Goal: Task Accomplishment & Management: Manage account settings

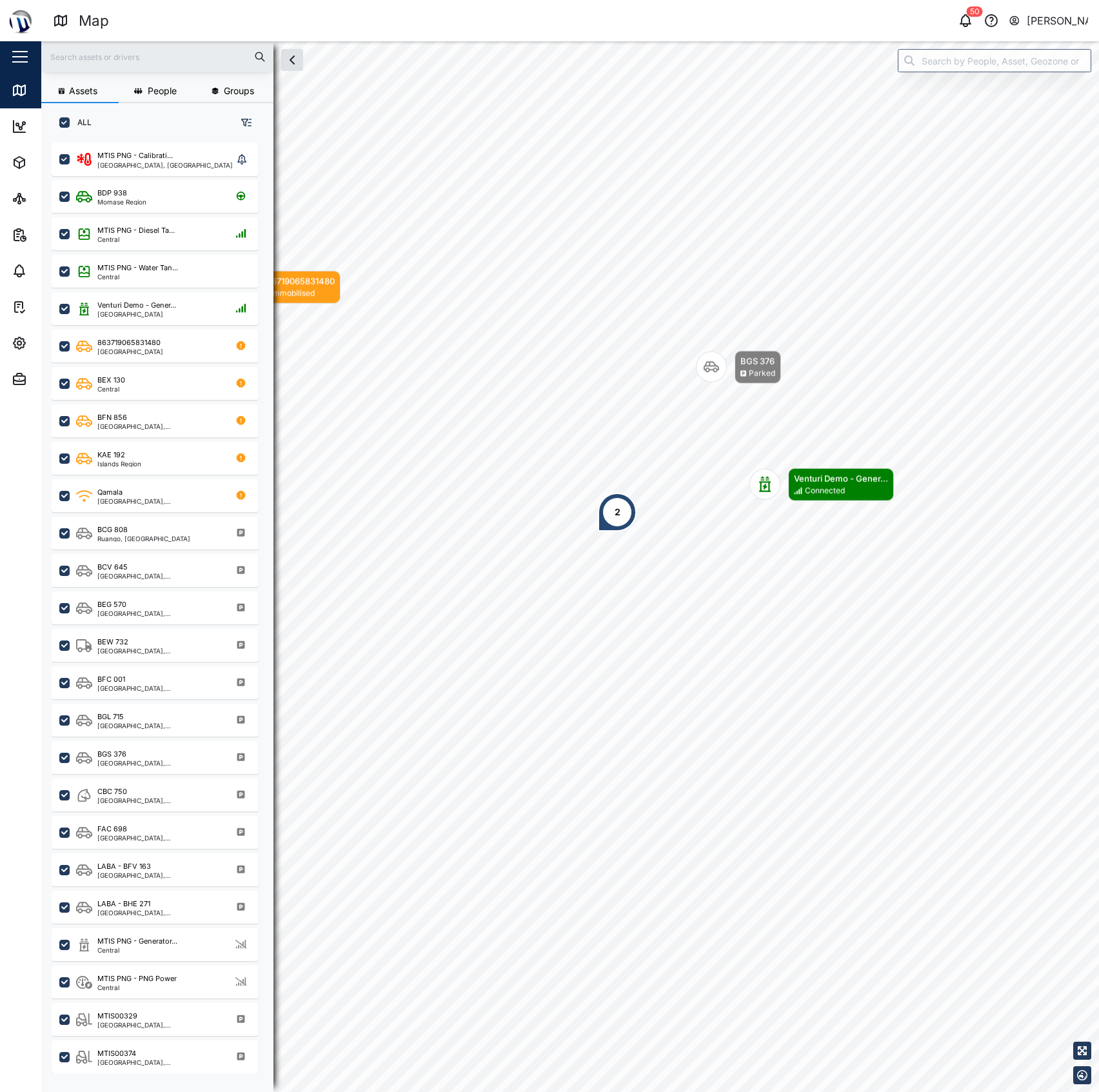
scroll to position [930, 199]
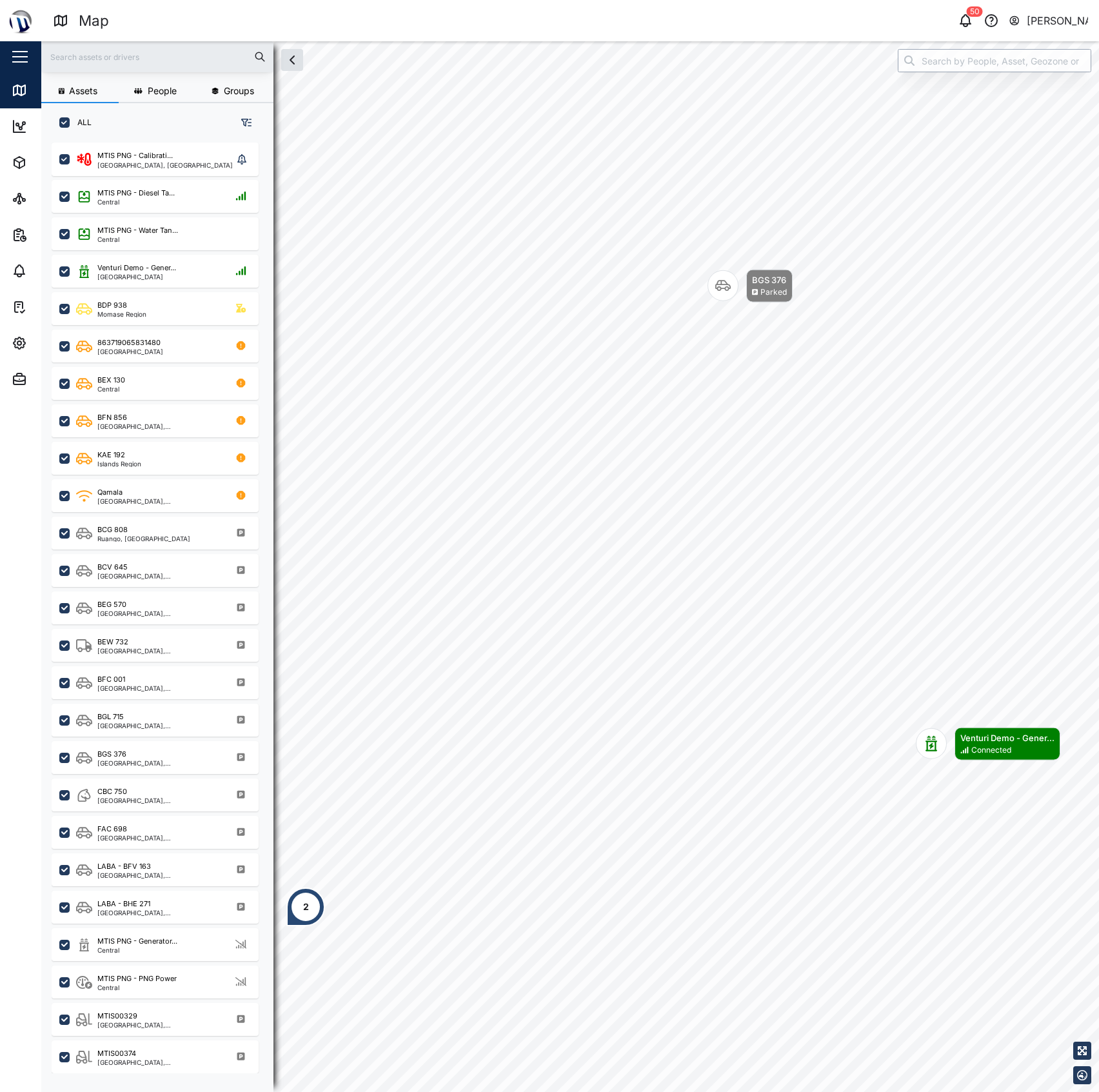
click at [964, 55] on input "search" at bounding box center [995, 61] width 194 height 23
click at [968, 60] on input "Cat" at bounding box center [995, 61] width 194 height 23
type input "MTIS PNG - Generator CAT"
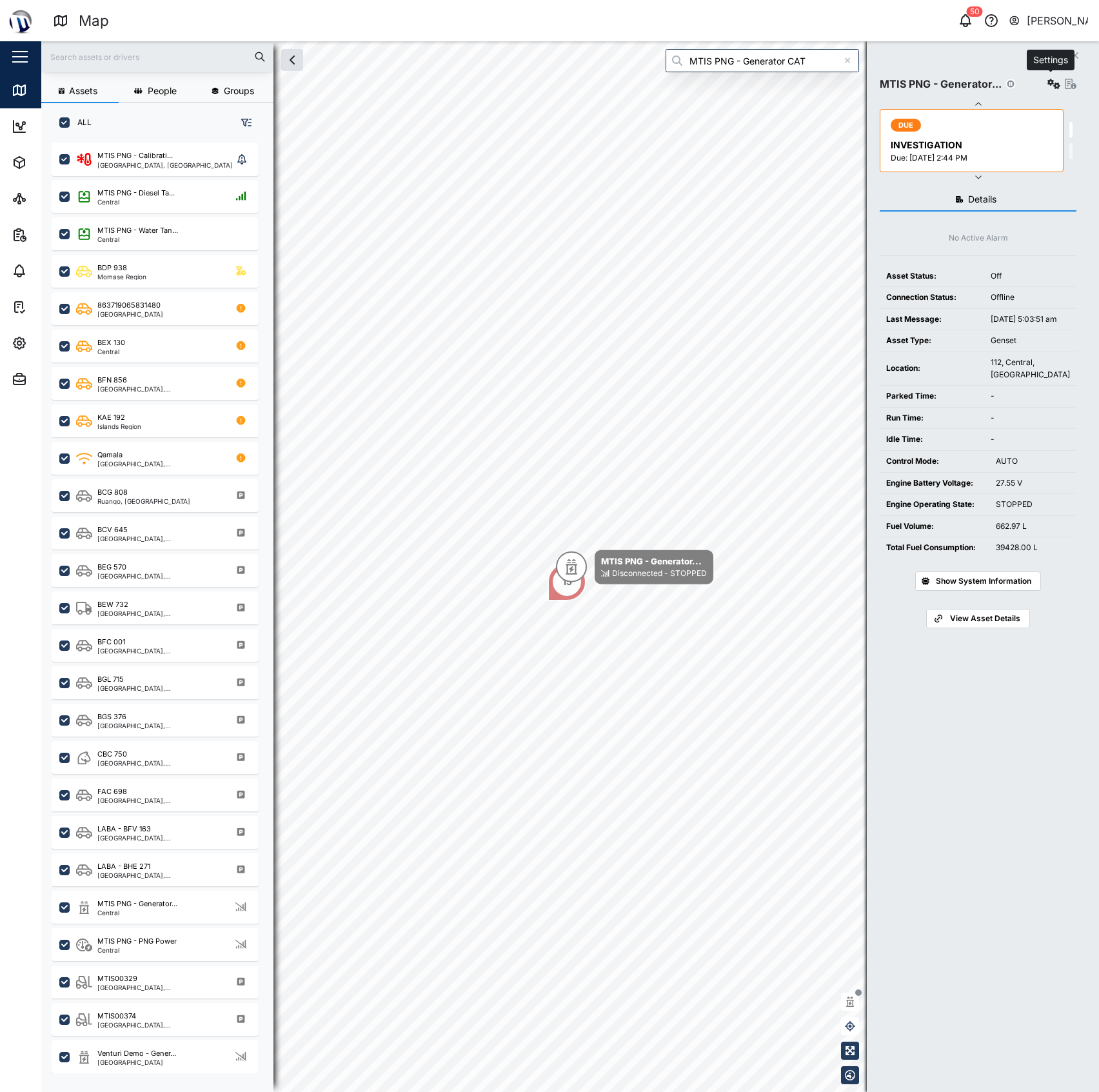
click at [1045, 86] on button "button" at bounding box center [1053, 83] width 18 height 18
click at [1008, 114] on div "Configure" at bounding box center [1004, 114] width 90 height 15
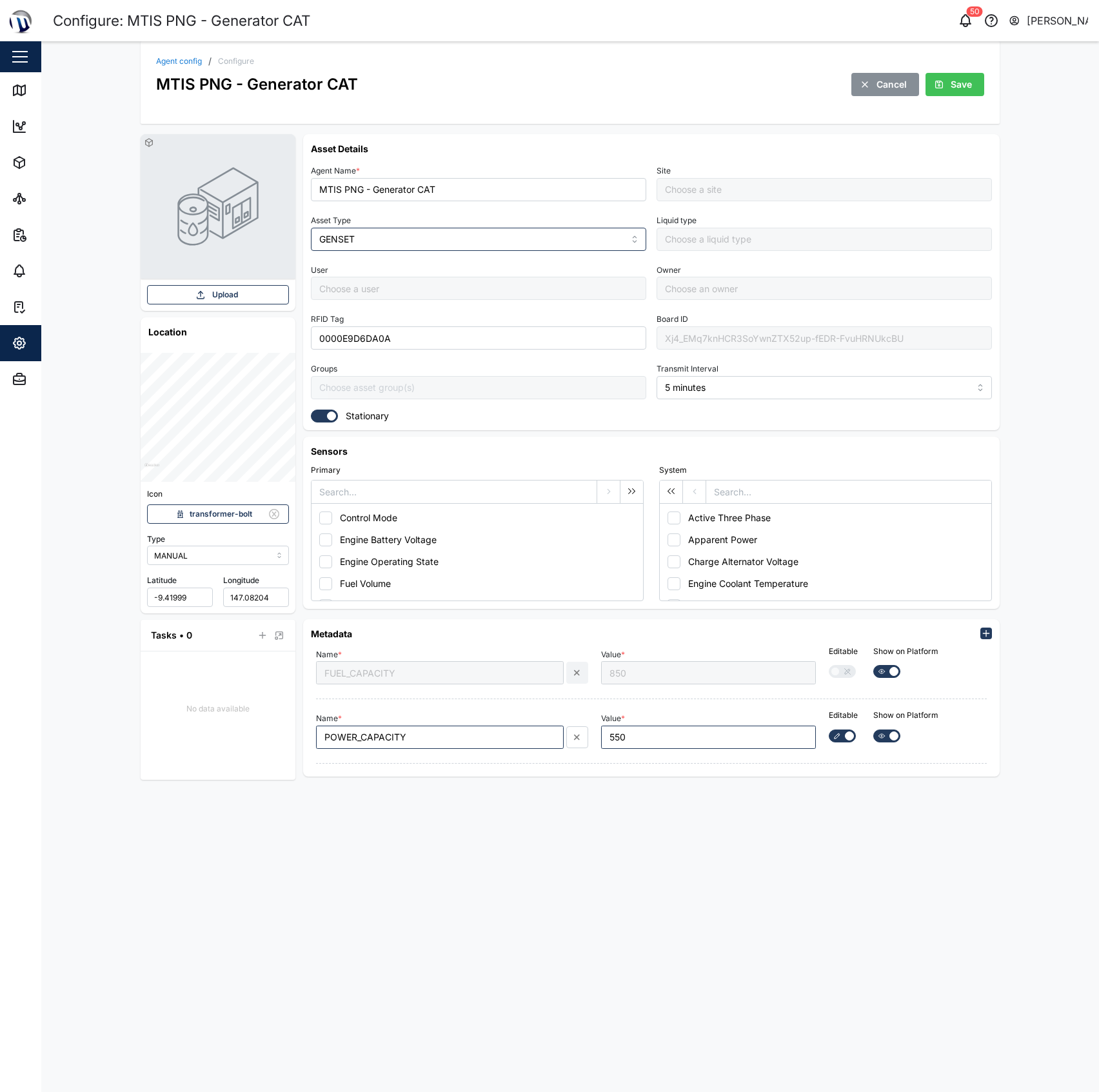
type input "MTIS PNG - Napa Napa Yard"
drag, startPoint x: 99, startPoint y: 321, endPoint x: 91, endPoint y: 313, distance: 11.3
click at [97, 320] on div "Agent config / Configure MTIS PNG - Generator CAT Cancel Save Upload Location I…" at bounding box center [571, 567] width 1058 height 1050
click at [18, 94] on icon at bounding box center [19, 90] width 12 height 11
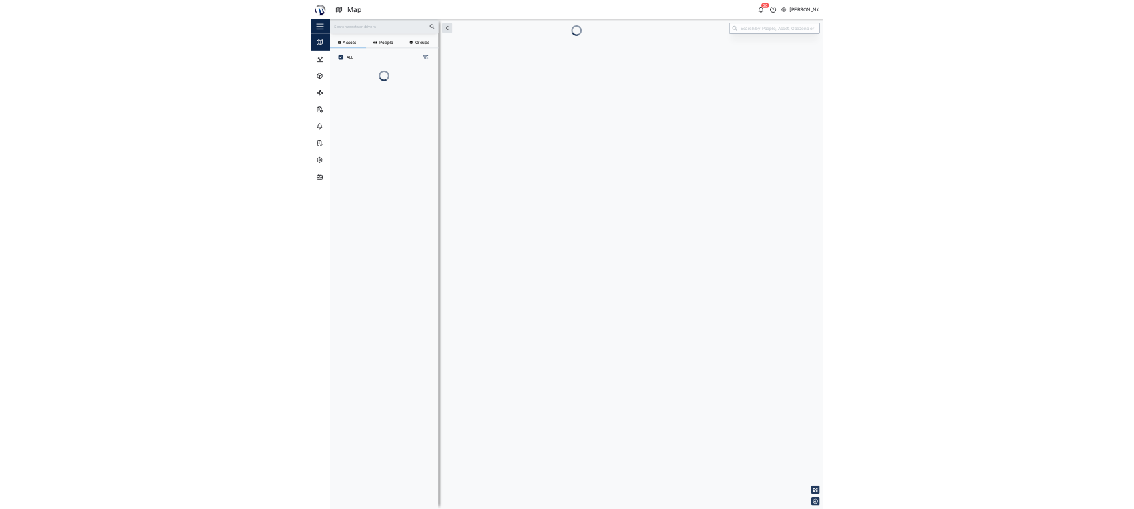
scroll to position [13, 14]
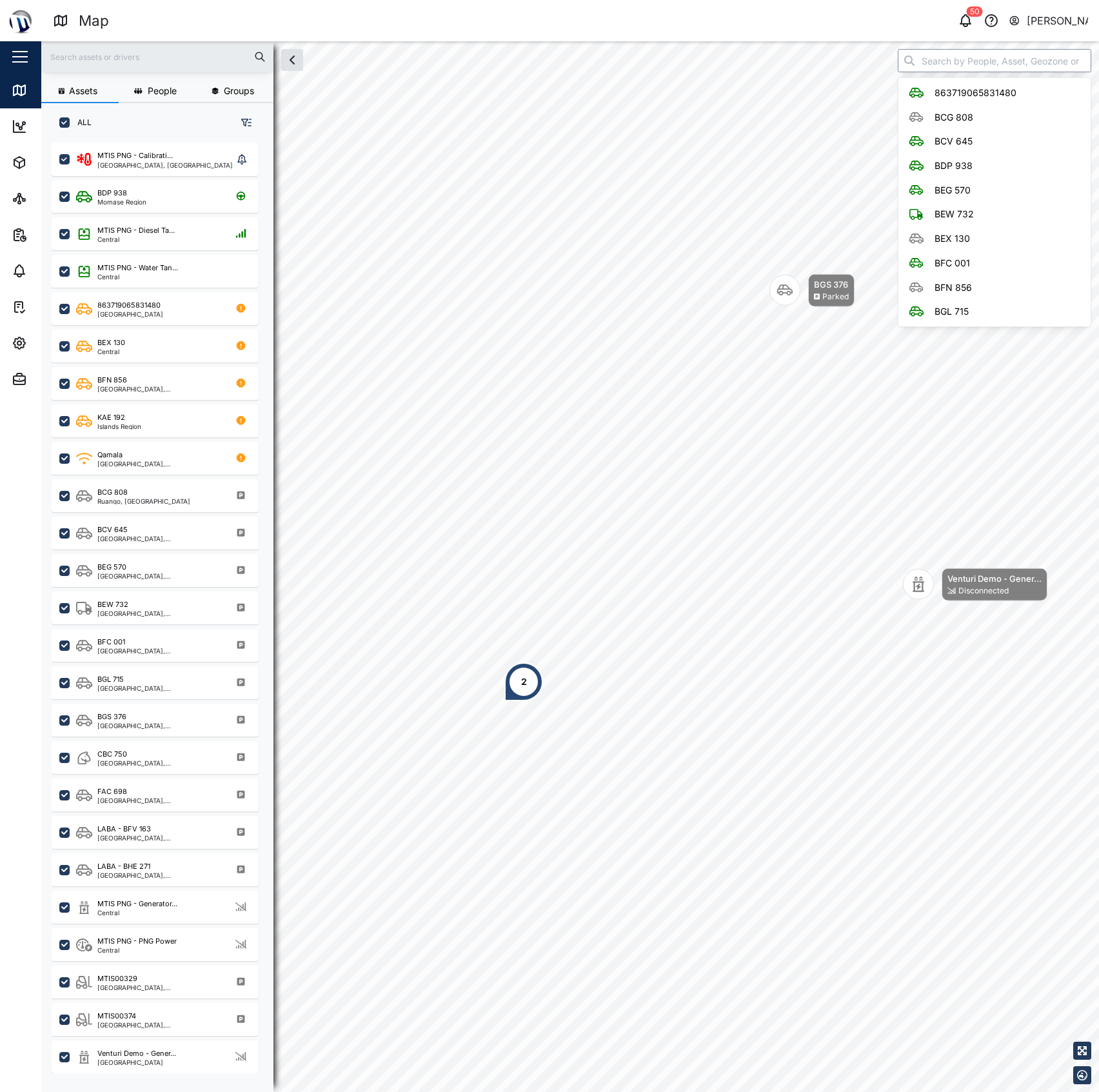
click at [925, 50] on input "search" at bounding box center [995, 61] width 194 height 23
drag, startPoint x: 930, startPoint y: 50, endPoint x: 969, endPoint y: 80, distance: 49.2
click at [969, 78] on div "KAE 192" at bounding box center [994, 93] width 192 height 30
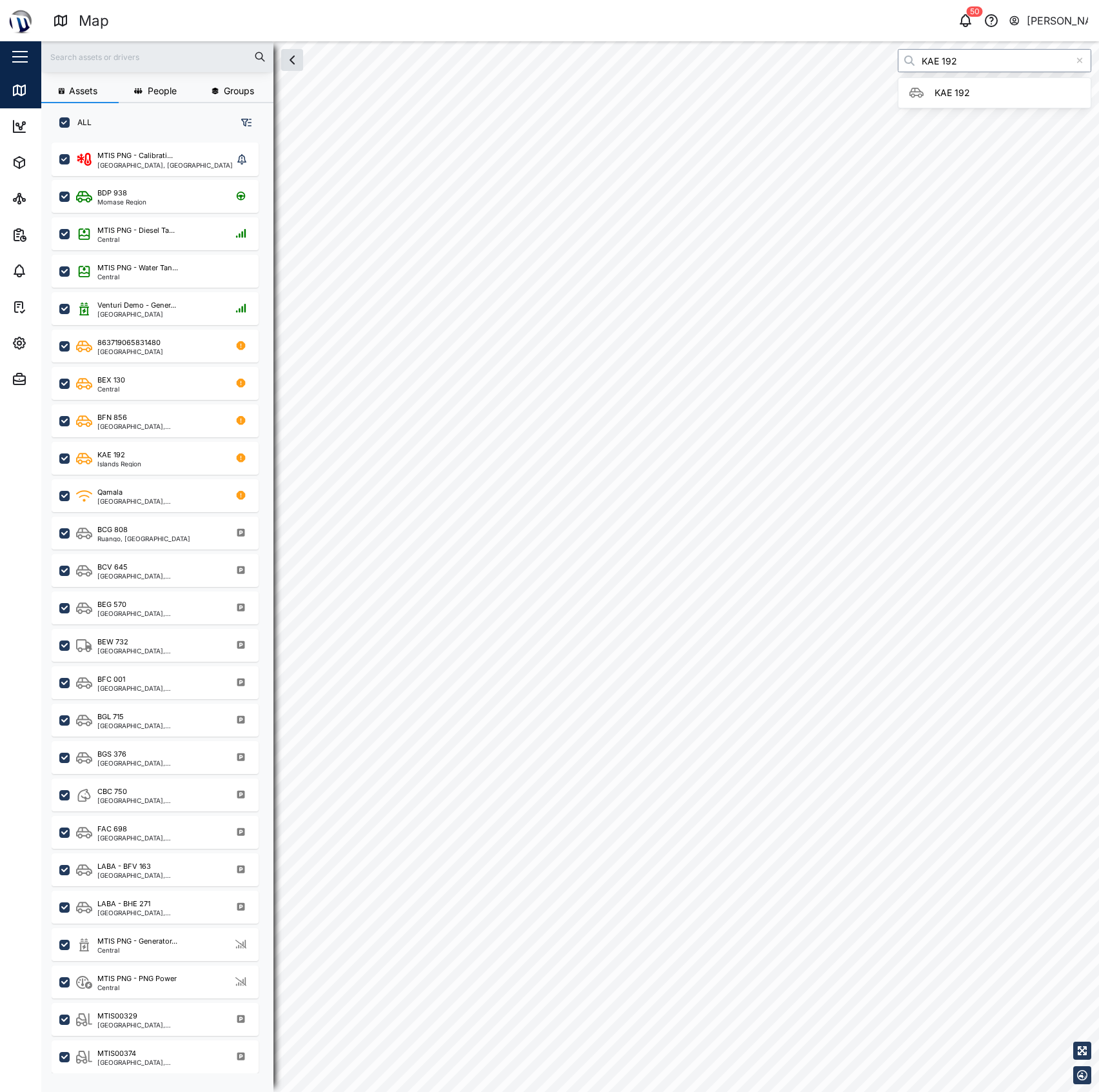
click at [989, 55] on input "KAE 192" at bounding box center [995, 61] width 194 height 23
click at [155, 163] on div "[GEOGRAPHIC_DATA], [GEOGRAPHIC_DATA]" at bounding box center [166, 165] width 136 height 7
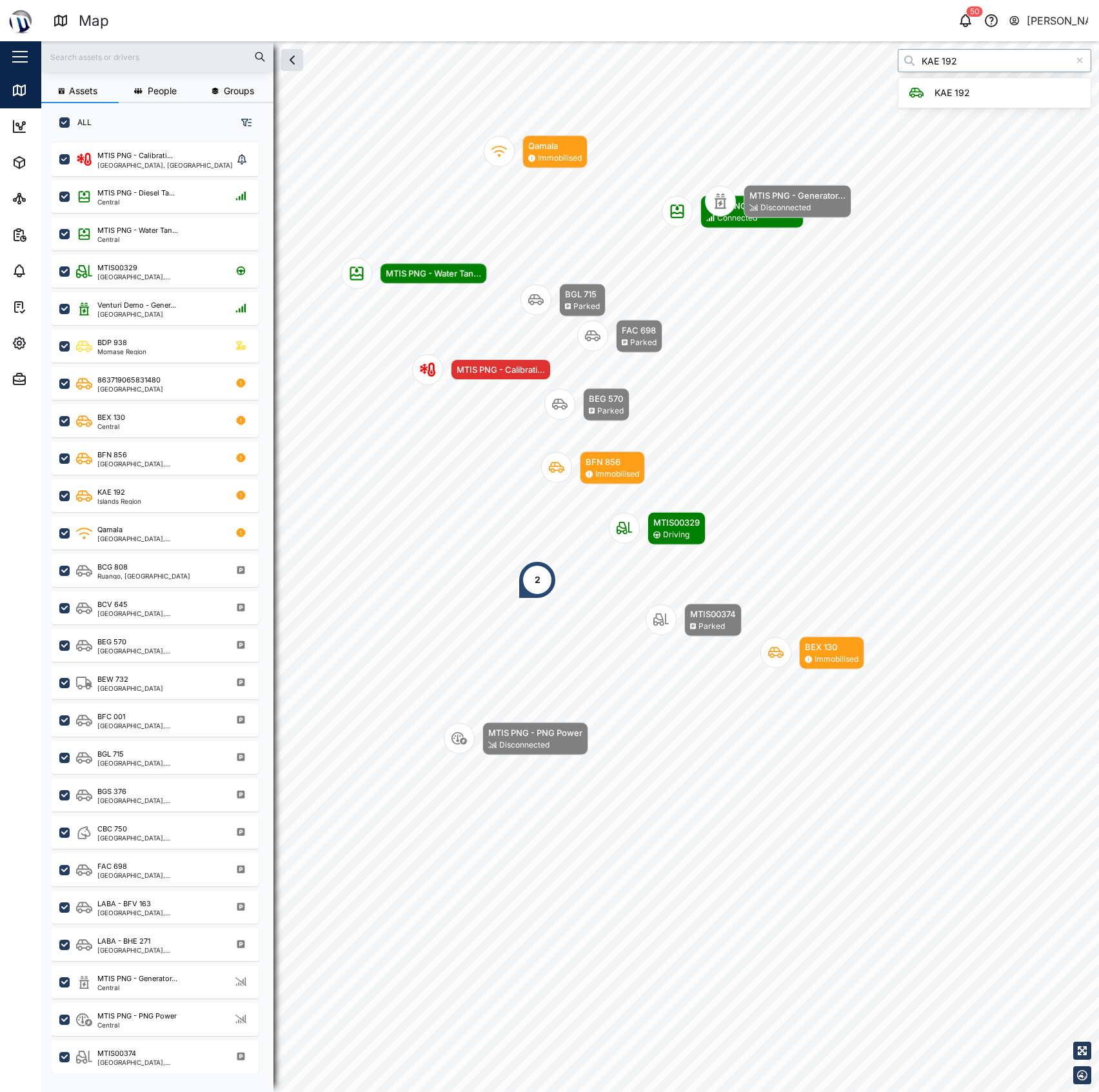
click at [978, 62] on input "KAE 192" at bounding box center [995, 61] width 194 height 23
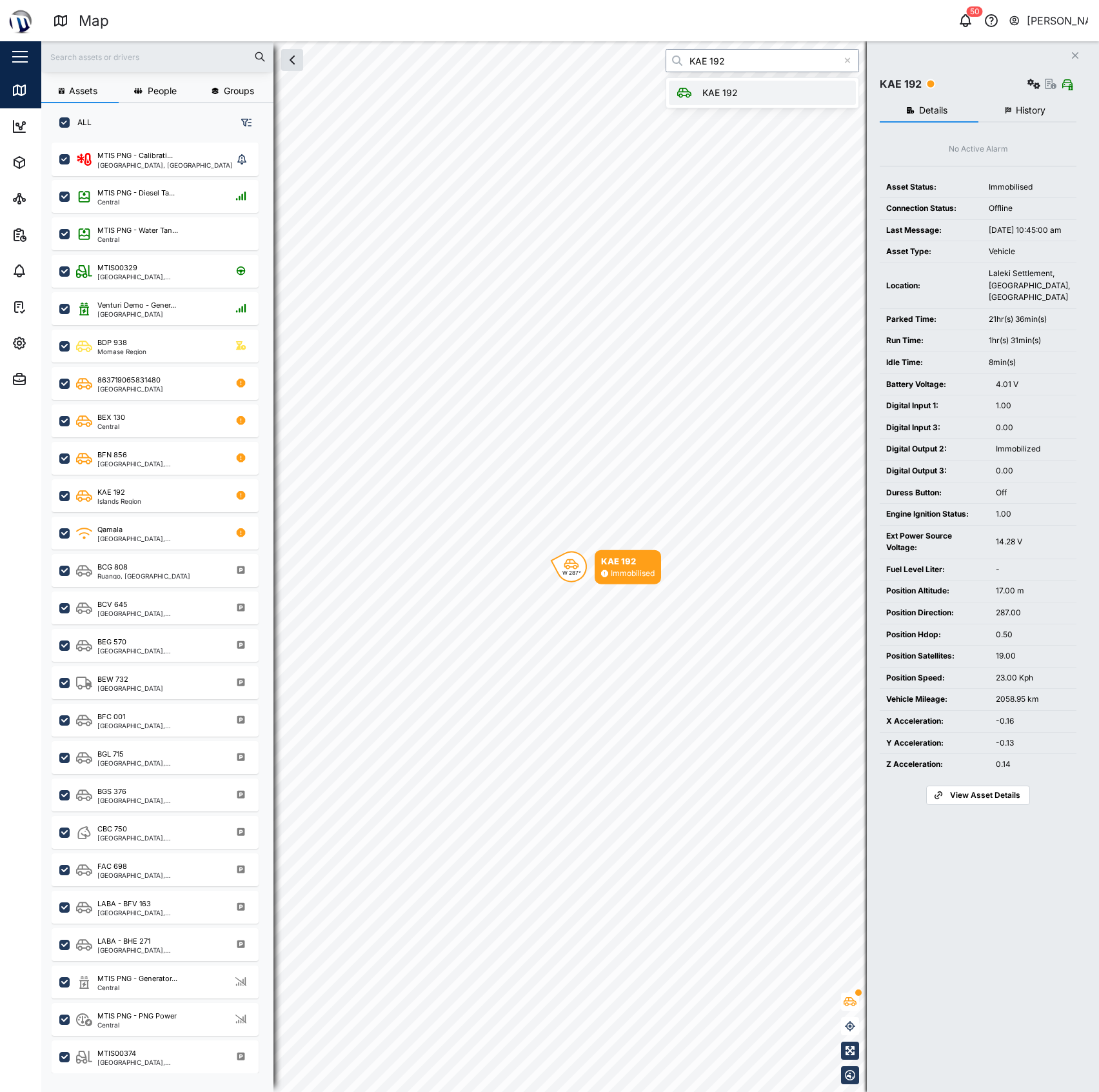
click at [525, 57] on div "Assets People Groups ALL MTIS PNG - Calibrati... National Capital District, Sou…" at bounding box center [571, 567] width 1058 height 1050
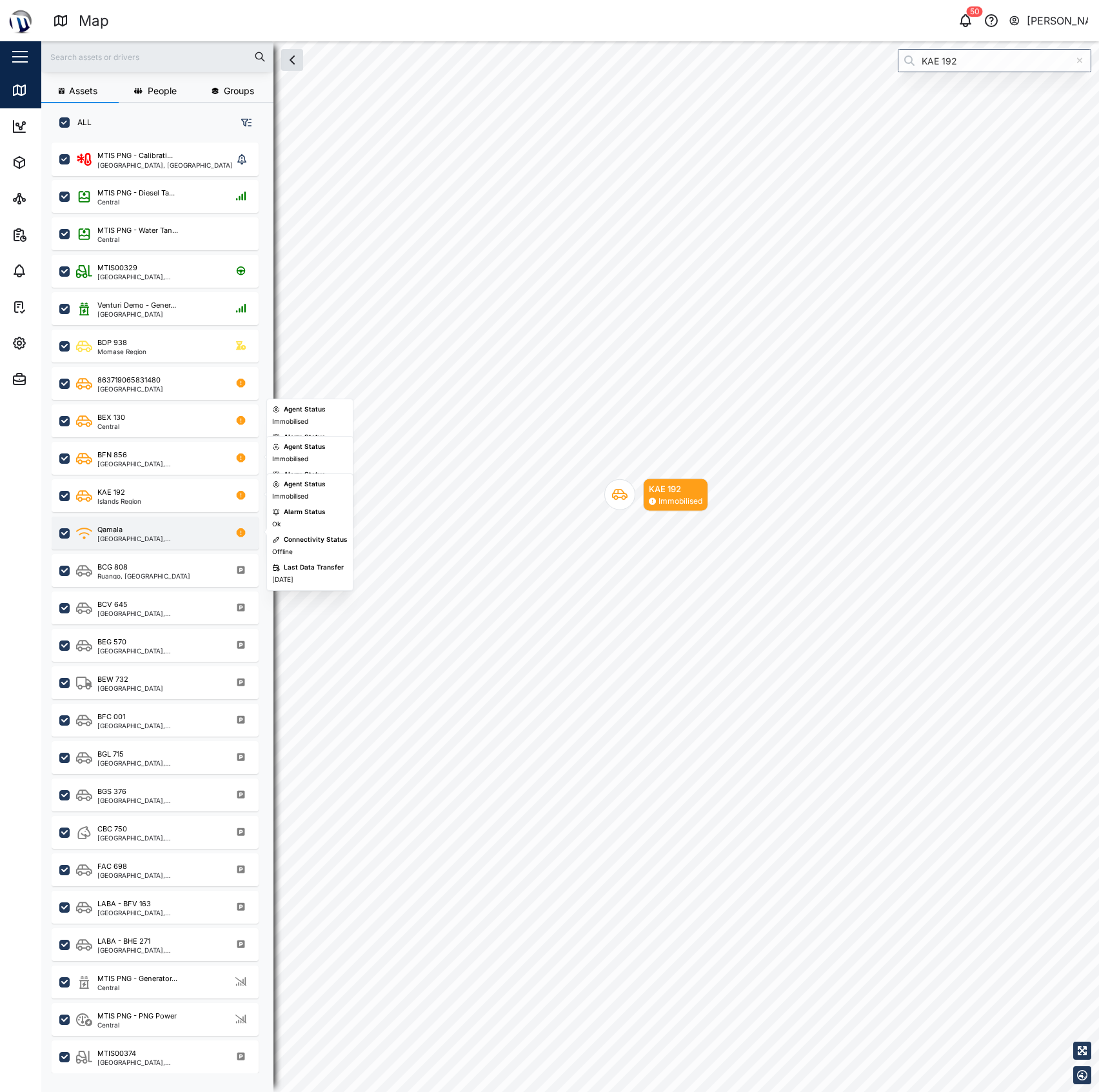
click at [129, 520] on div "Qamala National Capital District, Southern Region" at bounding box center [155, 533] width 207 height 33
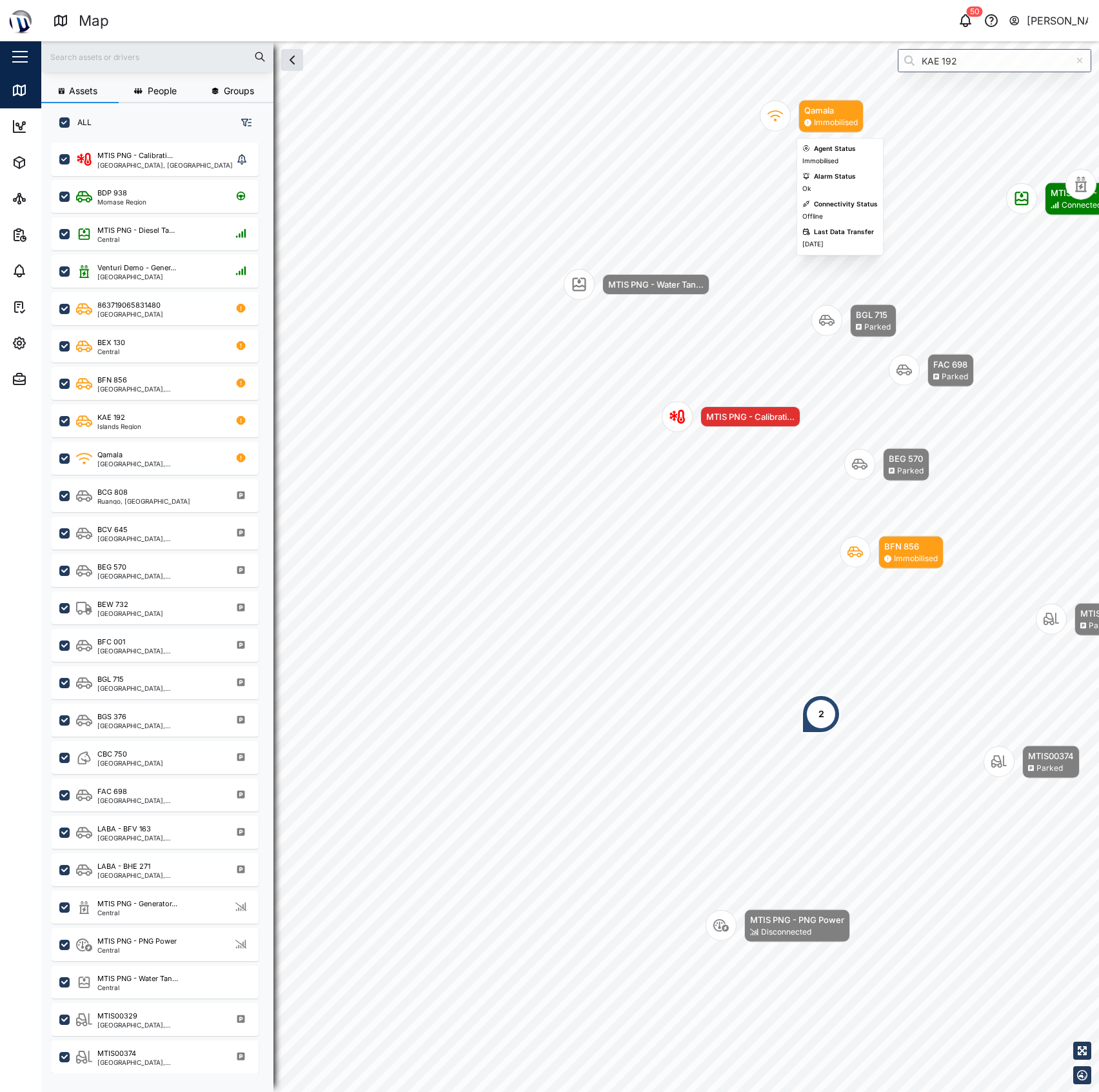
click at [784, 112] on div "Map marker" at bounding box center [775, 116] width 31 height 31
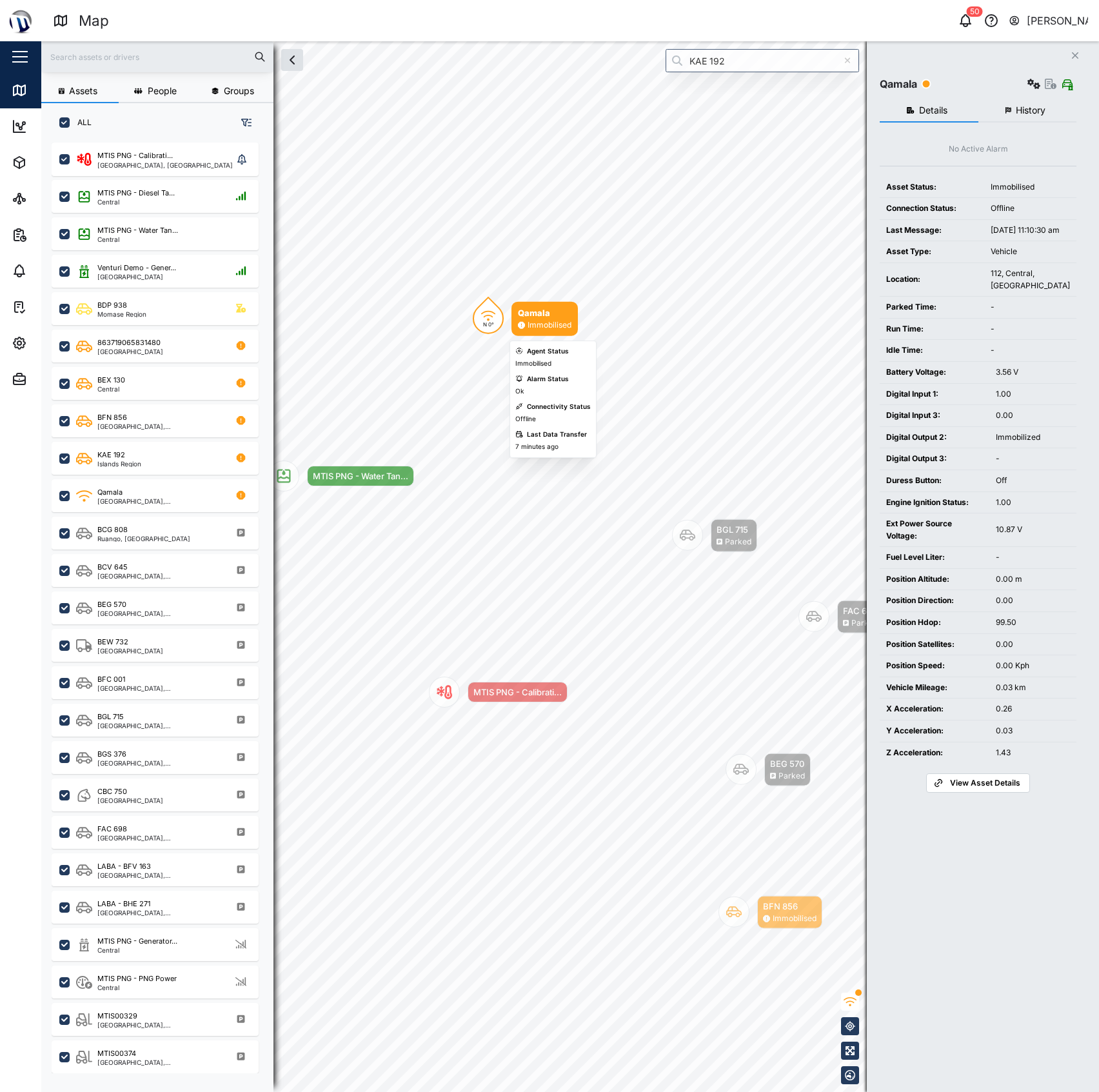
click at [538, 327] on div "Immobilised" at bounding box center [550, 326] width 44 height 13
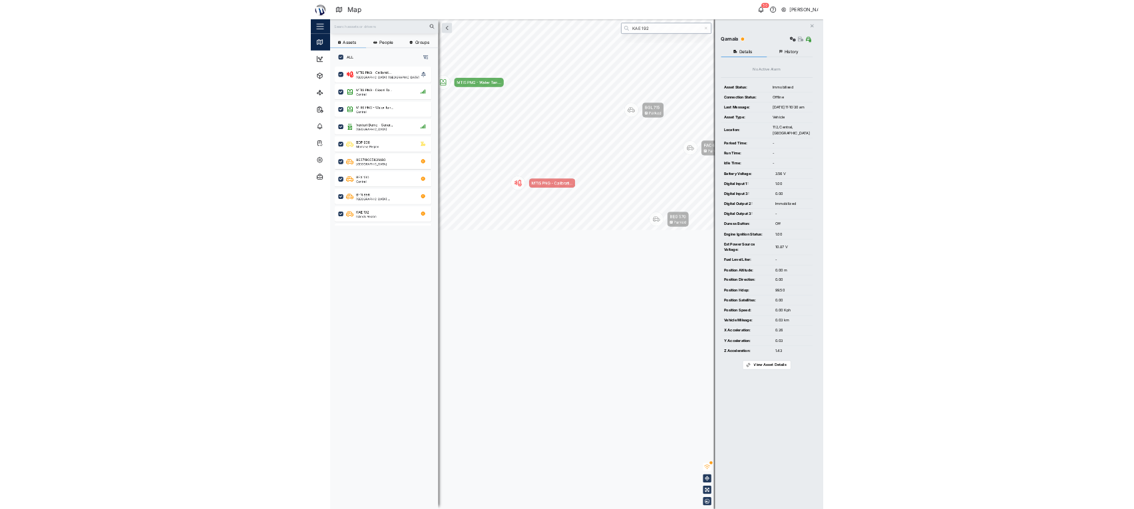
scroll to position [13, 14]
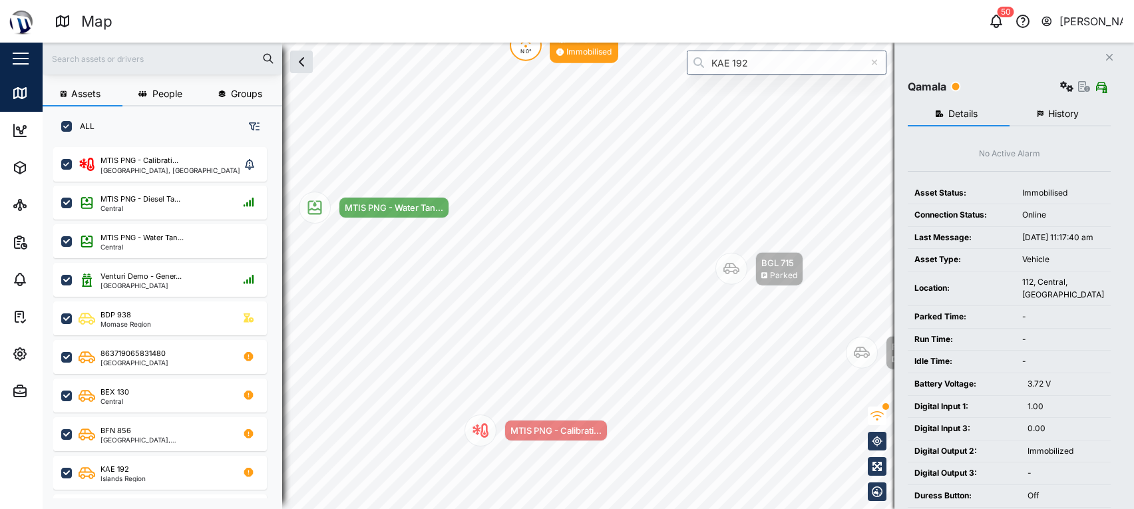
click at [1039, 368] on div "-" at bounding box center [1064, 361] width 82 height 13
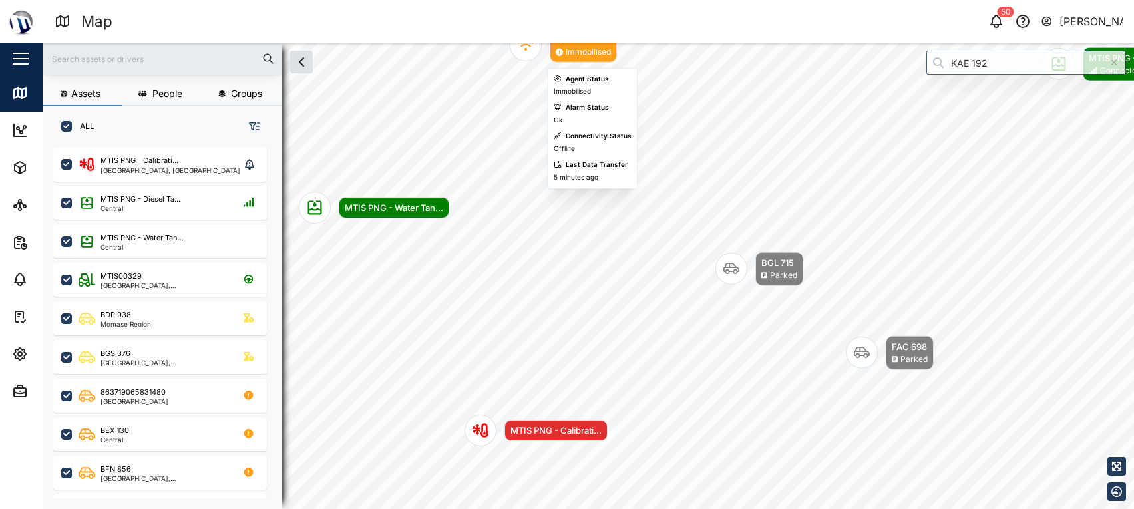
click at [518, 54] on div "Map marker" at bounding box center [526, 45] width 32 height 32
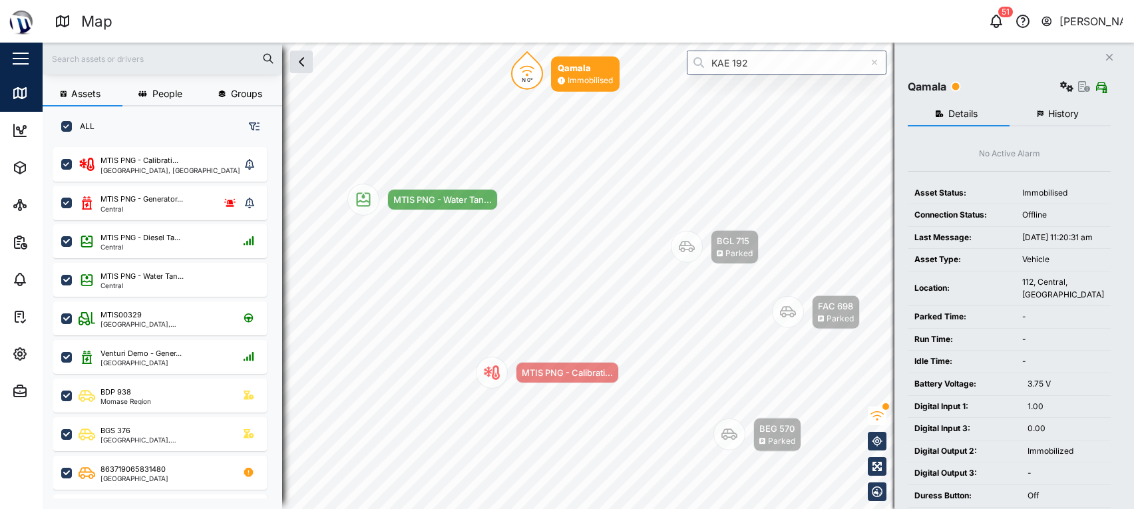
click at [1068, 249] on td "Oct 6, 2025, 11:20:31 am" at bounding box center [1063, 237] width 95 height 23
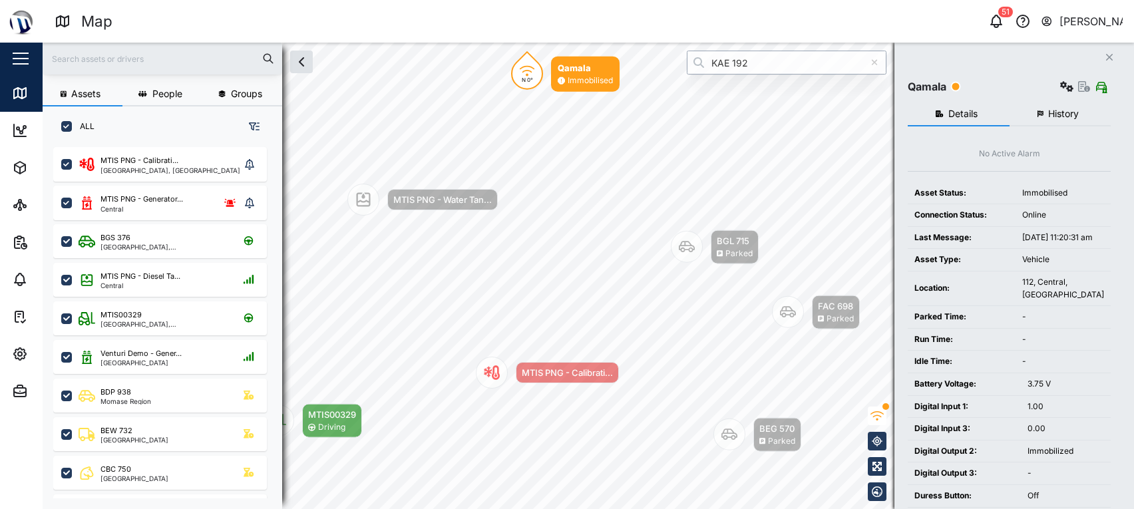
click at [778, 54] on input "KAE 192" at bounding box center [787, 63] width 200 height 24
click at [778, 52] on input "KAE 192" at bounding box center [787, 63] width 200 height 24
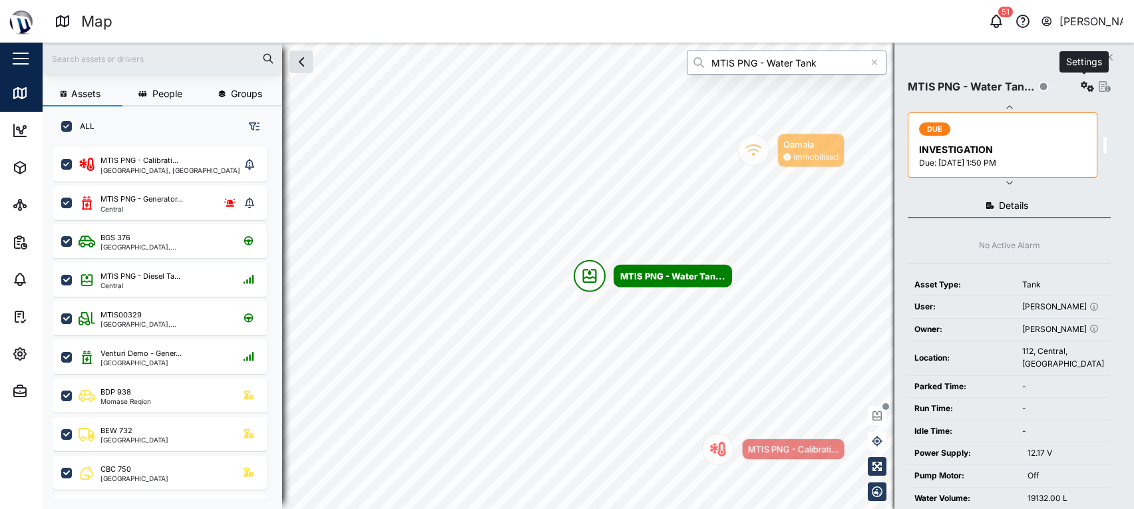
type input "MTIS PNG - Water Tank"
click at [1086, 85] on icon "button" at bounding box center [1087, 86] width 13 height 11
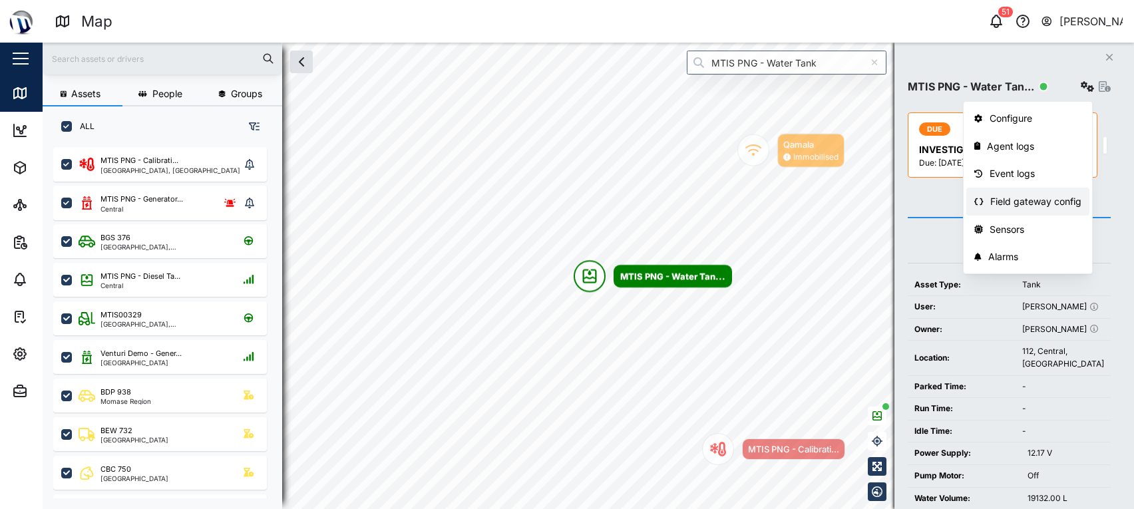
click at [1031, 190] on link "Field gateway config" at bounding box center [1028, 202] width 123 height 28
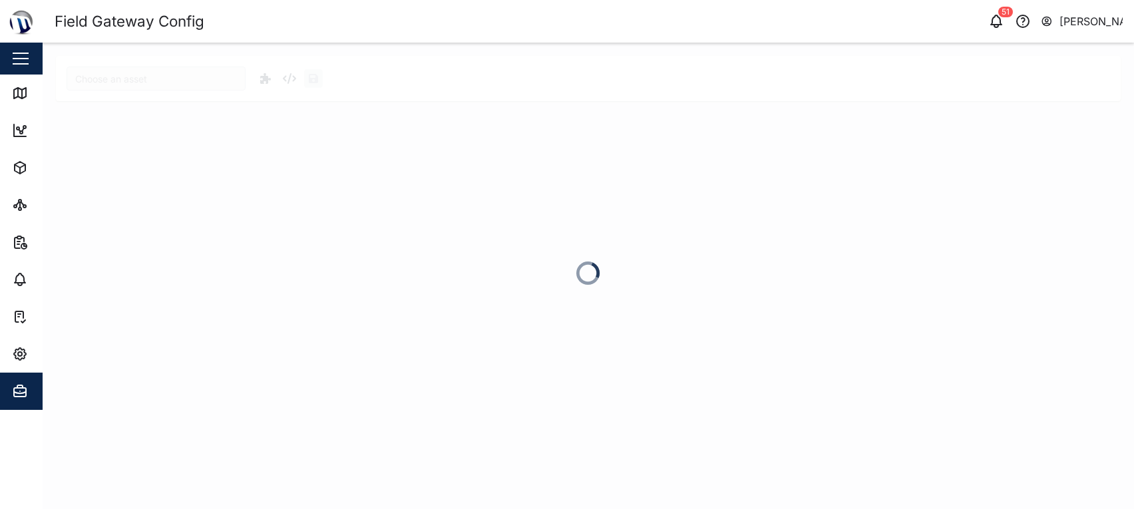
type input "MTIS PNG - Water Tank"
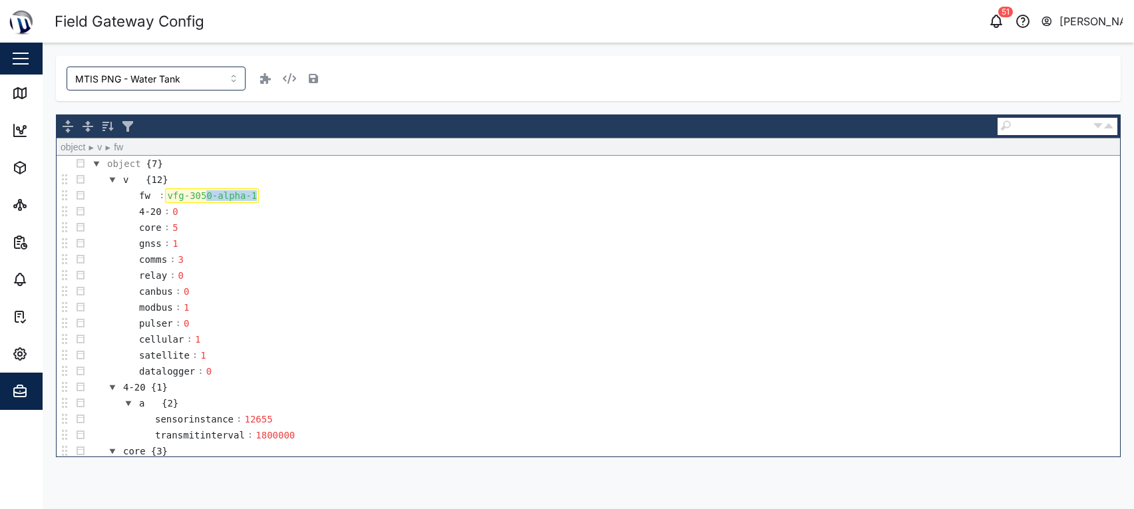
drag, startPoint x: 203, startPoint y: 196, endPoint x: 334, endPoint y: 195, distance: 130.5
click at [334, 195] on td "fw : vfg-3050-alpha-1" at bounding box center [605, 196] width 1032 height 16
click at [443, 96] on div "MTIS PNG - Water Tank" at bounding box center [588, 78] width 1065 height 45
click at [43, 97] on div "MTIS PNG - Water Tank object ► v ► fw object {7} v {12} fw : vfg-3050-alpha-1 4…" at bounding box center [589, 257] width 1092 height 428
click at [12, 97] on icon at bounding box center [20, 93] width 16 height 16
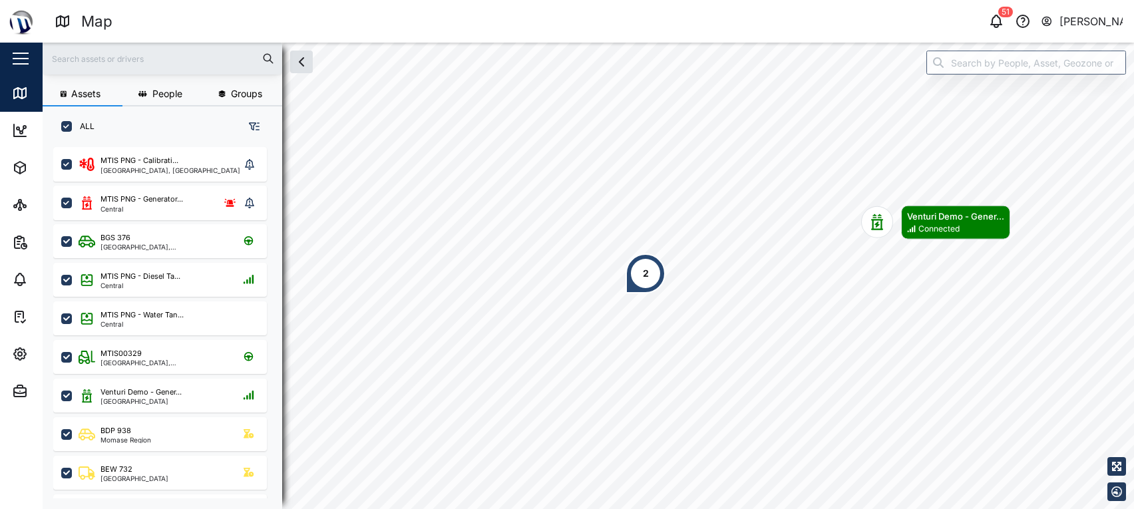
scroll to position [342, 205]
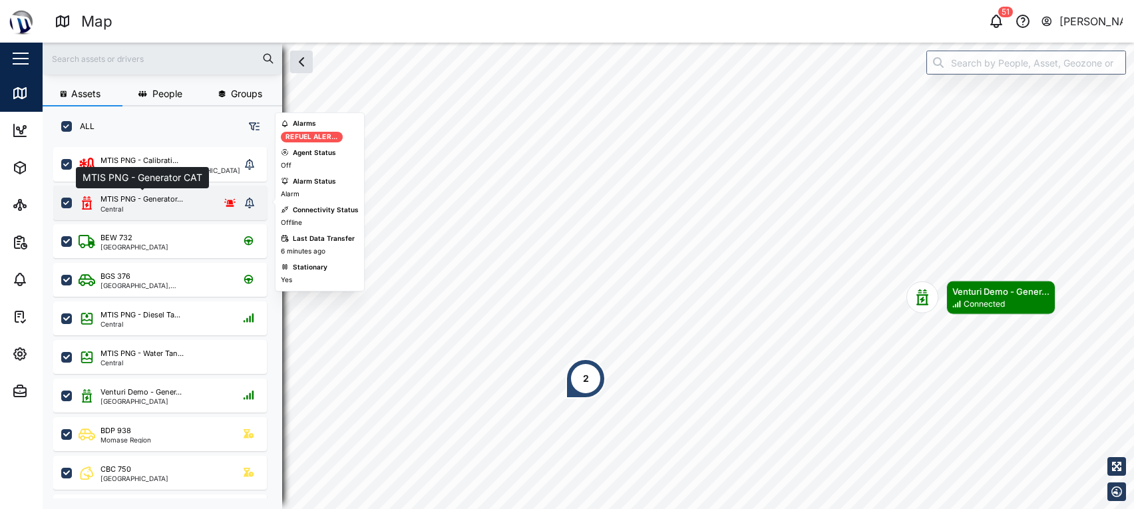
click at [158, 198] on div "MTIS PNG - Generator..." at bounding box center [142, 199] width 83 height 11
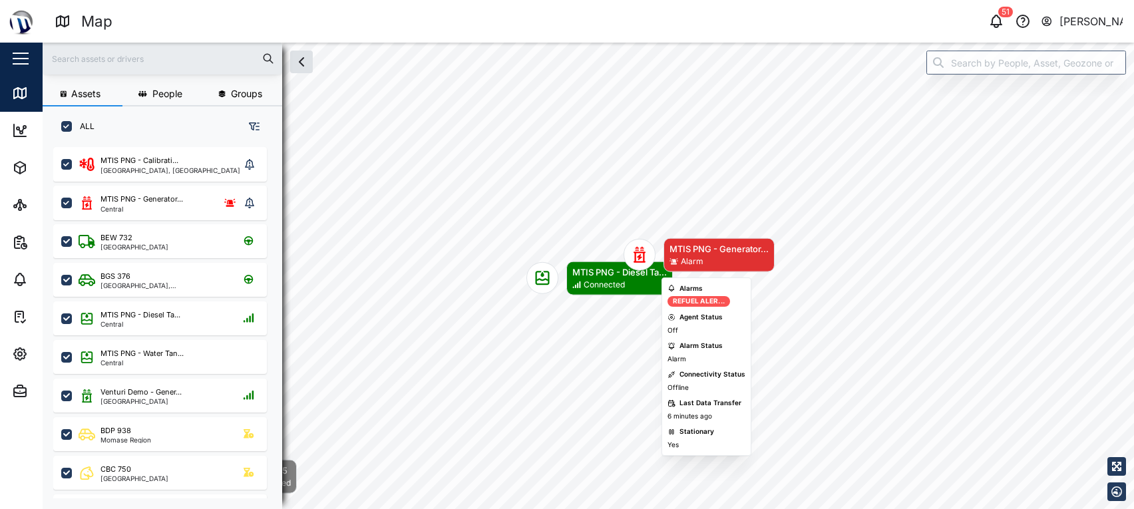
click at [703, 258] on div "Alarm" at bounding box center [692, 262] width 23 height 13
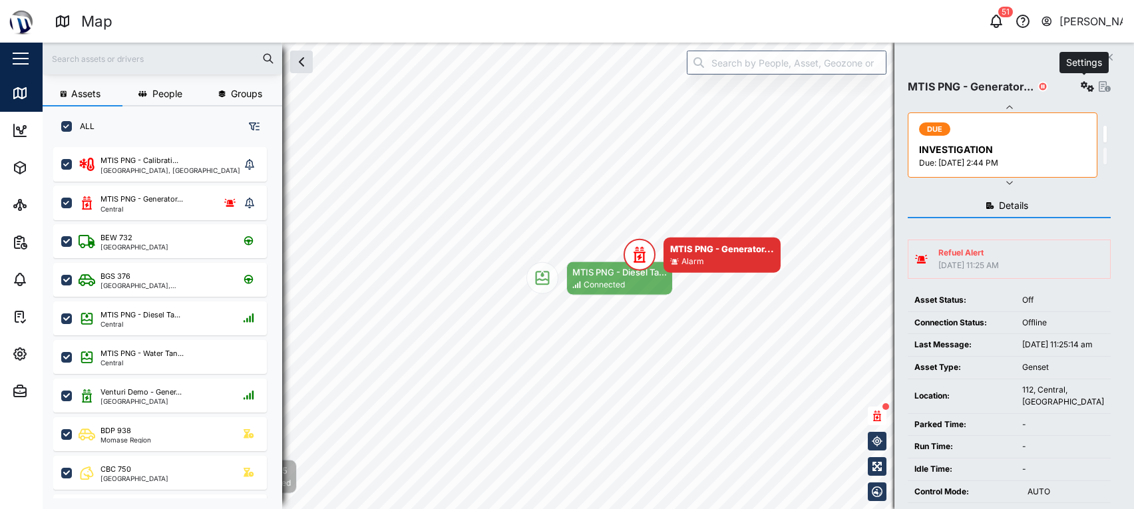
click at [1080, 94] on button "button" at bounding box center [1087, 86] width 19 height 19
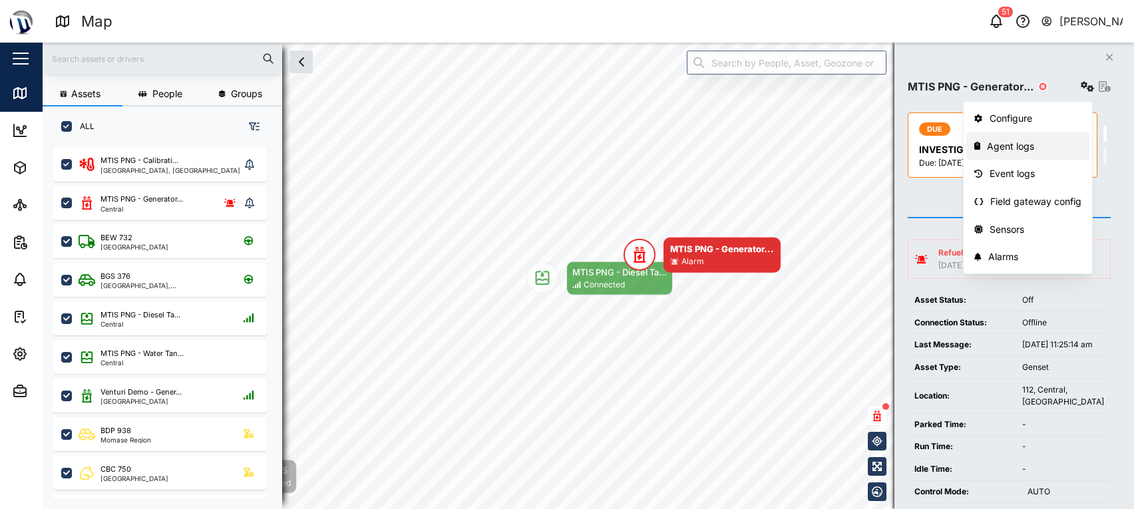
click at [1025, 150] on div "Agent logs" at bounding box center [1034, 146] width 95 height 15
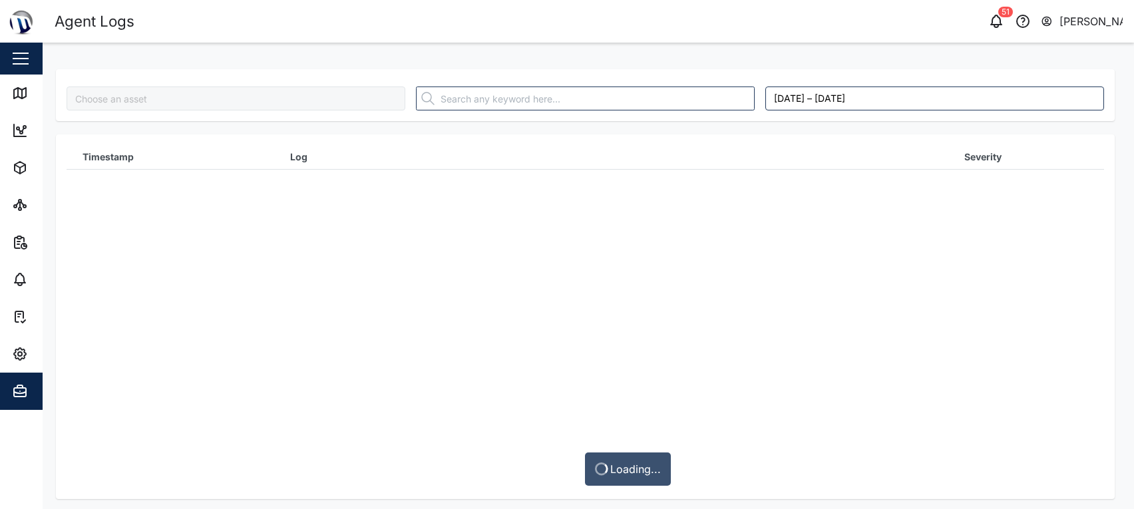
type input "MTIS PNG - Generator CAT"
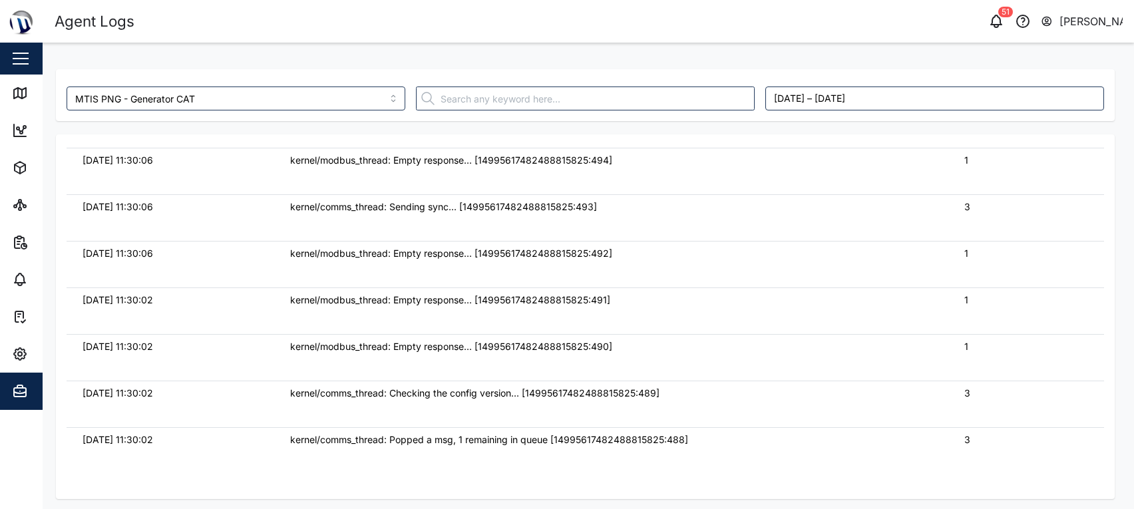
scroll to position [2490, 0]
click at [46, 104] on main "MTIS PNG - Generator CAT September 29, 2025 – October 6, 2025 Timestamp Log Sev…" at bounding box center [589, 276] width 1092 height 467
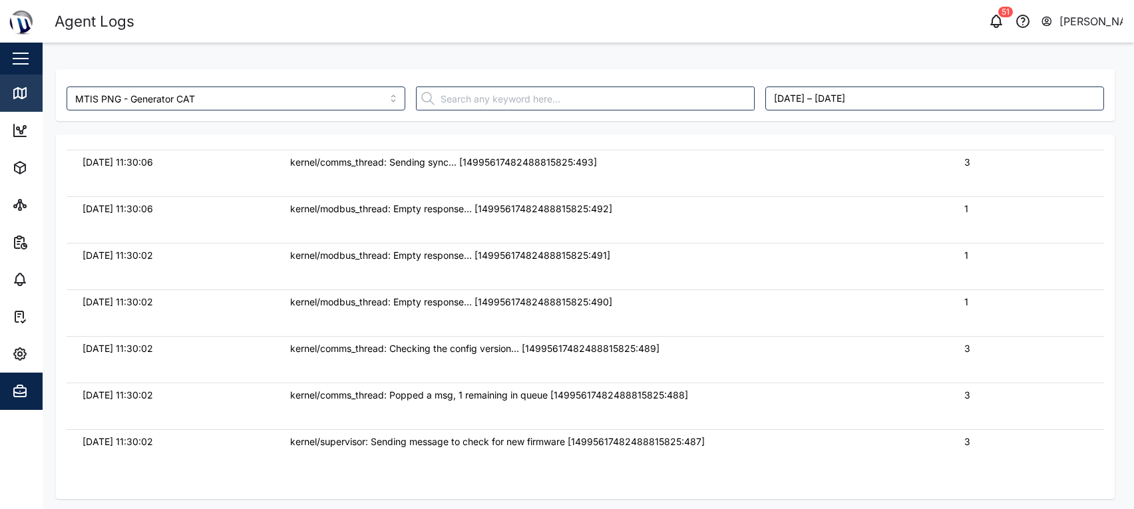
click at [27, 97] on icon at bounding box center [20, 93] width 16 height 16
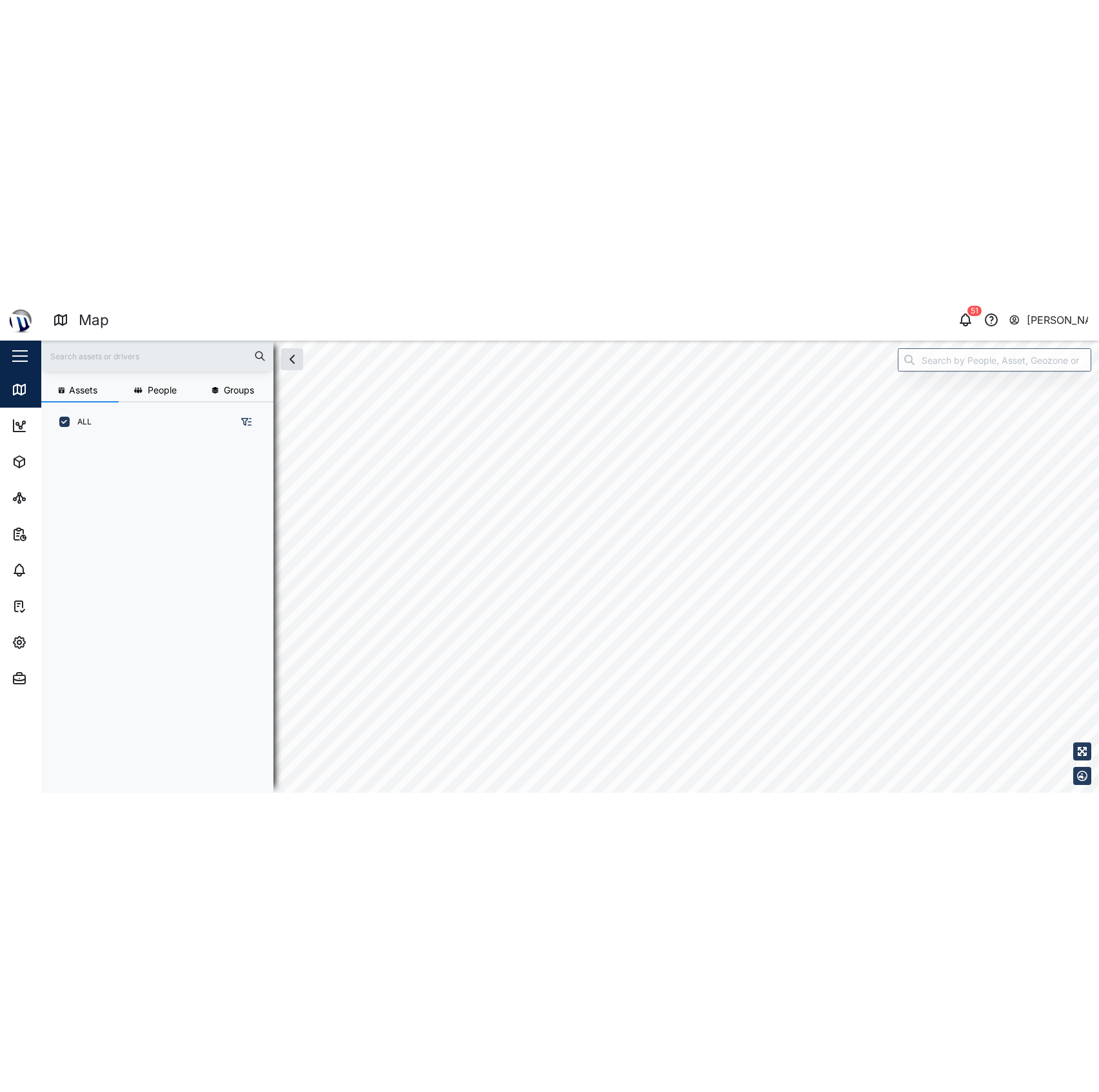
scroll to position [331, 199]
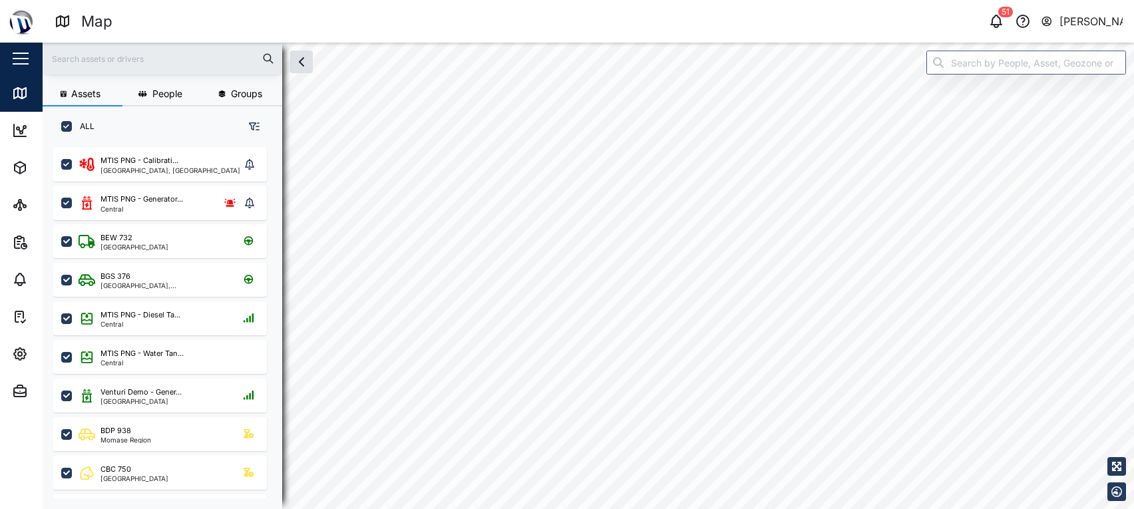
checkbox input "true"
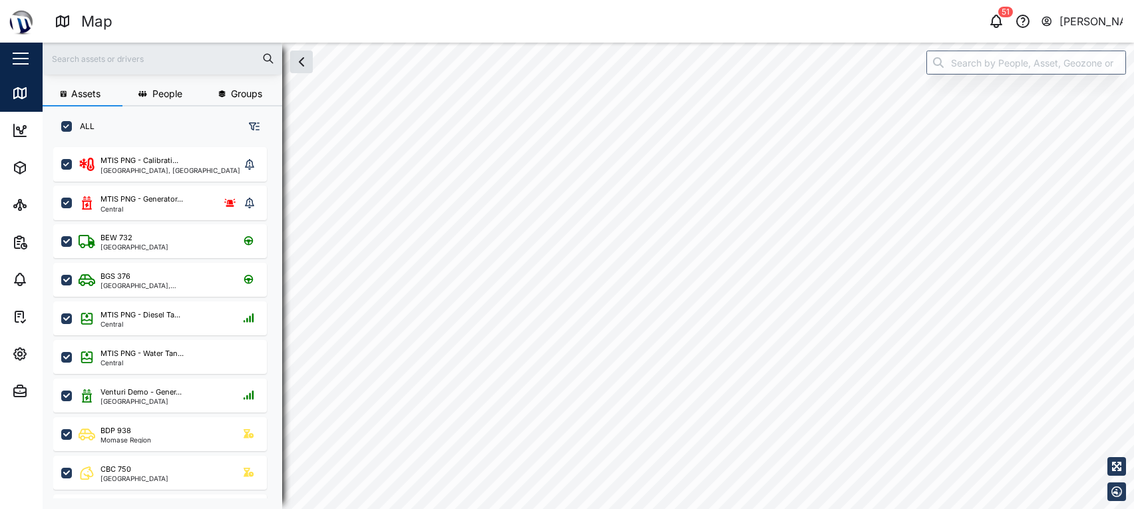
checkbox input "true"
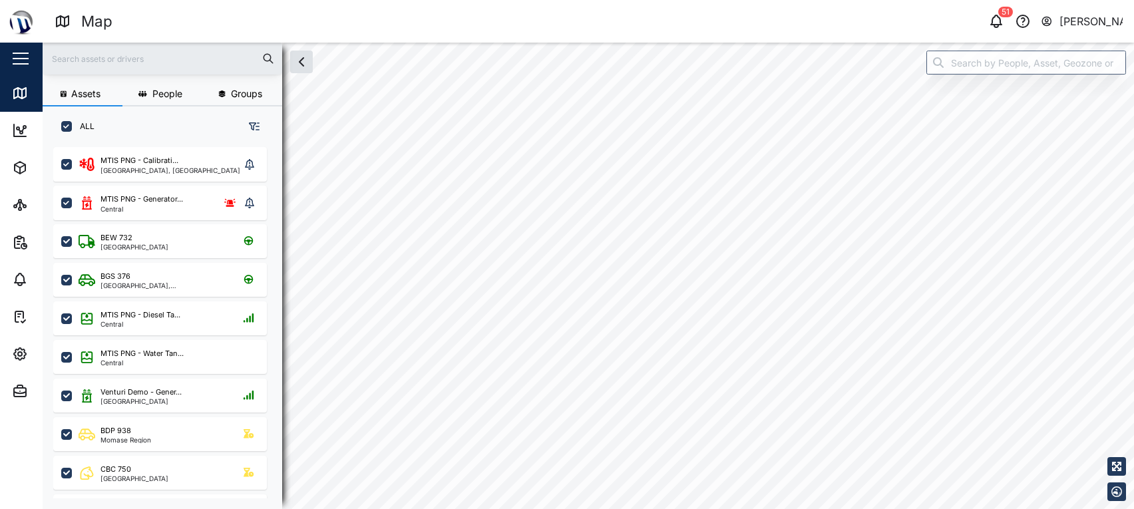
checkbox input "true"
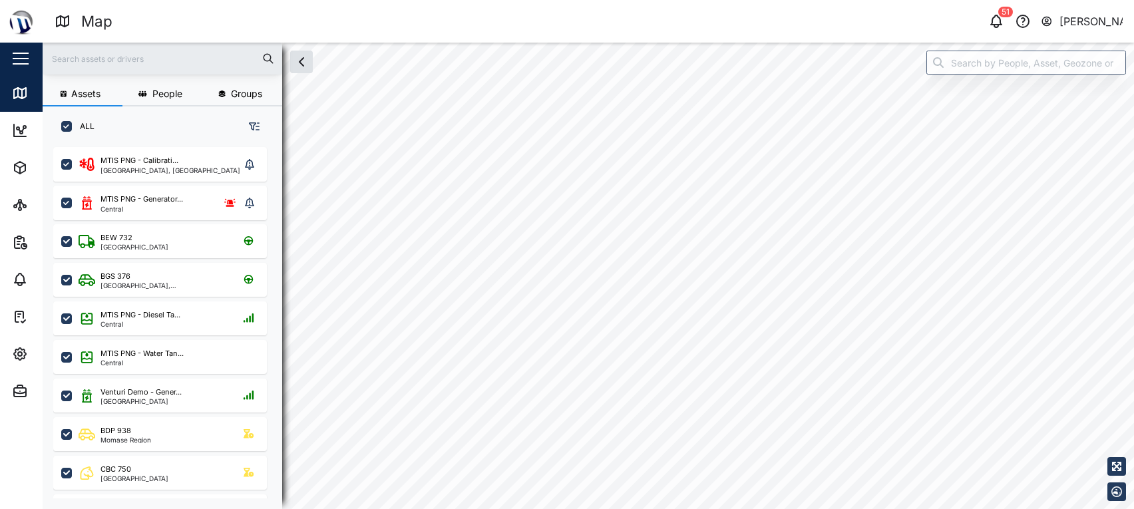
checkbox input "true"
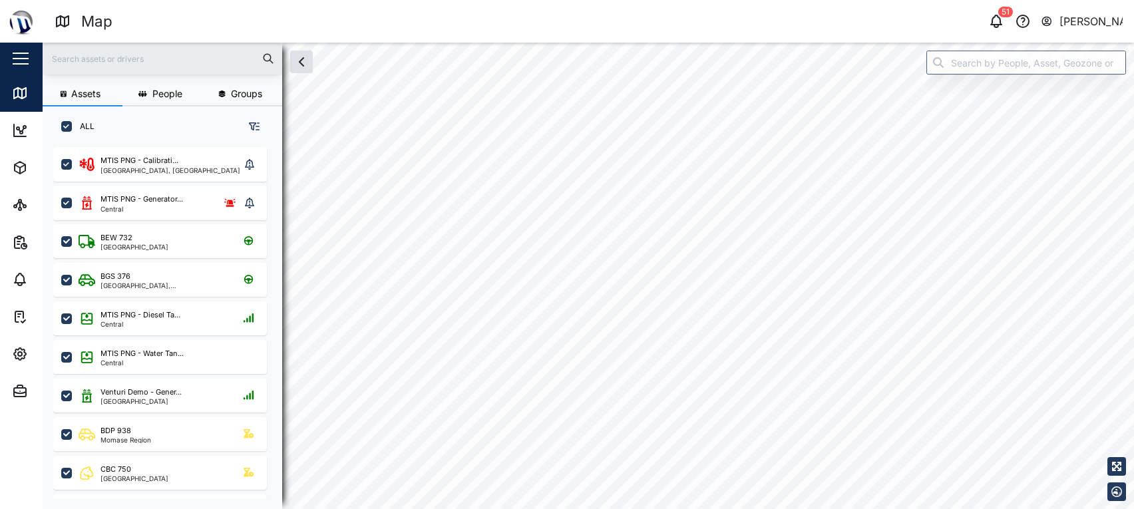
checkbox input "true"
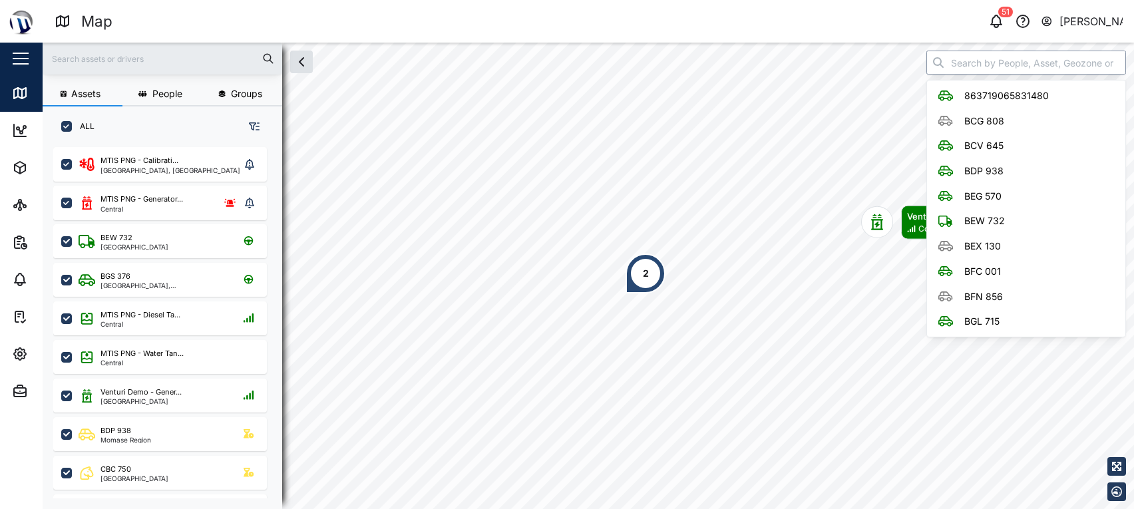
click at [1050, 71] on input "search" at bounding box center [1027, 63] width 200 height 24
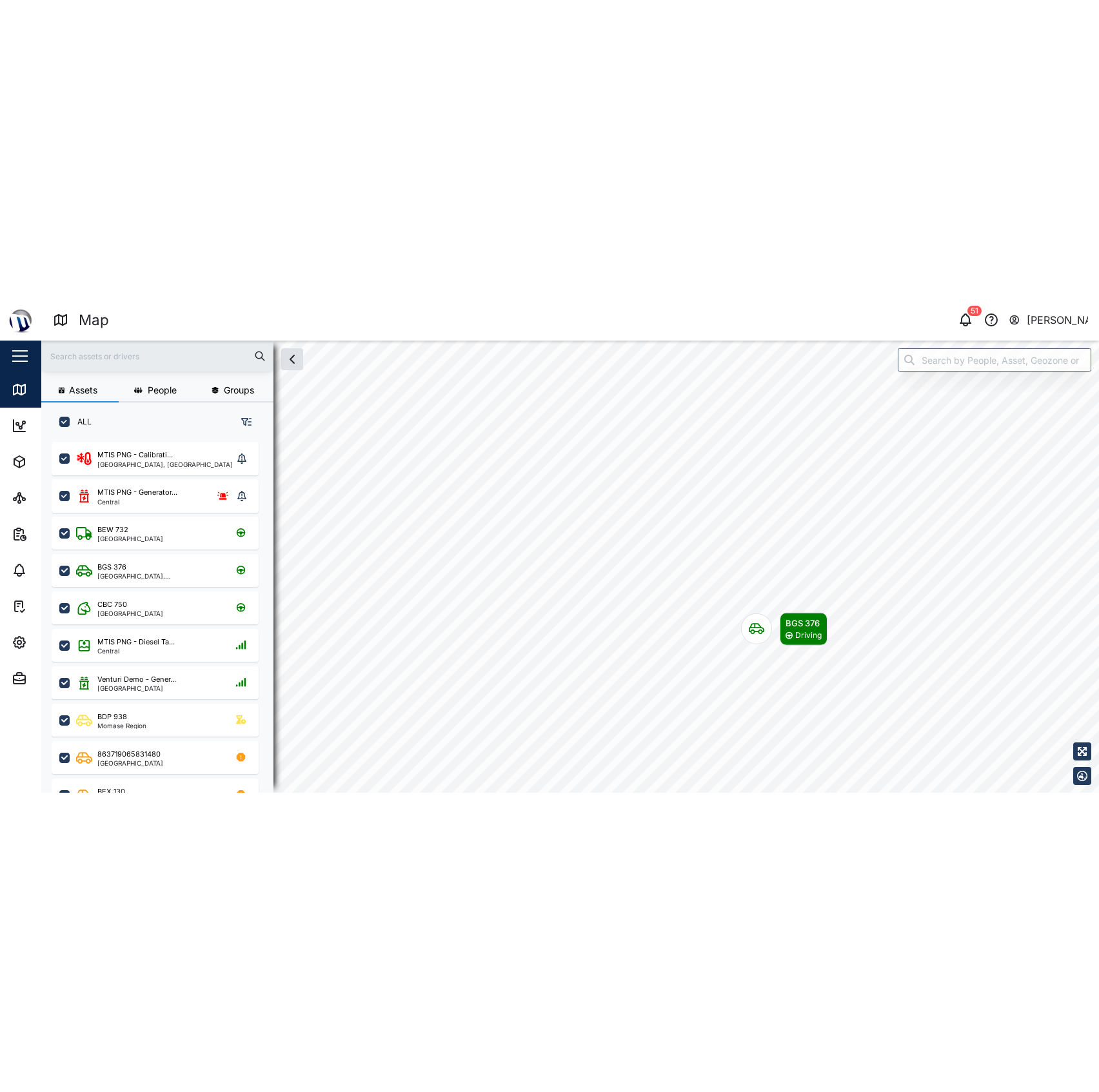
scroll to position [930, 199]
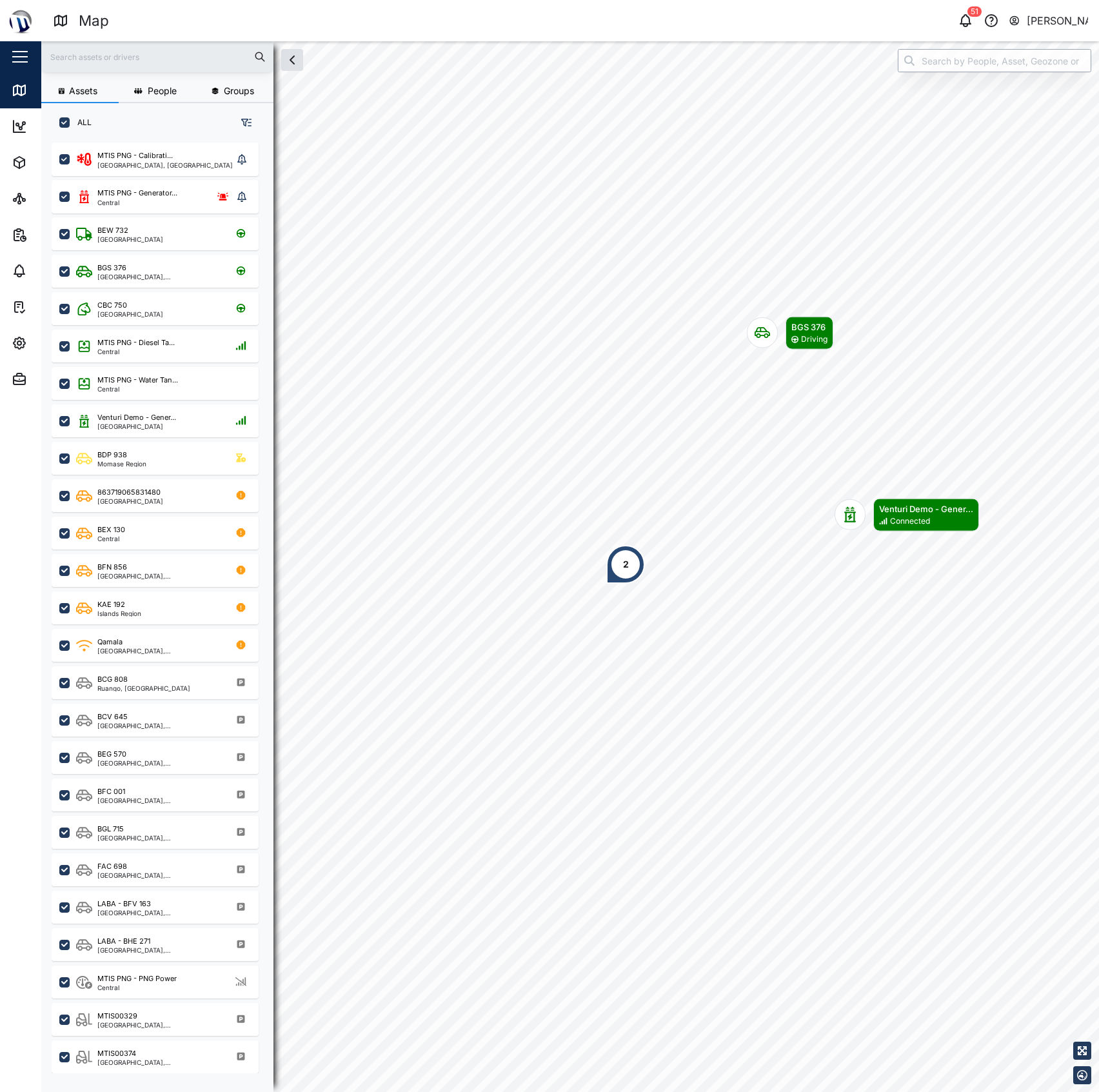
click at [968, 61] on input "search" at bounding box center [995, 61] width 194 height 23
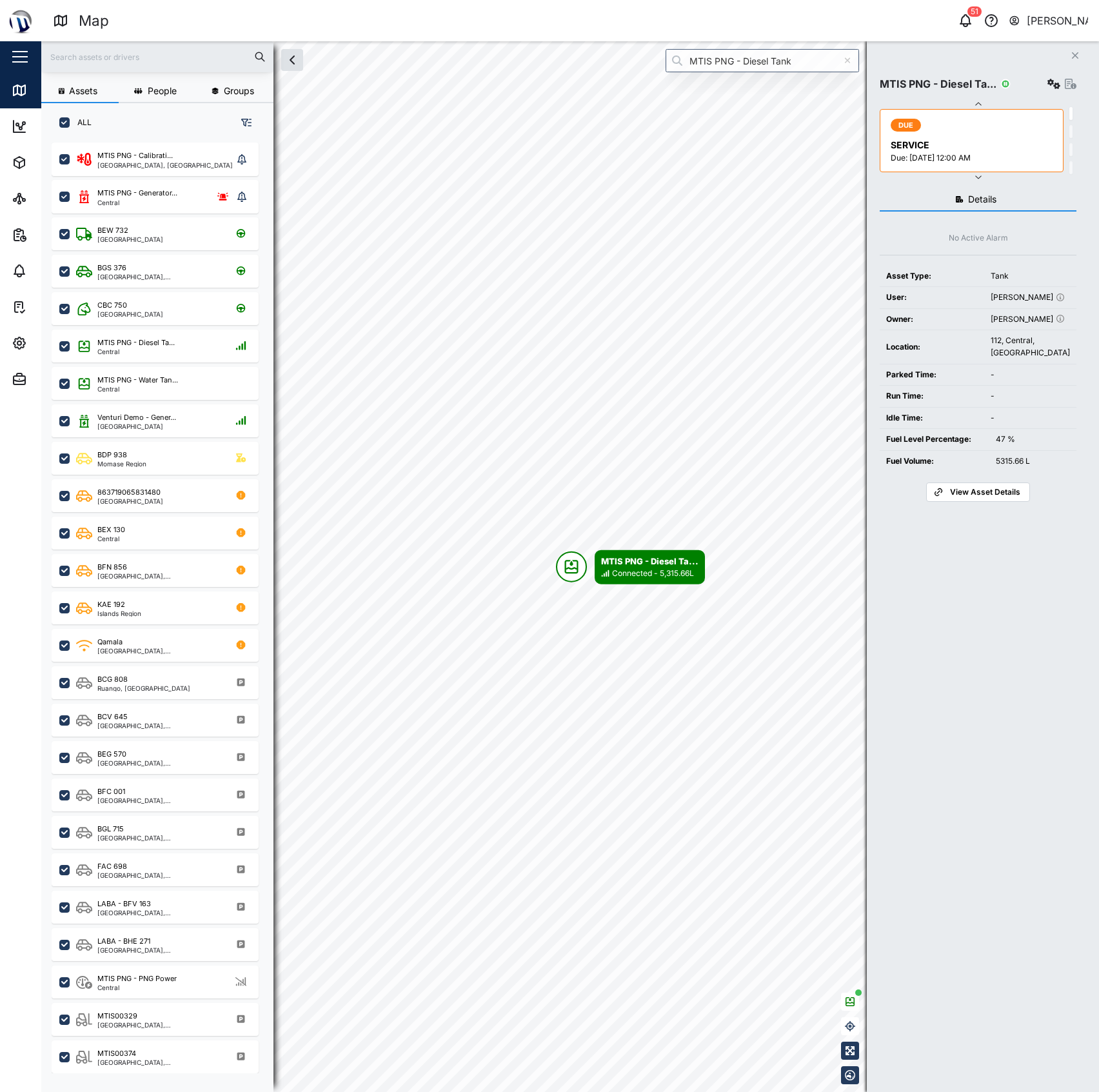
click at [963, 61] on div "Close MTIS PNG - Diesel Ta... DUE SERVICE Due: 01 Aug 2025 12:00 AM DUE INVESTI…" at bounding box center [984, 567] width 233 height 1050
click at [788, 61] on input "MTIS PNG - Diesel Tank" at bounding box center [763, 61] width 194 height 23
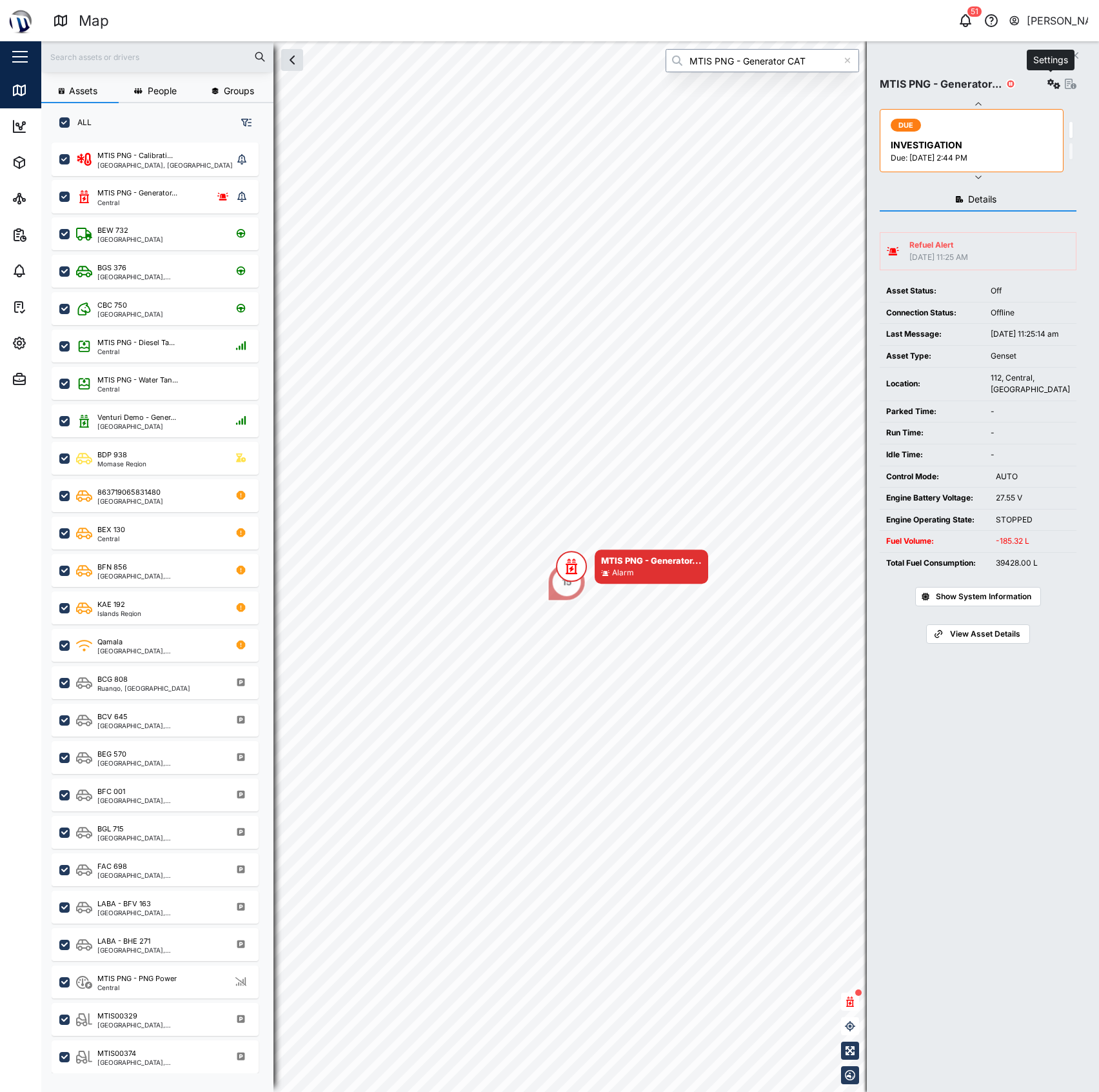
type input "MTIS PNG - Generator CAT"
click at [1049, 84] on icon "button" at bounding box center [1053, 83] width 13 height 11
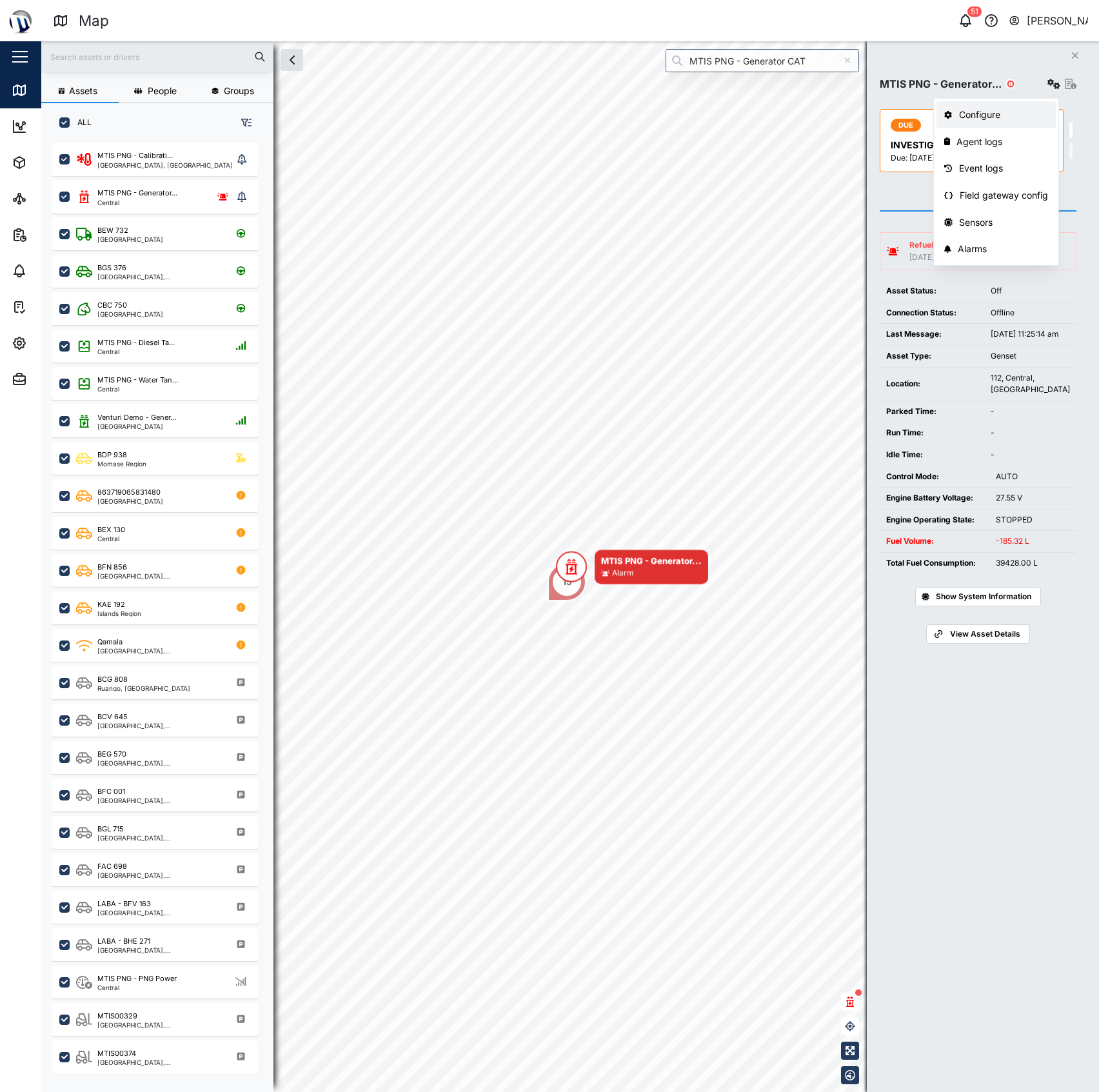
click at [1012, 109] on div "Configure" at bounding box center [1004, 114] width 90 height 15
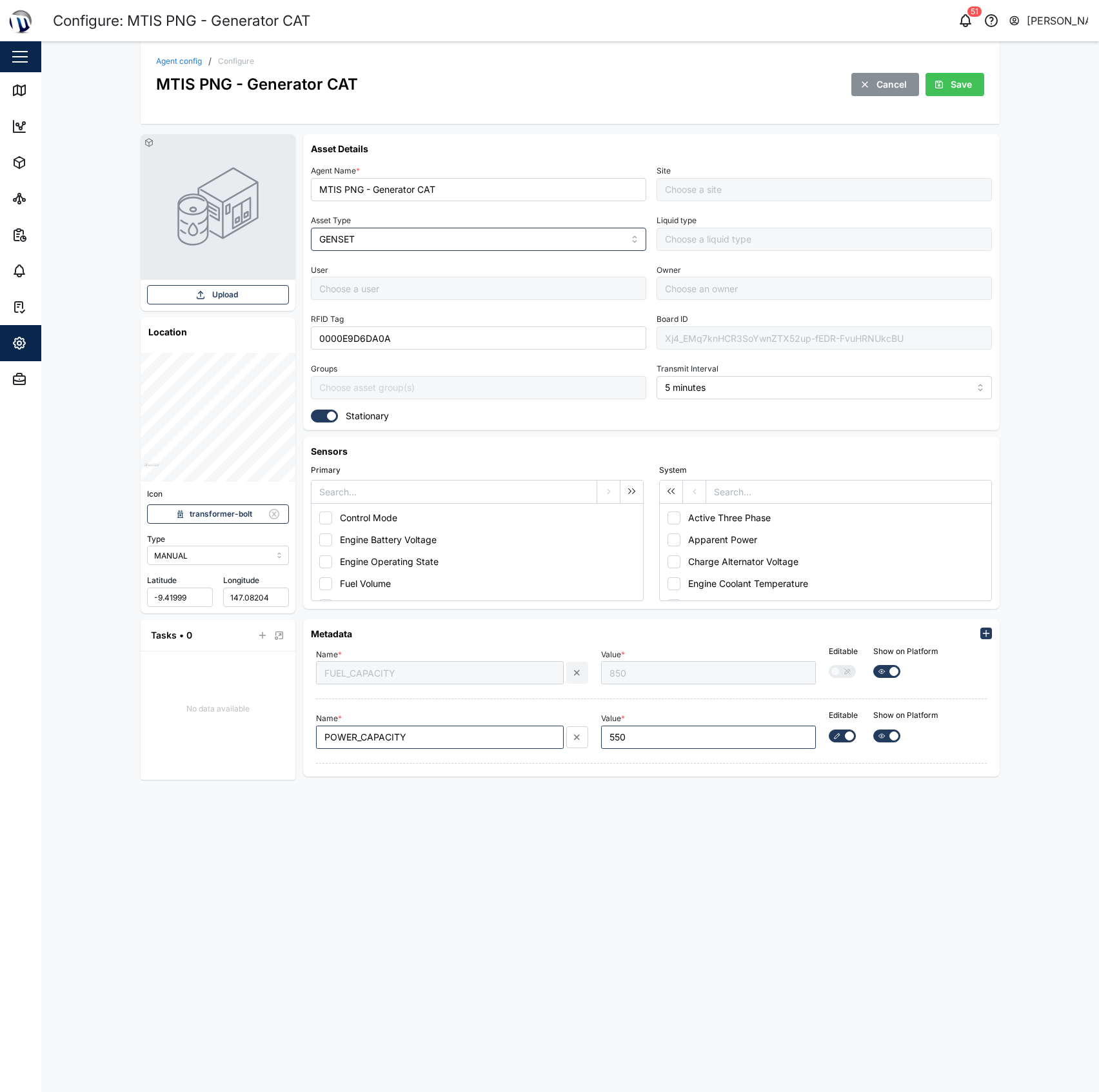
type input "MTIS PNG - Napa Napa Yard"
click at [173, 68] on div "Agent config / Configure MTIS PNG - Generator CAT Cancel Save" at bounding box center [570, 77] width 828 height 40
click at [178, 63] on link "Agent config" at bounding box center [178, 61] width 46 height 8
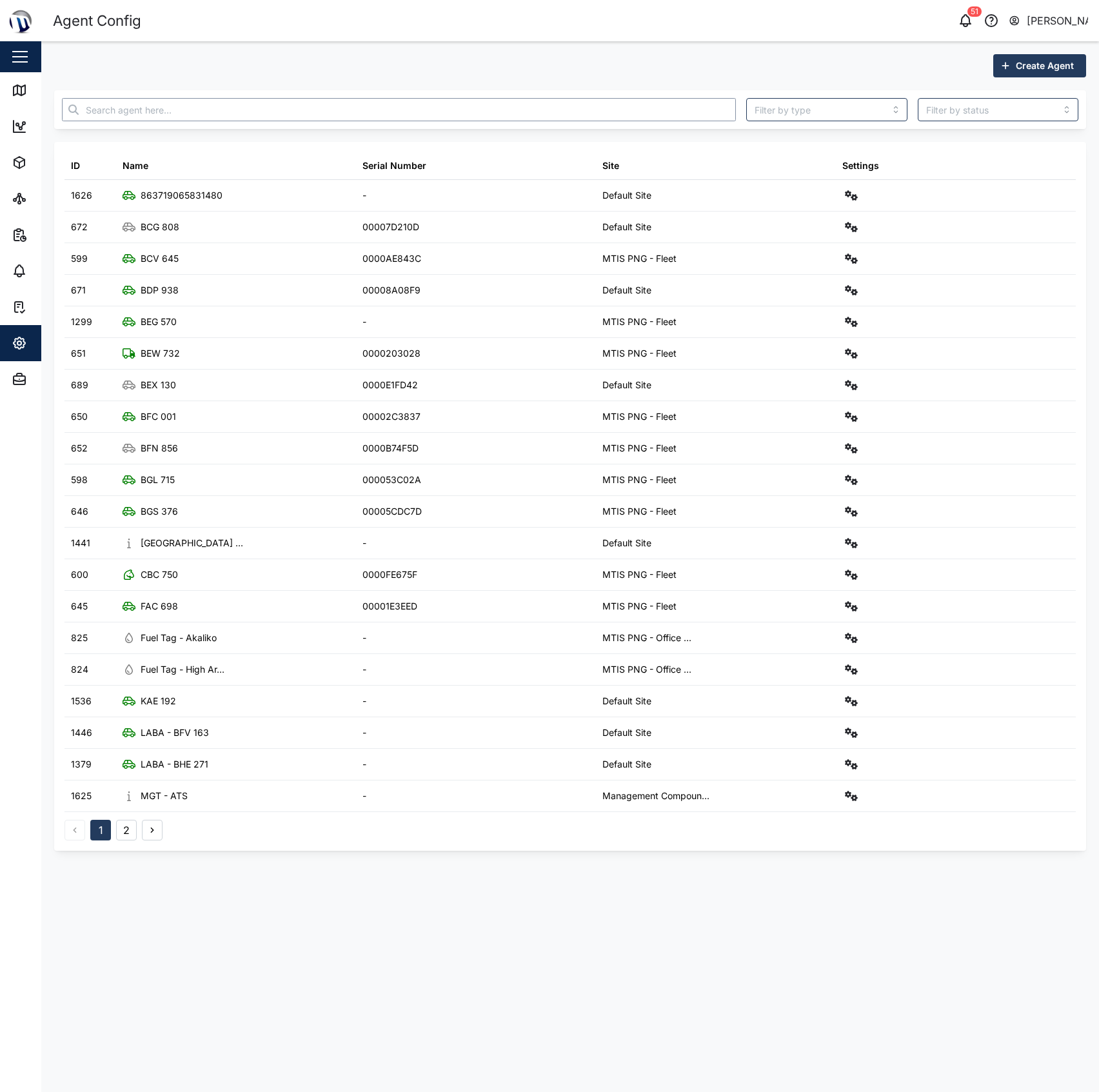
click at [495, 111] on input "text" at bounding box center [399, 109] width 675 height 23
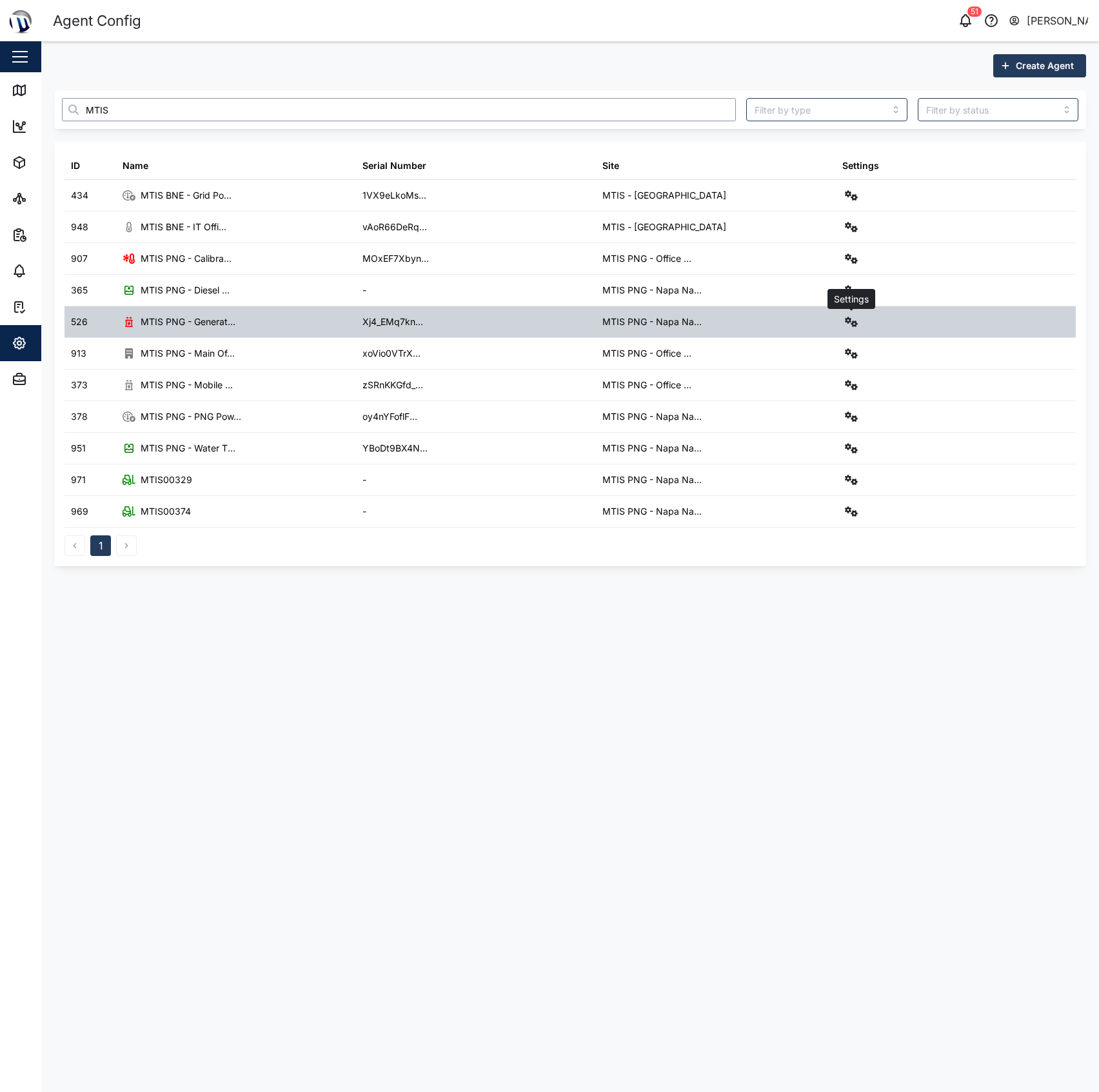
type input "MTIS"
click at [860, 328] on button "button" at bounding box center [851, 322] width 18 height 18
click at [806, 429] on div "Field gateway config" at bounding box center [804, 434] width 88 height 15
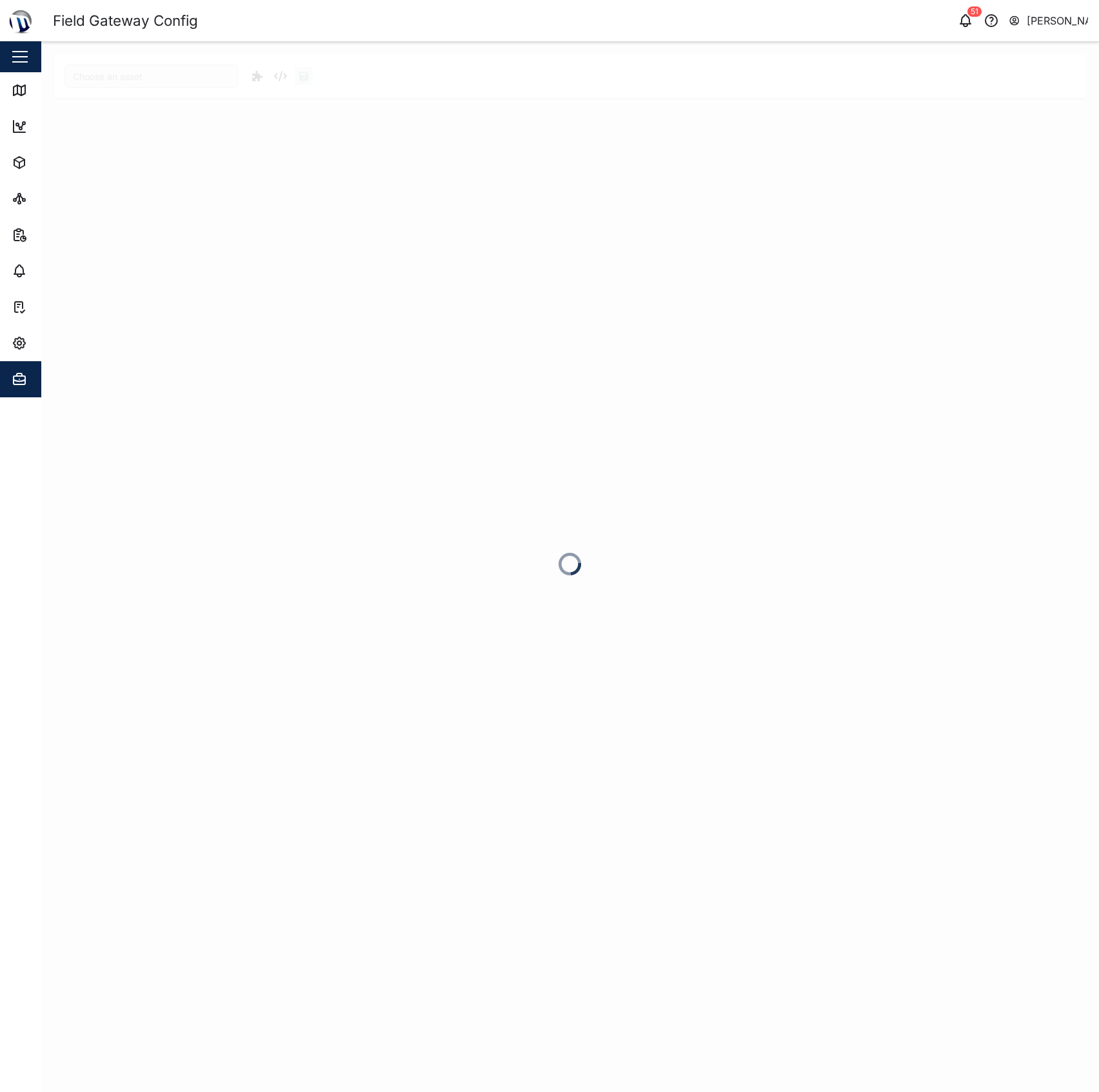
type input "MTIS PNG - Generator CAT"
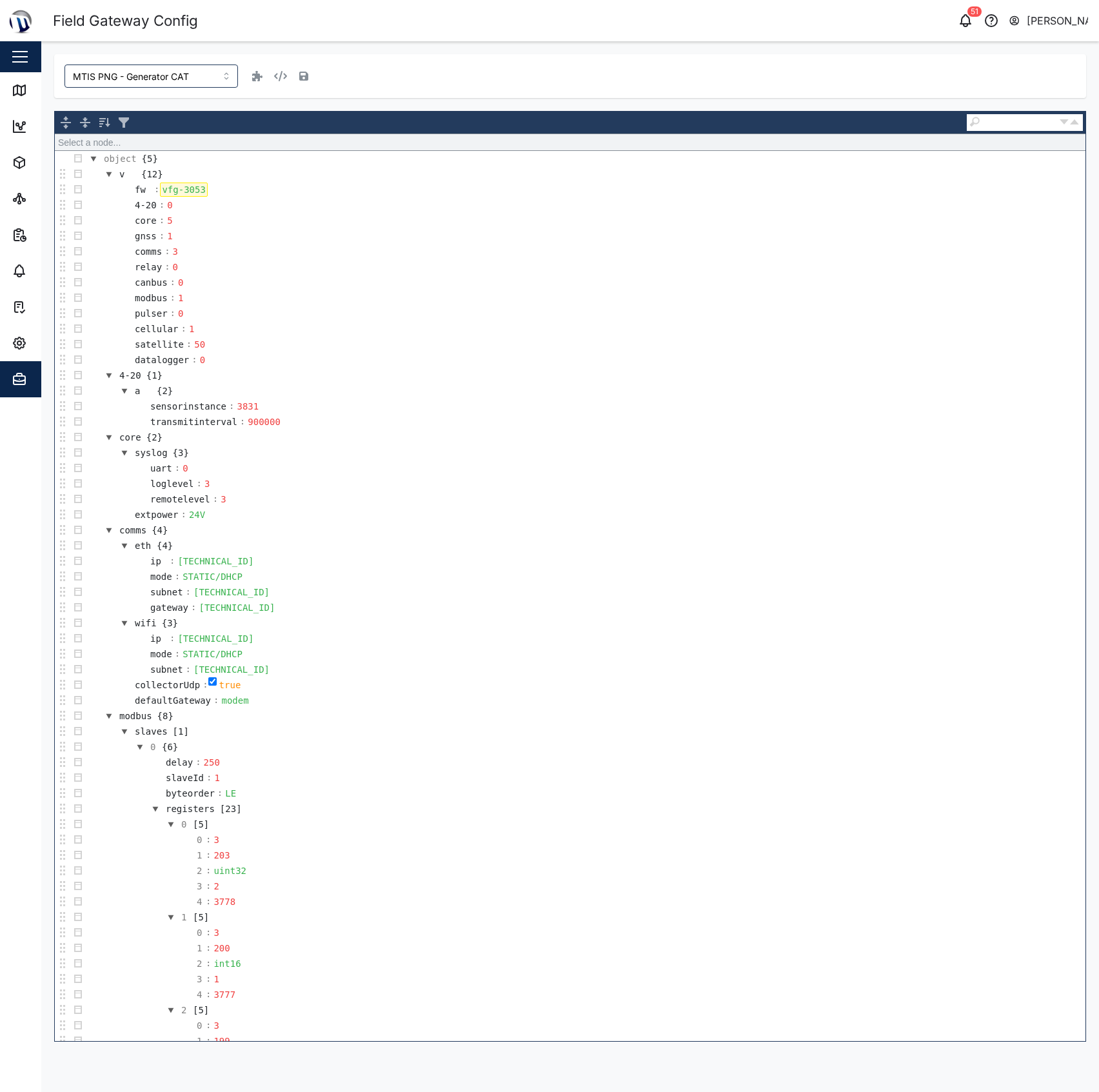
click at [202, 192] on div "vfg-3053" at bounding box center [183, 189] width 47 height 15
click at [450, 39] on header "Field Gateway Config 51 Declan Delahunty" at bounding box center [550, 20] width 1099 height 42
click at [299, 78] on icon "button" at bounding box center [303, 76] width 9 height 9
click at [382, 51] on div "MTIS PNG - Generator CAT Save Select a node... object {5} v {12} fw : vfg-3054 …" at bounding box center [571, 548] width 1058 height 1014
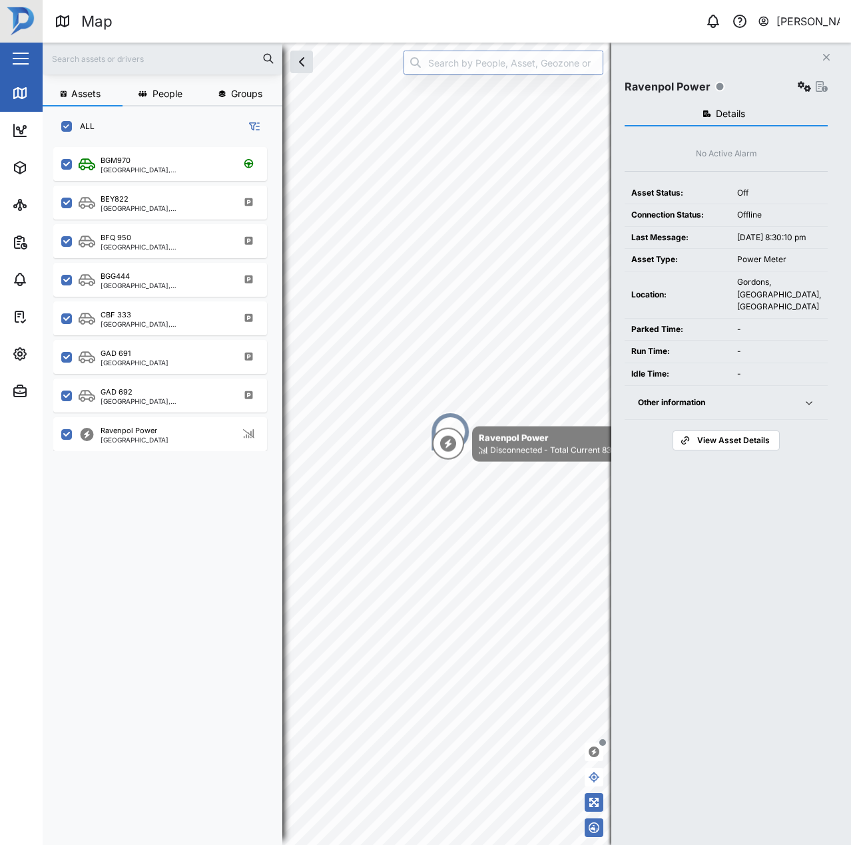
scroll to position [682, 208]
click at [809, 78] on button "button" at bounding box center [804, 86] width 19 height 19
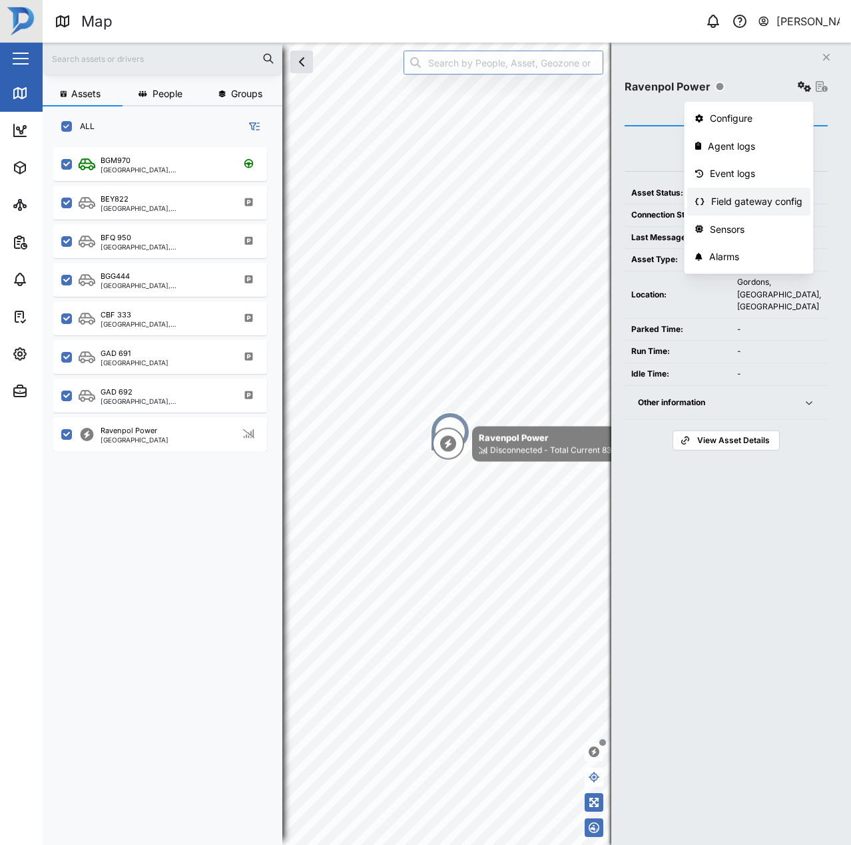
click at [776, 192] on link "Field gateway config" at bounding box center [748, 202] width 123 height 28
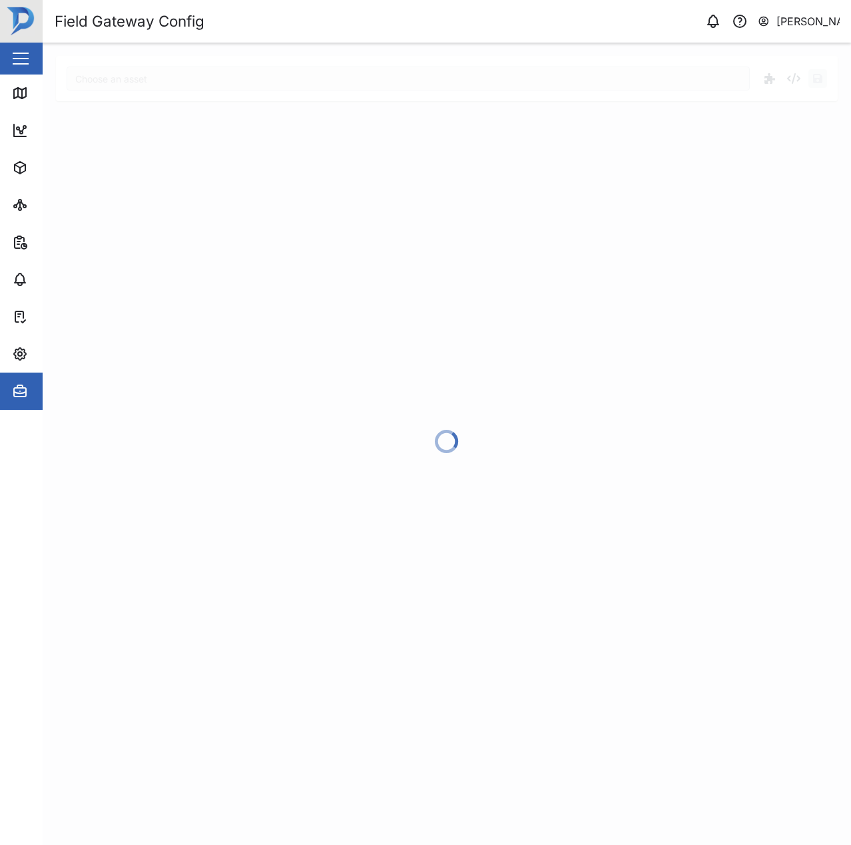
type input "Ravenpol Power"
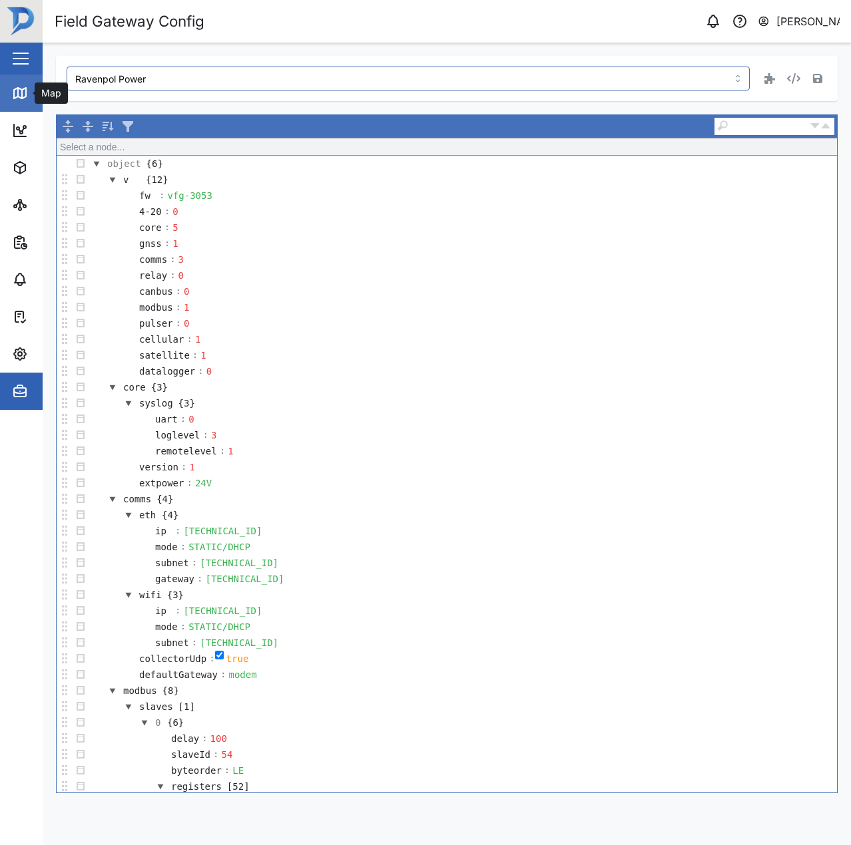
click at [25, 87] on icon at bounding box center [20, 93] width 16 height 16
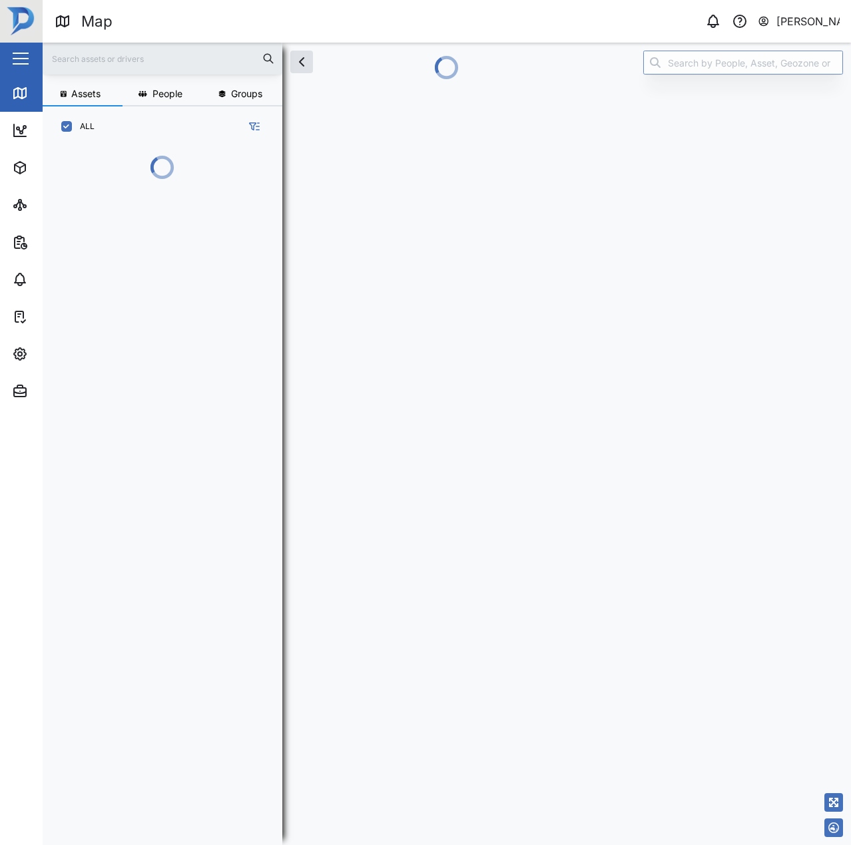
scroll to position [682, 208]
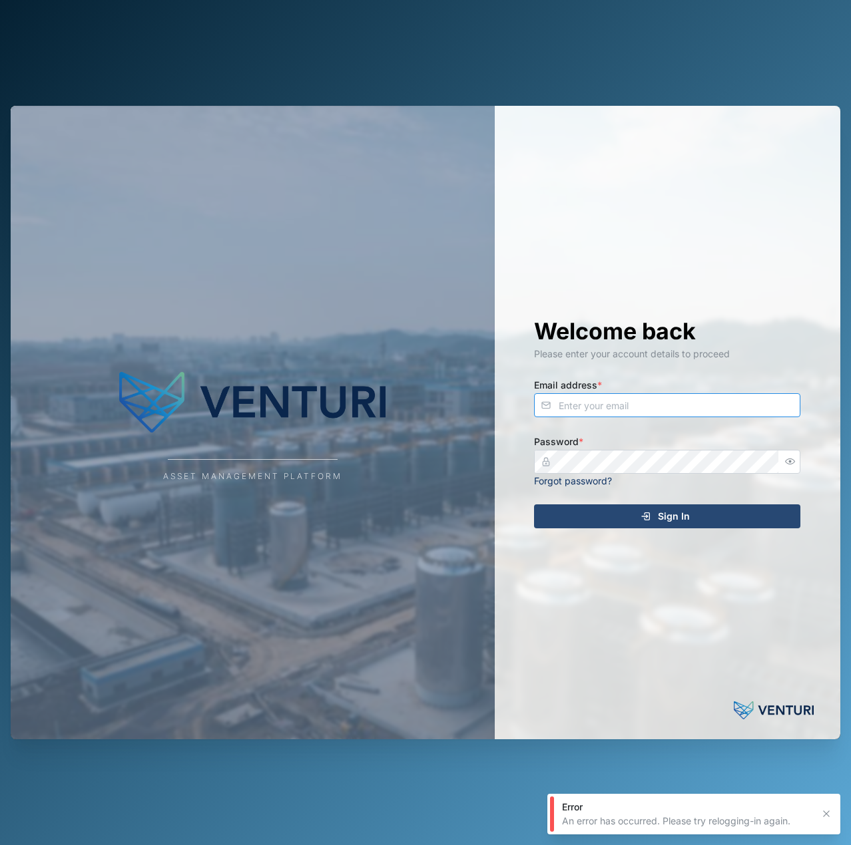
click at [610, 401] on input "Email address *" at bounding box center [667, 405] width 266 height 24
type input "declan.delahunty@venturi.io"
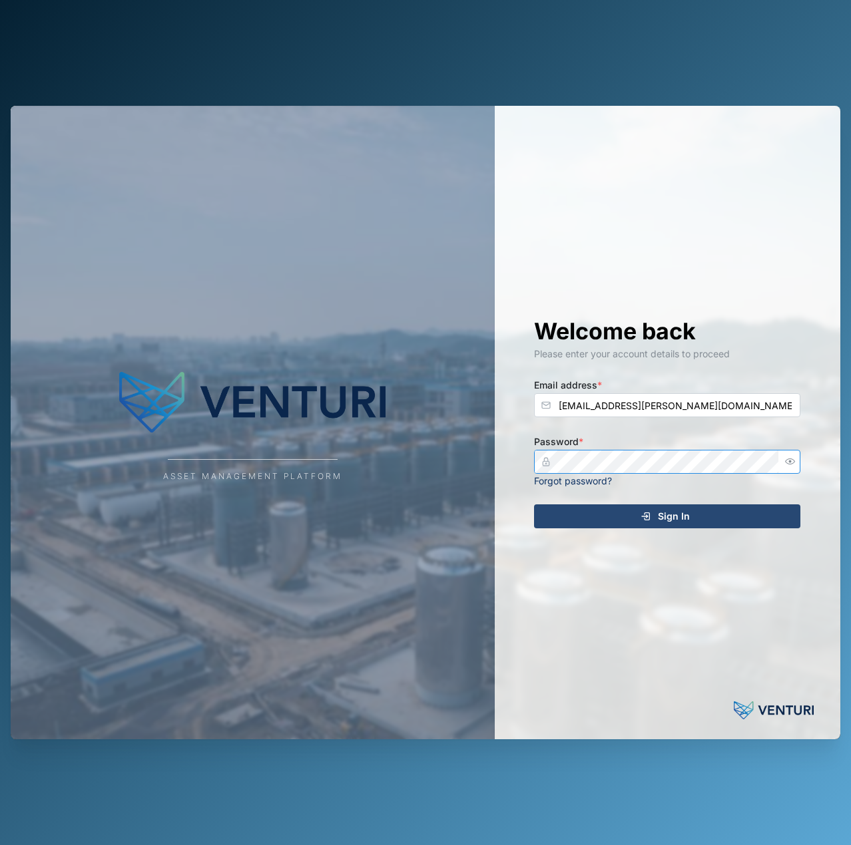
click at [534, 505] on button "Sign In" at bounding box center [667, 517] width 266 height 24
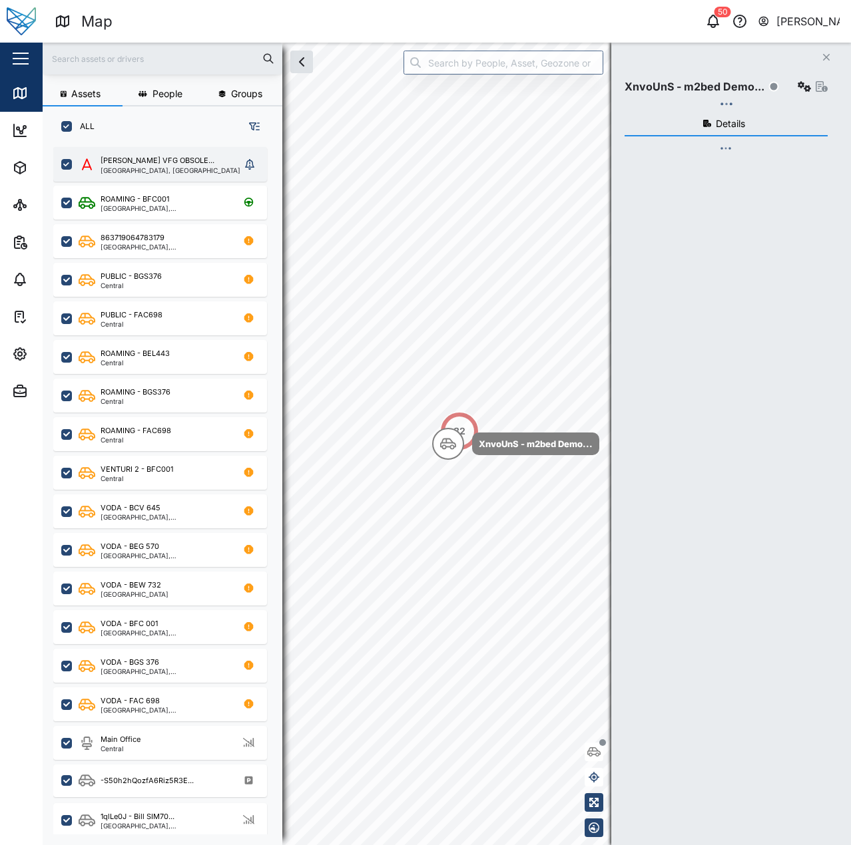
scroll to position [682, 208]
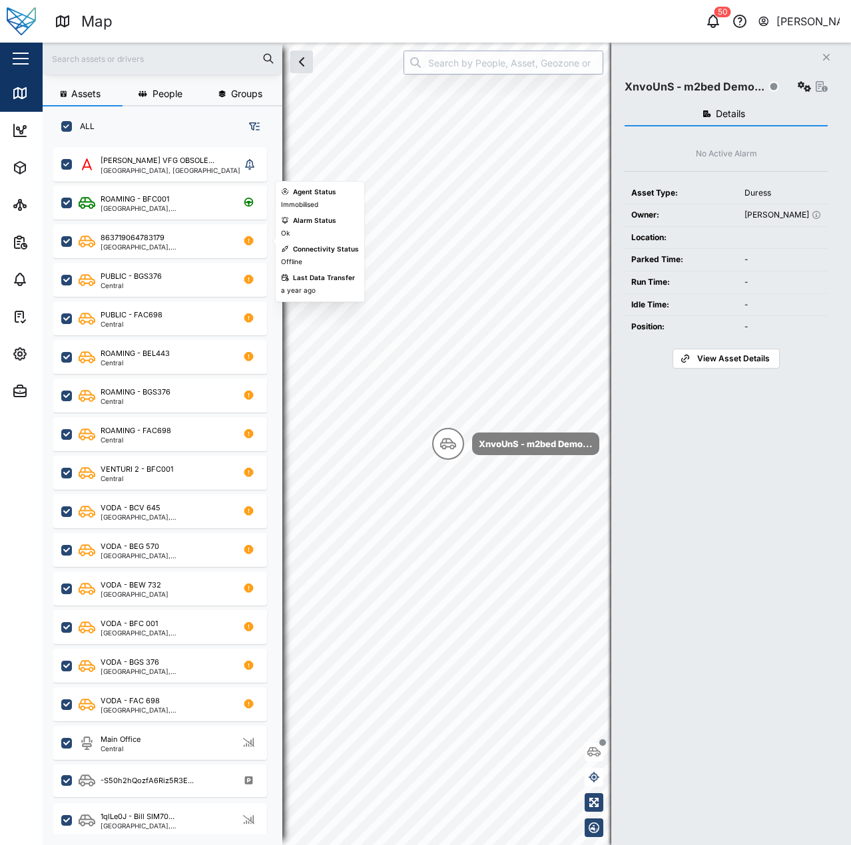
click at [481, 55] on input "search" at bounding box center [503, 63] width 200 height 24
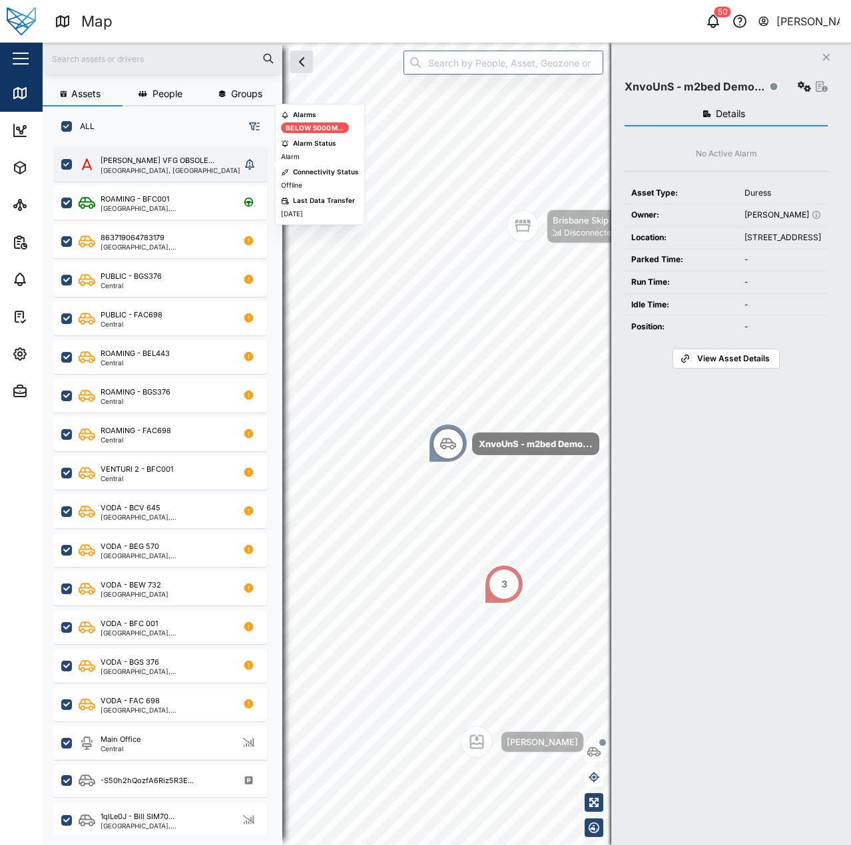
click at [176, 167] on div "Brisbane, Queensland" at bounding box center [171, 170] width 140 height 7
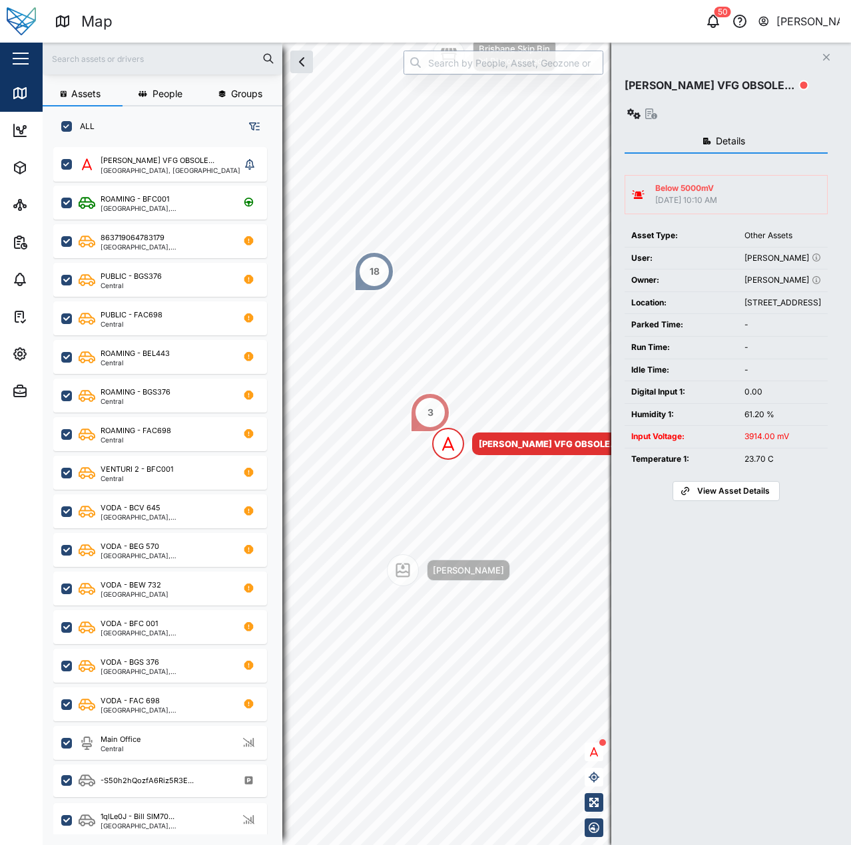
click at [471, 63] on input "search" at bounding box center [503, 63] width 200 height 24
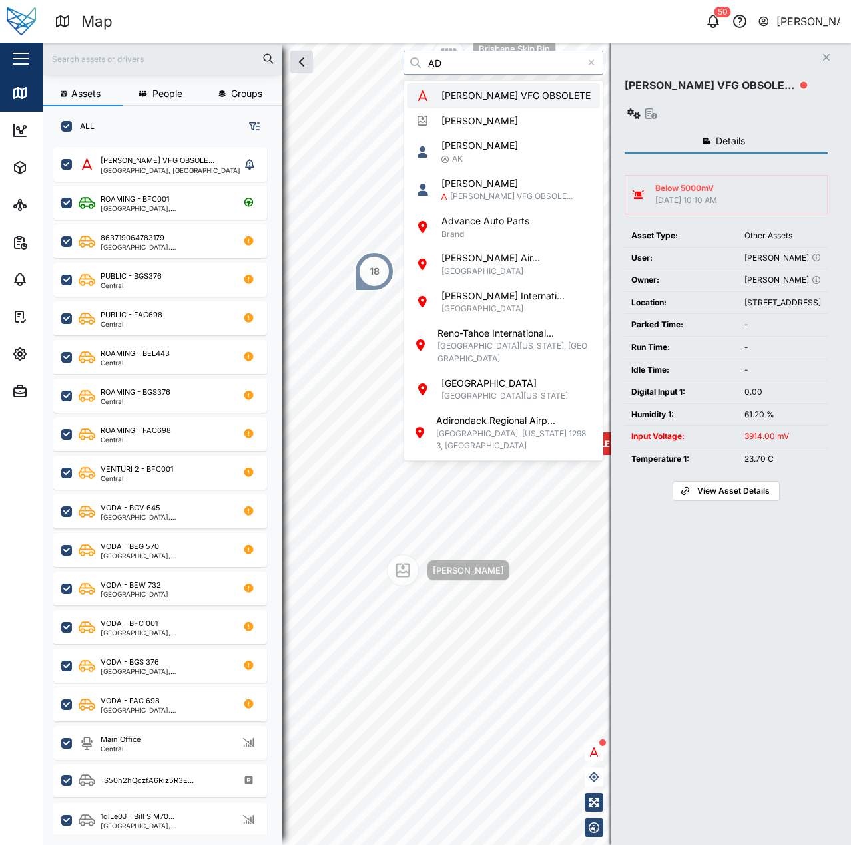
type input "AD"
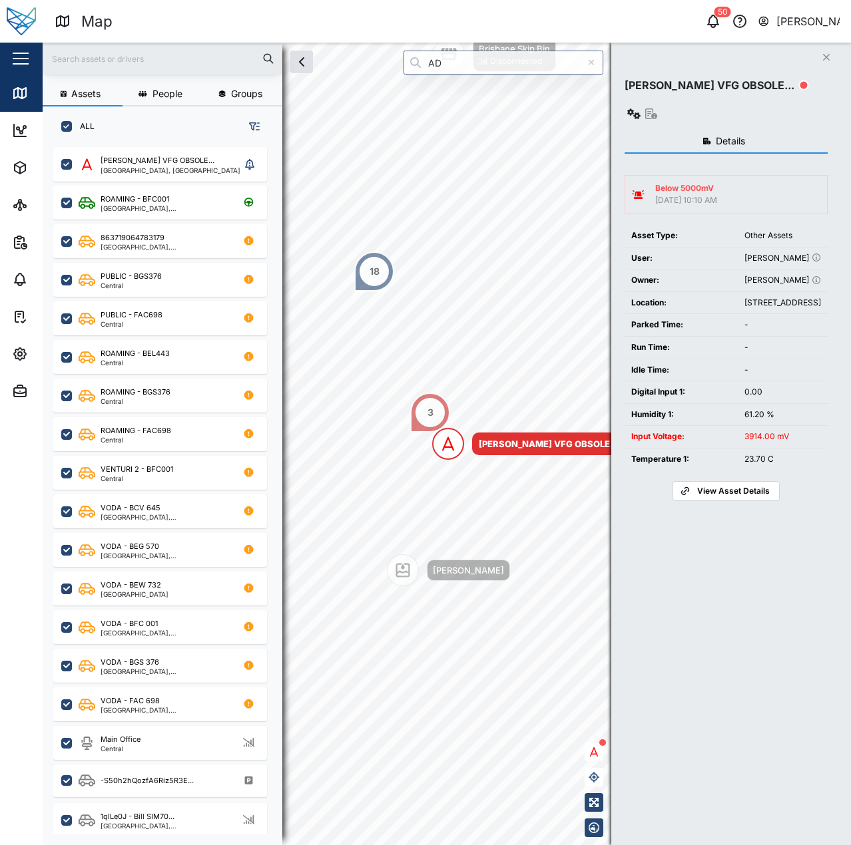
click at [592, 67] on div at bounding box center [591, 63] width 24 height 24
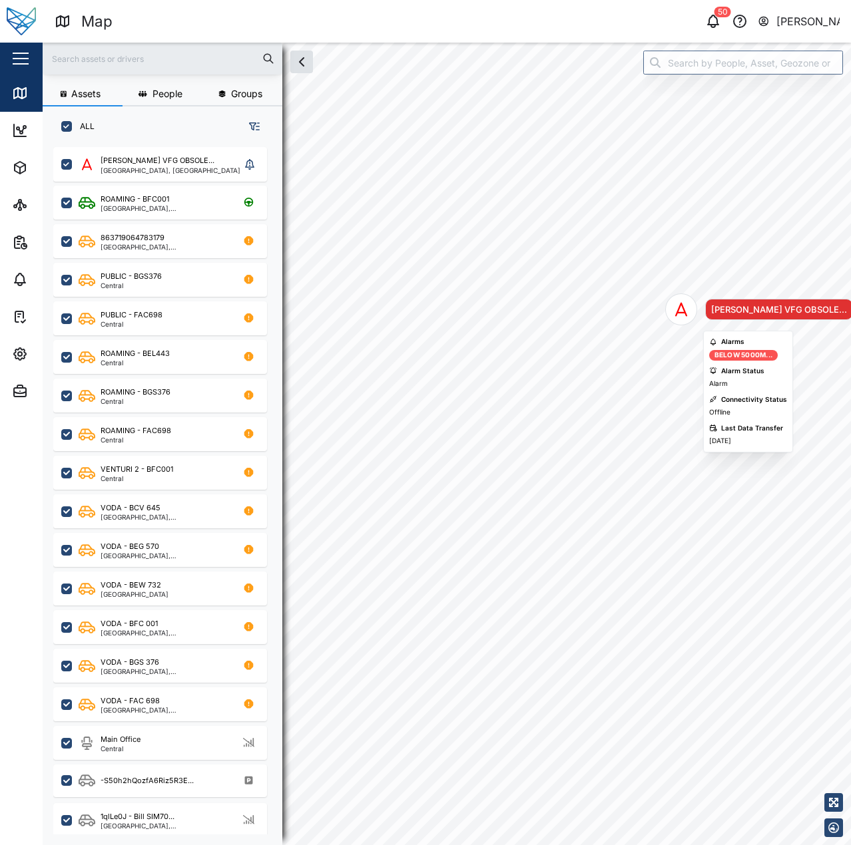
click at [683, 301] on div "Map marker" at bounding box center [681, 310] width 32 height 32
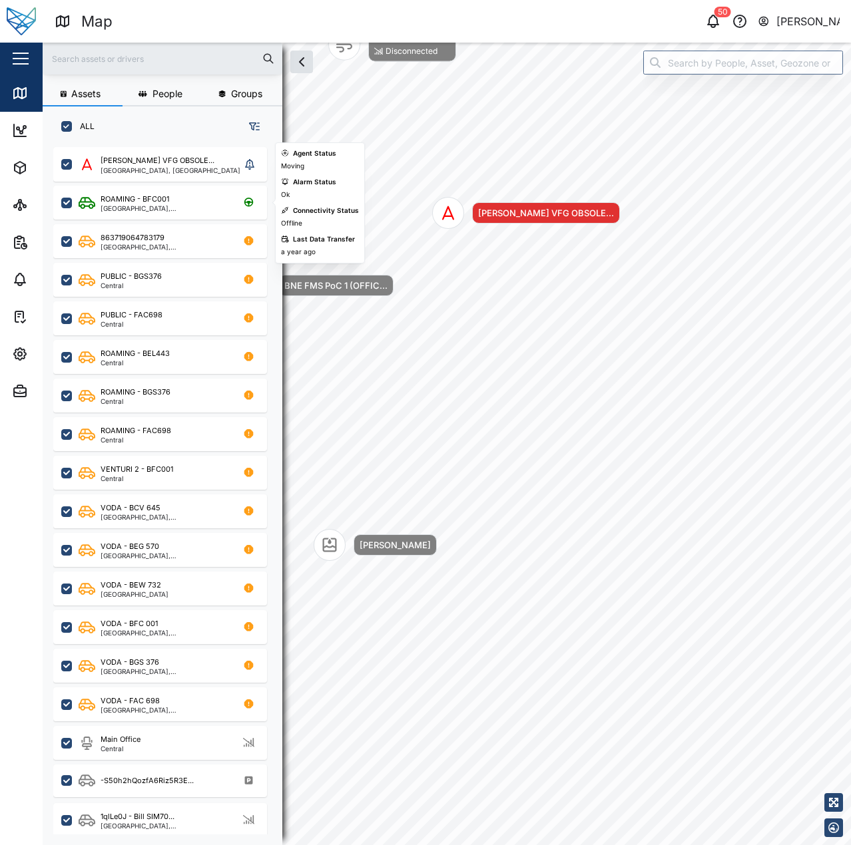
click at [185, 184] on div "ROAMING - BFC001 Elevala, Port Moresby" at bounding box center [160, 200] width 214 height 39
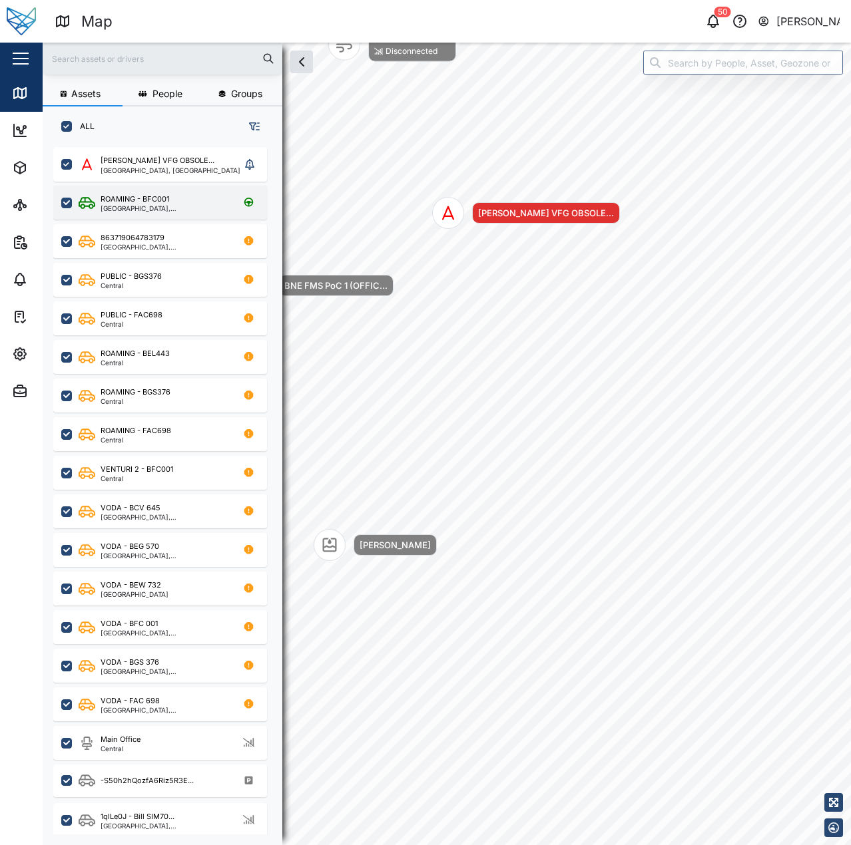
click at [182, 215] on div "ROAMING - BFC001 Elevala, Port Moresby" at bounding box center [160, 203] width 214 height 34
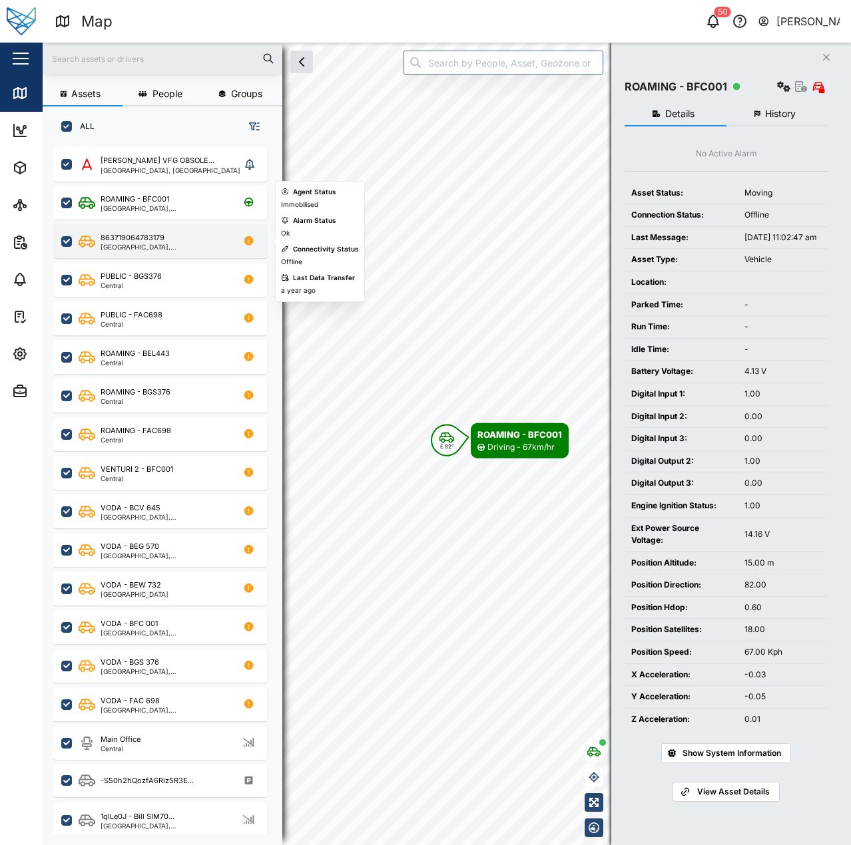
click at [146, 250] on div "Brisbane, Queensland" at bounding box center [164, 247] width 127 height 7
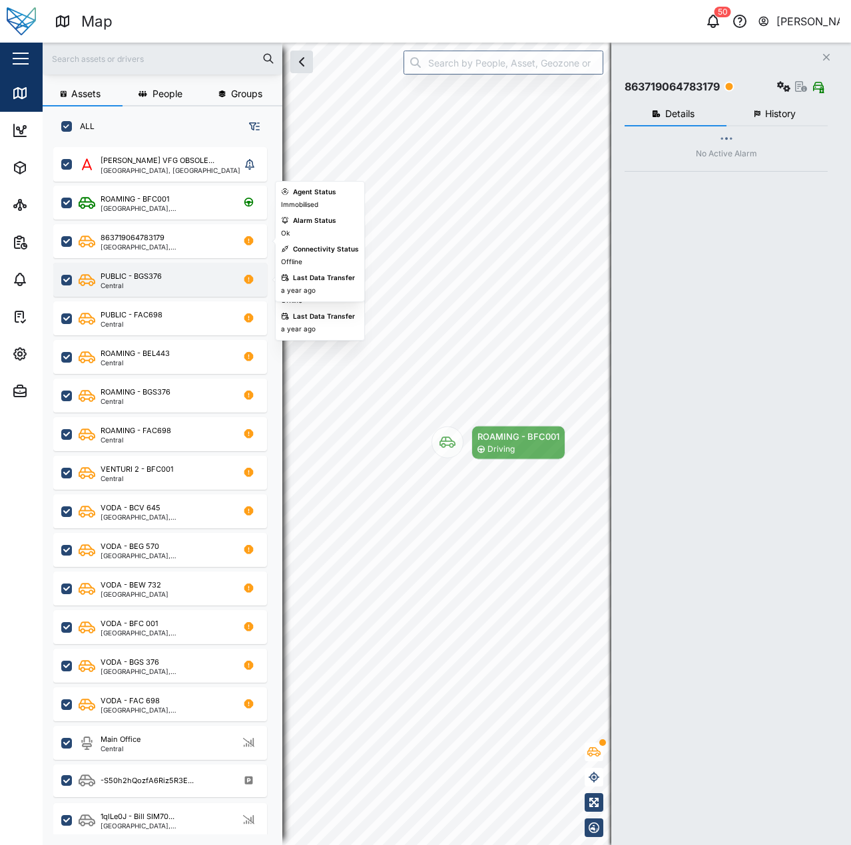
click at [152, 294] on div "PUBLIC - BGS376 Central" at bounding box center [160, 280] width 214 height 34
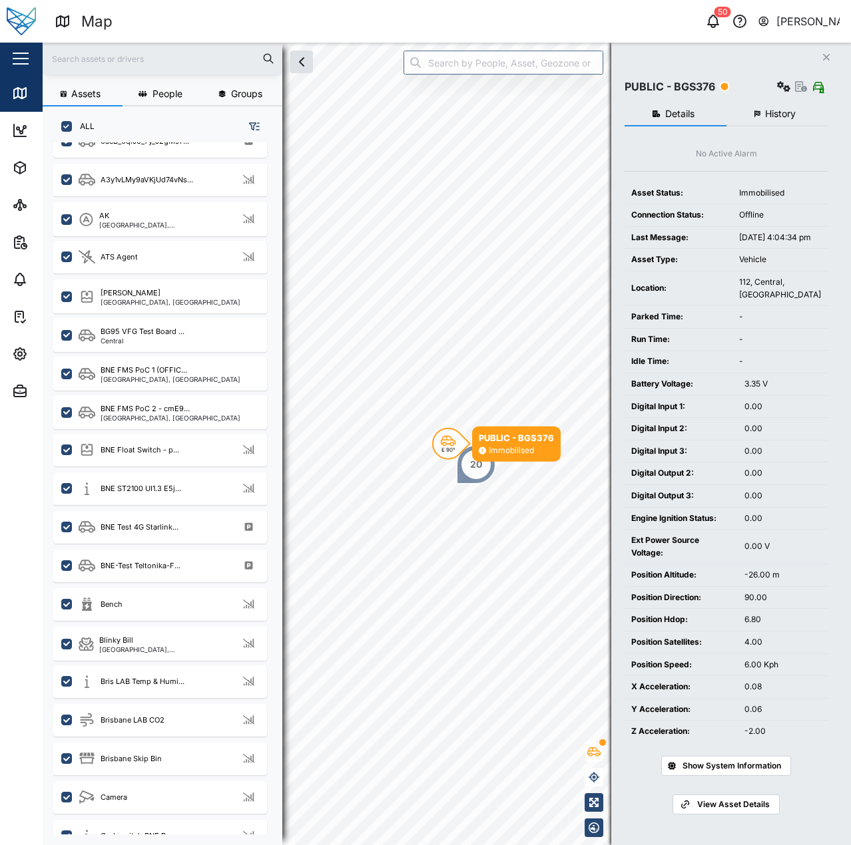
scroll to position [799, 0]
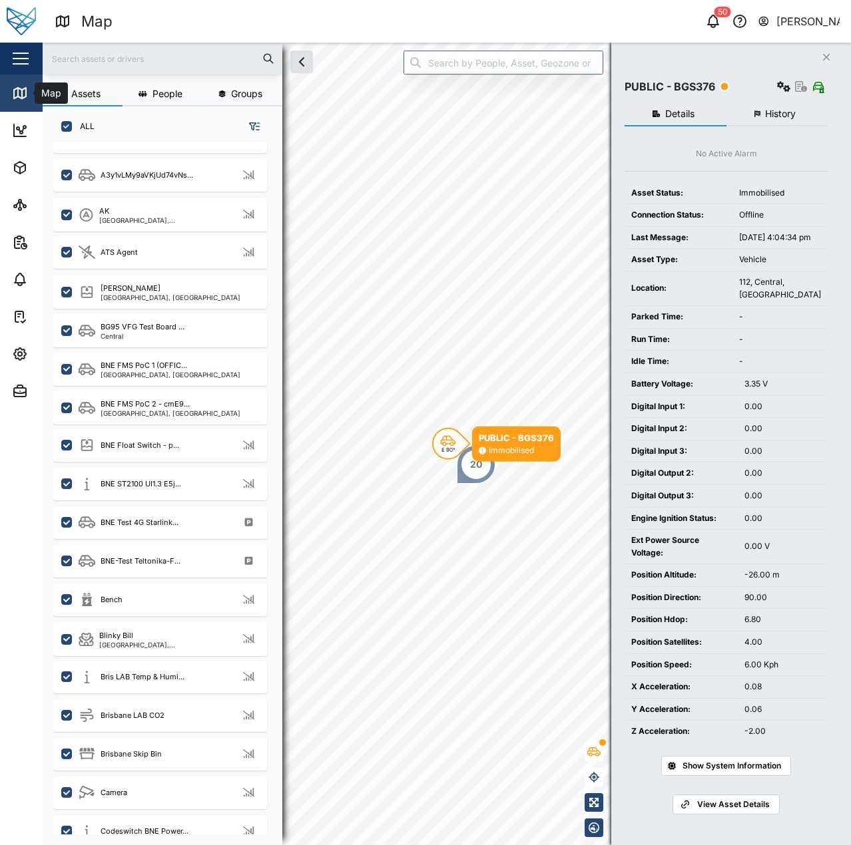
click at [26, 97] on icon at bounding box center [20, 93] width 12 height 11
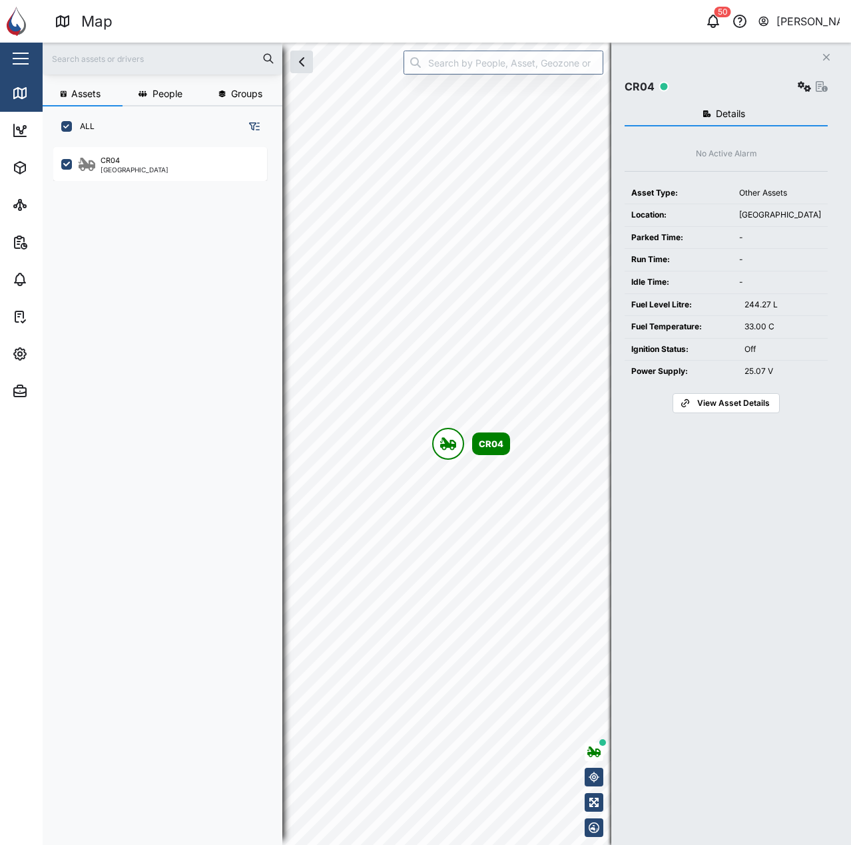
scroll to position [682, 208]
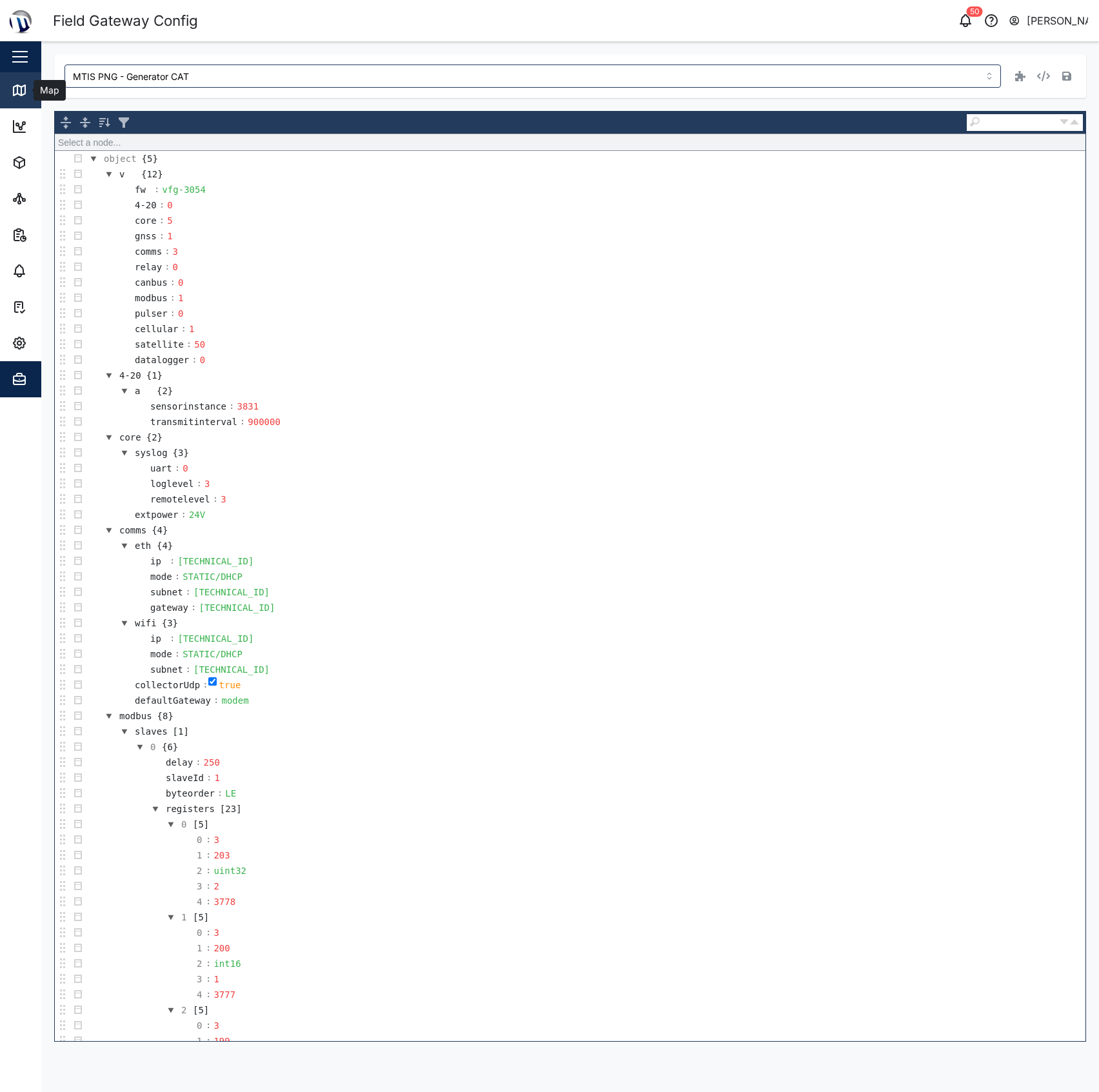
click at [22, 108] on link "Map" at bounding box center [83, 90] width 168 height 36
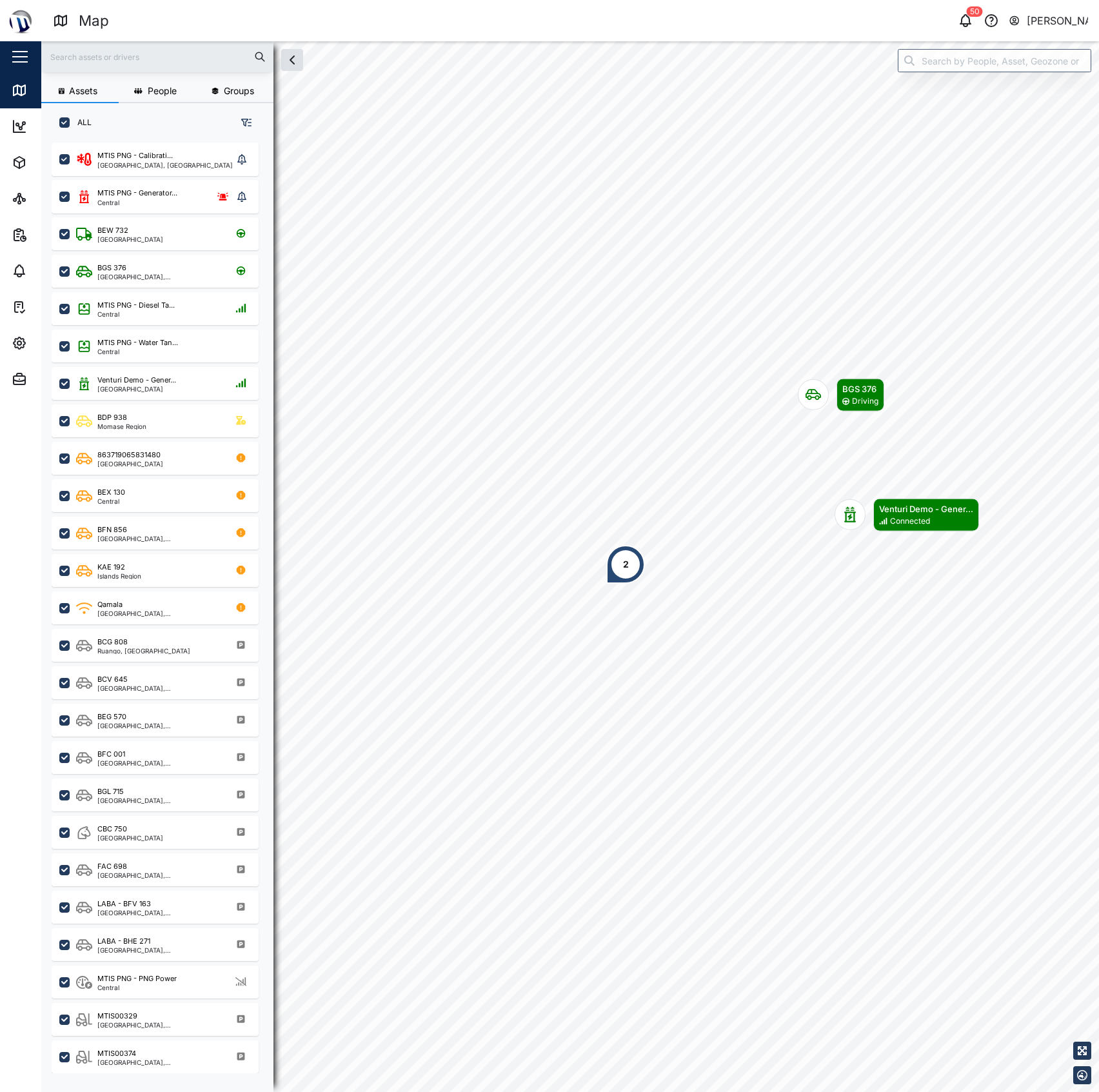
scroll to position [930, 199]
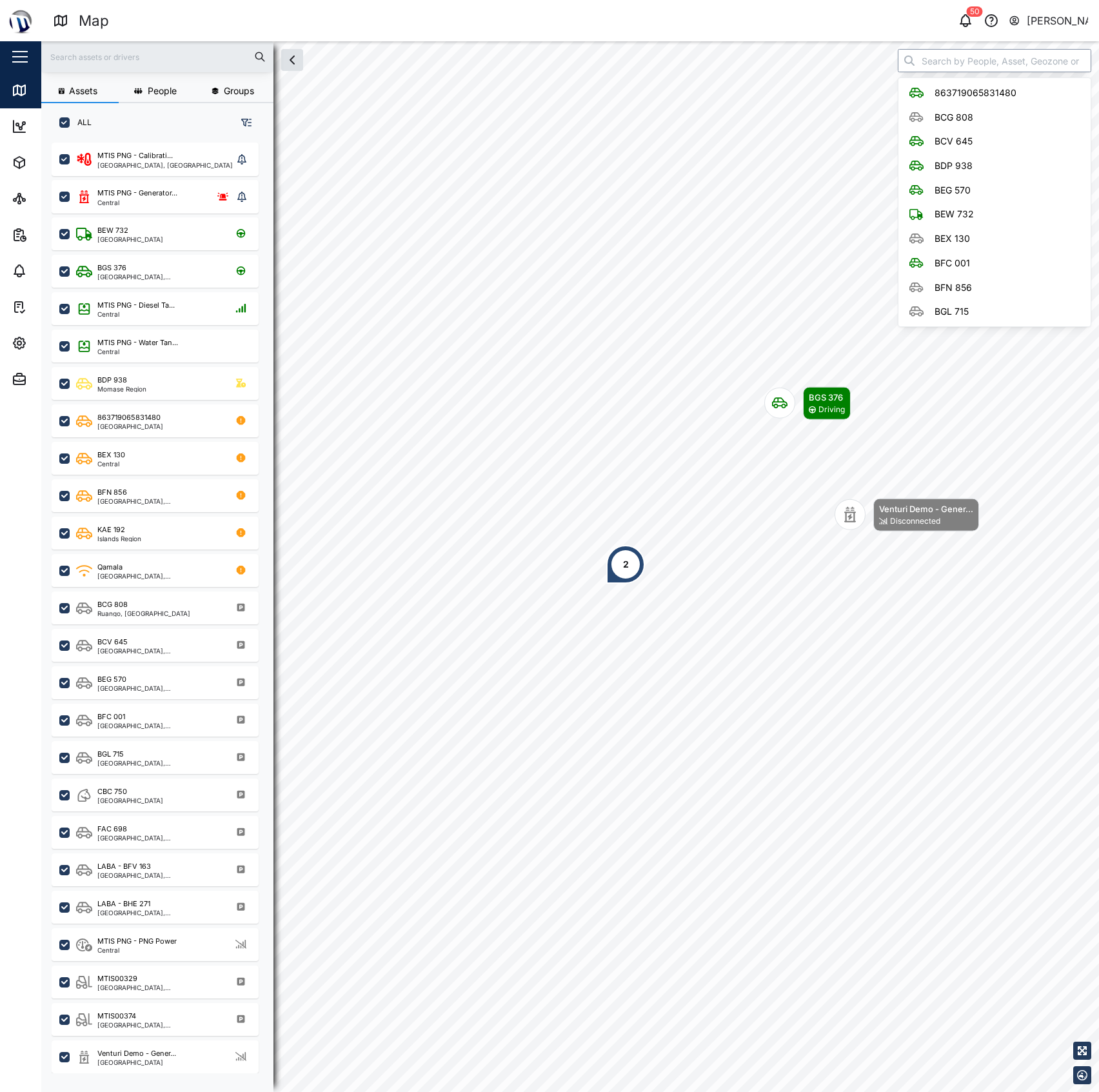
click at [1002, 60] on input "search" at bounding box center [995, 61] width 194 height 23
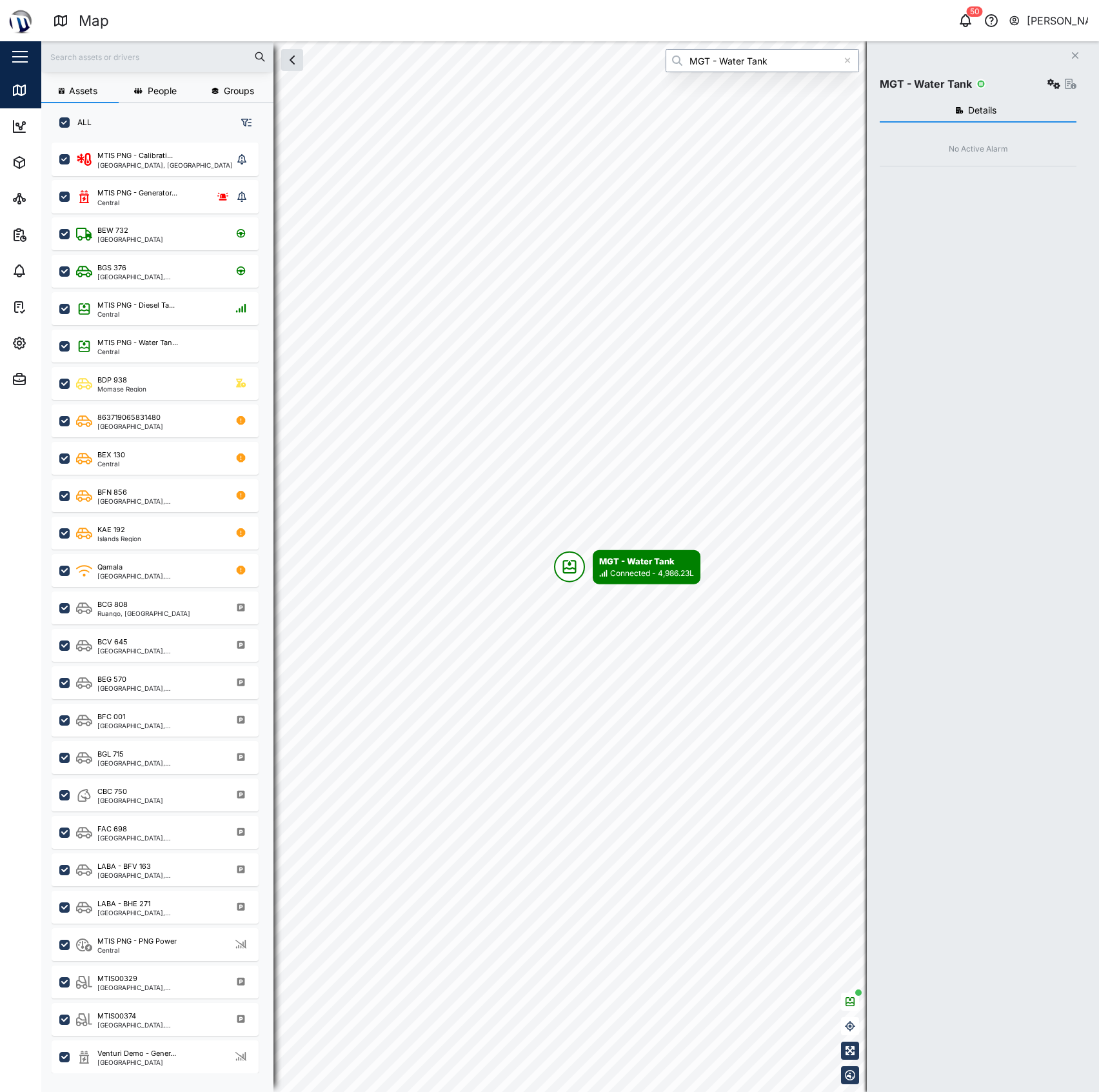
click at [860, 55] on div "MGT - Water Tank" at bounding box center [763, 61] width 194 height 23
click at [935, 55] on div "Close MGT - Water Tank Details No Active Alarm Asset Type: Tank User: Samantha …" at bounding box center [984, 567] width 233 height 1050
click at [793, 52] on input "MGT - Water Tank" at bounding box center [763, 61] width 194 height 23
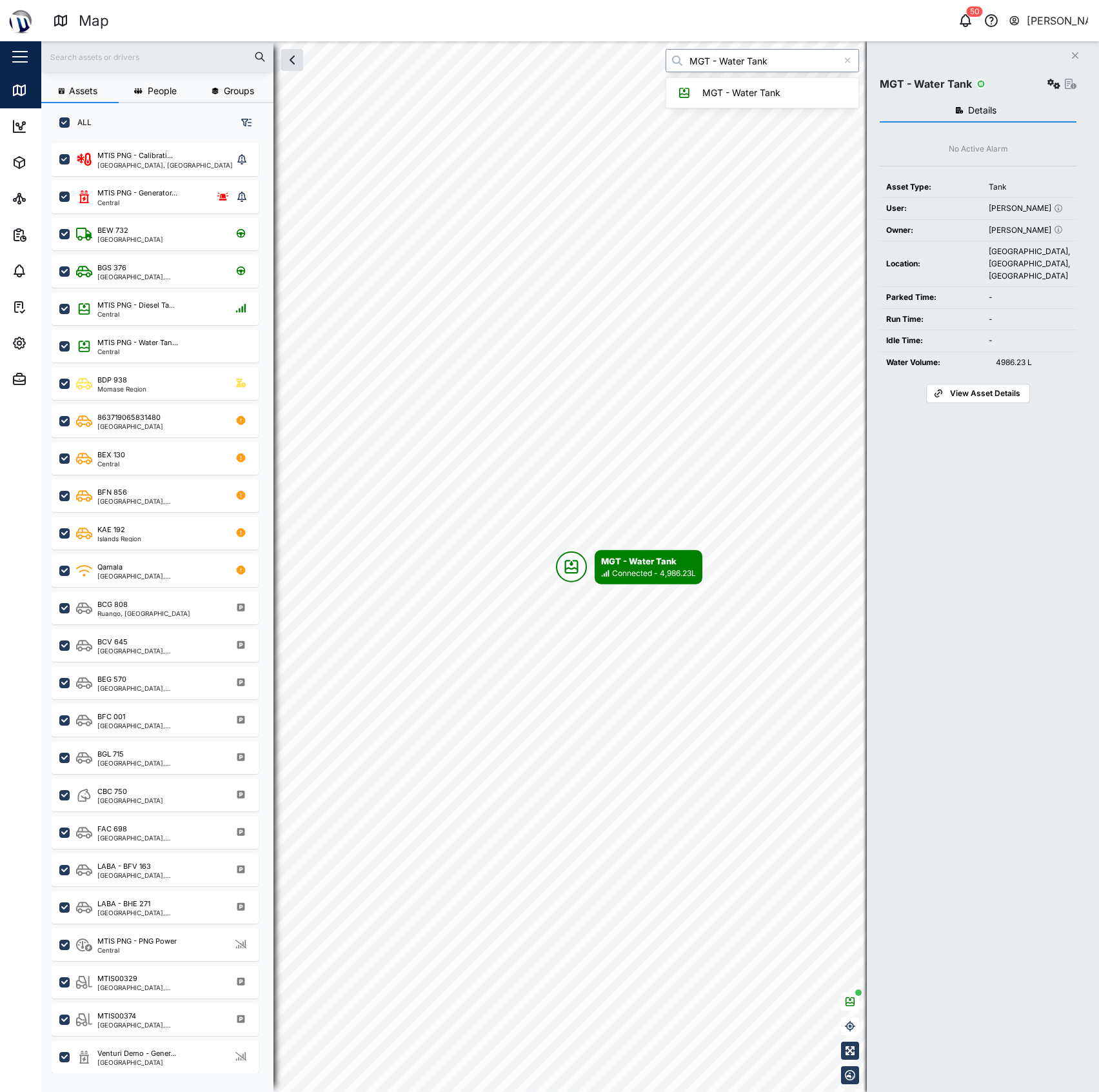
click at [793, 52] on input "MGT - Water Tank" at bounding box center [763, 61] width 194 height 23
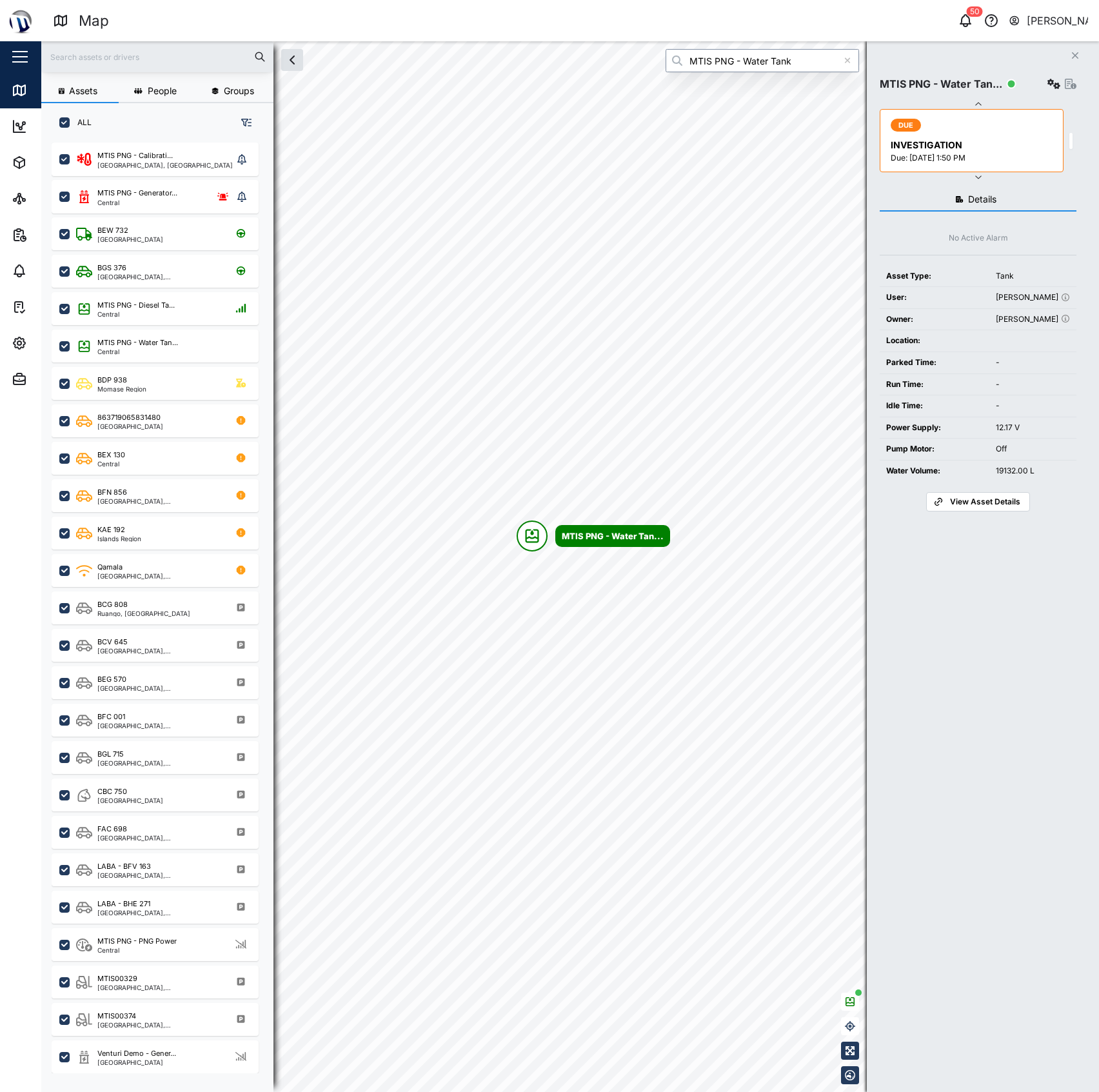
type input "MTIS PNG - Water Tank"
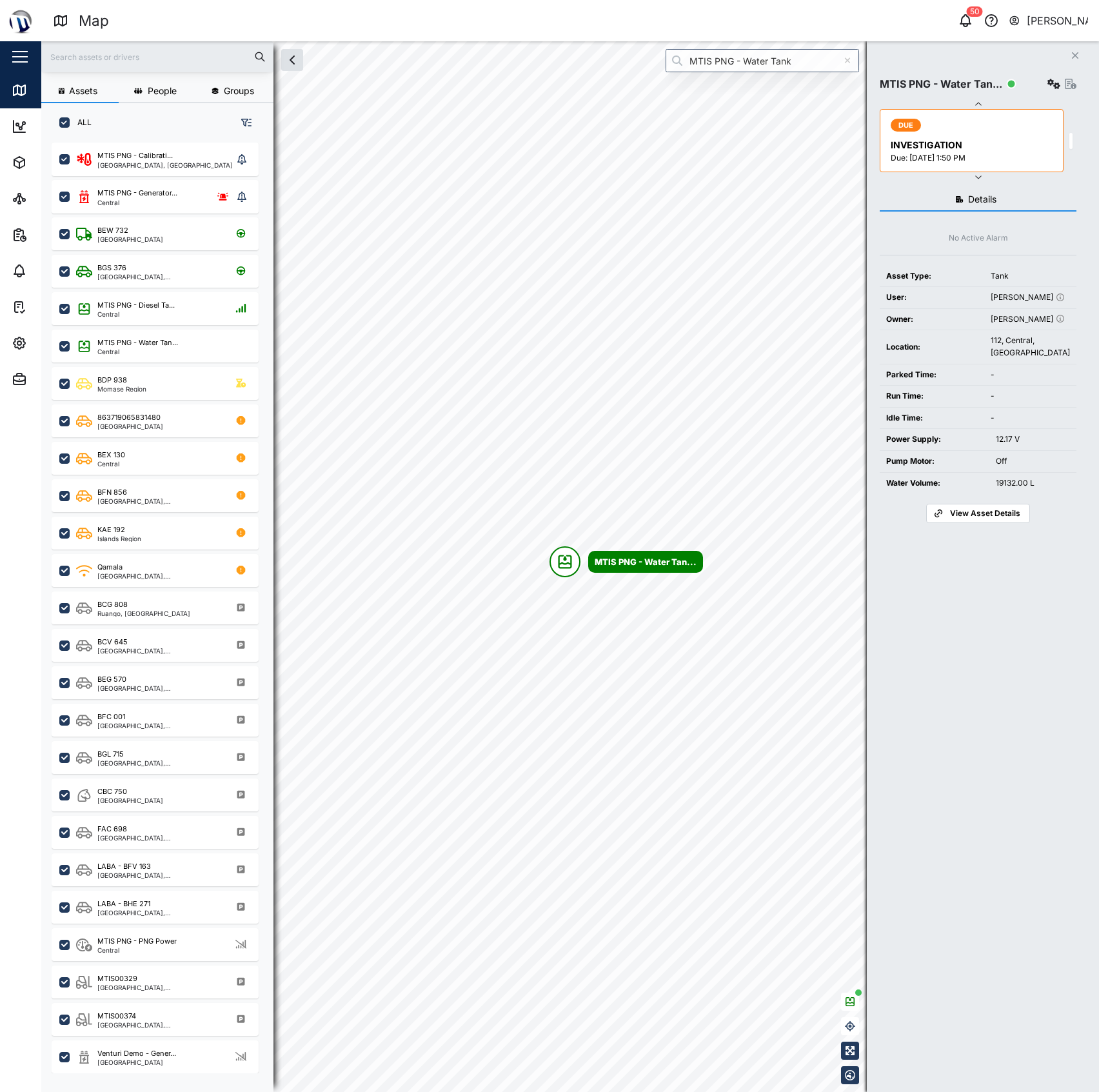
click at [1052, 74] on div "MTIS PNG - Water Tan... Settings DUE INVESTIGATION Due: 08 Jun 2025 1:50 PM" at bounding box center [978, 124] width 197 height 114
click at [1052, 78] on button "button" at bounding box center [1053, 83] width 18 height 18
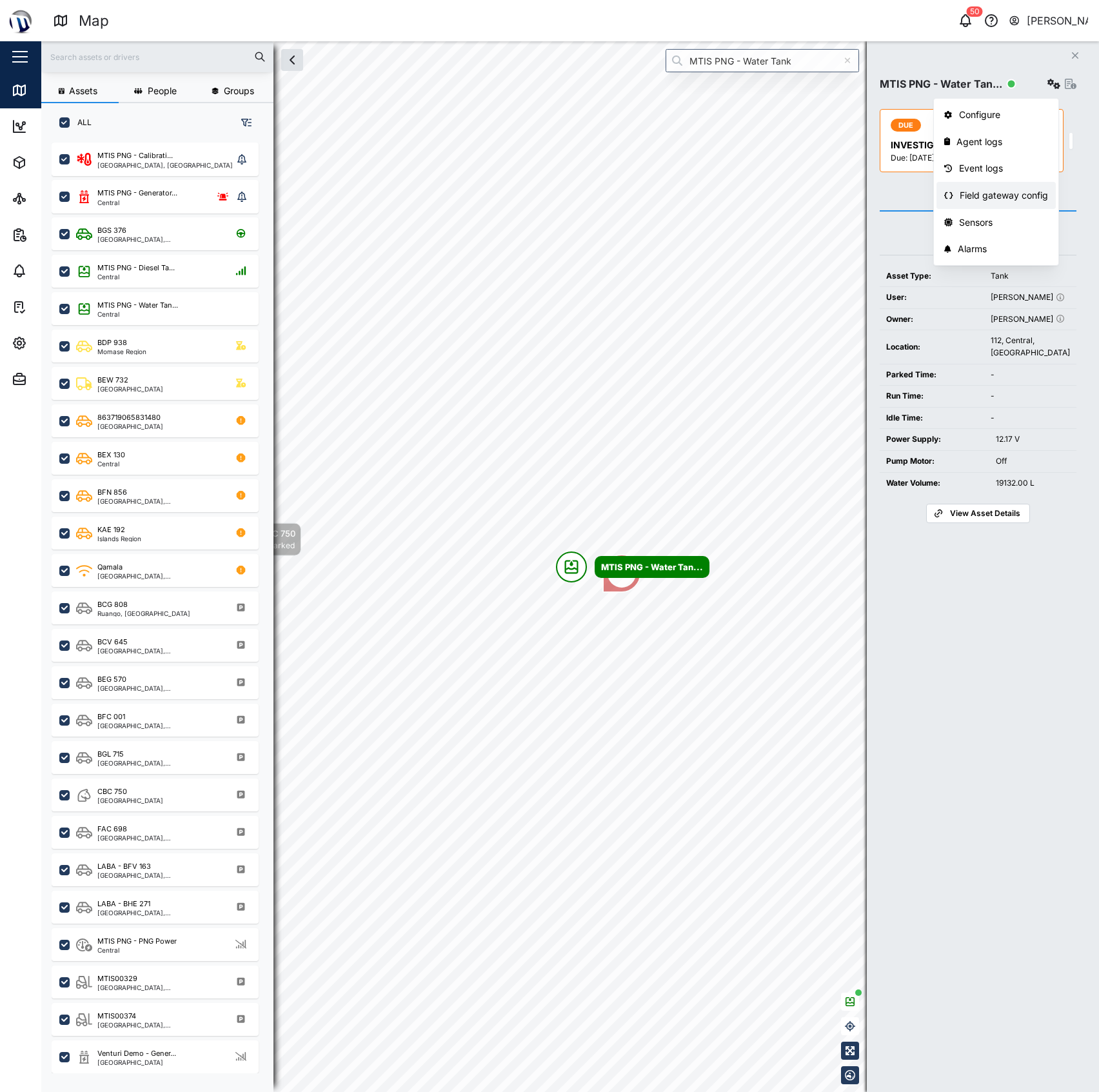
click at [991, 197] on div "Field gateway config" at bounding box center [1004, 195] width 88 height 15
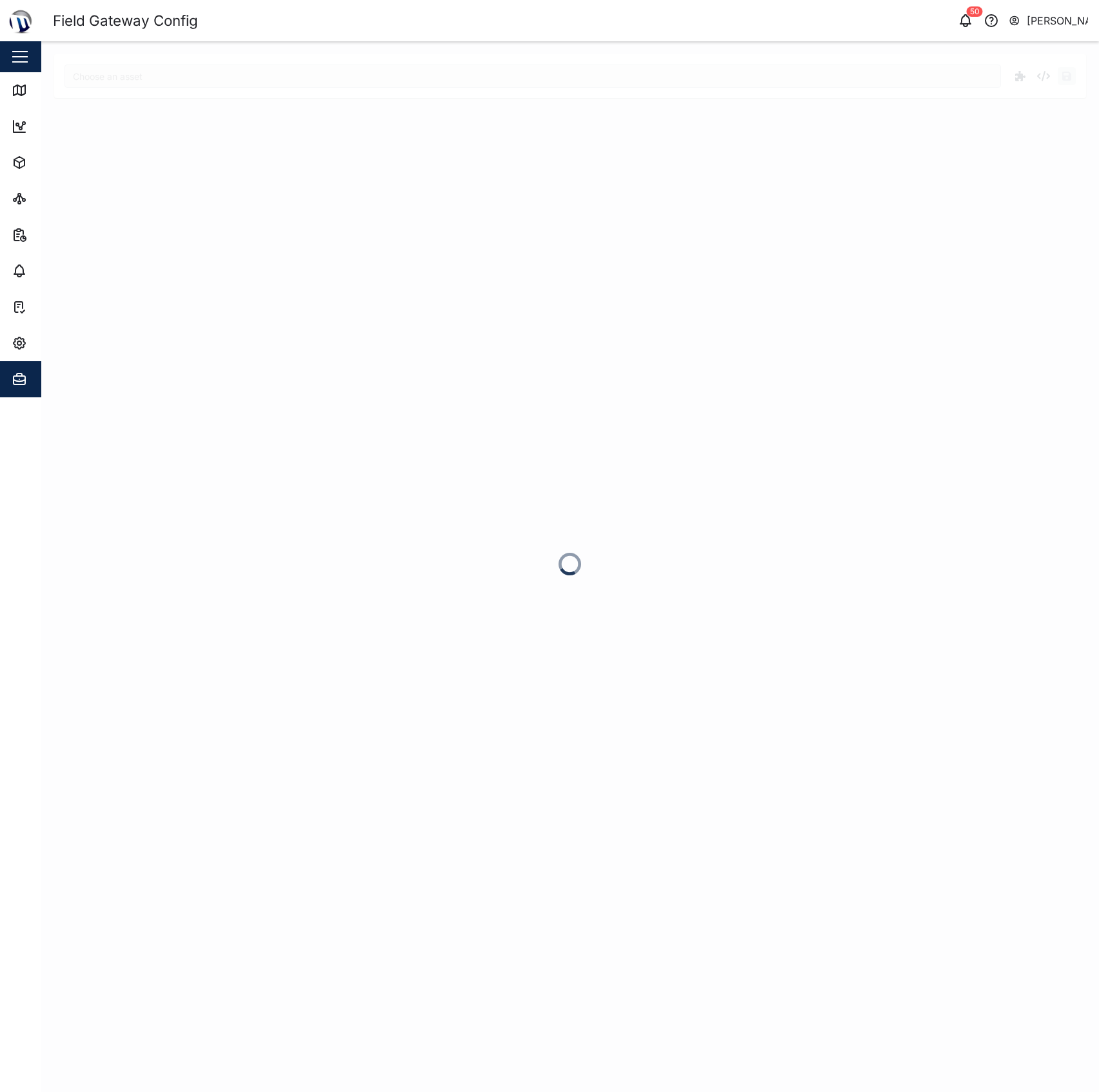
type input "MTIS PNG - Water Tank"
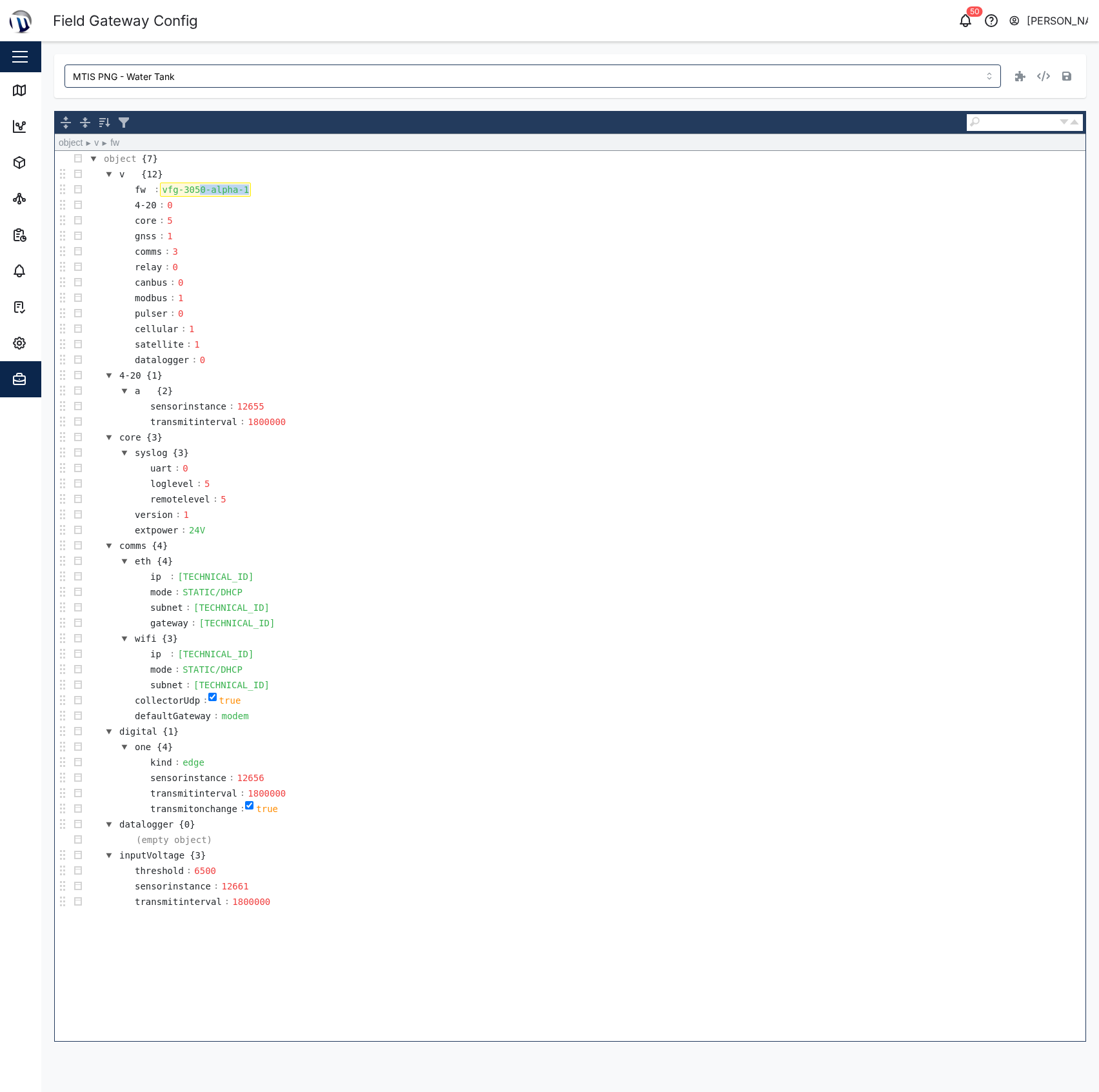
drag, startPoint x: 197, startPoint y: 190, endPoint x: 474, endPoint y: 210, distance: 277.7
click at [467, 210] on tbody "object {7} v {12} fw : vfg-3050-alpha-1 4-20 : 0 core : 5 gnss : 1 comms : 3 re…" at bounding box center [571, 530] width 1031 height 759
click at [504, 267] on td "relay : 0" at bounding box center [586, 267] width 1000 height 16
click at [638, 180] on td "v {12}" at bounding box center [586, 174] width 1000 height 16
click at [862, 215] on td "core : 5" at bounding box center [586, 221] width 1000 height 16
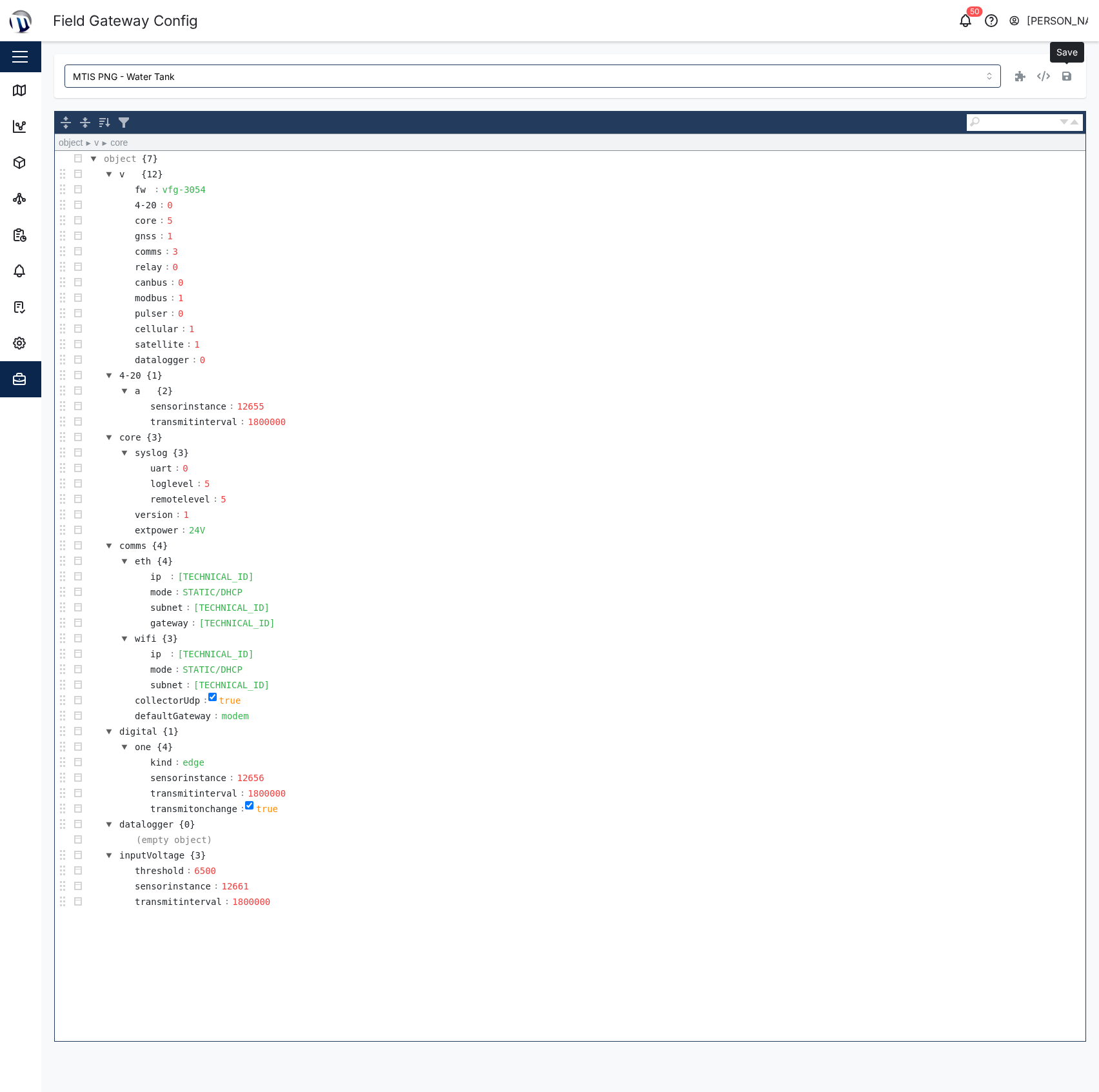
click at [1066, 80] on icon "button" at bounding box center [1066, 76] width 9 height 11
click at [25, 90] on icon at bounding box center [19, 90] width 12 height 11
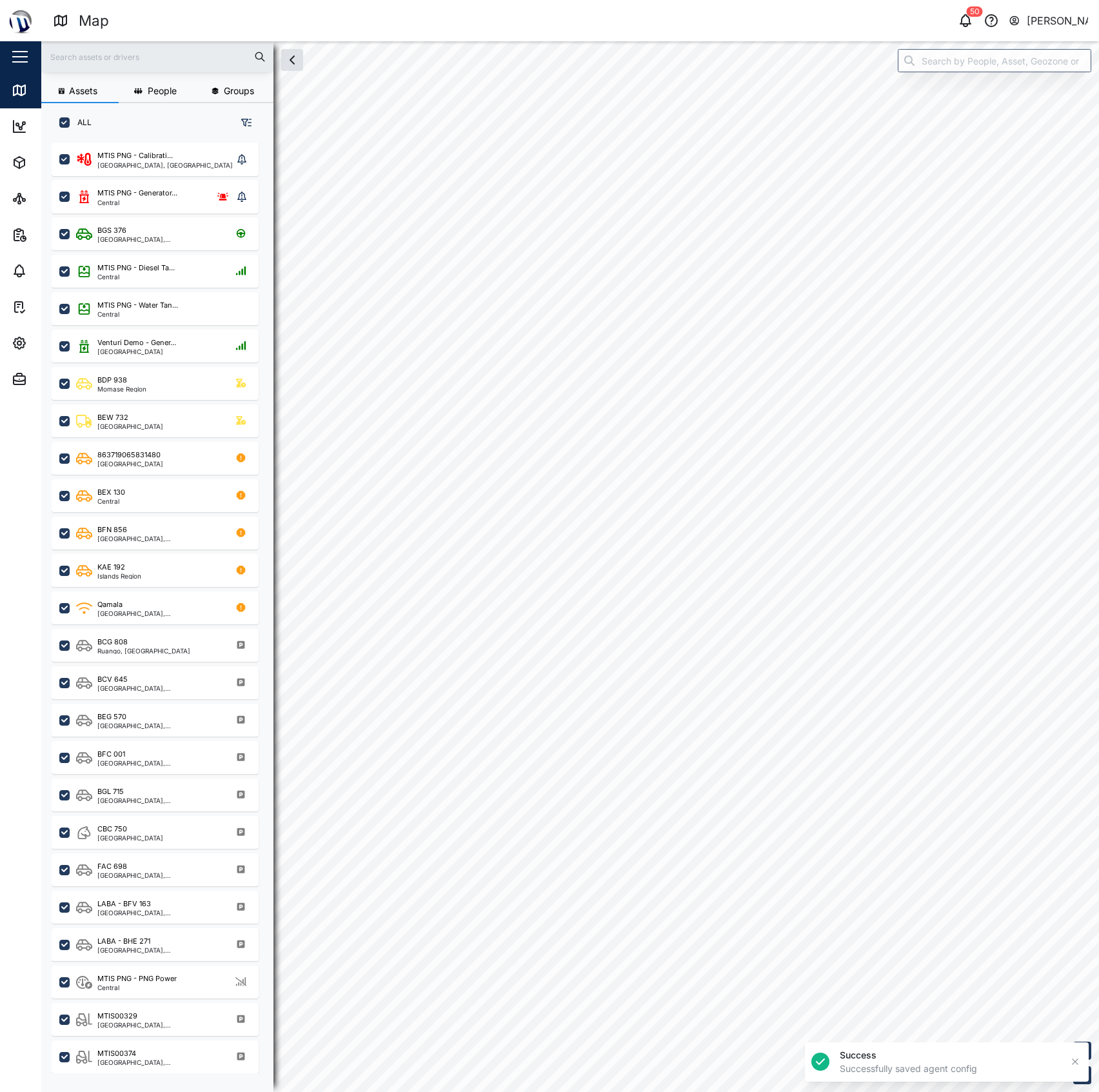
checkbox input "true"
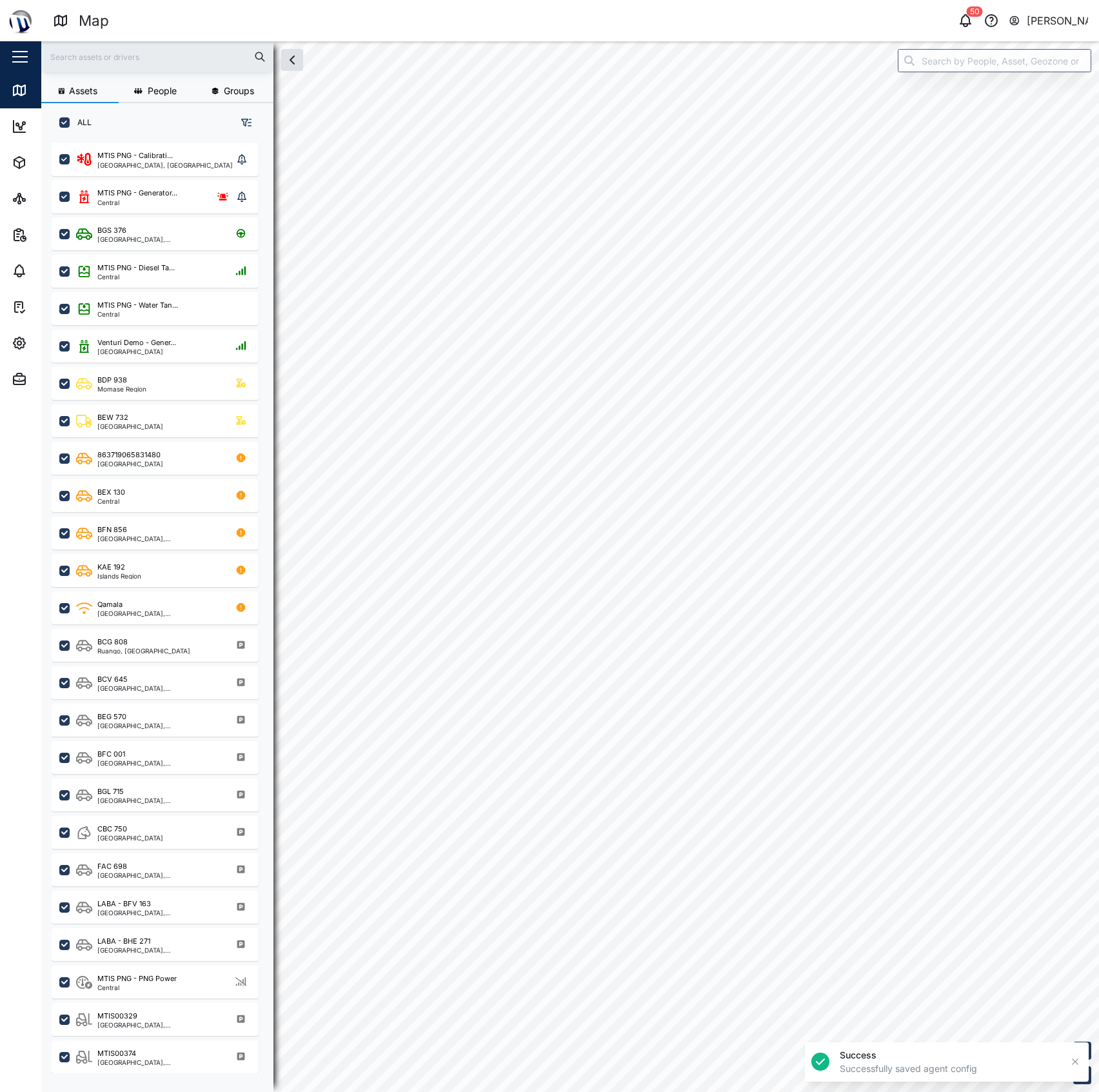
checkbox input "true"
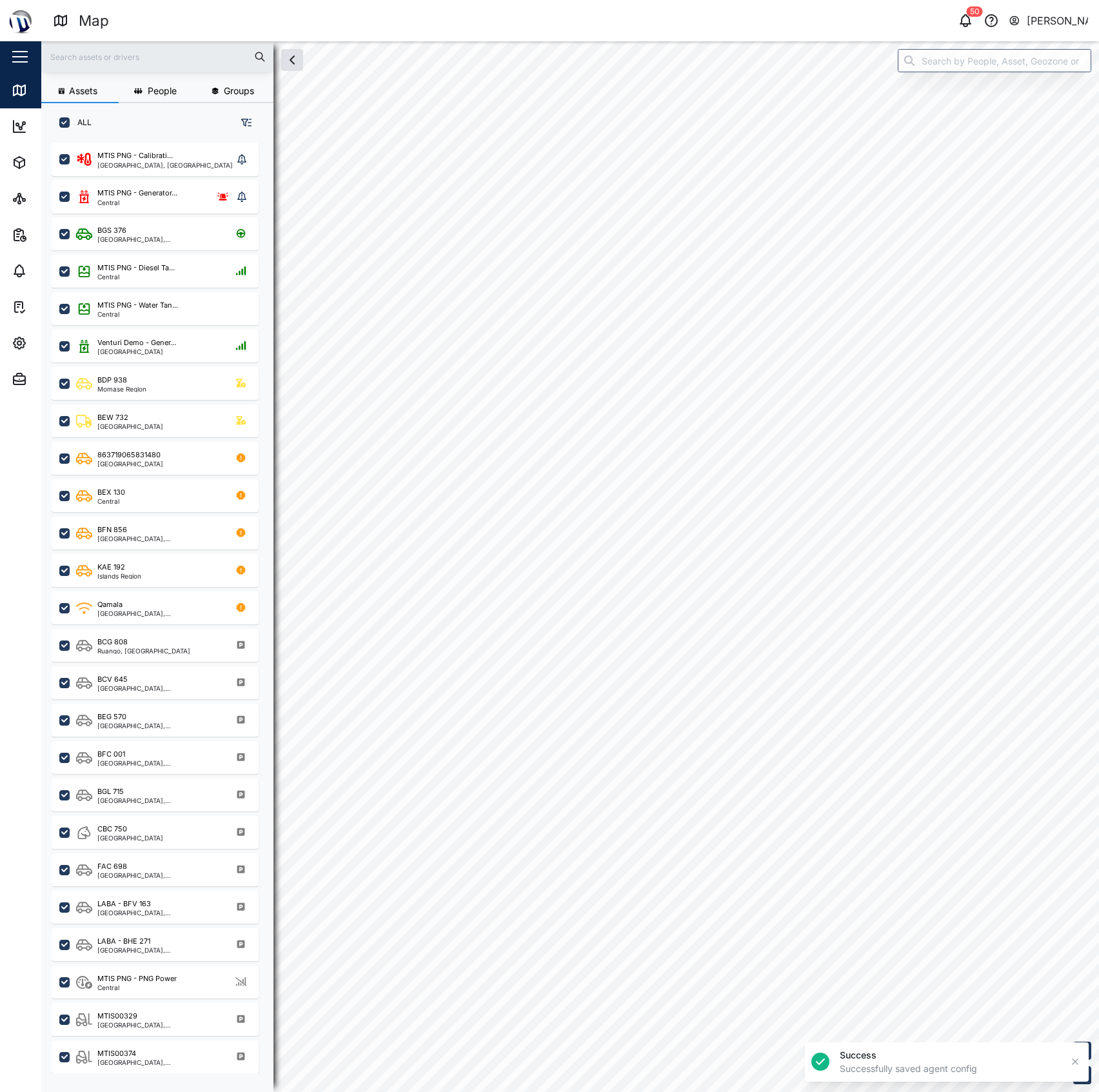
checkbox input "true"
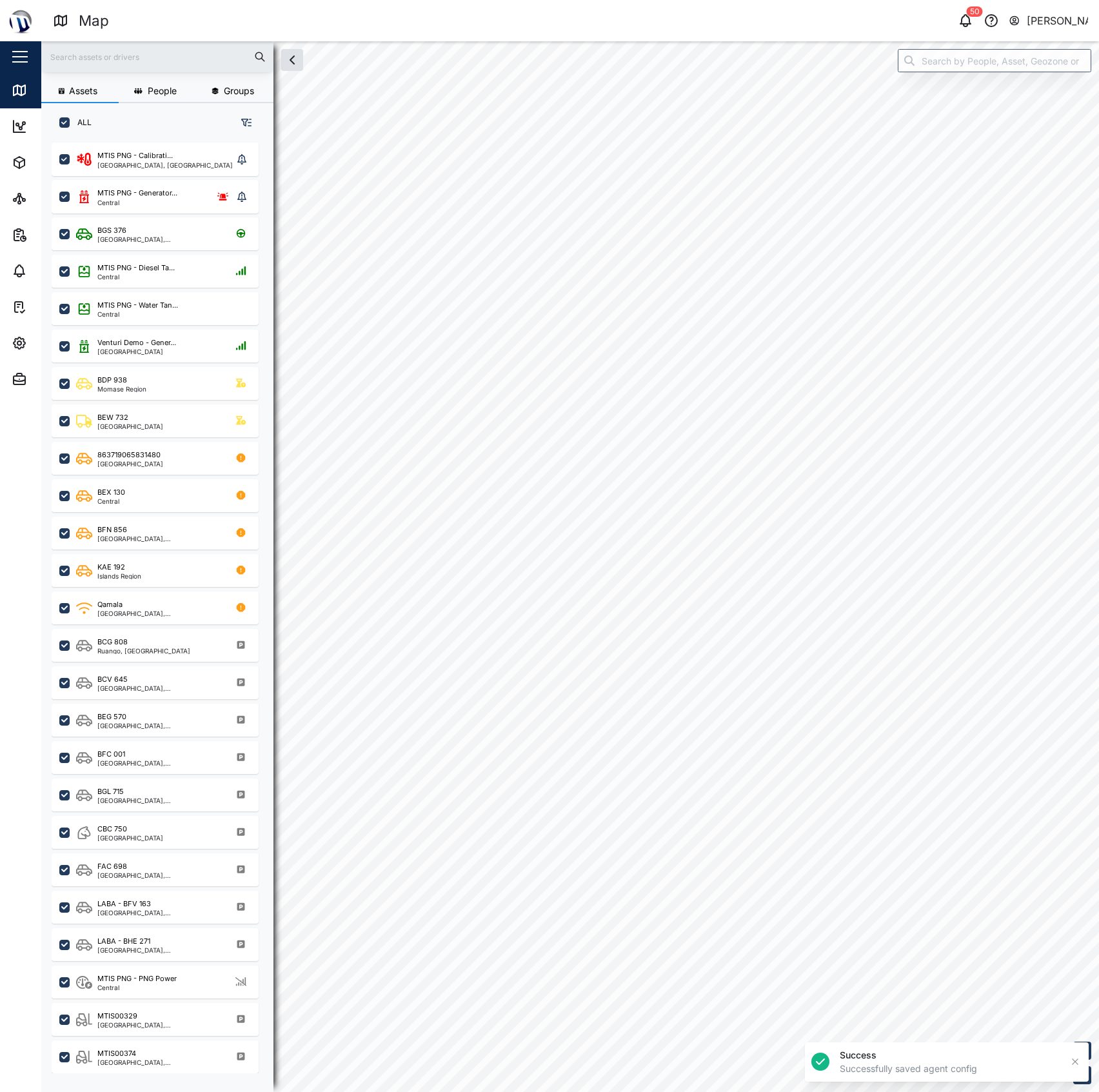
checkbox input "true"
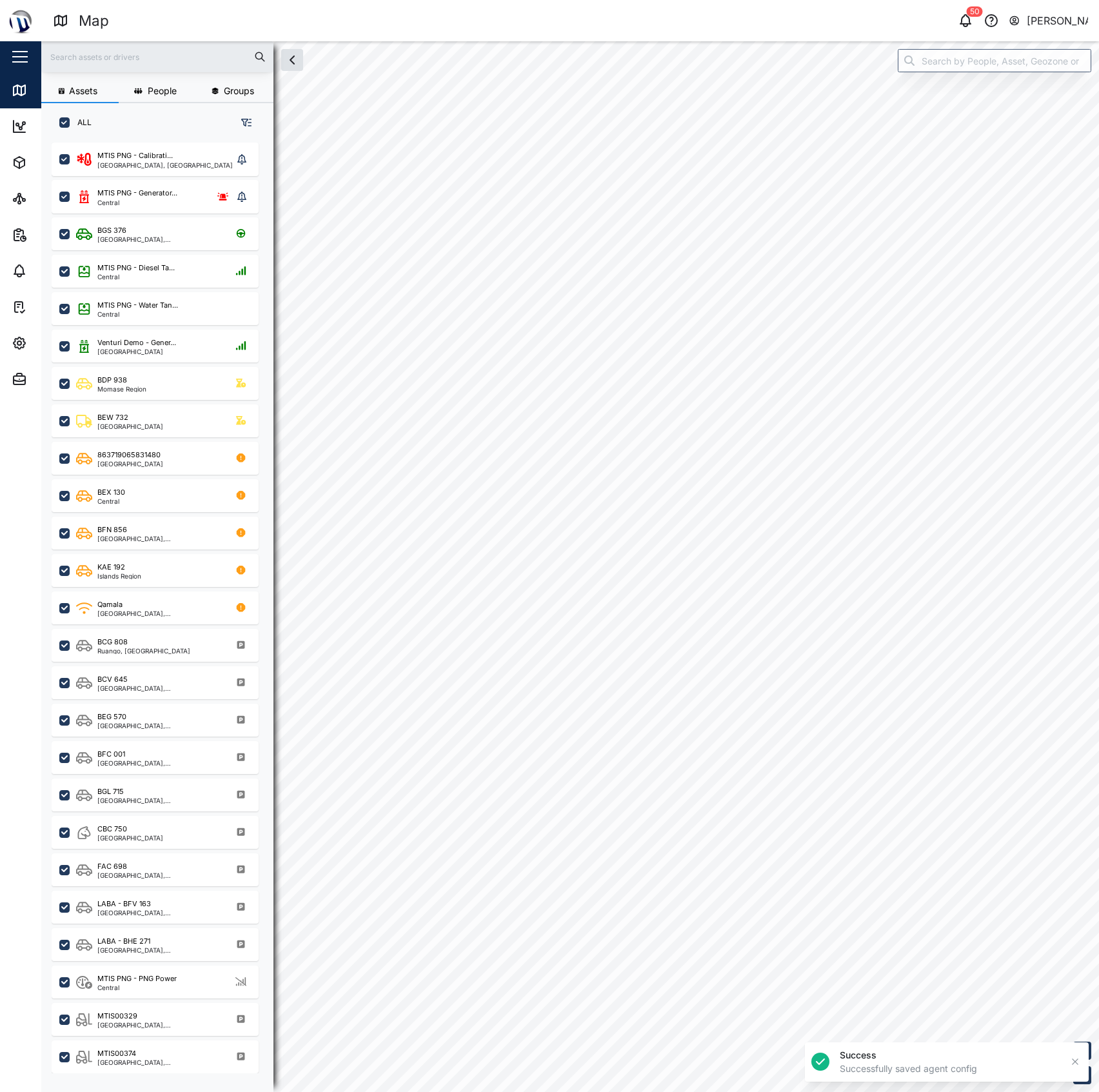
checkbox input "true"
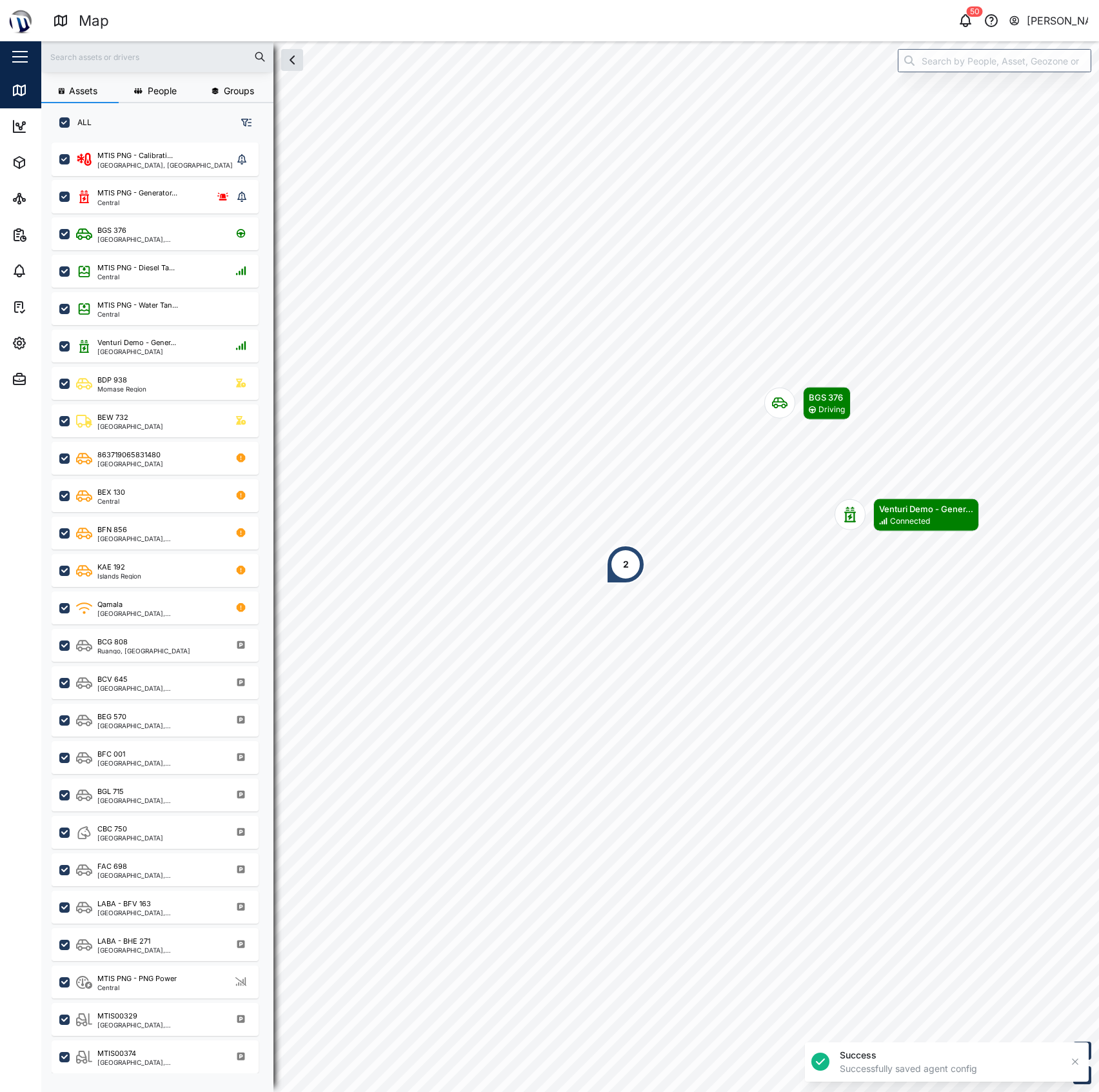
scroll to position [930, 199]
click at [968, 61] on input "search" at bounding box center [995, 61] width 194 height 23
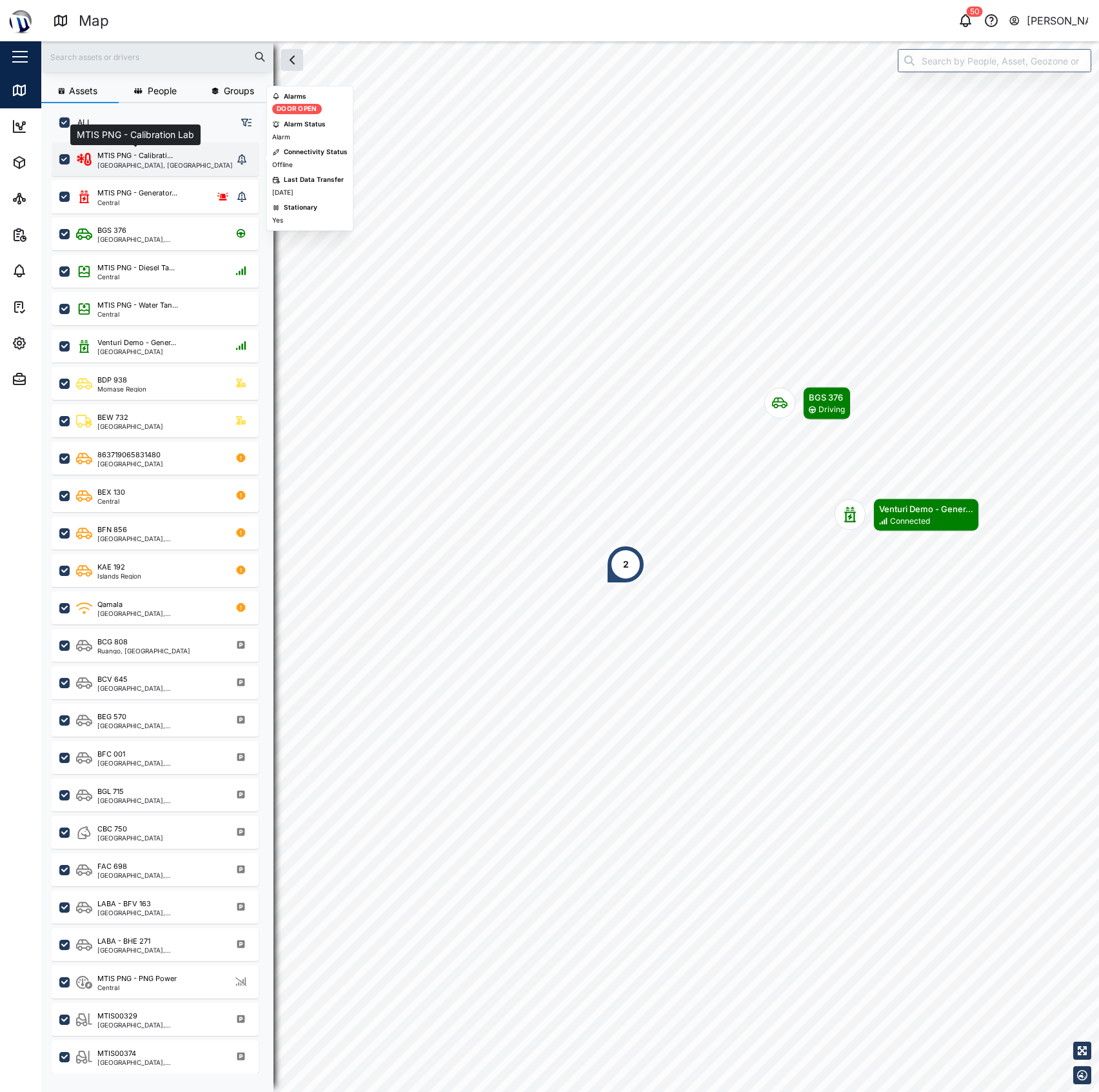
click at [130, 152] on div "MTIS PNG - Calibrati..." at bounding box center [136, 155] width 76 height 11
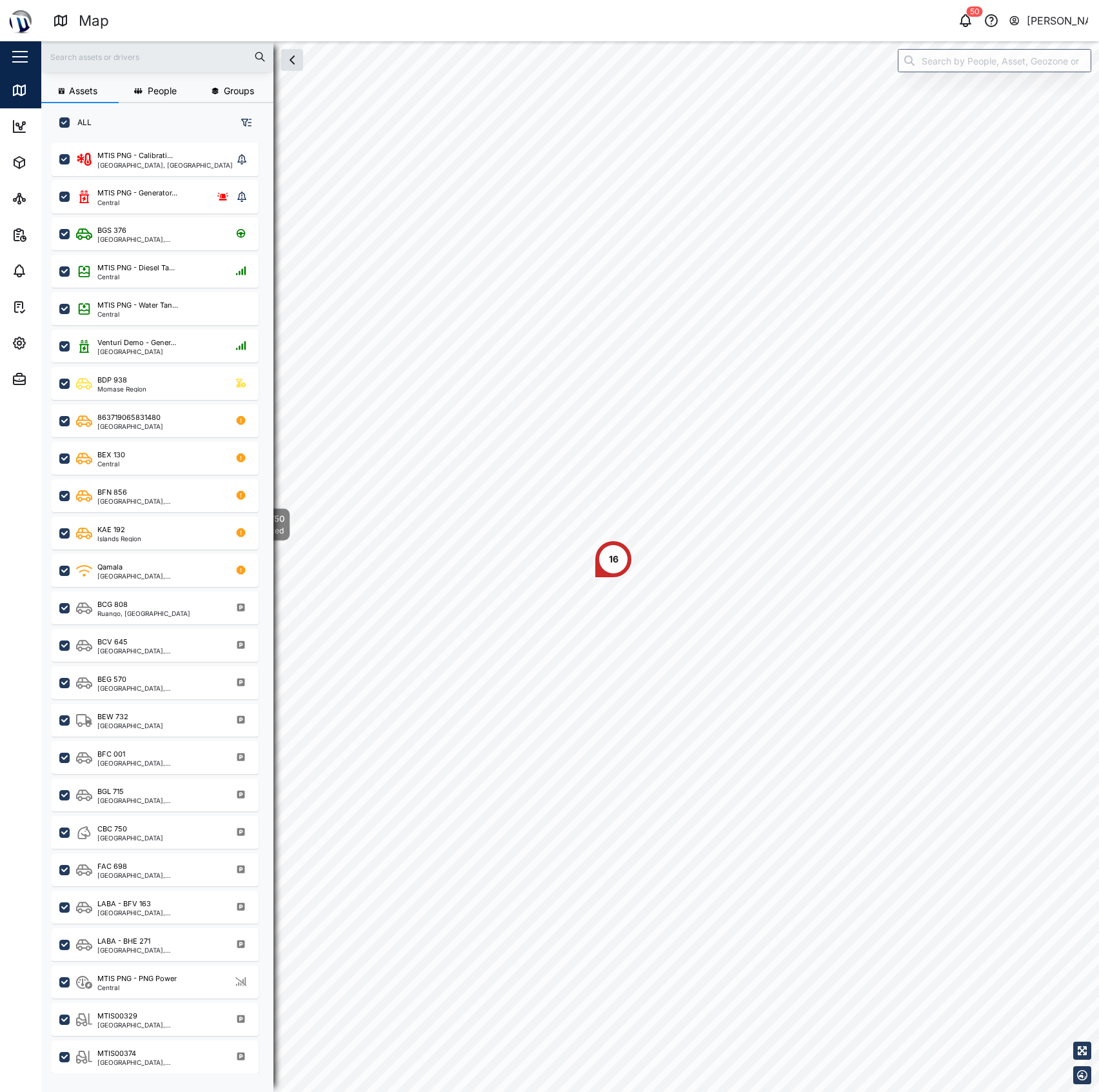
click at [1025, 49] on div "Assets People Groups ALL MTIS PNG - Calibrati... National Capital District, Sou…" at bounding box center [571, 567] width 1058 height 1050
click at [1015, 63] on input "search" at bounding box center [995, 61] width 194 height 23
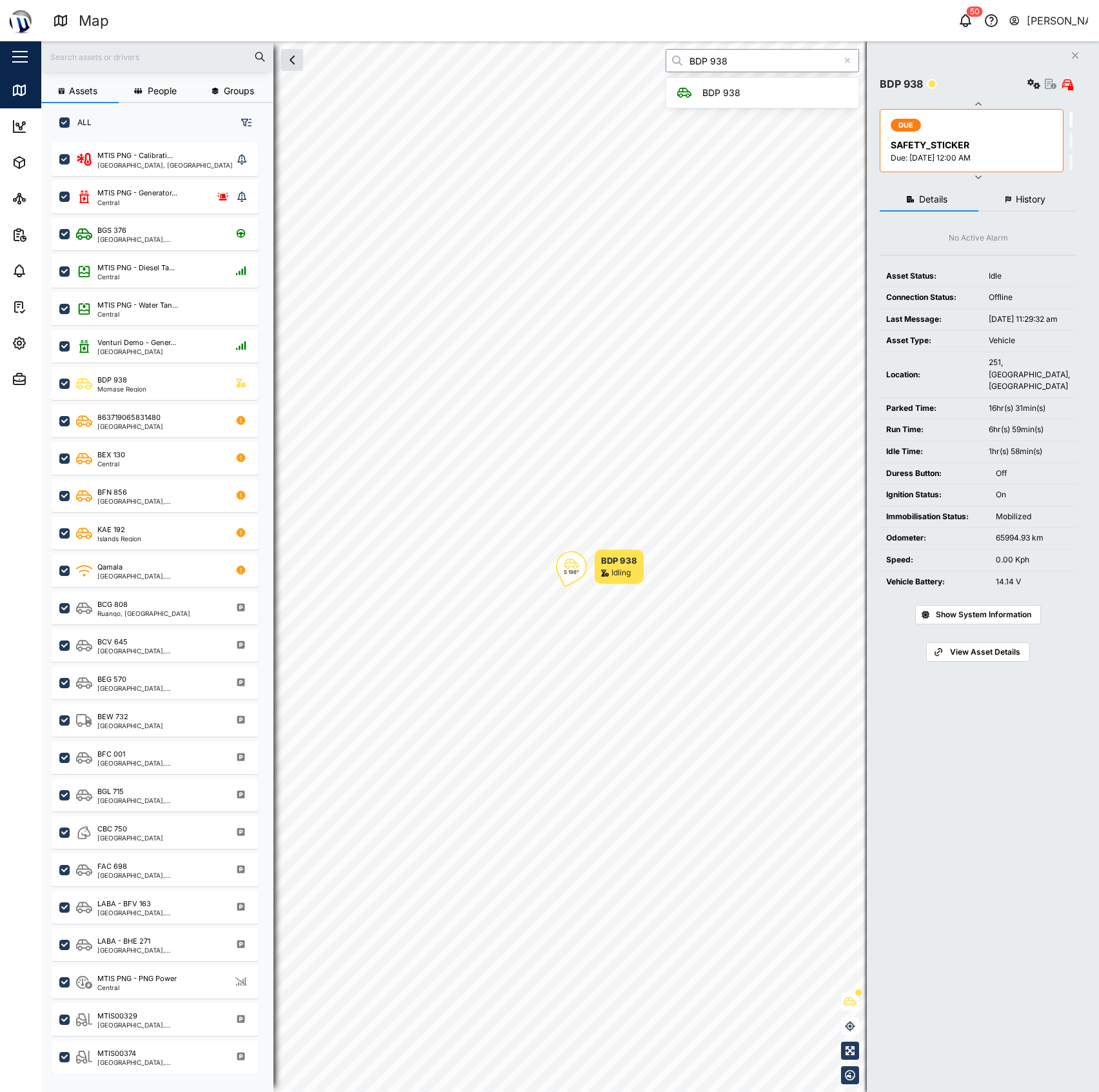
click at [740, 57] on input "BDP 938" at bounding box center [763, 61] width 194 height 23
type input "BGS 376"
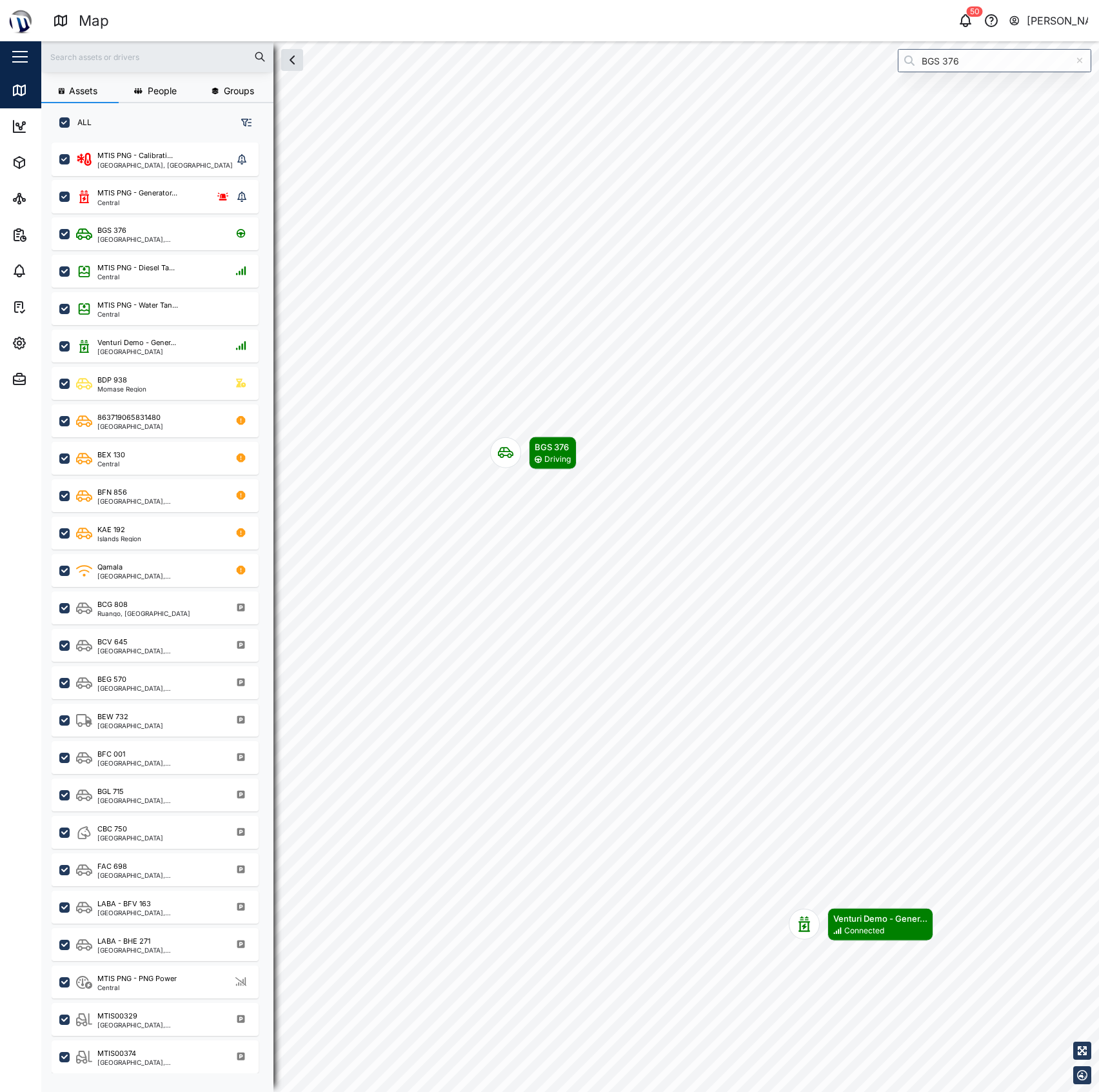
click at [1077, 63] on icon at bounding box center [1080, 60] width 7 height 9
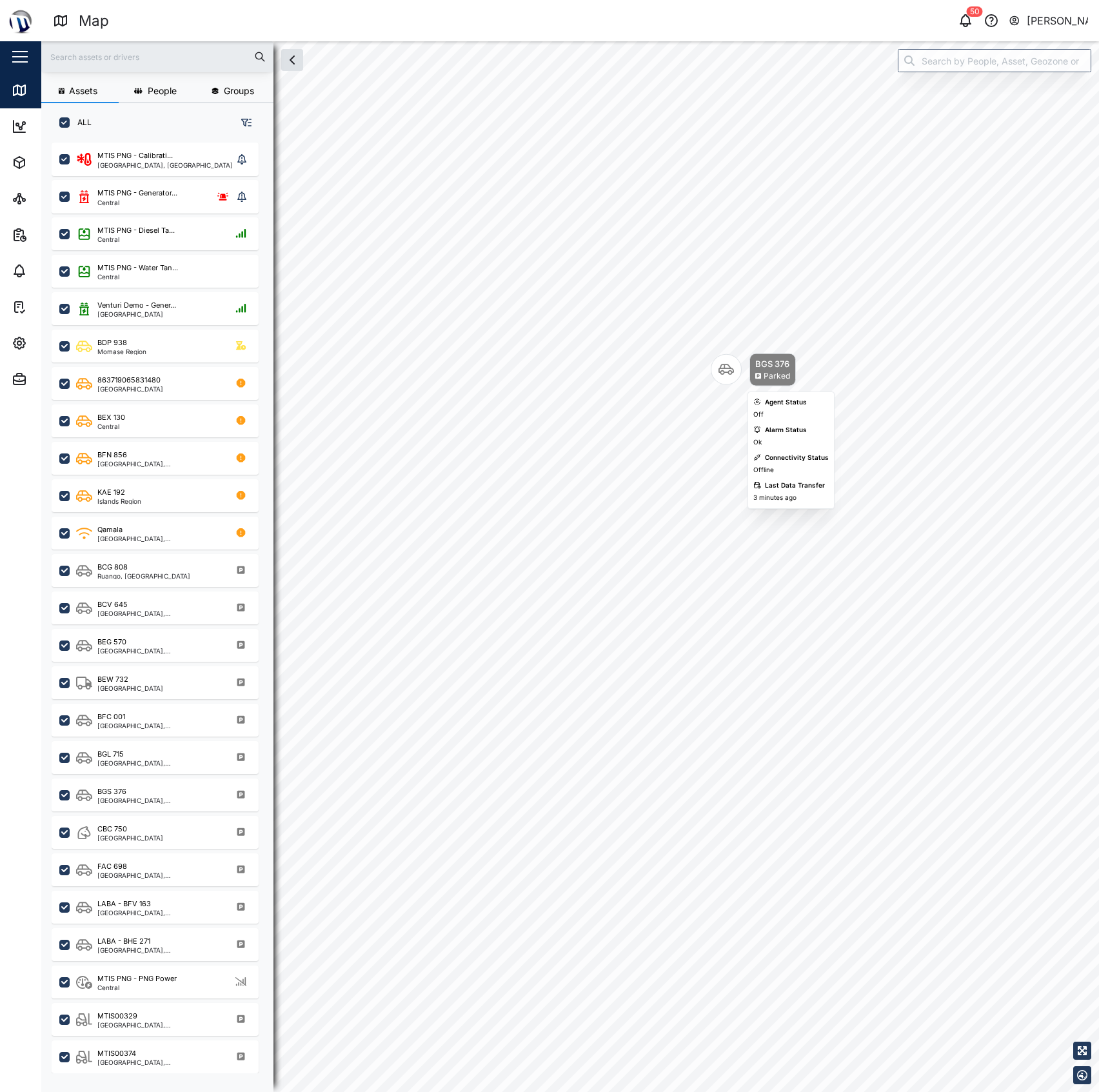
click at [723, 371] on icon "Map marker" at bounding box center [727, 369] width 16 height 16
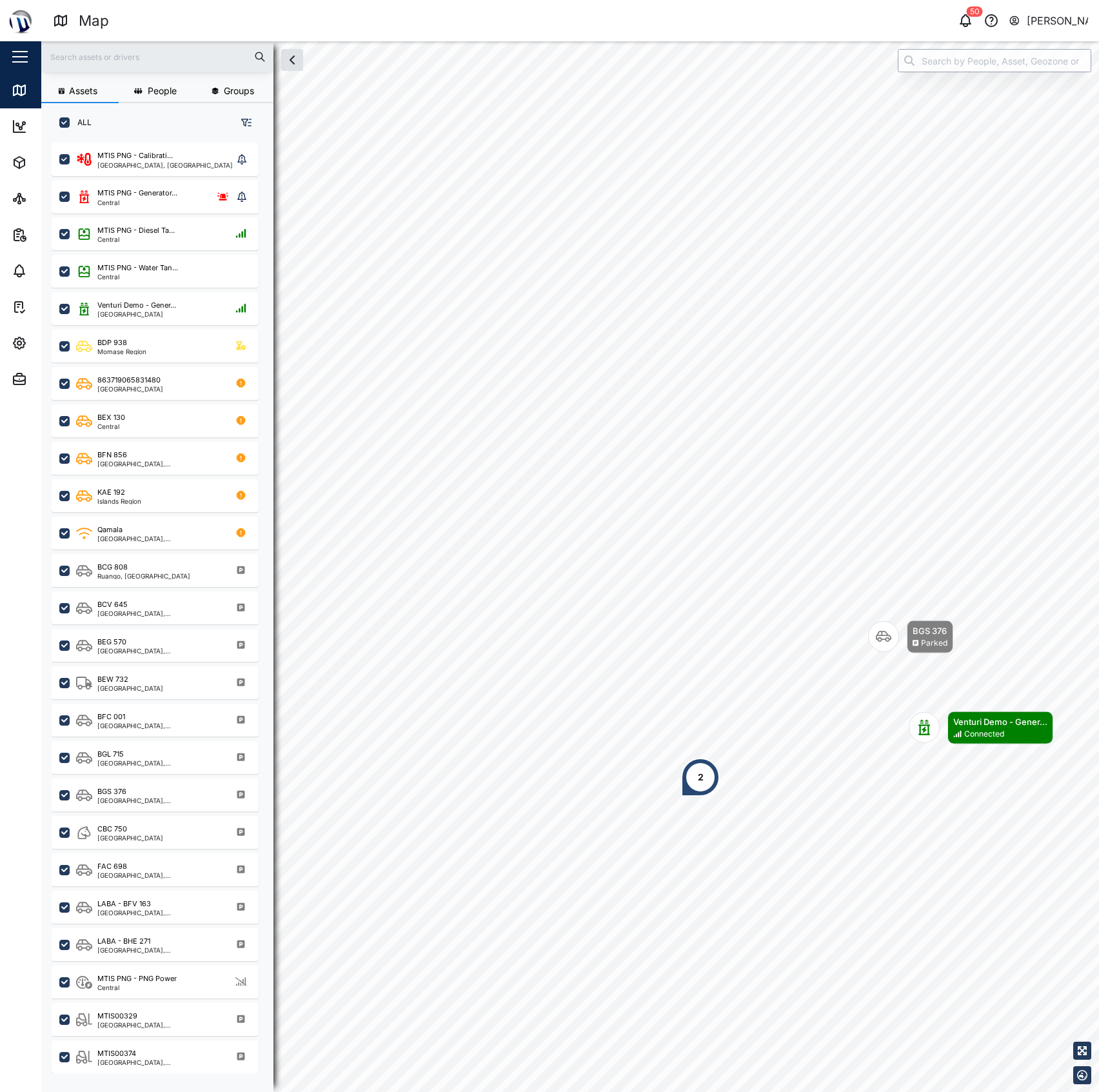
click at [940, 65] on input "search" at bounding box center [995, 61] width 194 height 23
click at [138, 203] on div "Central" at bounding box center [138, 203] width 80 height 7
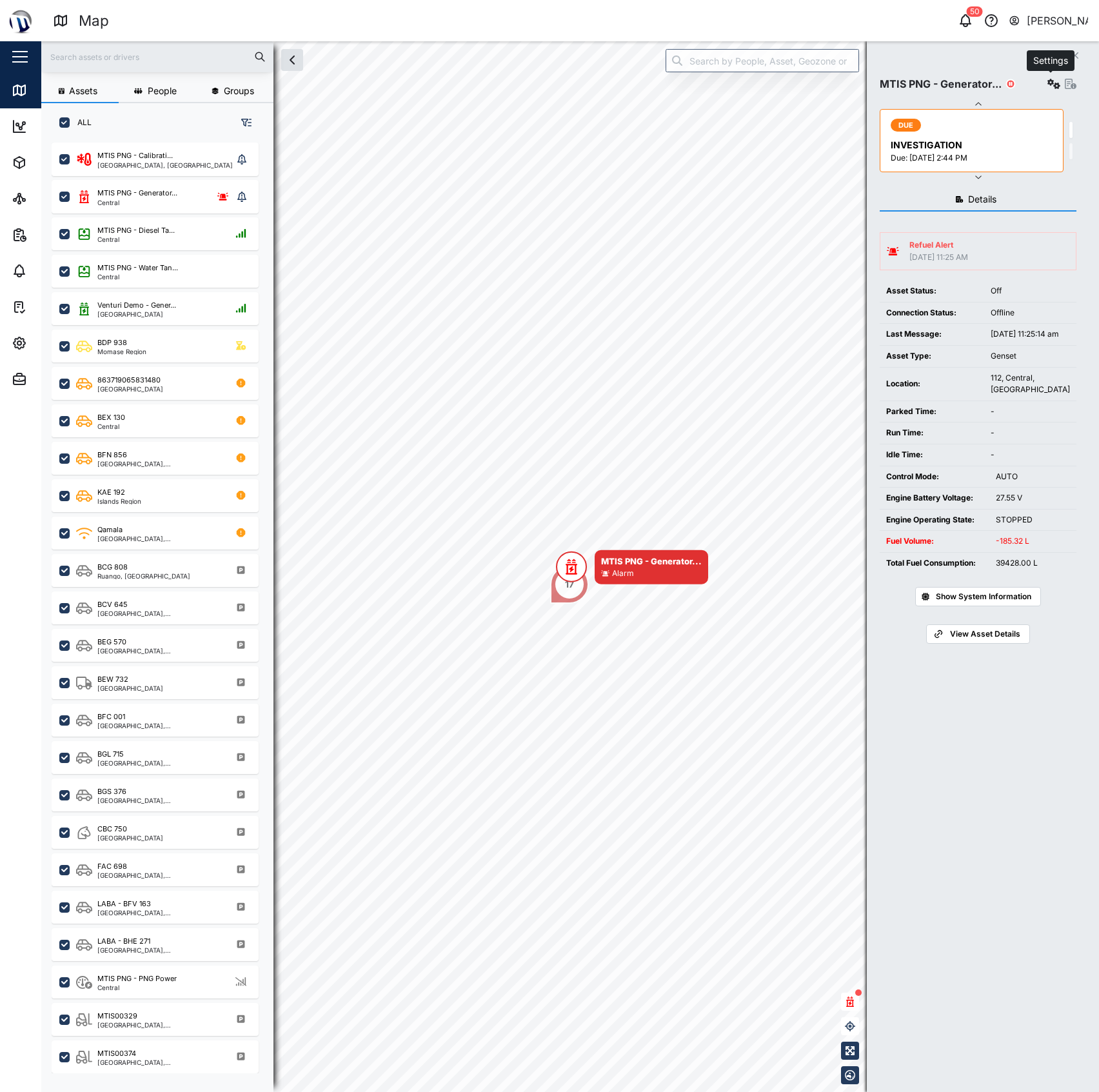
click at [1045, 77] on button "button" at bounding box center [1053, 83] width 18 height 18
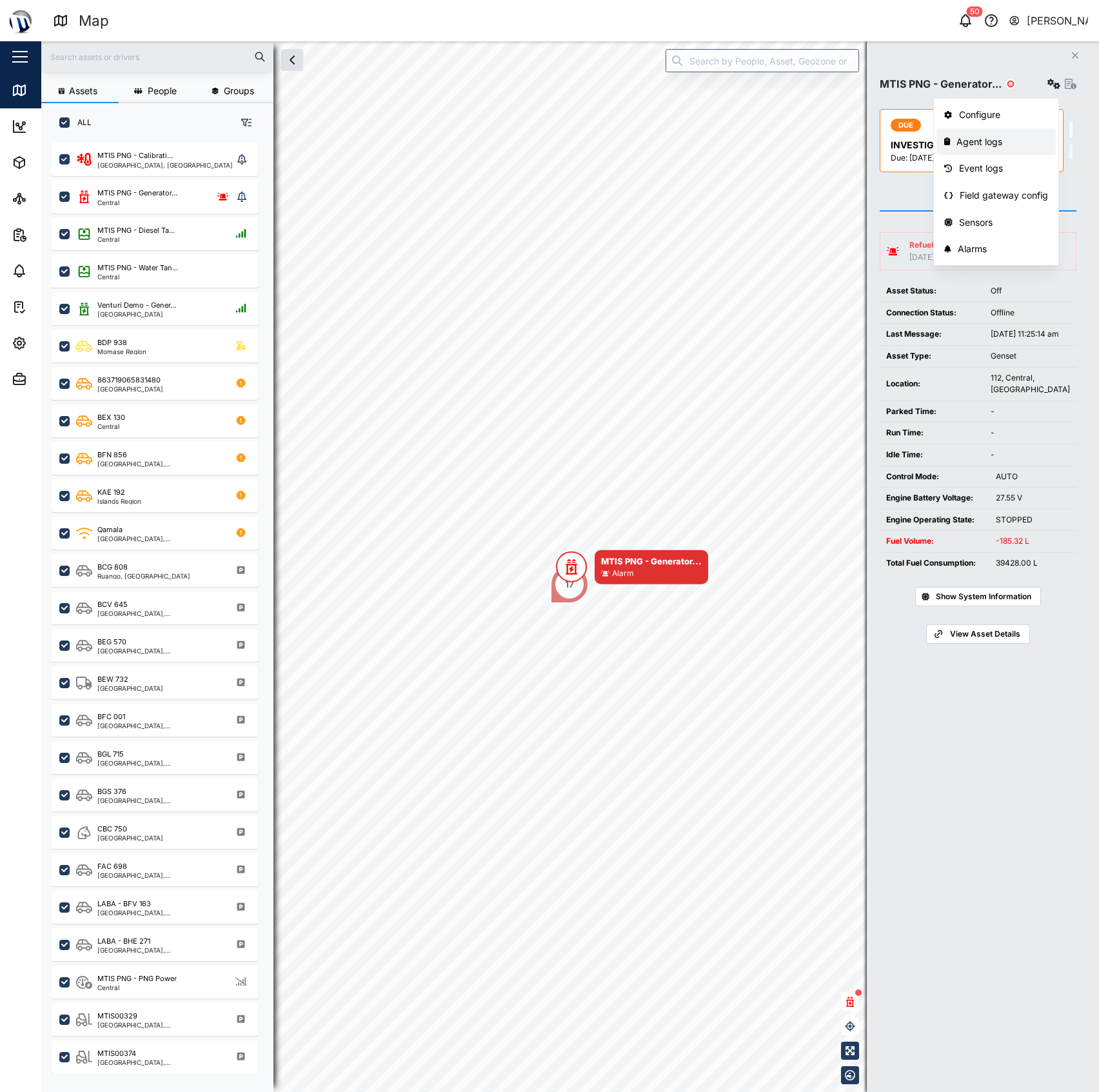
click at [984, 138] on div "Agent logs" at bounding box center [1002, 141] width 92 height 15
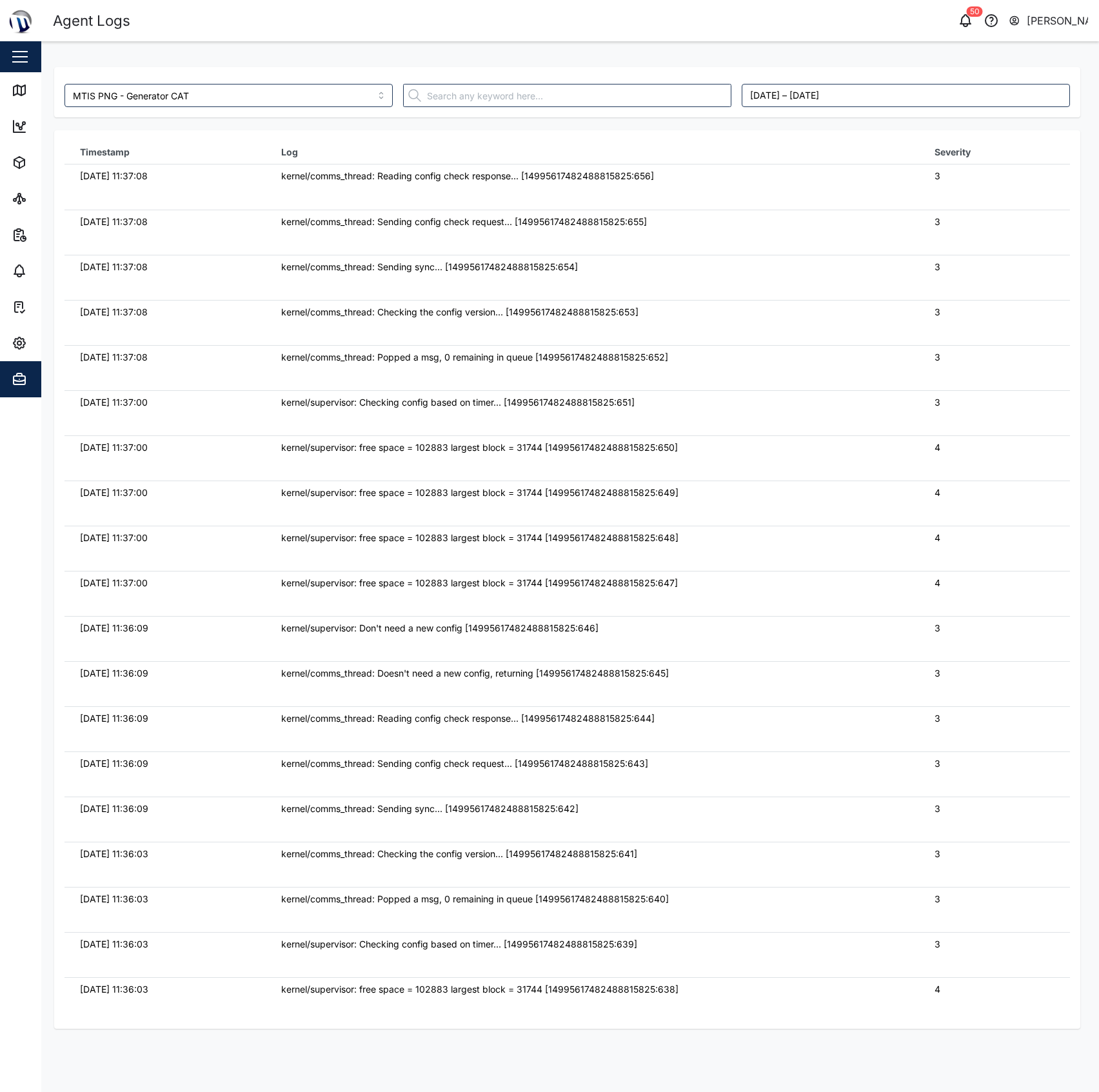
click at [758, 405] on div "kernel/supervisor: Checking config based on timer... [14995617482488815825:651]" at bounding box center [592, 402] width 622 height 15
click at [1010, 546] on div "4" at bounding box center [995, 538] width 120 height 15
click at [218, 105] on input "MTIS PNG - Generator CAT" at bounding box center [229, 96] width 329 height 23
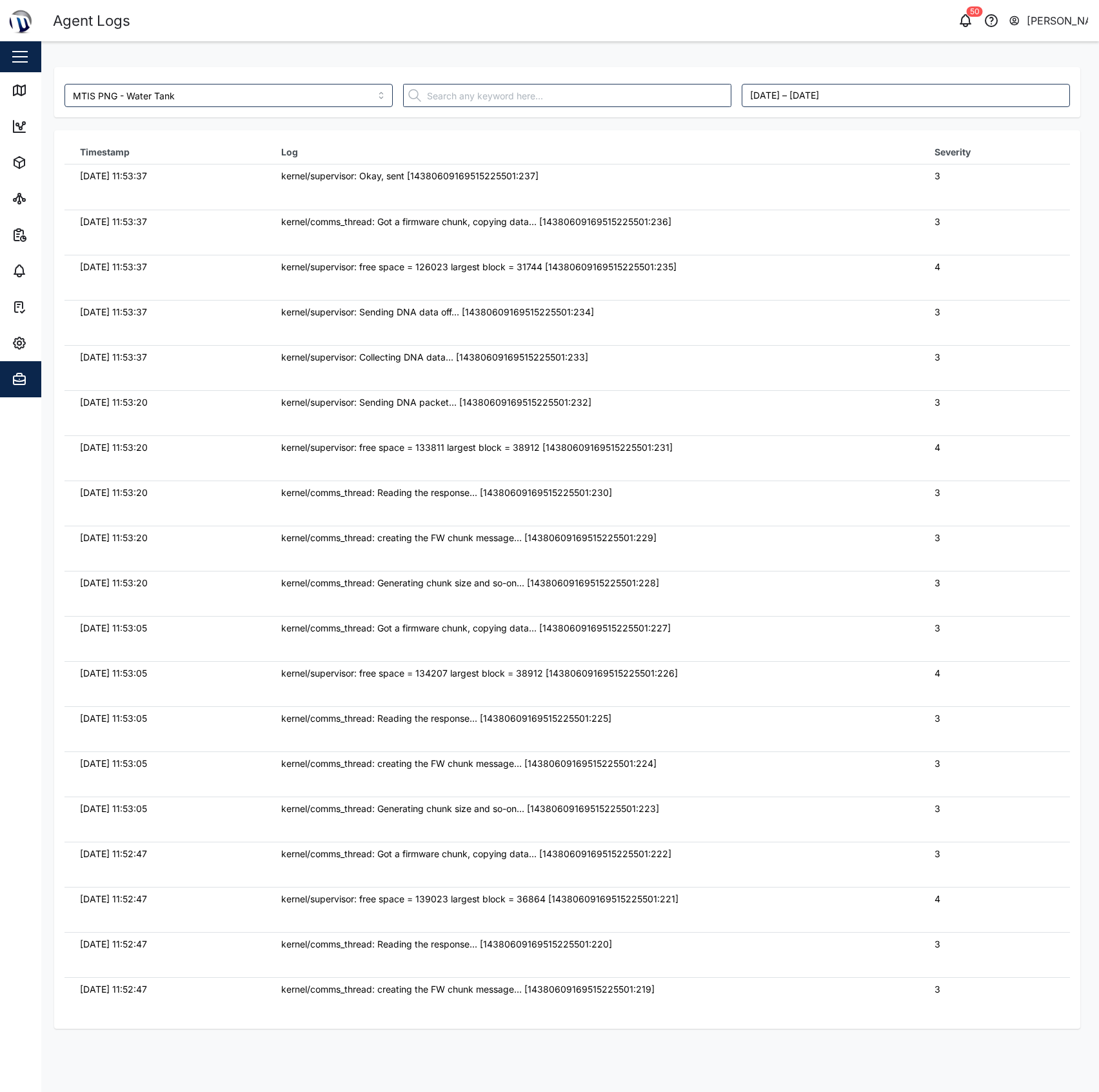
click at [457, 310] on div "kernel/supervisor: Sending DNA data off... [14380609169515225501:234]" at bounding box center [592, 312] width 622 height 15
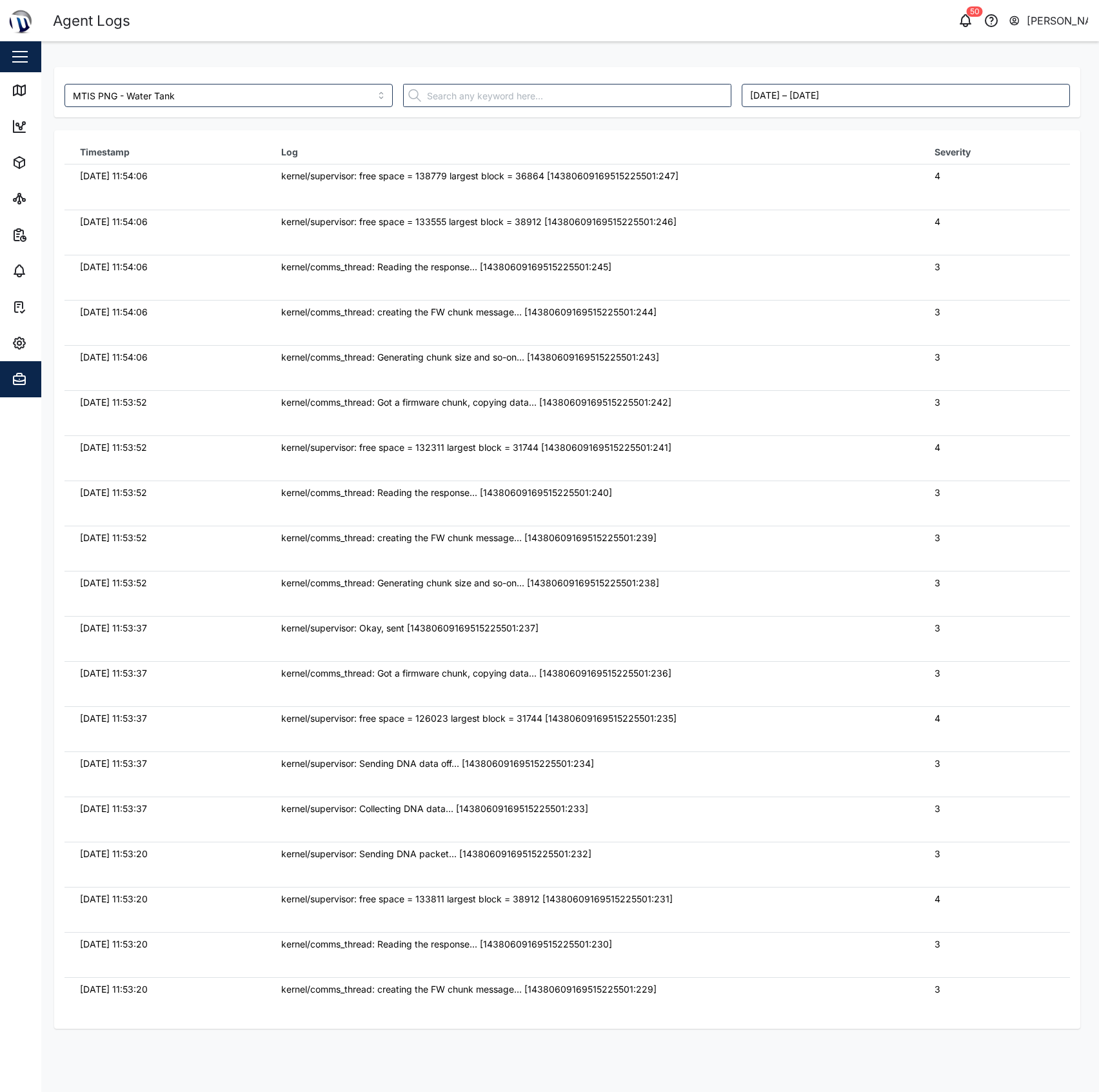
click at [759, 530] on td "kernel/comms_thread: creating the FW chunk message... [14380609169515225501:239]" at bounding box center [592, 548] width 653 height 46
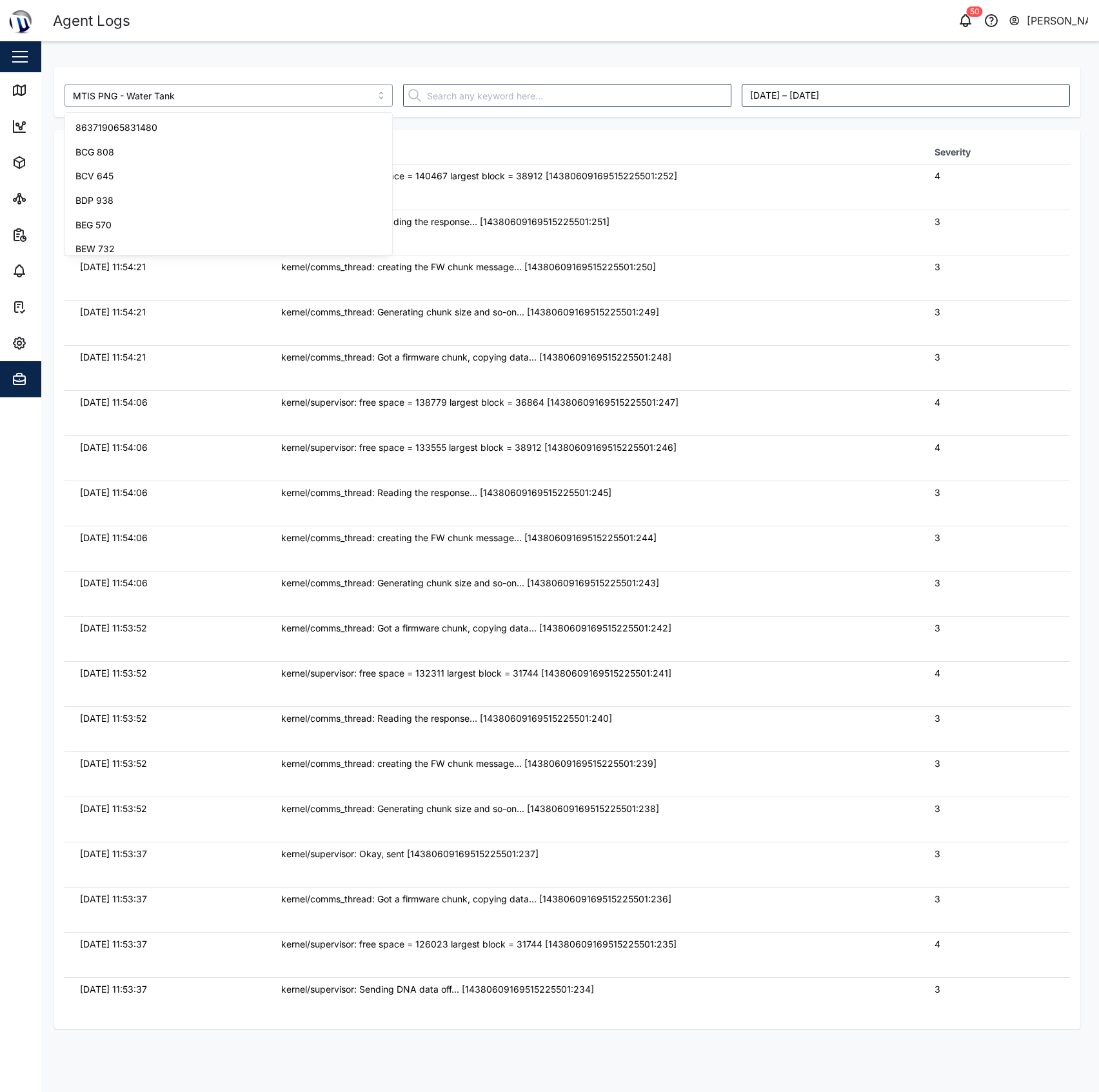
click at [346, 101] on input "MTIS PNG - Water Tank" at bounding box center [229, 96] width 329 height 23
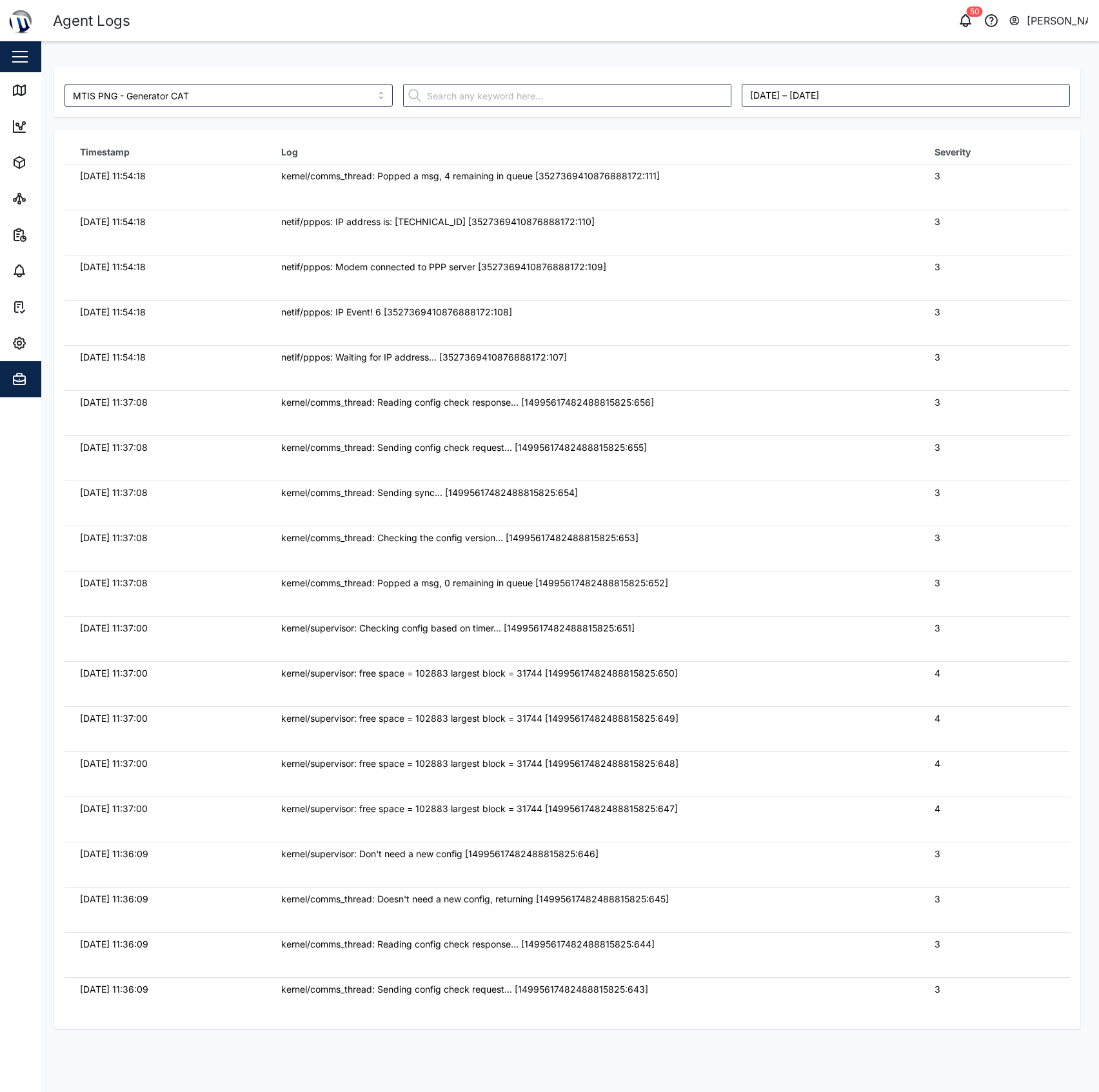
click at [256, 223] on td "06/10/2025 11:54:18" at bounding box center [166, 232] width 202 height 46
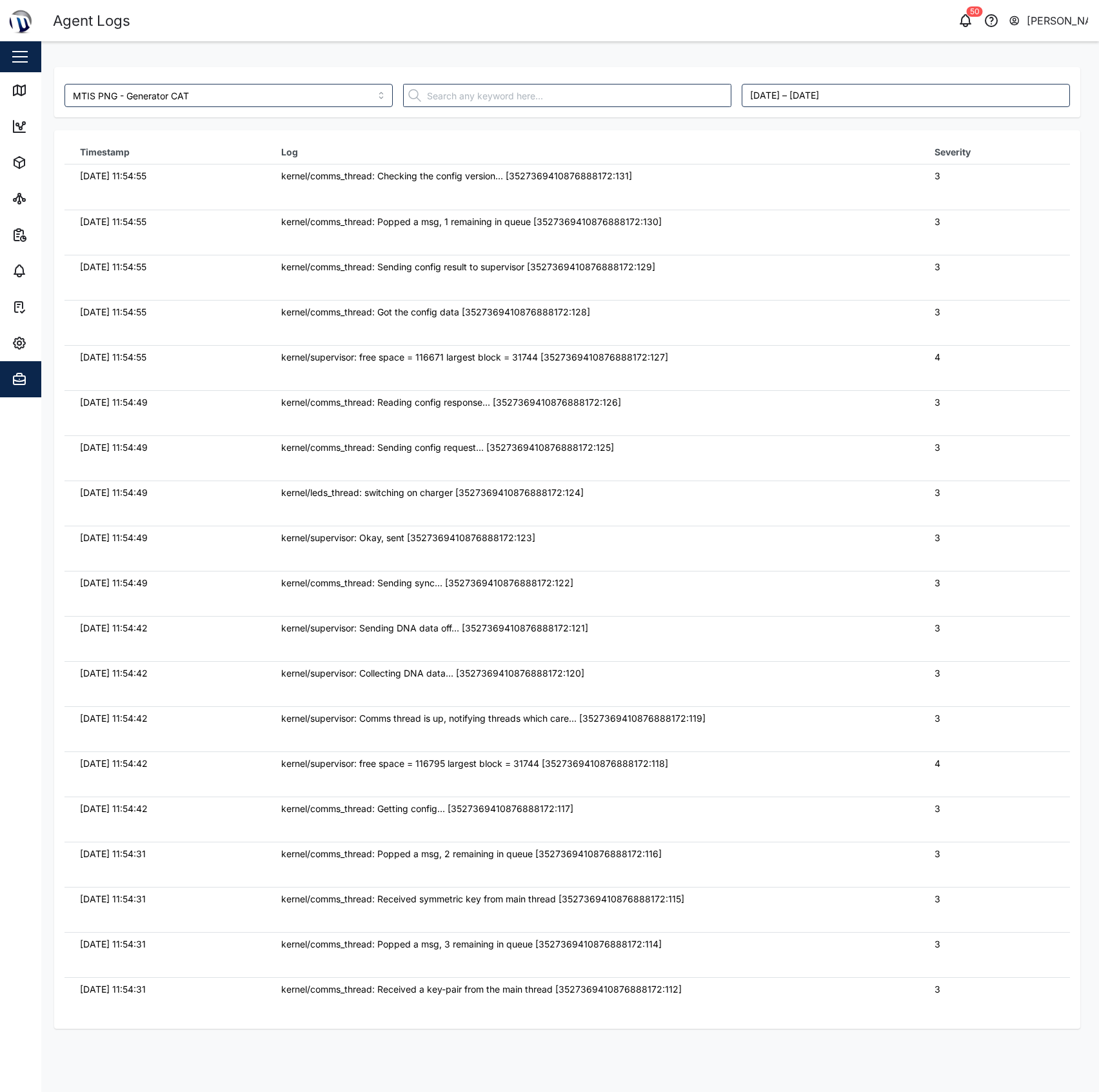
click at [300, 268] on div "kernel/comms_thread: Sending config result to supervisor [3527369410876888172:1…" at bounding box center [592, 266] width 622 height 15
click at [266, 112] on div "MTIS PNG - Generator CAT September 29, 2025 – October 6, 2025" at bounding box center [567, 92] width 1026 height 50
click at [264, 96] on input "MTIS PNG - Generator CAT" at bounding box center [229, 96] width 329 height 23
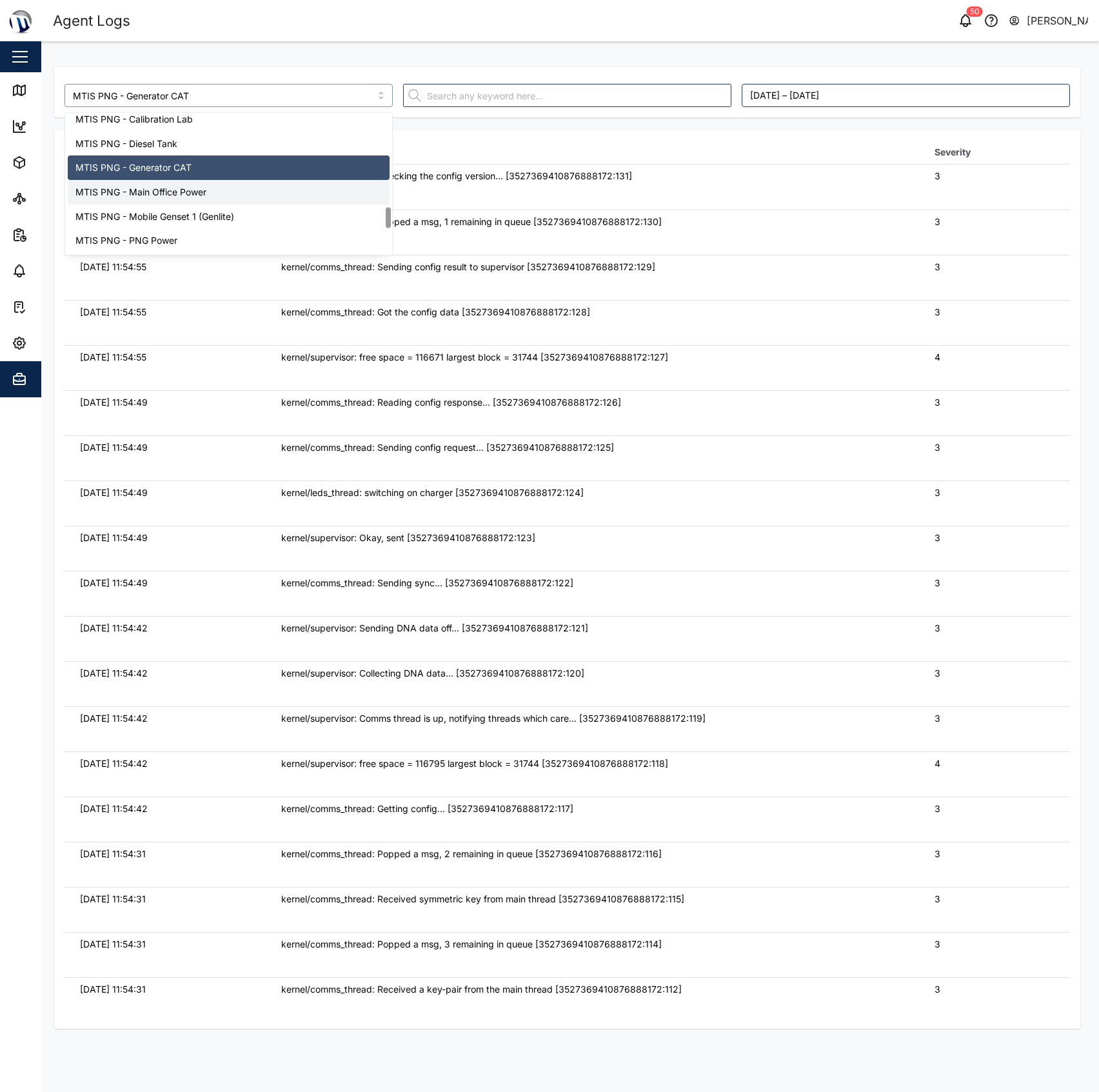
scroll to position [654, 0]
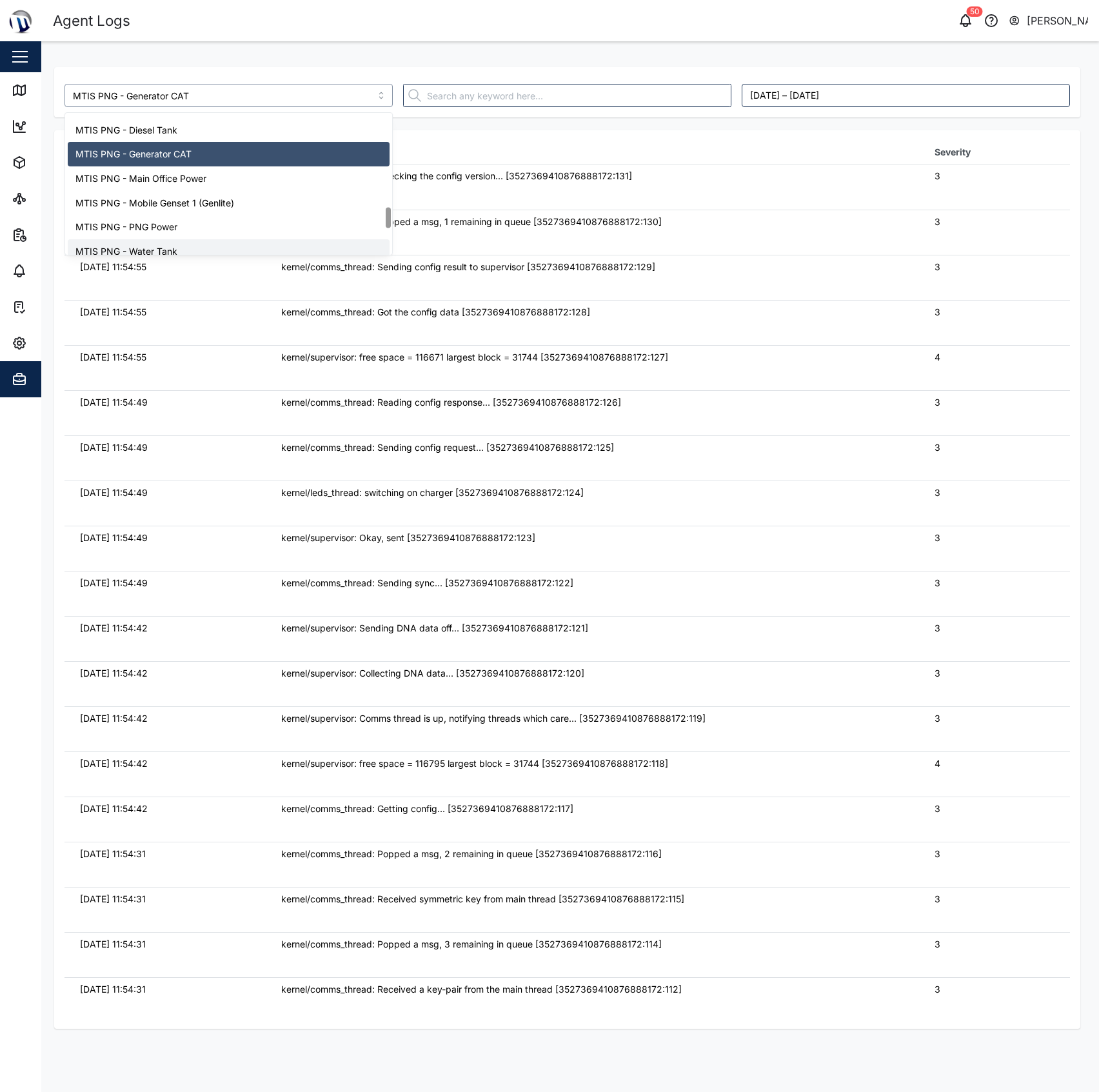
type input "MTIS PNG - Water Tank"
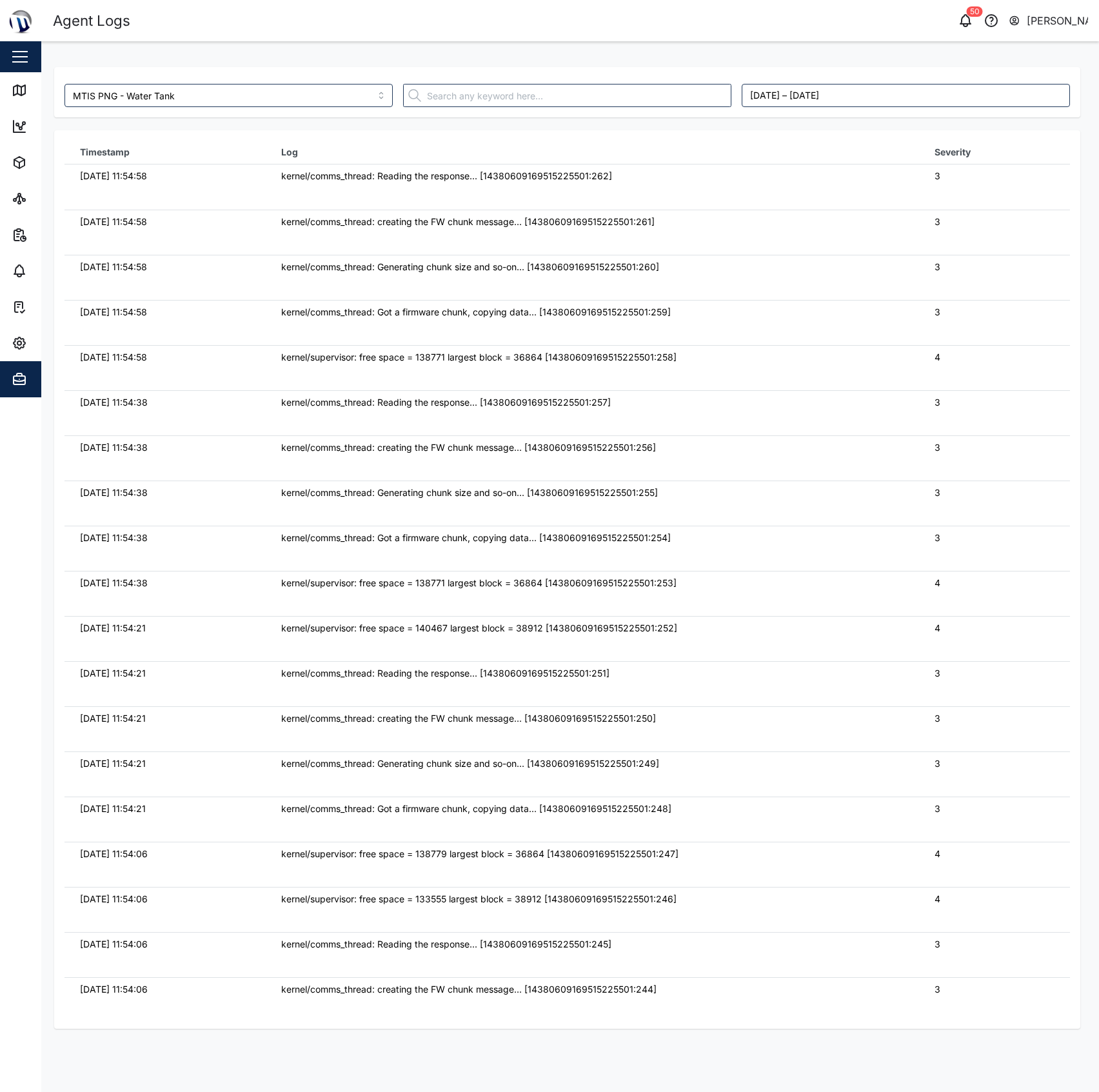
click at [439, 277] on td "kernel/comms_thread: Generating chunk size and so-on... [14380609169515225501:2…" at bounding box center [592, 277] width 653 height 46
click at [853, 324] on td "kernel/comms_thread: Got a firmware chunk, copying data... [1438060916951522550…" at bounding box center [592, 323] width 653 height 46
click at [638, 489] on div "kernel/comms_thread: Generating chunk size and so-on... [14380609169515225501:2…" at bounding box center [592, 492] width 622 height 15
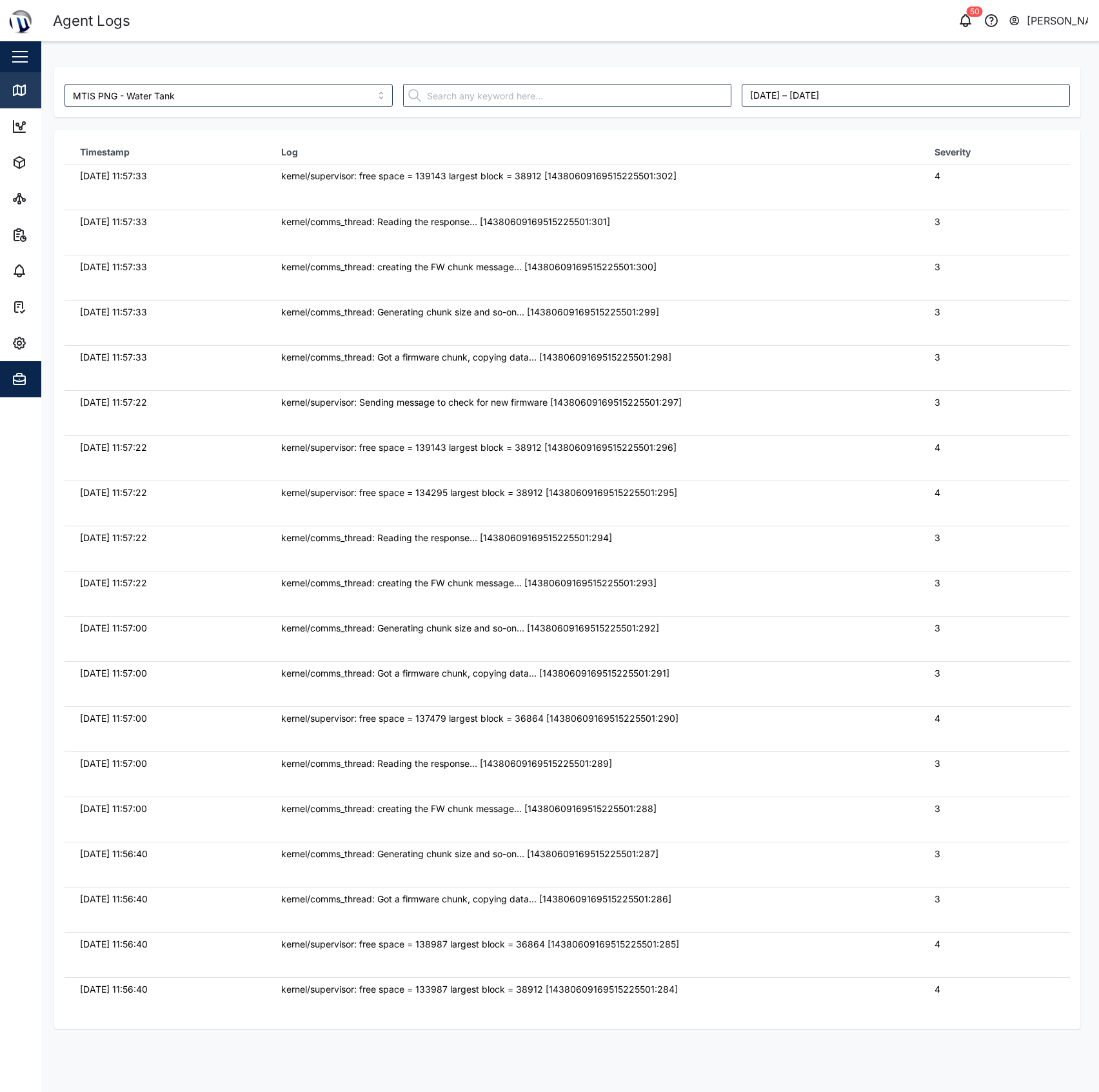
click at [27, 83] on div "Map" at bounding box center [37, 90] width 51 height 16
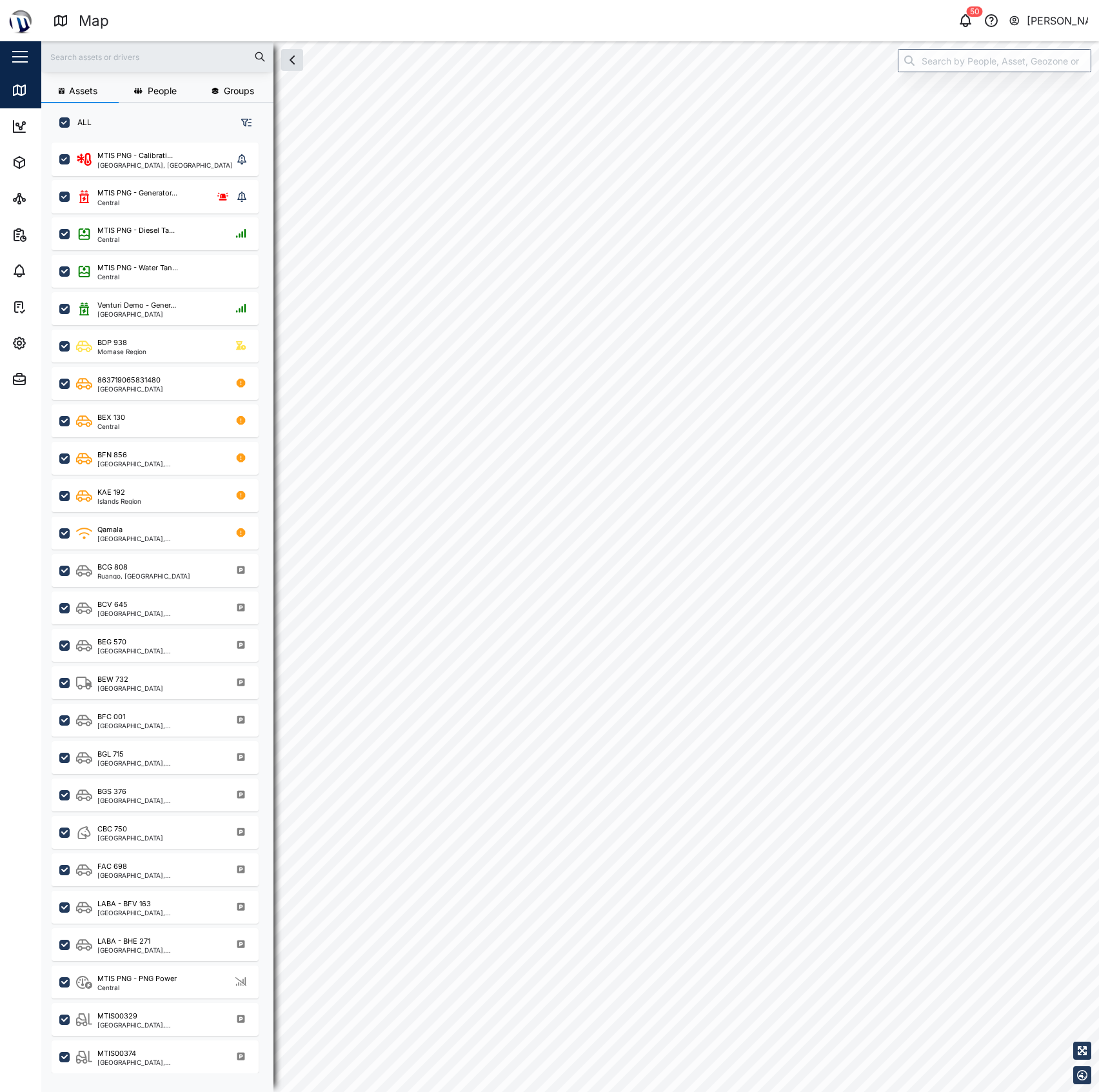
scroll to position [13, 14]
checkbox input "true"
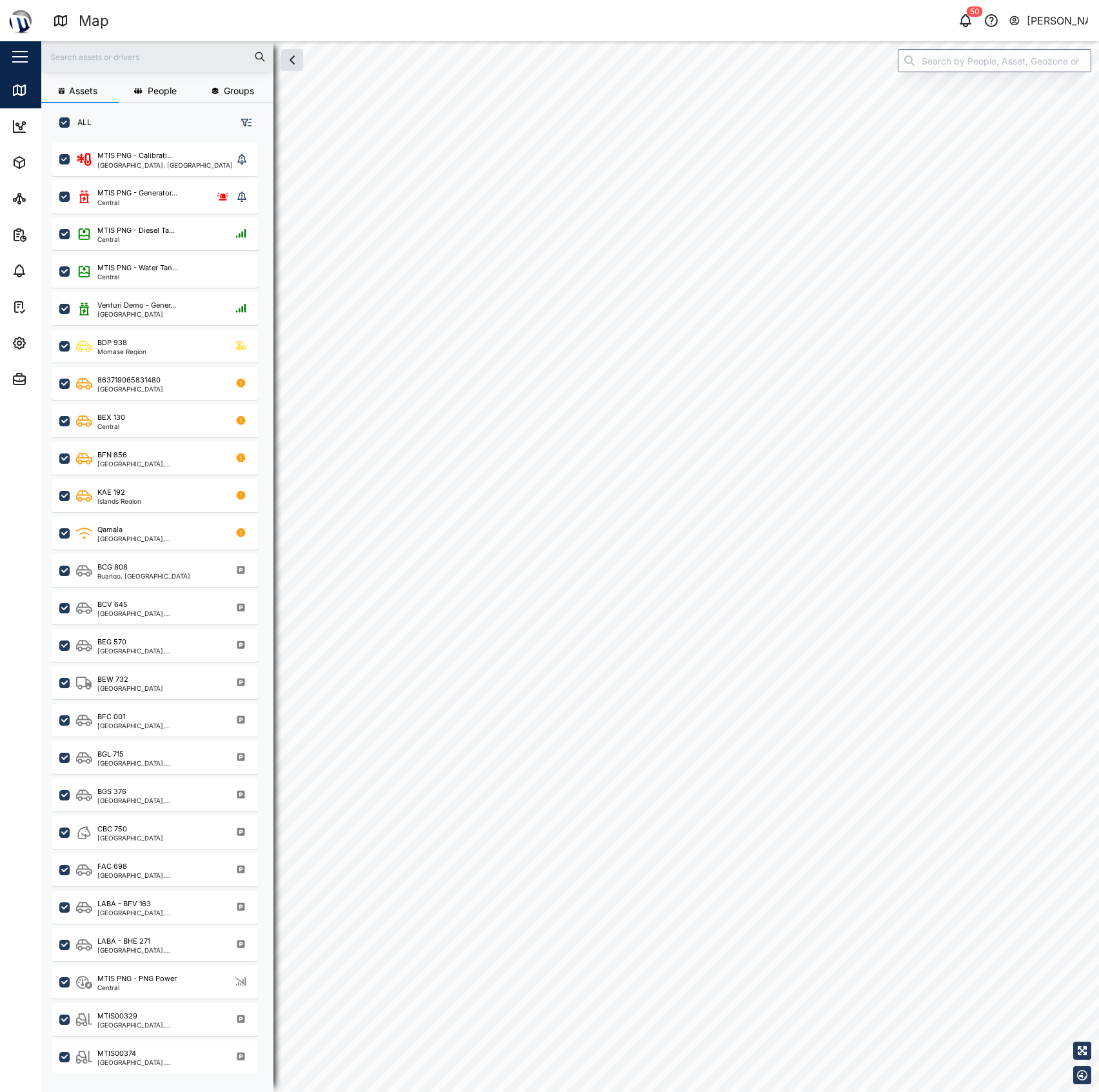
checkbox input "true"
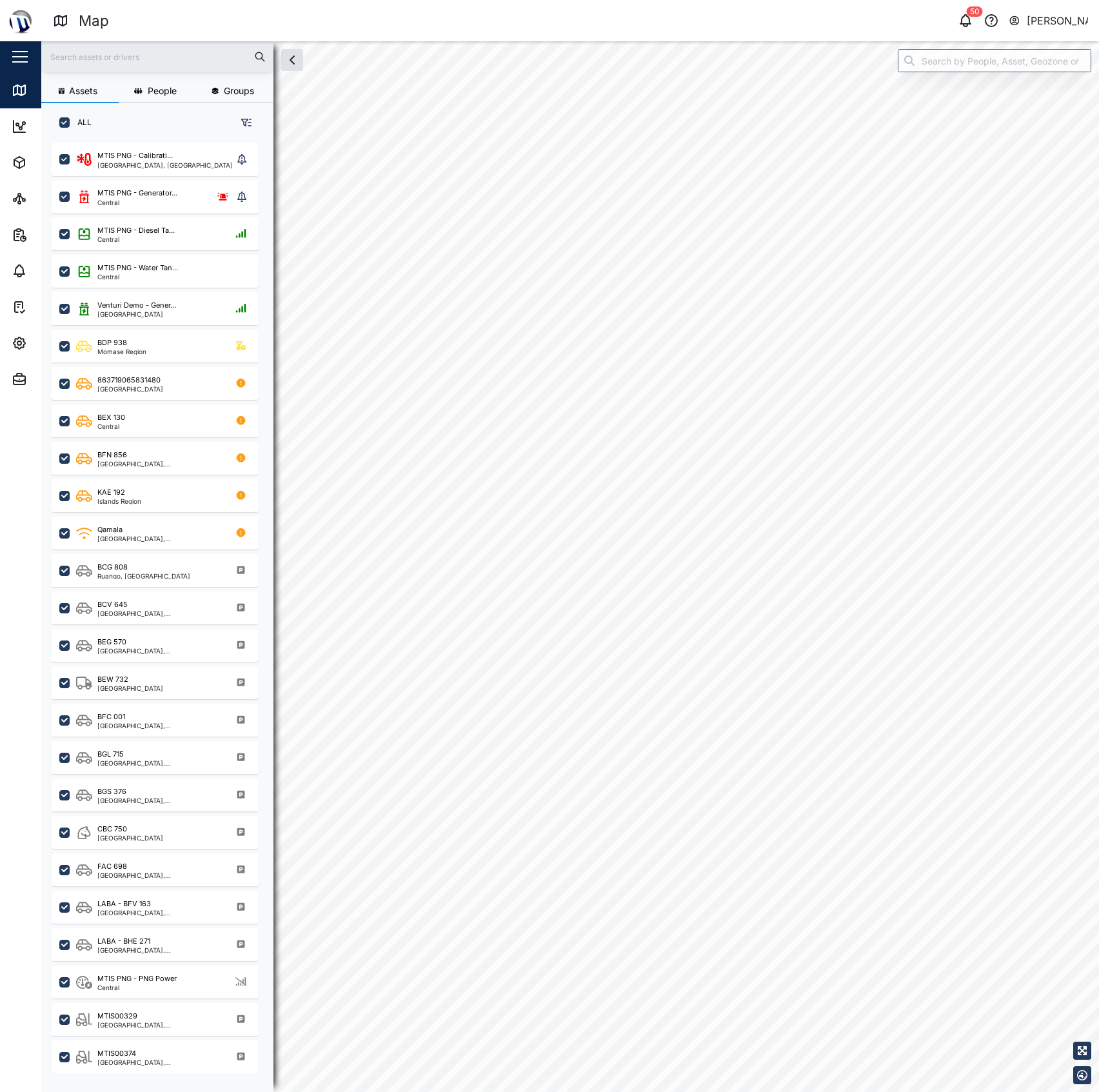
checkbox input "true"
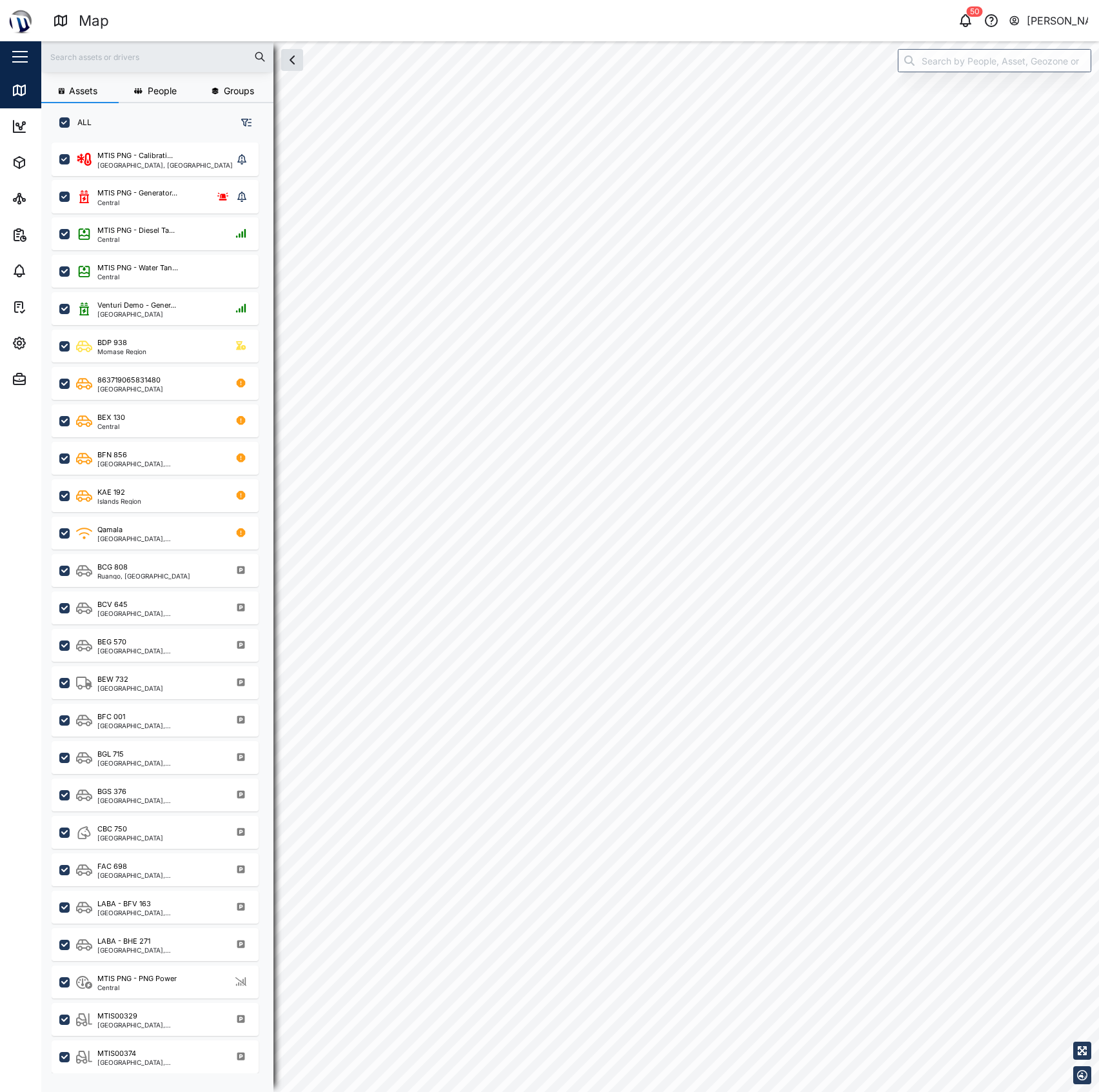
checkbox input "true"
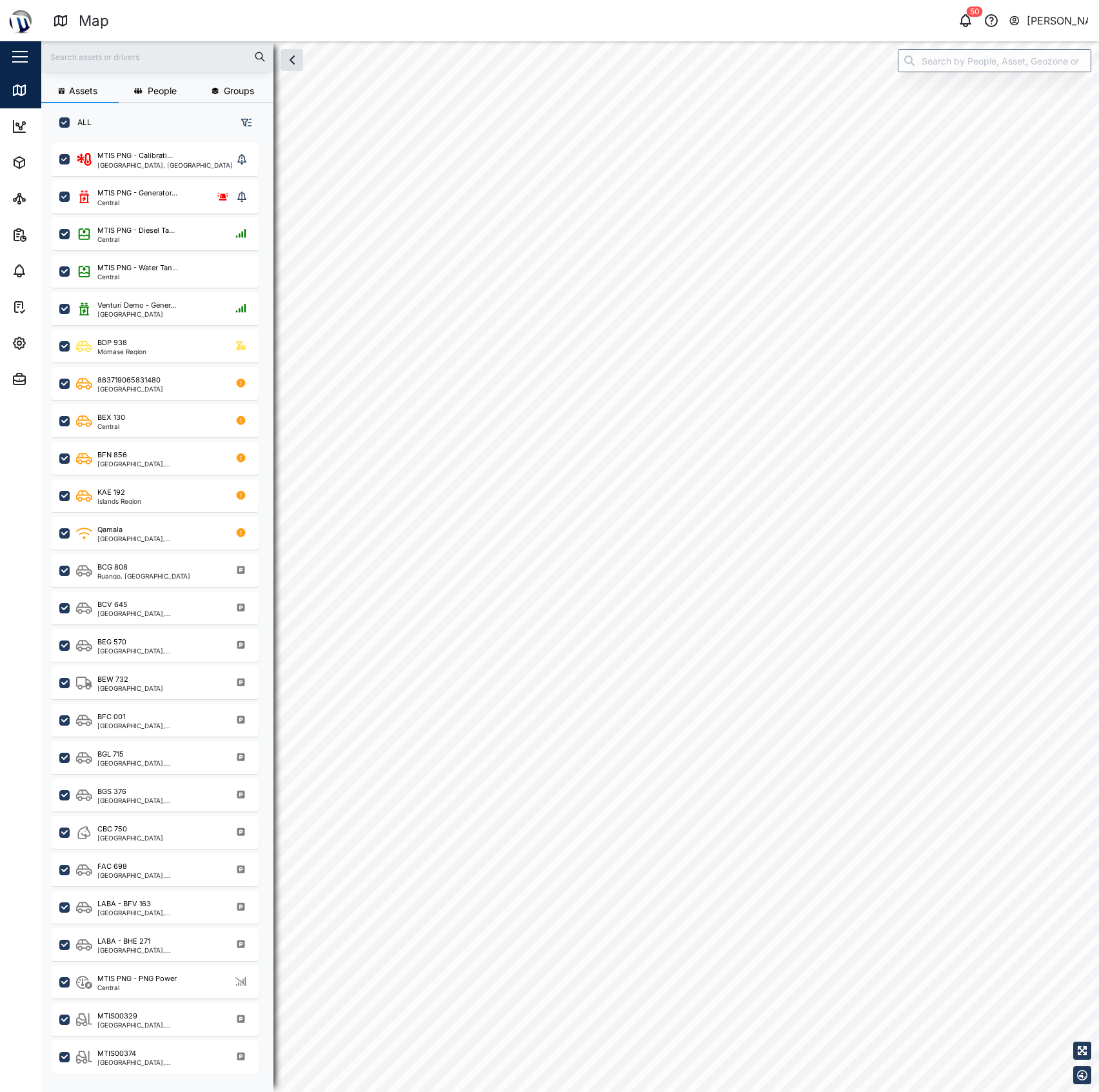
checkbox input "true"
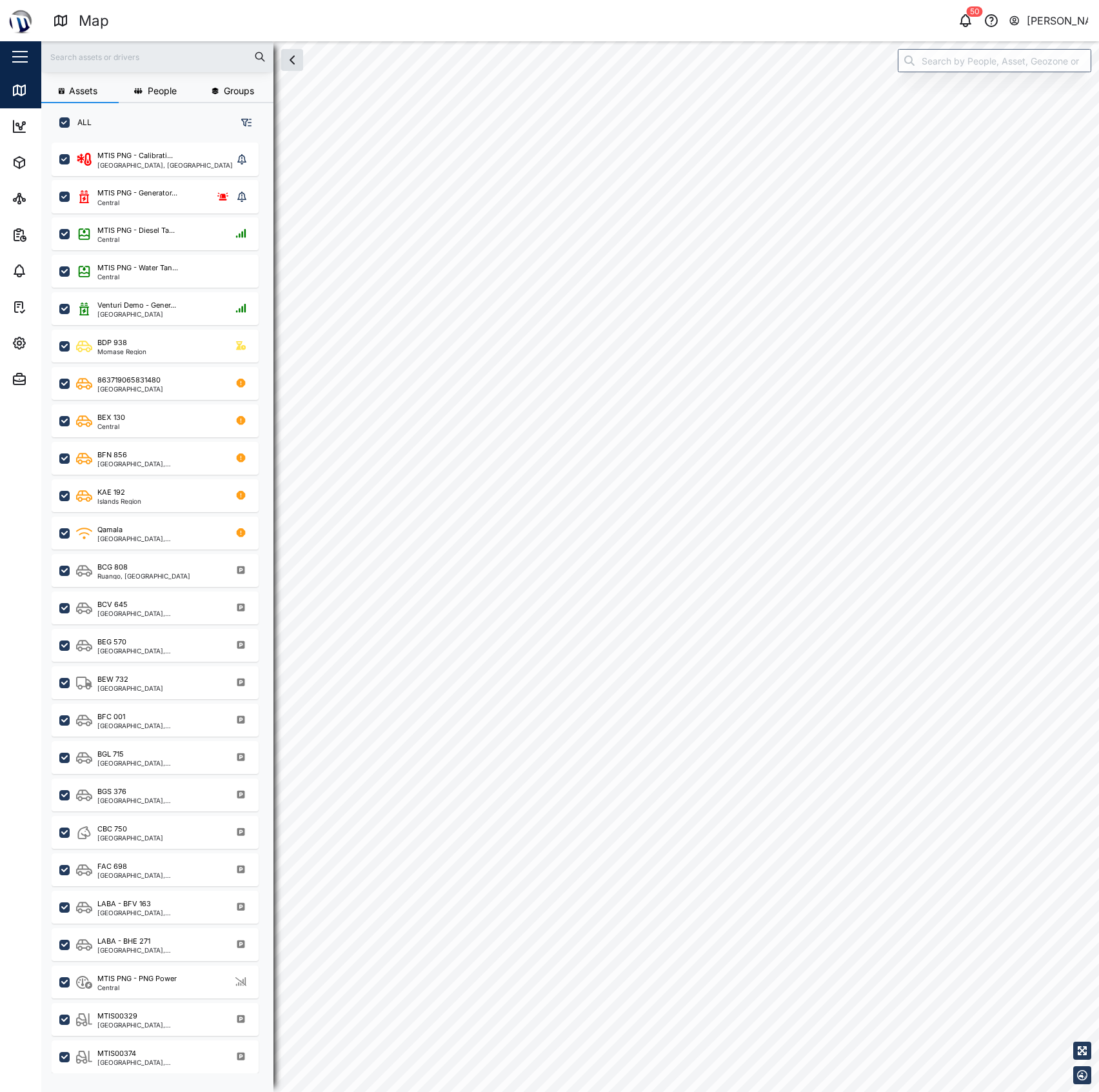
checkbox input "true"
click at [931, 49] on div "Assets People Groups ALL MTIS PNG - Calibrati... National Capital District, Sou…" at bounding box center [571, 567] width 1058 height 1050
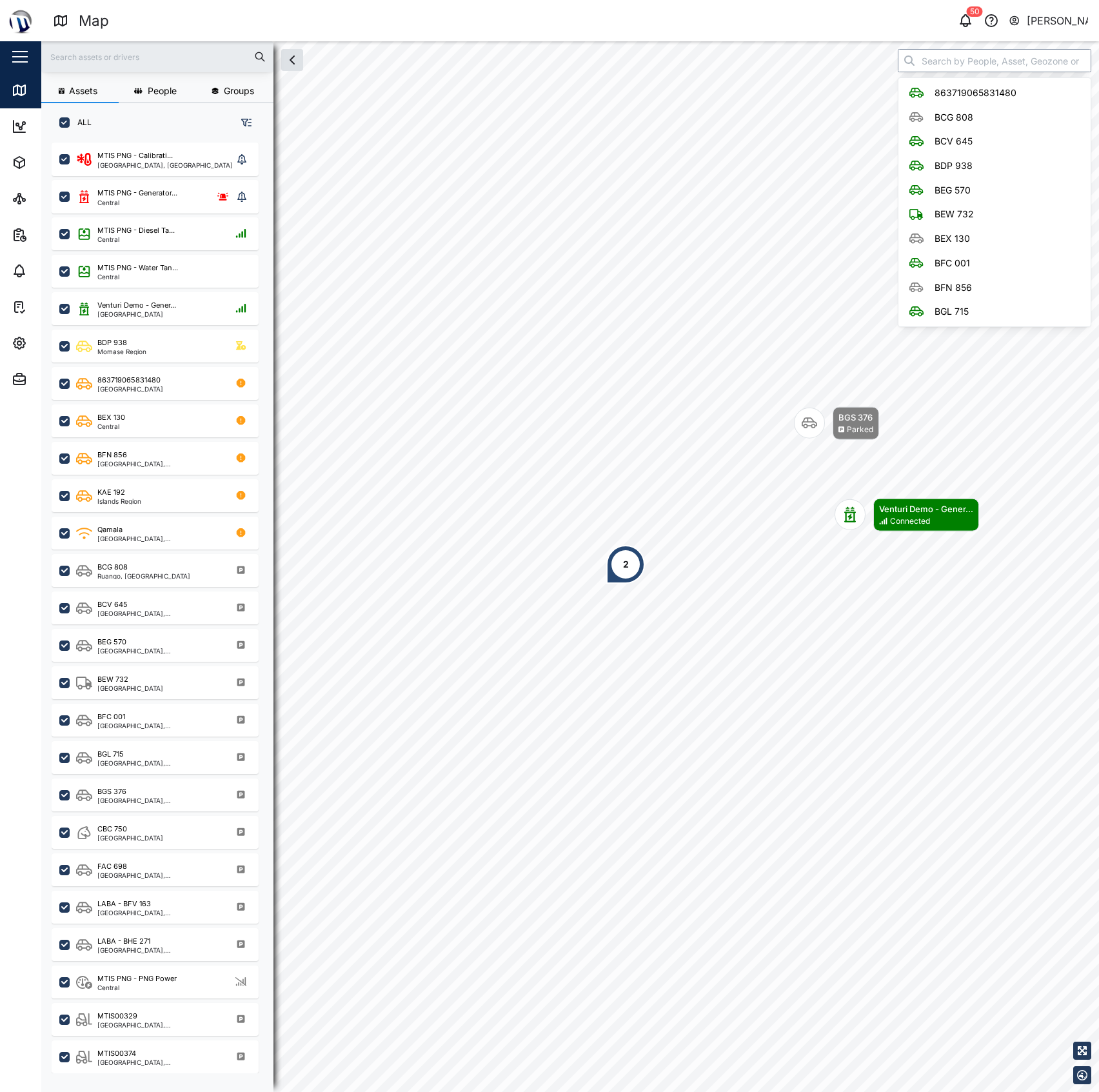
click at [937, 63] on input "search" at bounding box center [995, 61] width 194 height 23
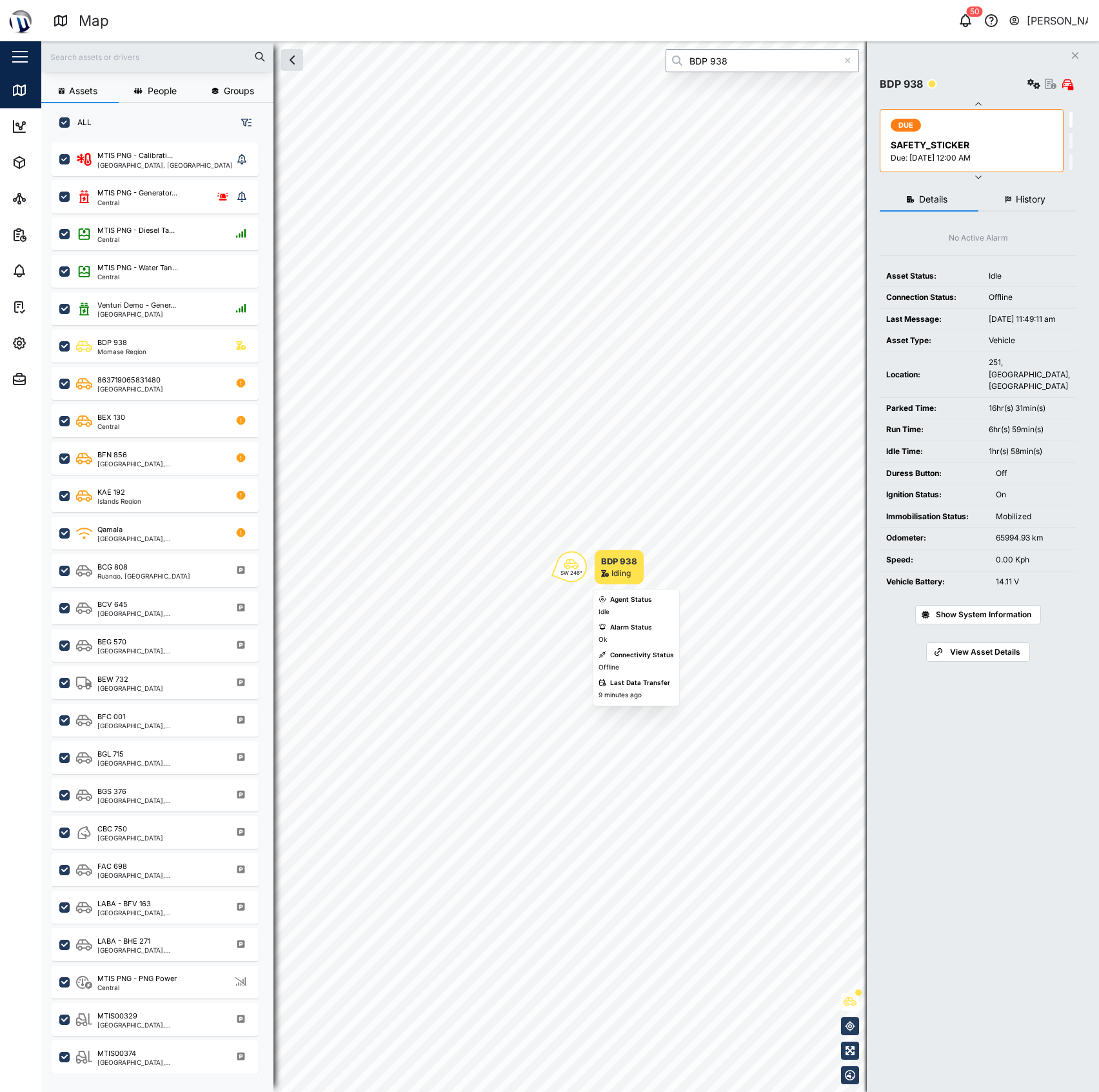
click at [578, 571] on div "SW 246°" at bounding box center [571, 572] width 22 height 5
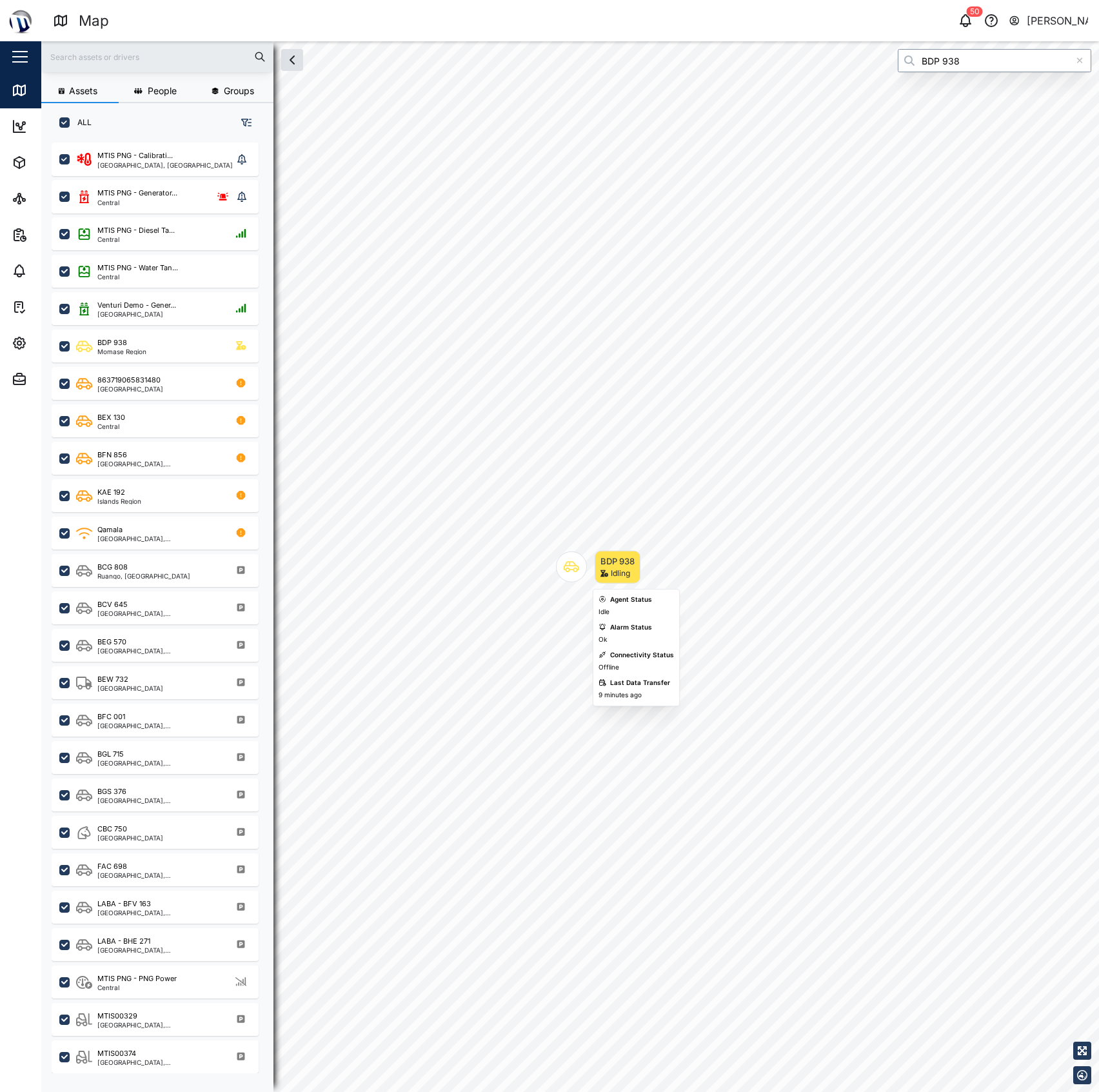
click at [558, 570] on div "Map marker" at bounding box center [572, 567] width 31 height 31
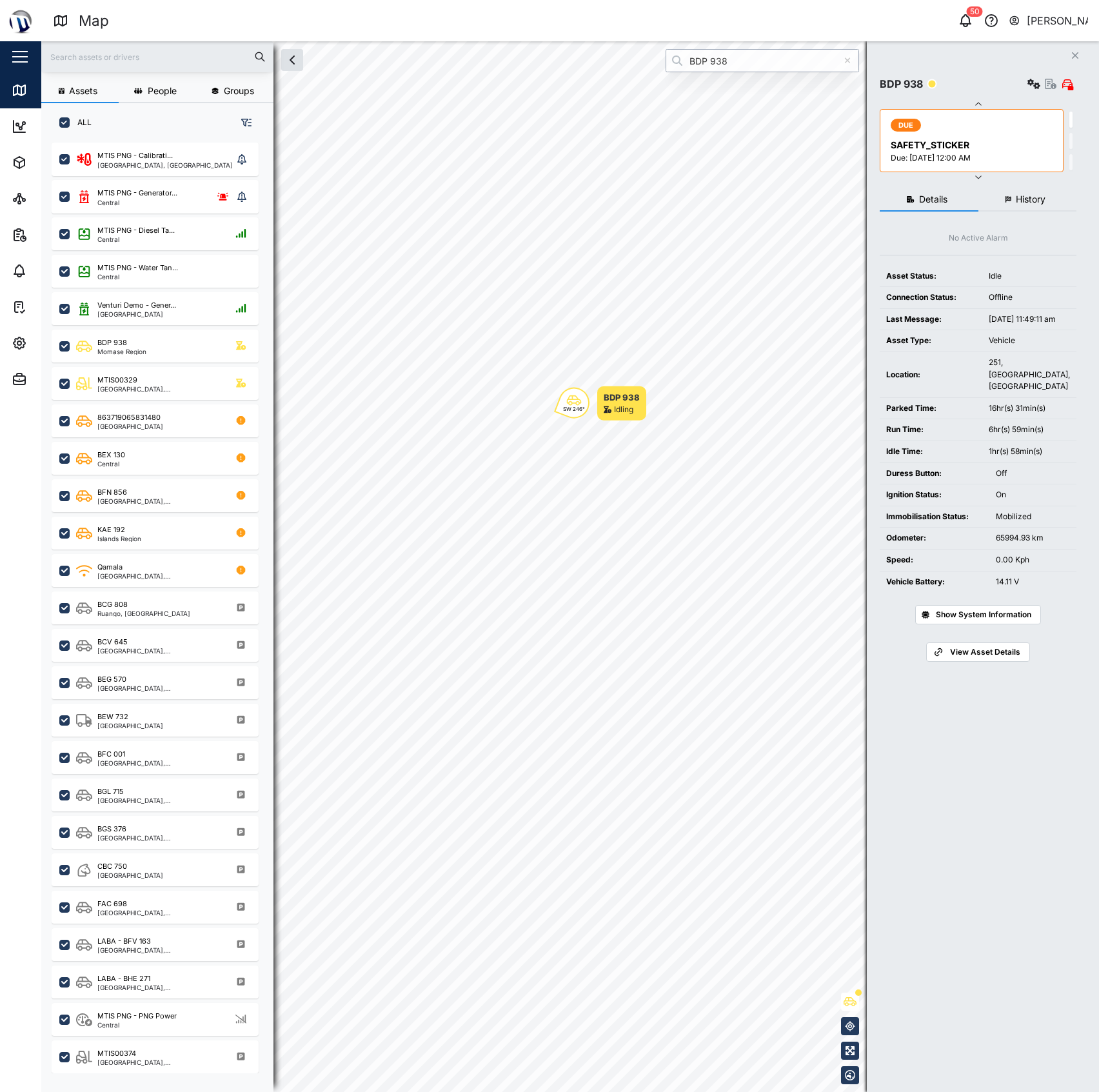
click at [746, 60] on input "BDP 938" at bounding box center [763, 61] width 194 height 23
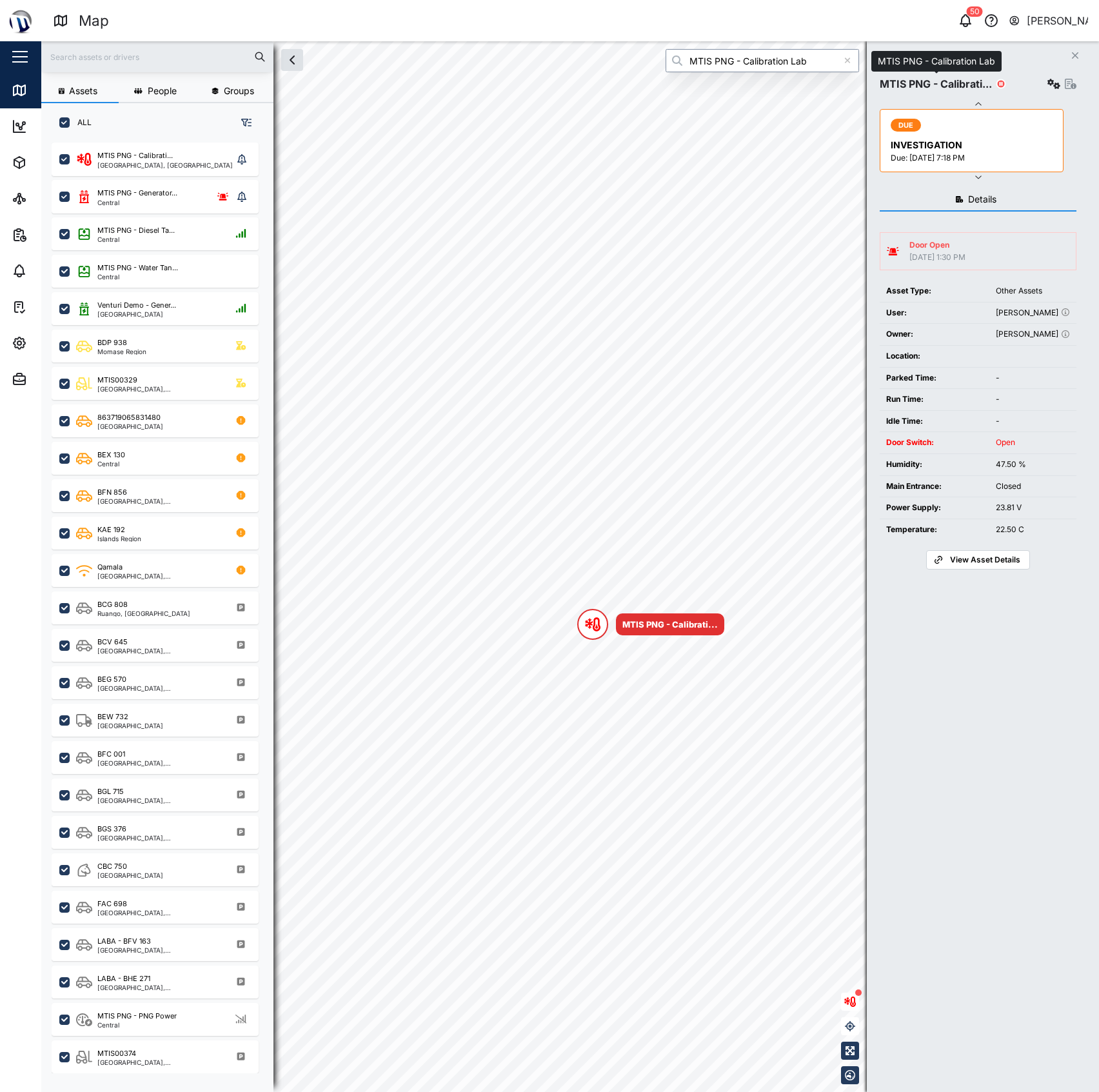
type input "MTIS PNG - Calibration Lab"
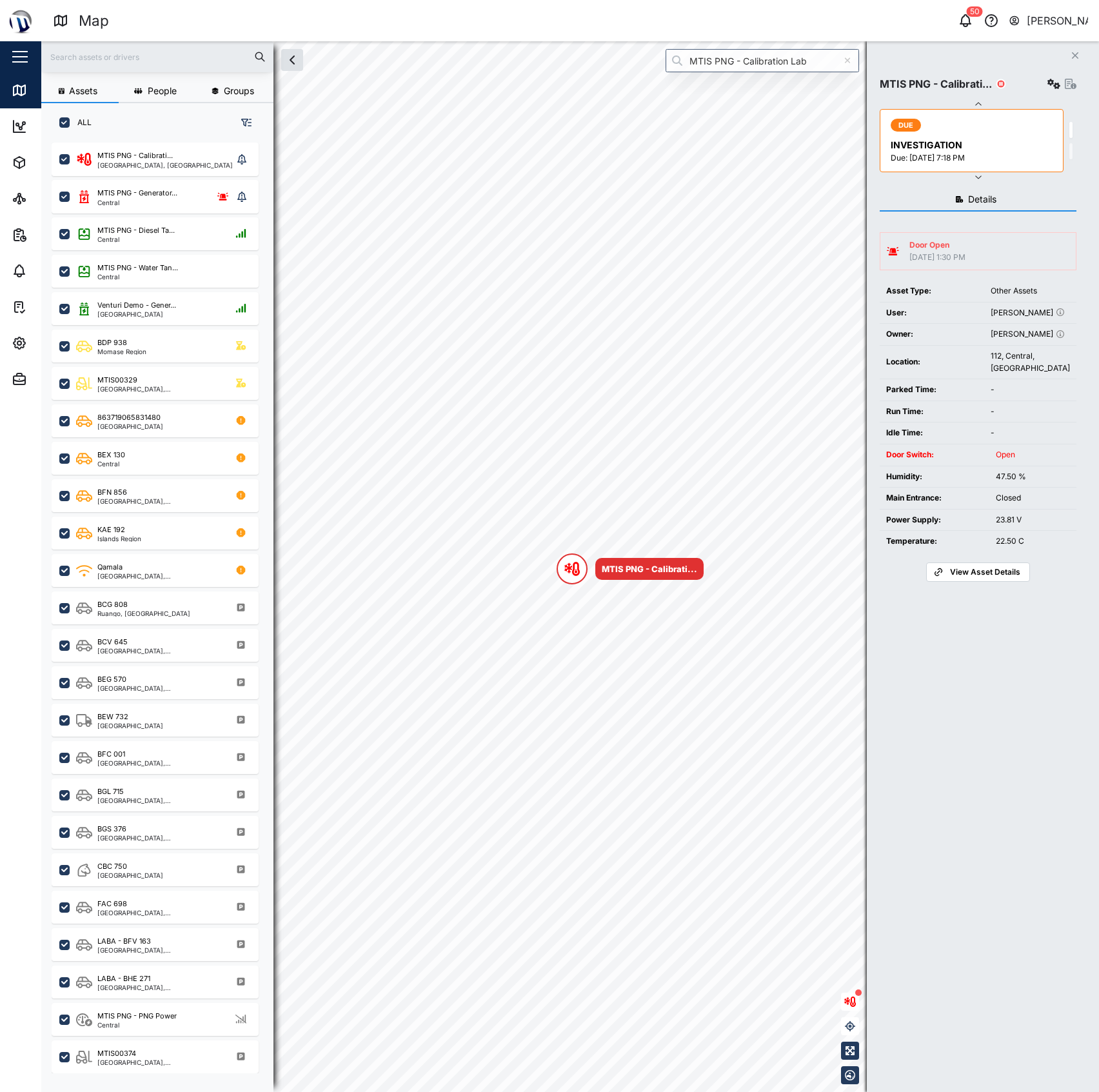
click at [1048, 86] on icon "button" at bounding box center [1053, 83] width 13 height 11
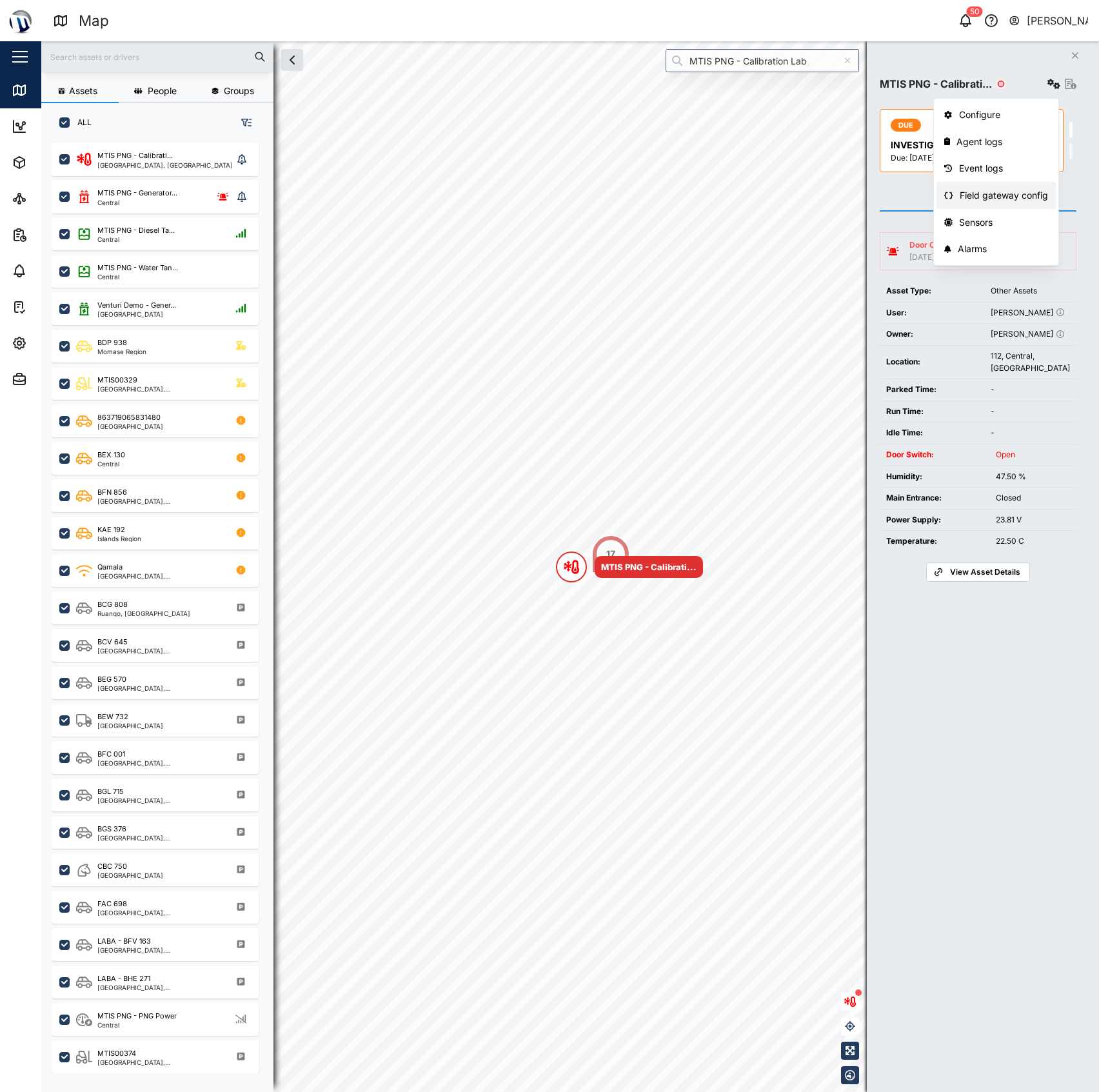
click at [995, 190] on div "Field gateway config" at bounding box center [1004, 195] width 88 height 15
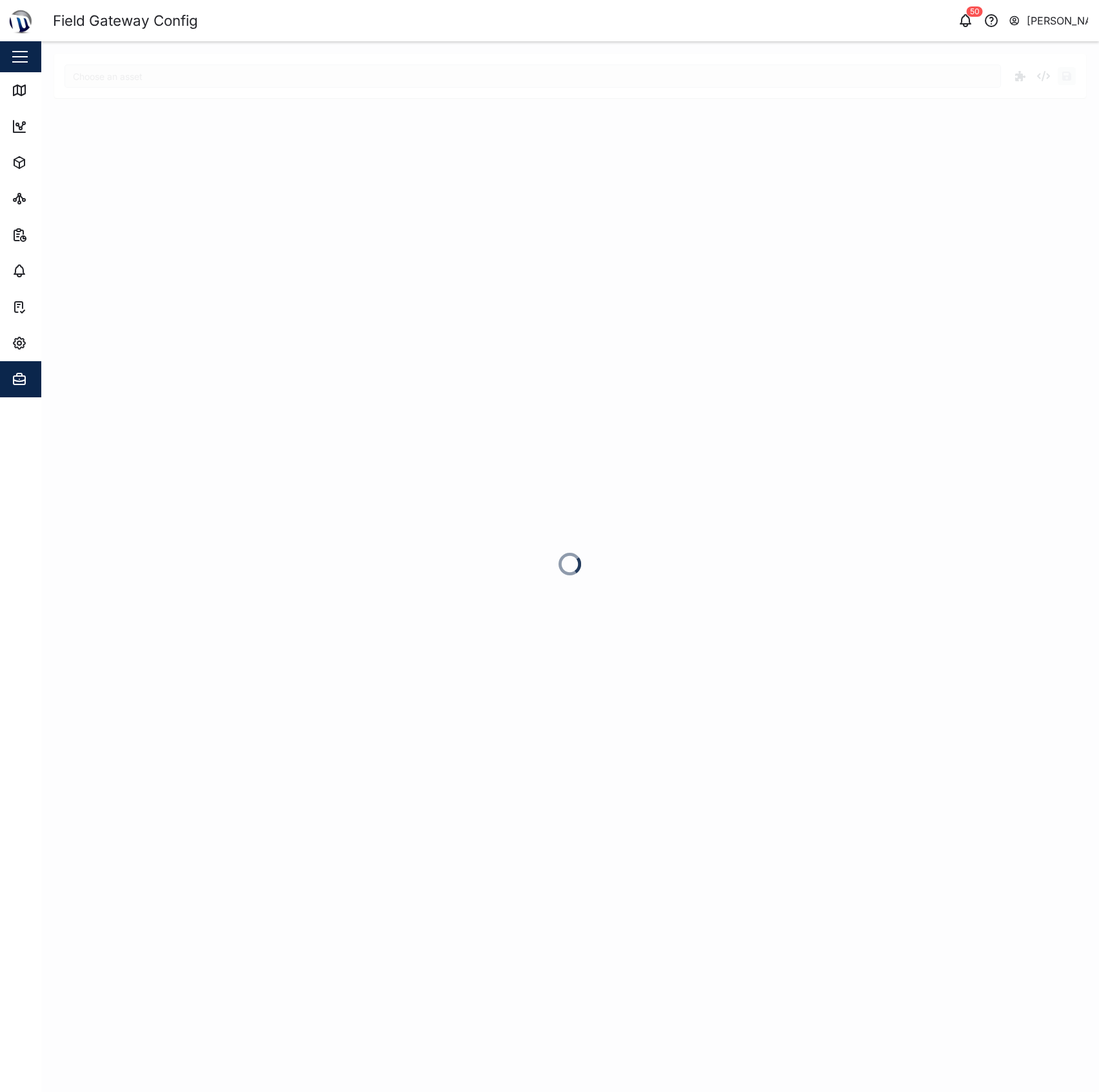
type input "MTIS PNG - Calibration Lab"
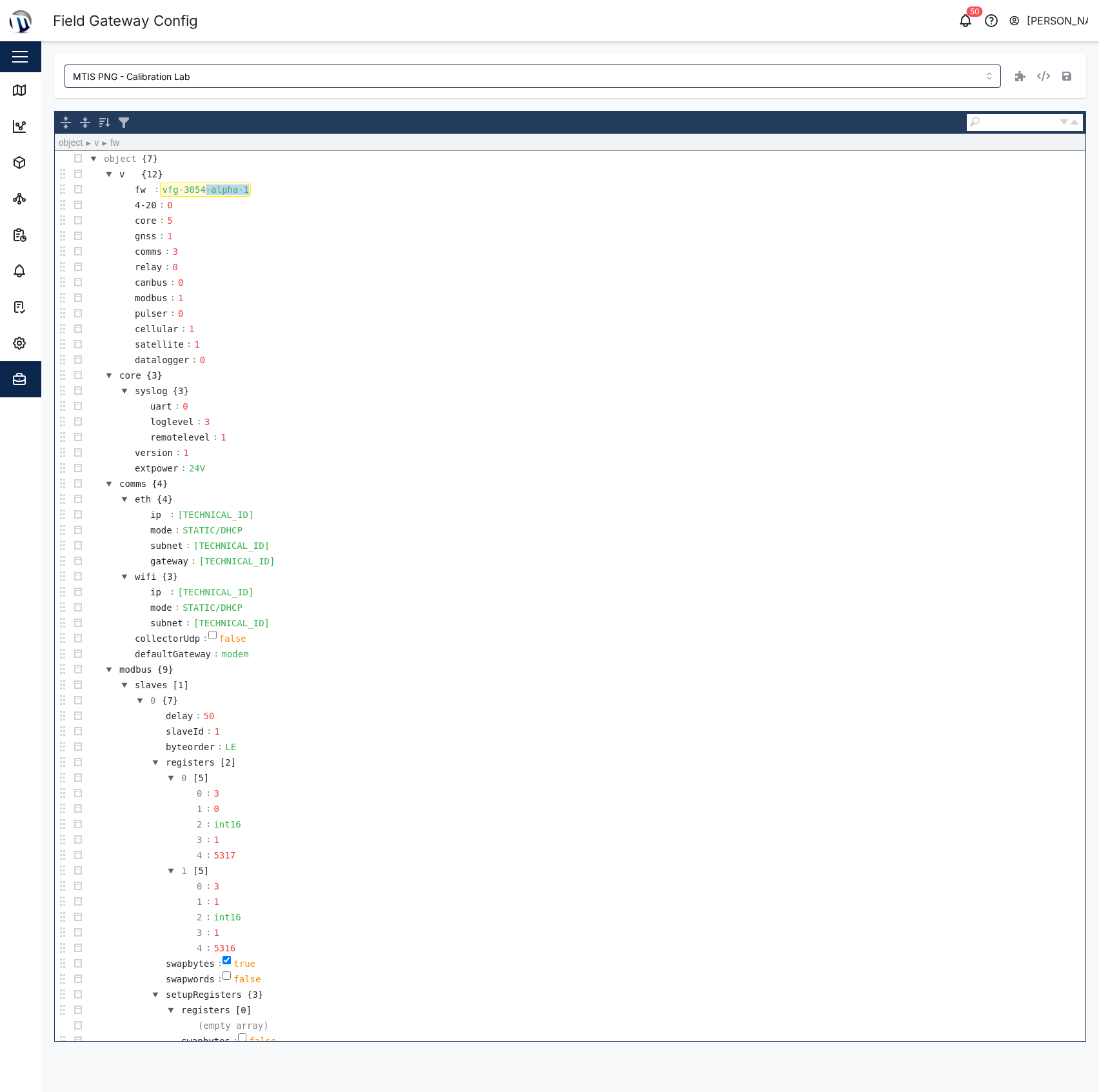
drag, startPoint x: 203, startPoint y: 187, endPoint x: 391, endPoint y: 206, distance: 189.0
click at [381, 204] on tbody "object {7} v {12} fw : vfg-3054-alpha-1 4-20 : 0 core : 5 gnss : 1 comms : 3 re…" at bounding box center [571, 801] width 1031 height 1300
click at [435, 220] on td "core : 5" at bounding box center [586, 221] width 1000 height 16
click at [795, 92] on div "MTIS PNG - Calibration Lab" at bounding box center [570, 76] width 1032 height 44
click at [894, 105] on div "MTIS PNG - Calibration Lab object ► v ► core object {7} v {12} fw : vfg-3054 4-…" at bounding box center [570, 547] width 1032 height 987
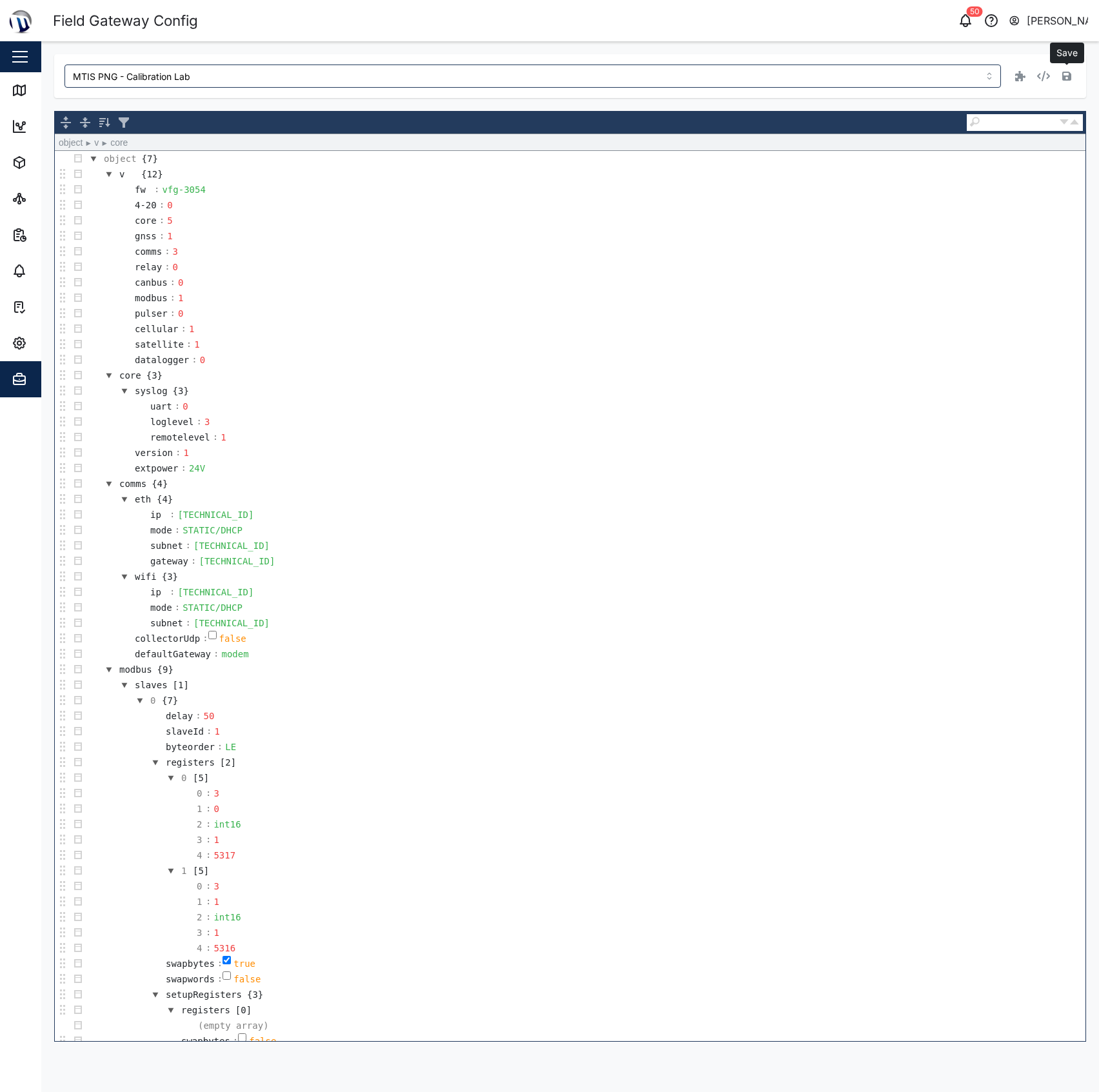
click at [1066, 75] on icon "button" at bounding box center [1066, 76] width 9 height 11
click at [961, 365] on td "datalogger : 0" at bounding box center [586, 359] width 1000 height 16
click at [773, 102] on div "MTIS PNG - Calibration Lab Save object ► v ► datalogger object {7} v {12} fw : …" at bounding box center [570, 547] width 1032 height 987
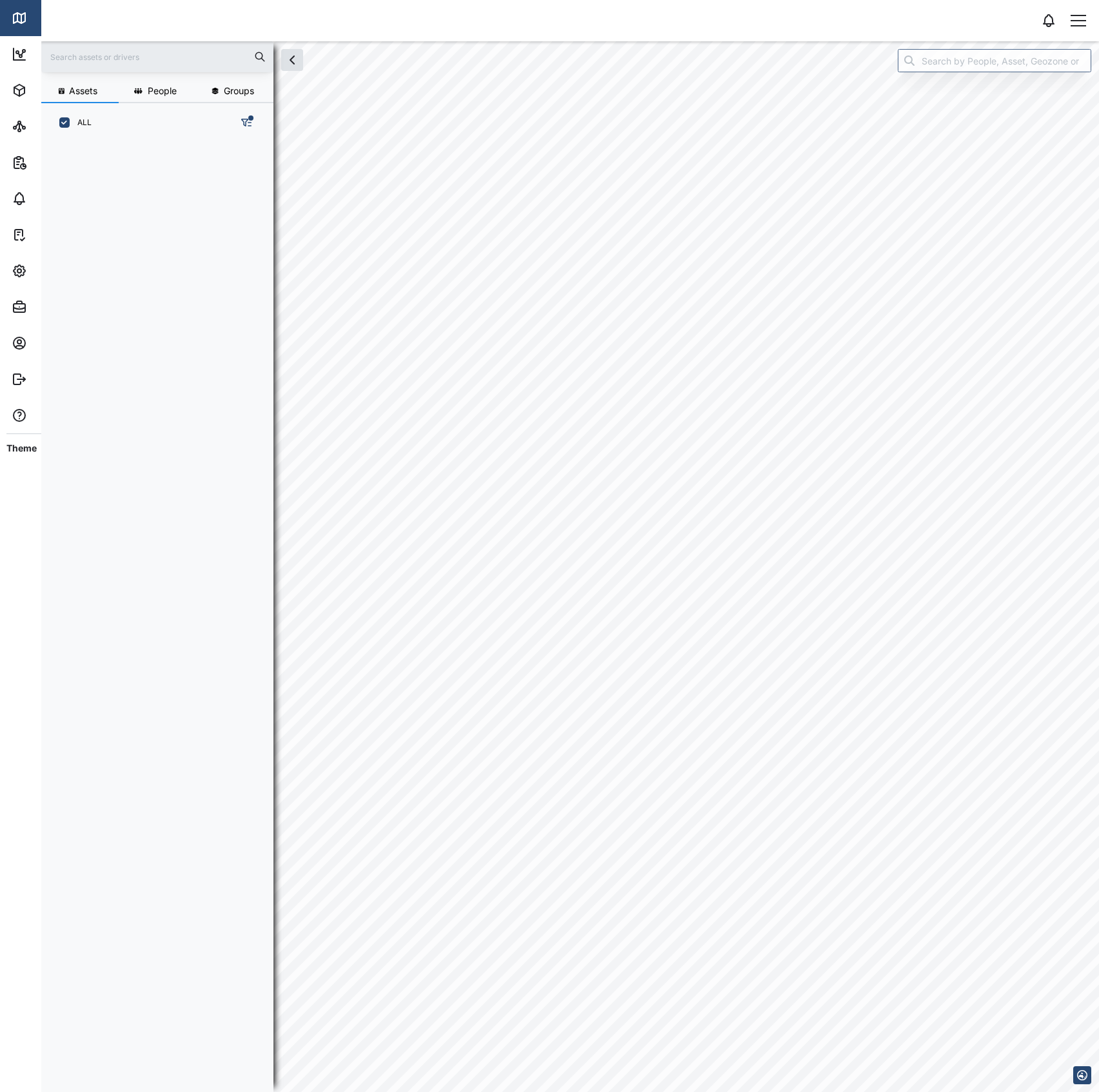
scroll to position [930, 199]
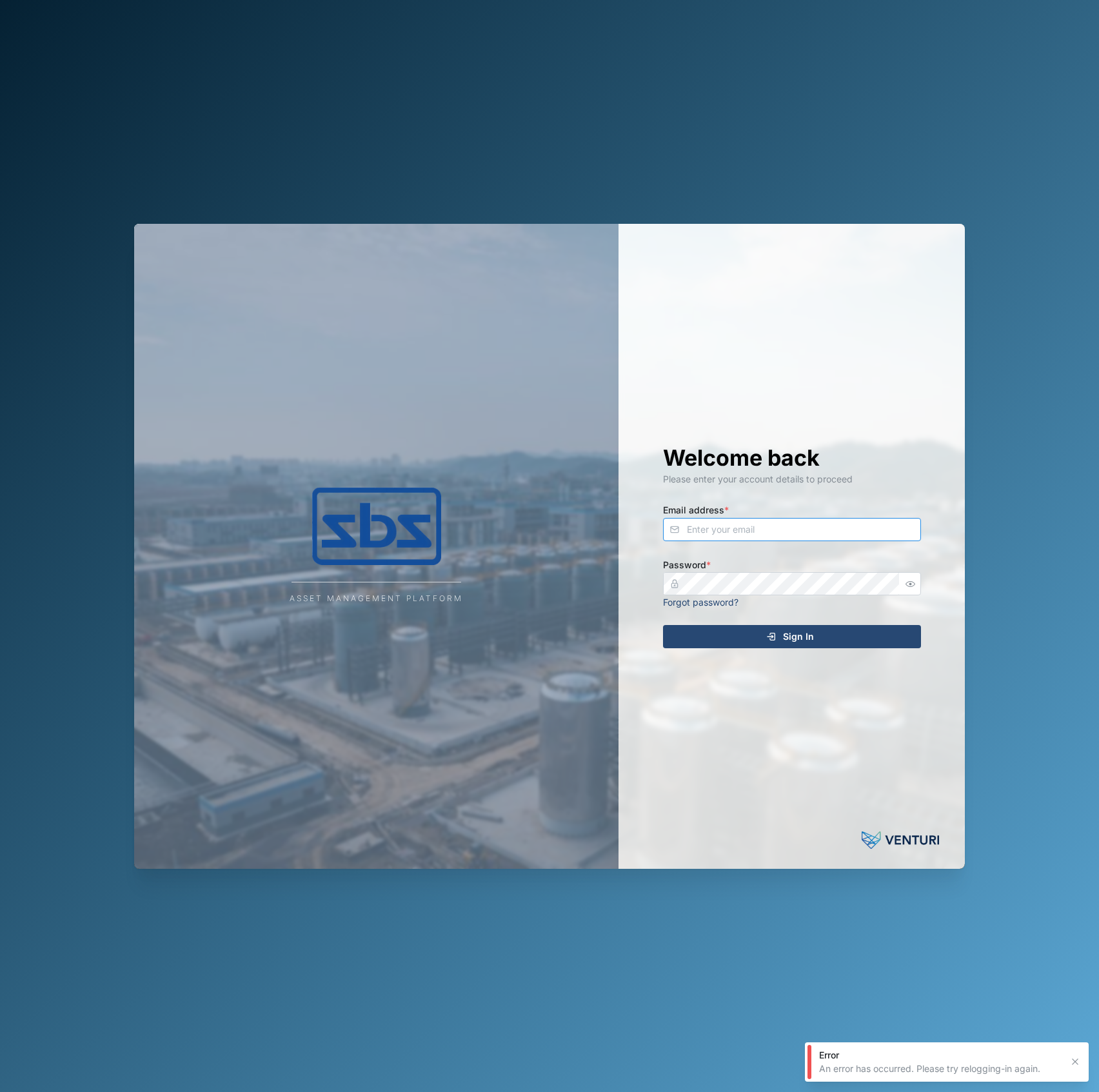
click at [741, 524] on input "Email address *" at bounding box center [792, 530] width 258 height 23
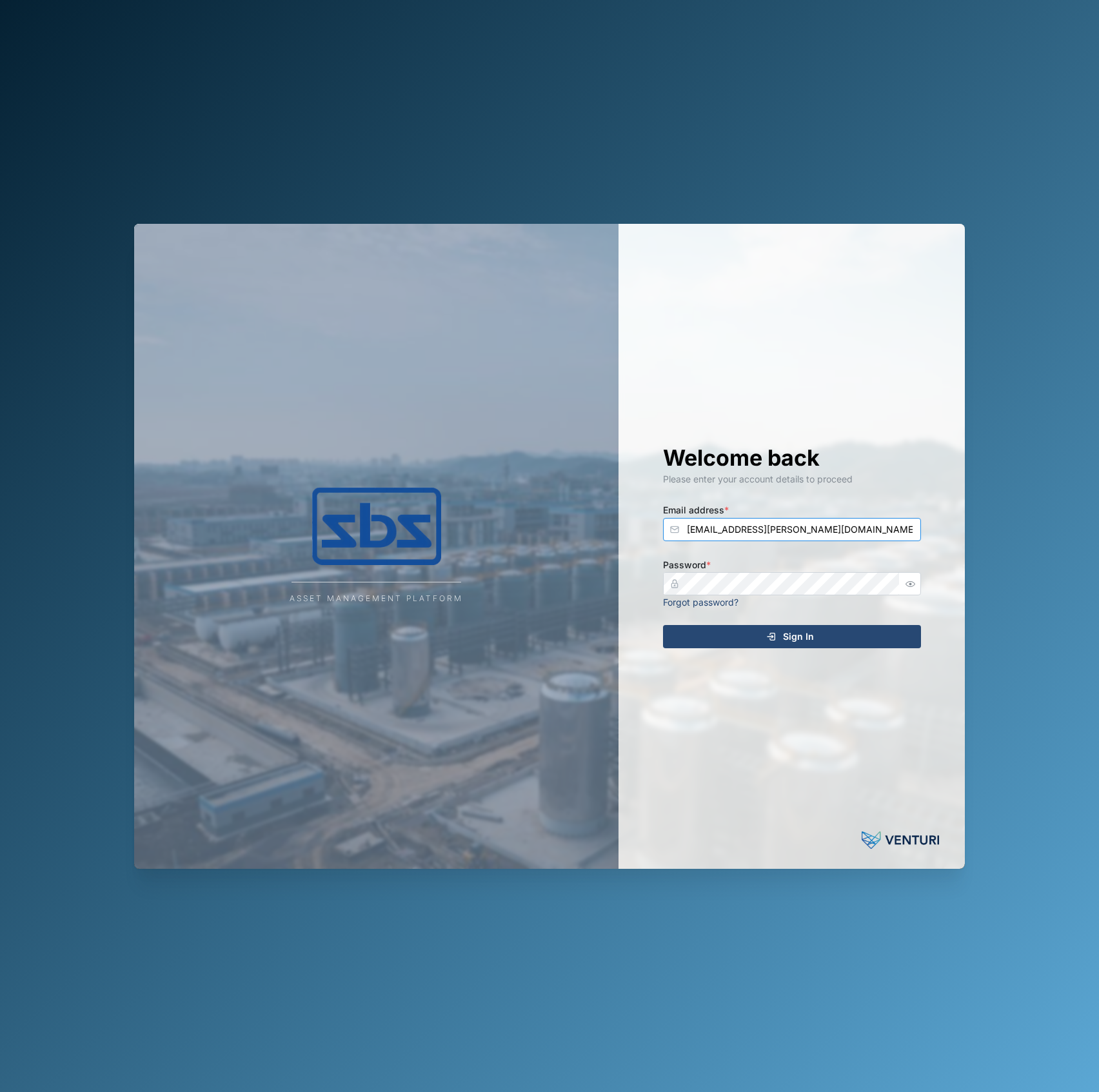
type input "[EMAIL_ADDRESS][PERSON_NAME][DOMAIN_NAME]"
click at [663, 625] on button "Sign In" at bounding box center [792, 637] width 258 height 23
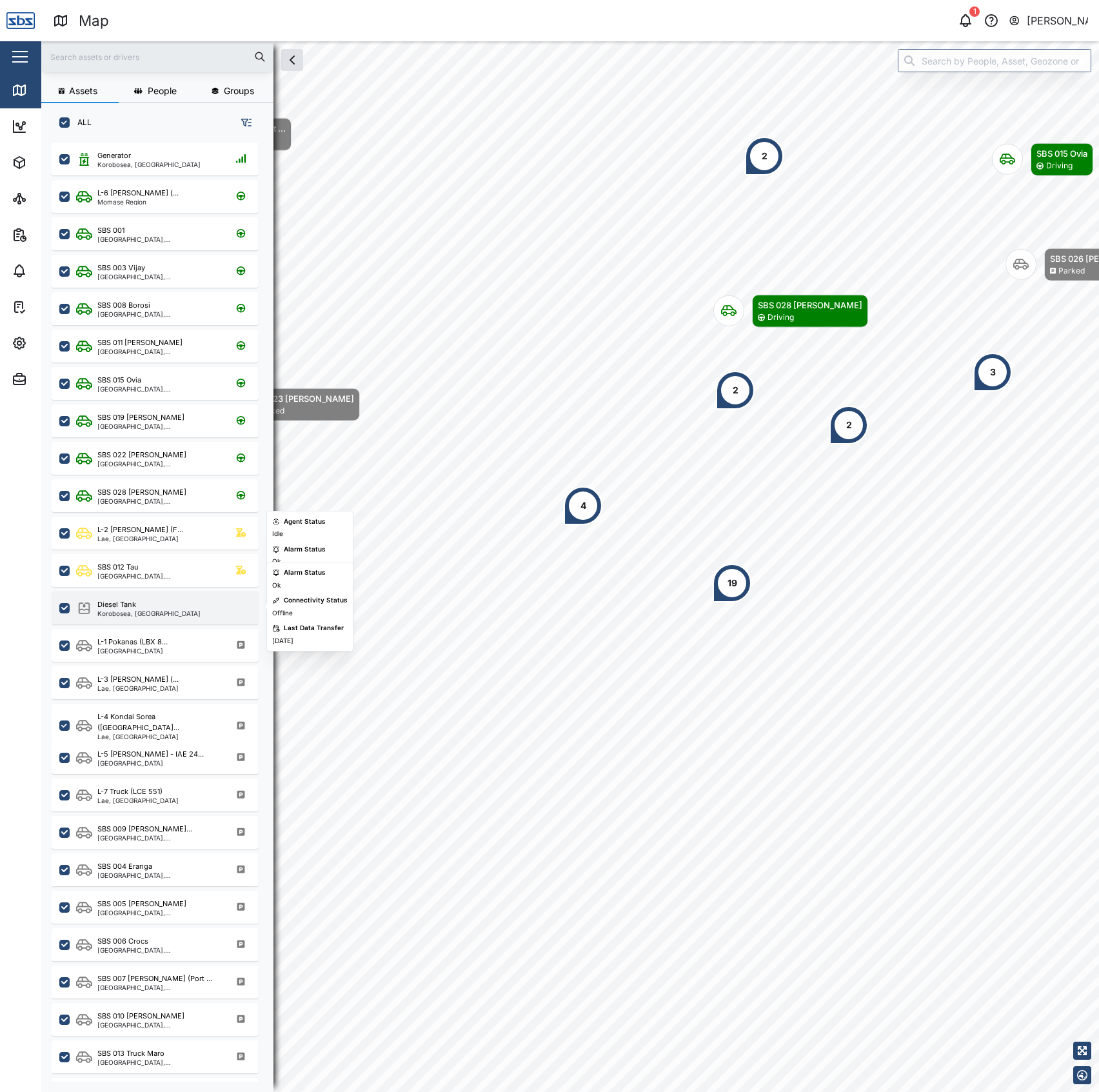
click at [172, 607] on div "Diesel Tank" at bounding box center [149, 604] width 104 height 11
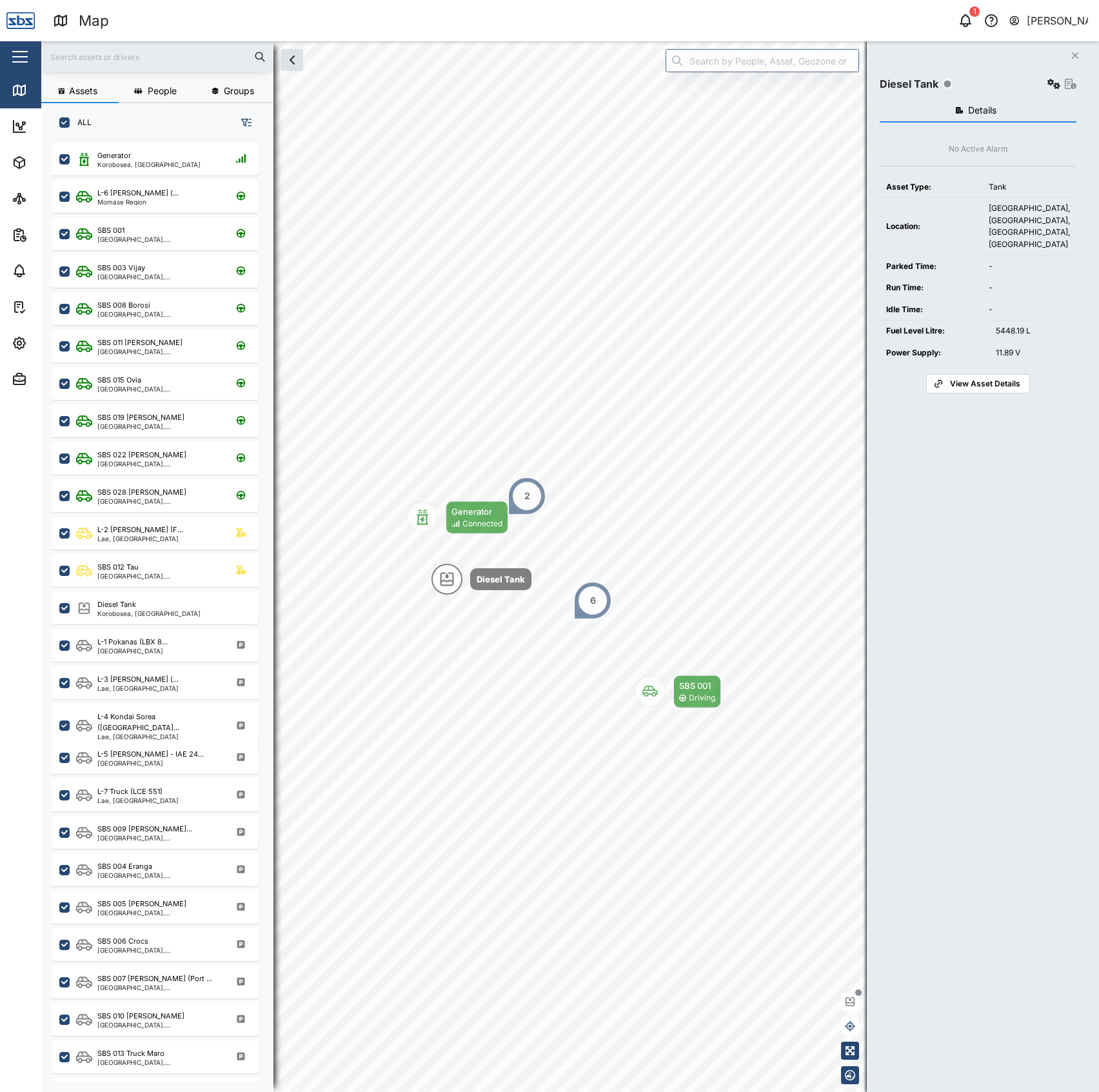
drag, startPoint x: 1048, startPoint y: 71, endPoint x: 1051, endPoint y: 83, distance: 12.4
click at [1049, 73] on div "Diesel Tank Settings" at bounding box center [978, 79] width 197 height 26
click at [1051, 83] on icon "button" at bounding box center [1053, 83] width 13 height 11
click at [977, 109] on div "Configure" at bounding box center [1004, 114] width 90 height 15
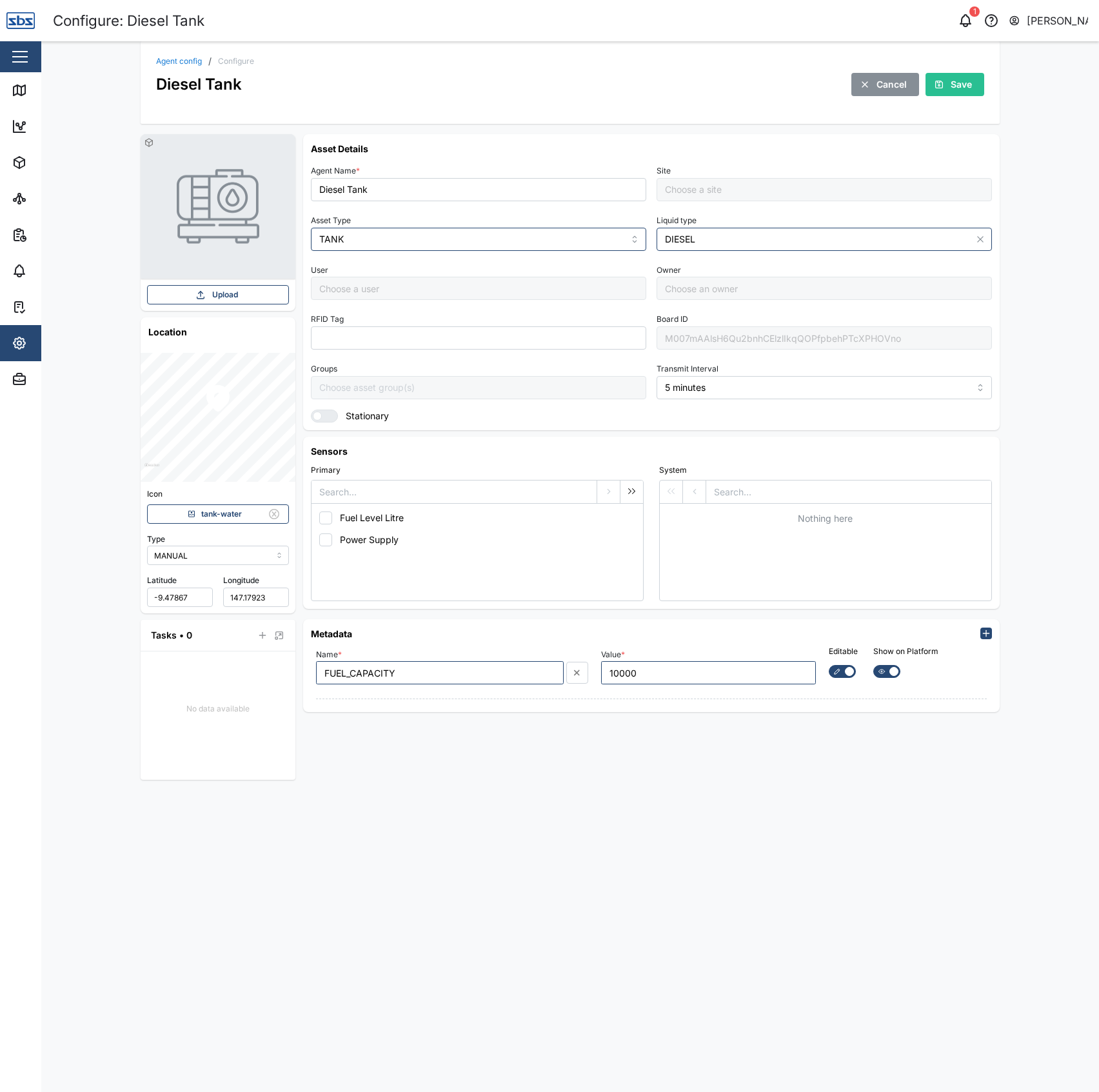
type input "Default Site"
click at [21, 91] on icon at bounding box center [21, 91] width 0 height 9
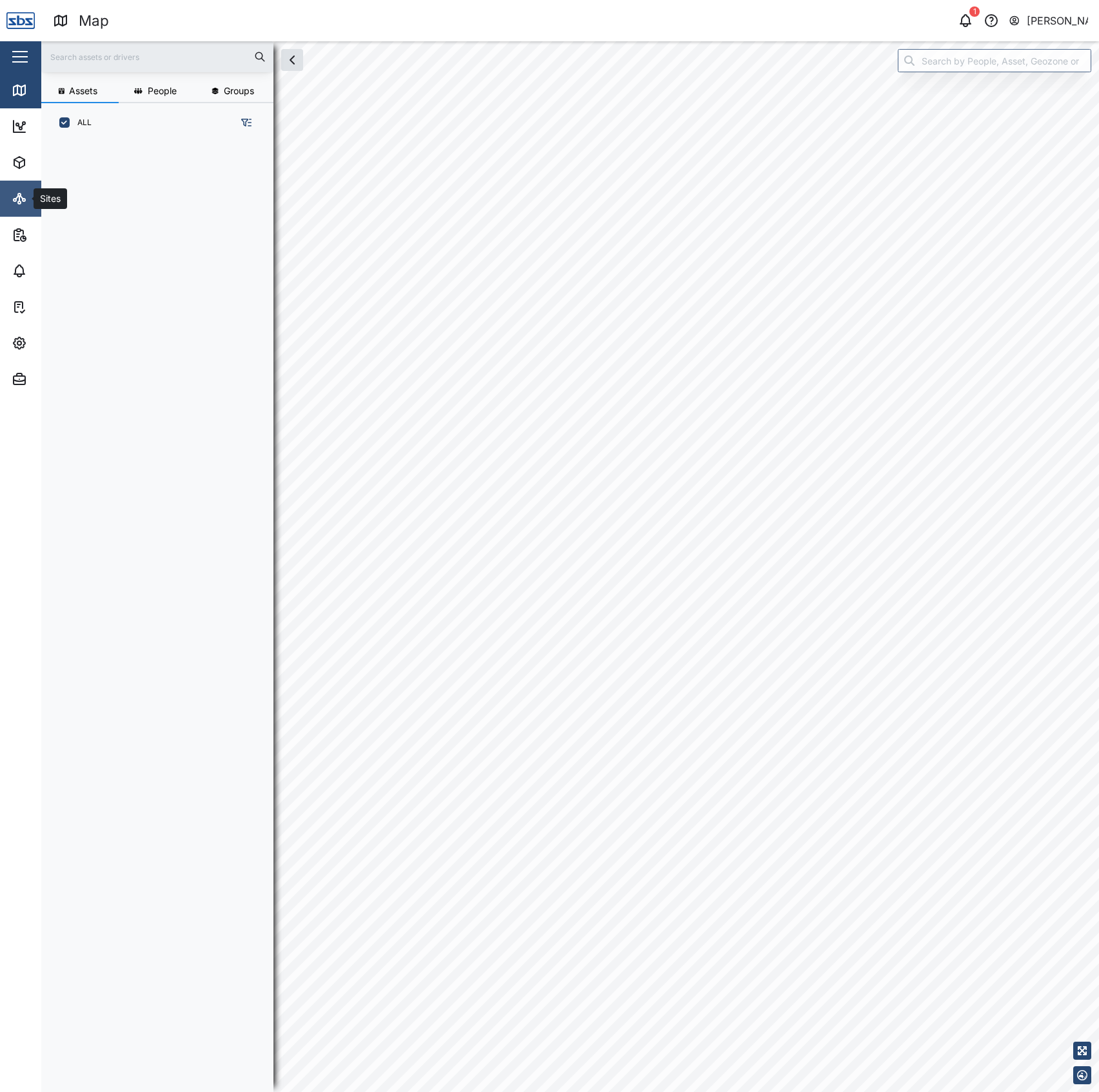
scroll to position [930, 199]
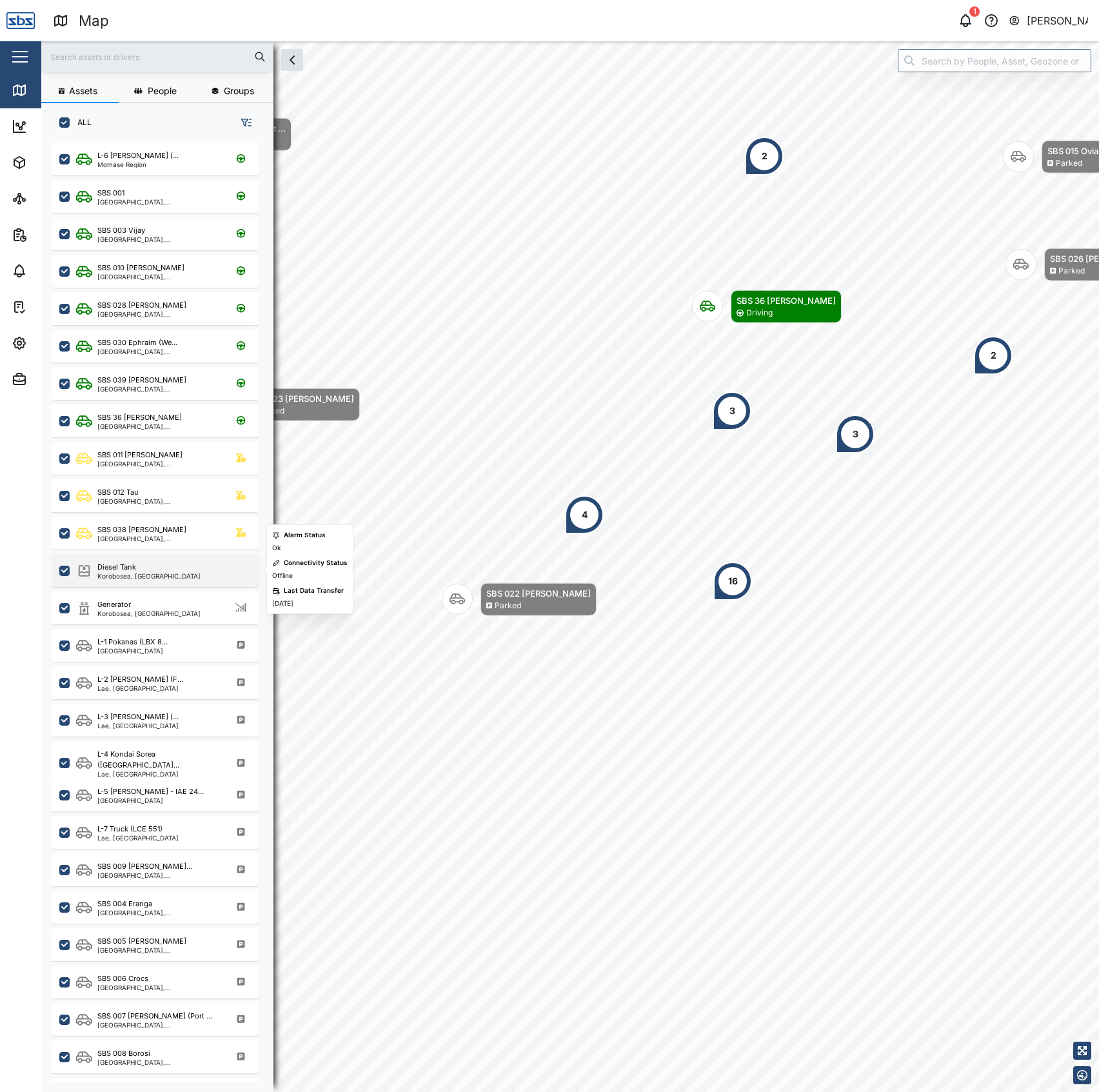
click at [149, 565] on div "Diesel Tank" at bounding box center [149, 567] width 104 height 11
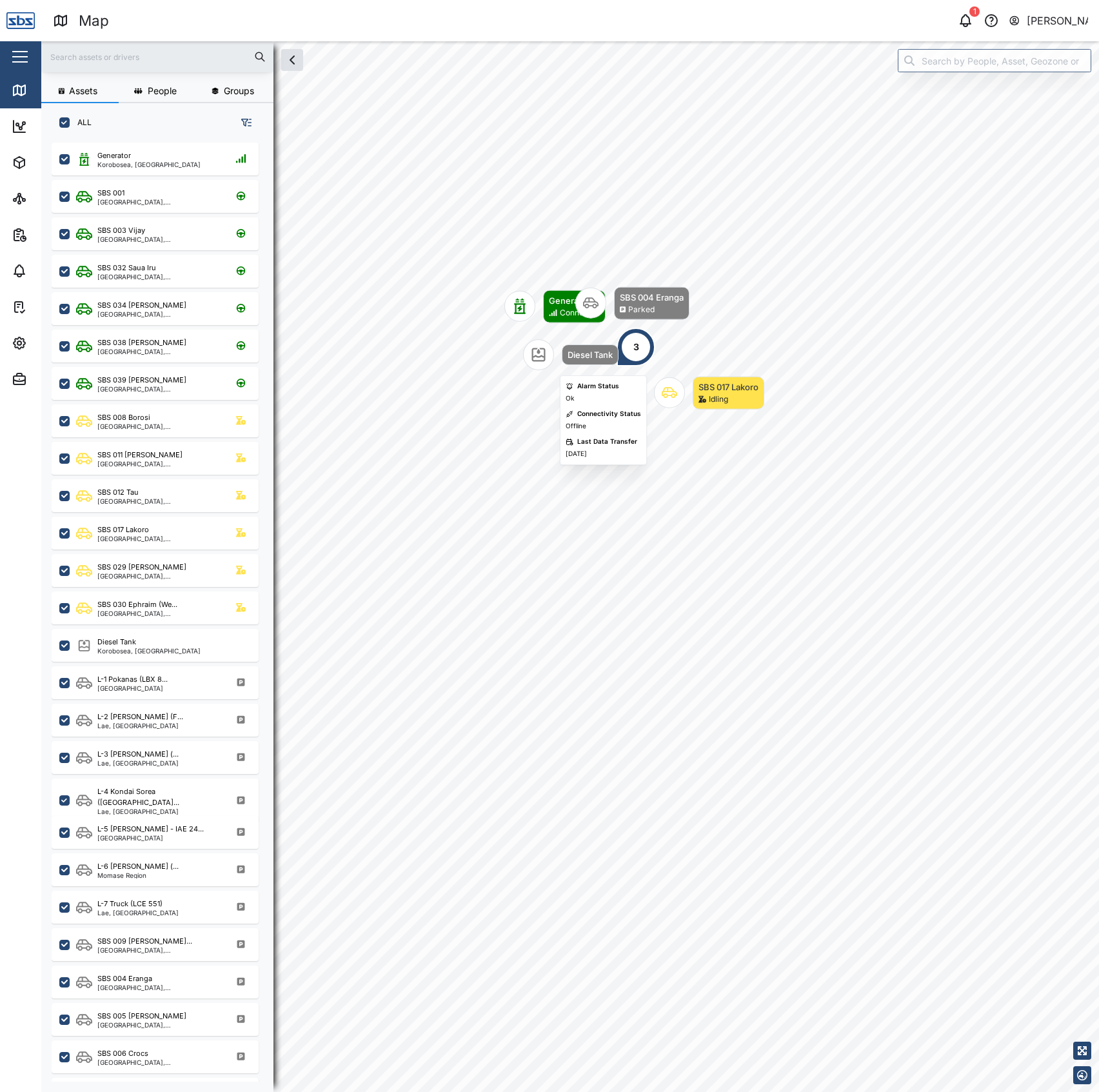
click at [536, 357] on icon "Map marker" at bounding box center [539, 355] width 16 height 16
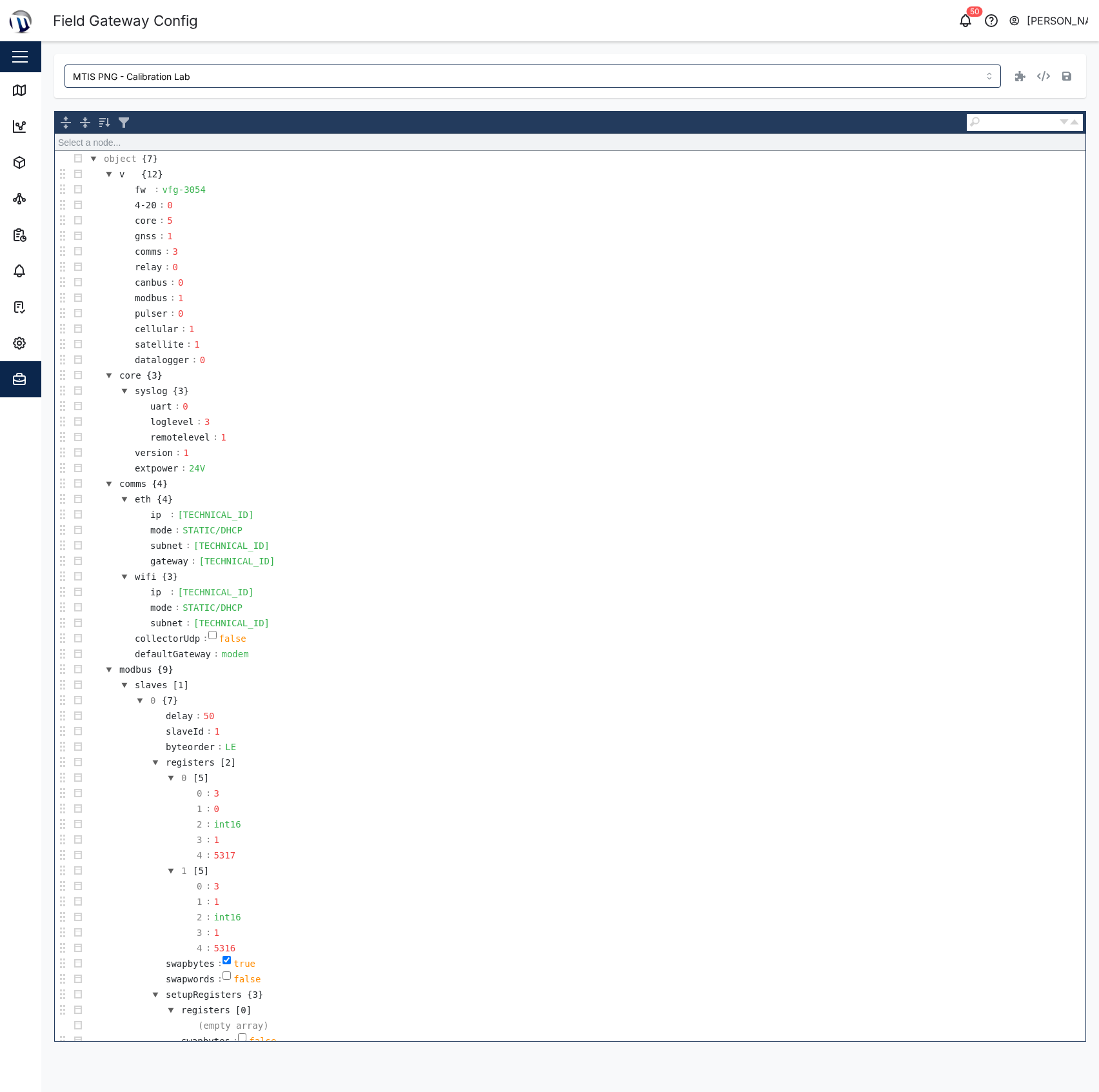
click at [235, 99] on div "MTIS PNG - Calibration Lab Select a node... object {7} v {12} fw : vfg-3054 4-2…" at bounding box center [570, 547] width 1032 height 987
click at [12, 90] on icon at bounding box center [19, 90] width 16 height 16
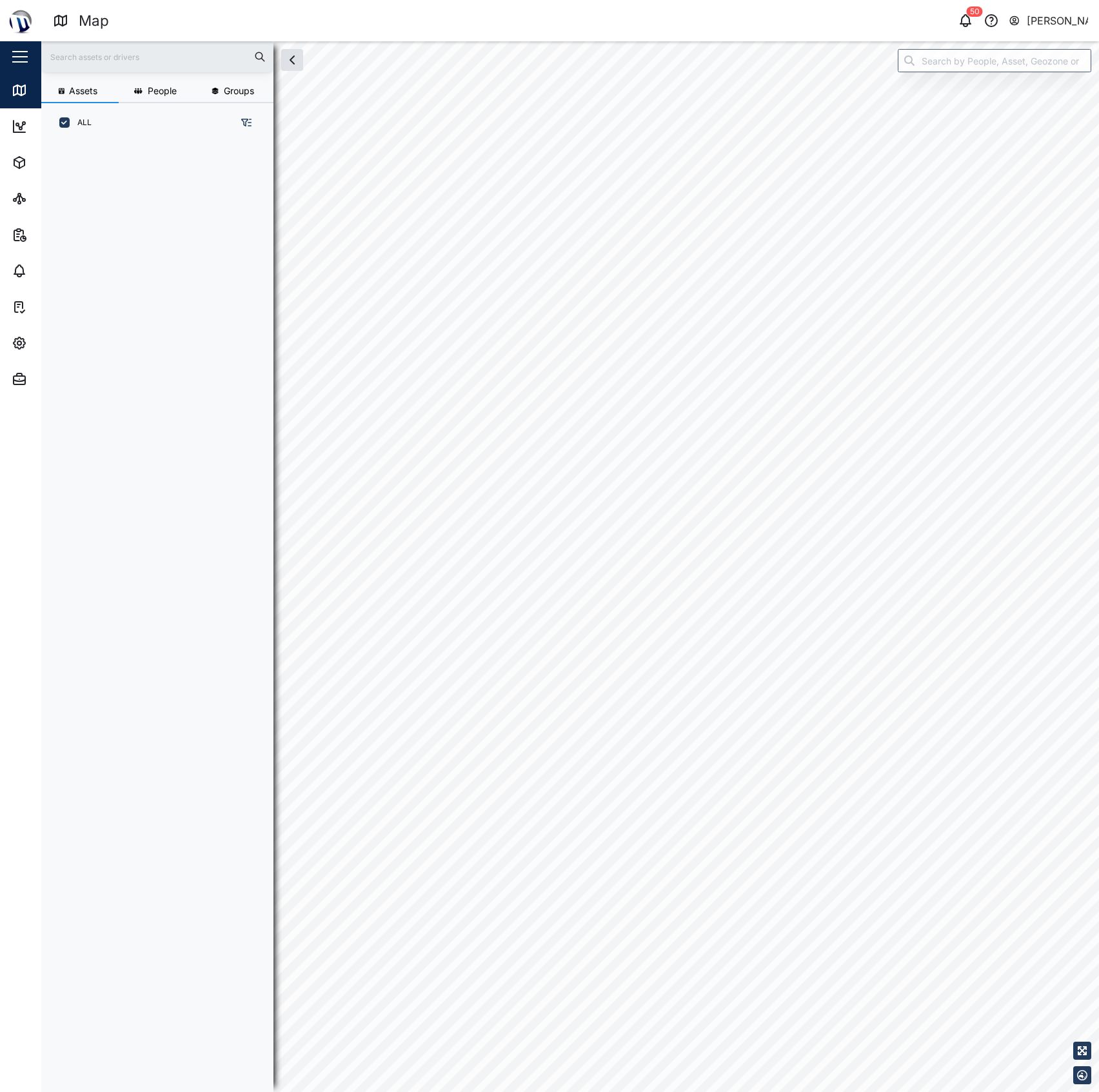
scroll to position [13, 14]
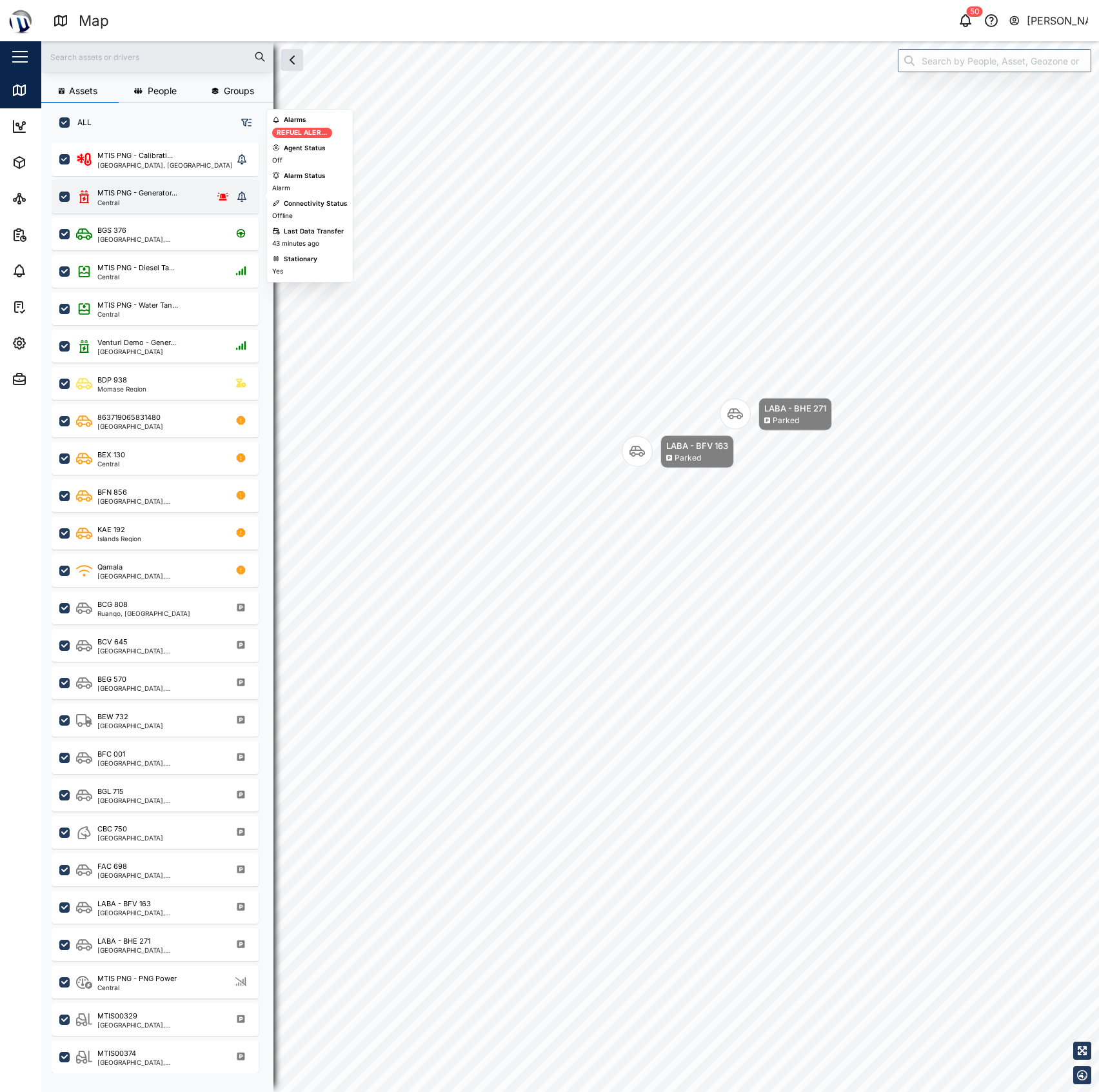
click at [171, 207] on div "MTIS PNG - Generator... Central" at bounding box center [155, 197] width 207 height 34
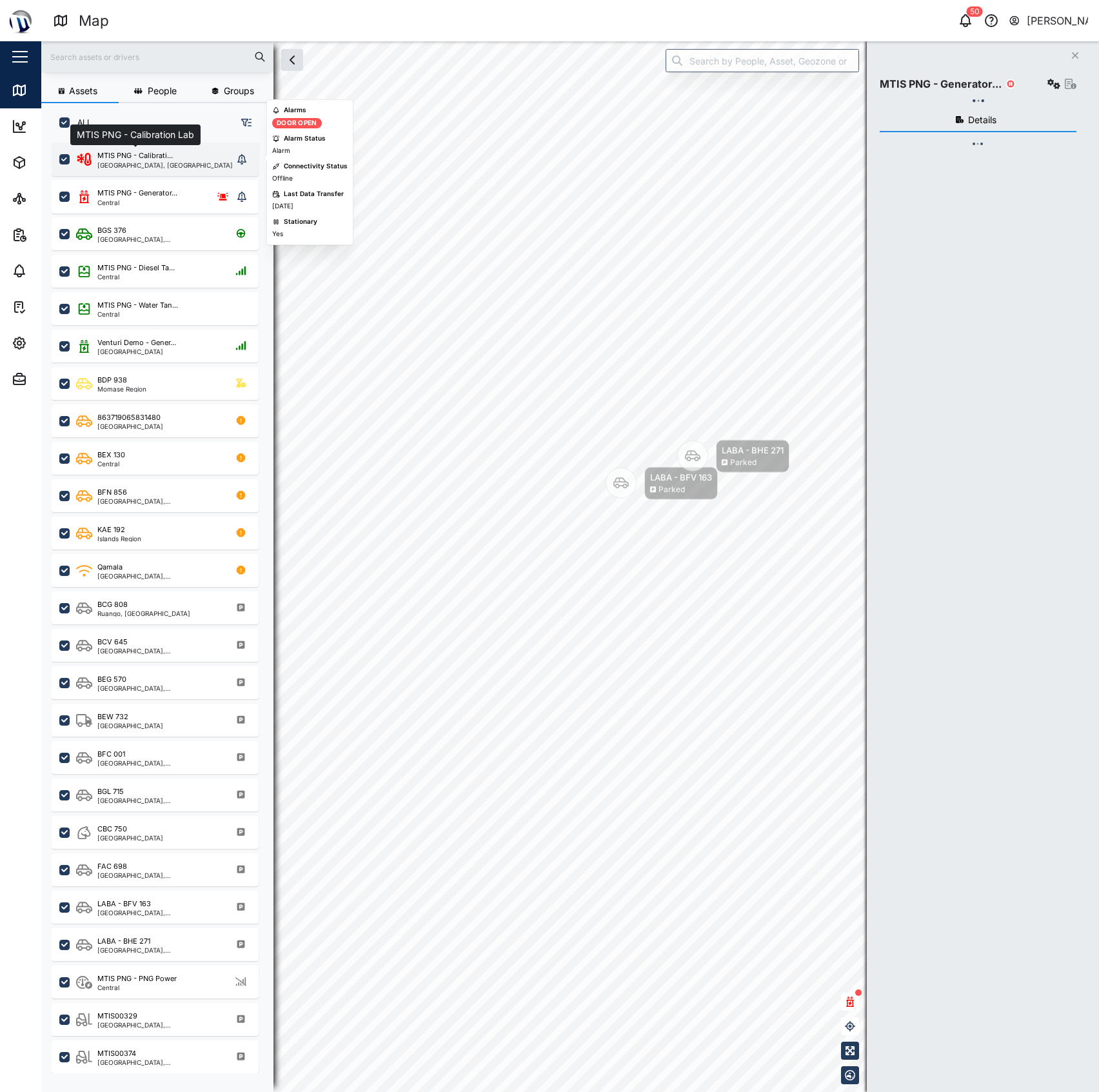
click at [172, 155] on div "MTIS PNG - Calibrati..." at bounding box center [136, 155] width 76 height 11
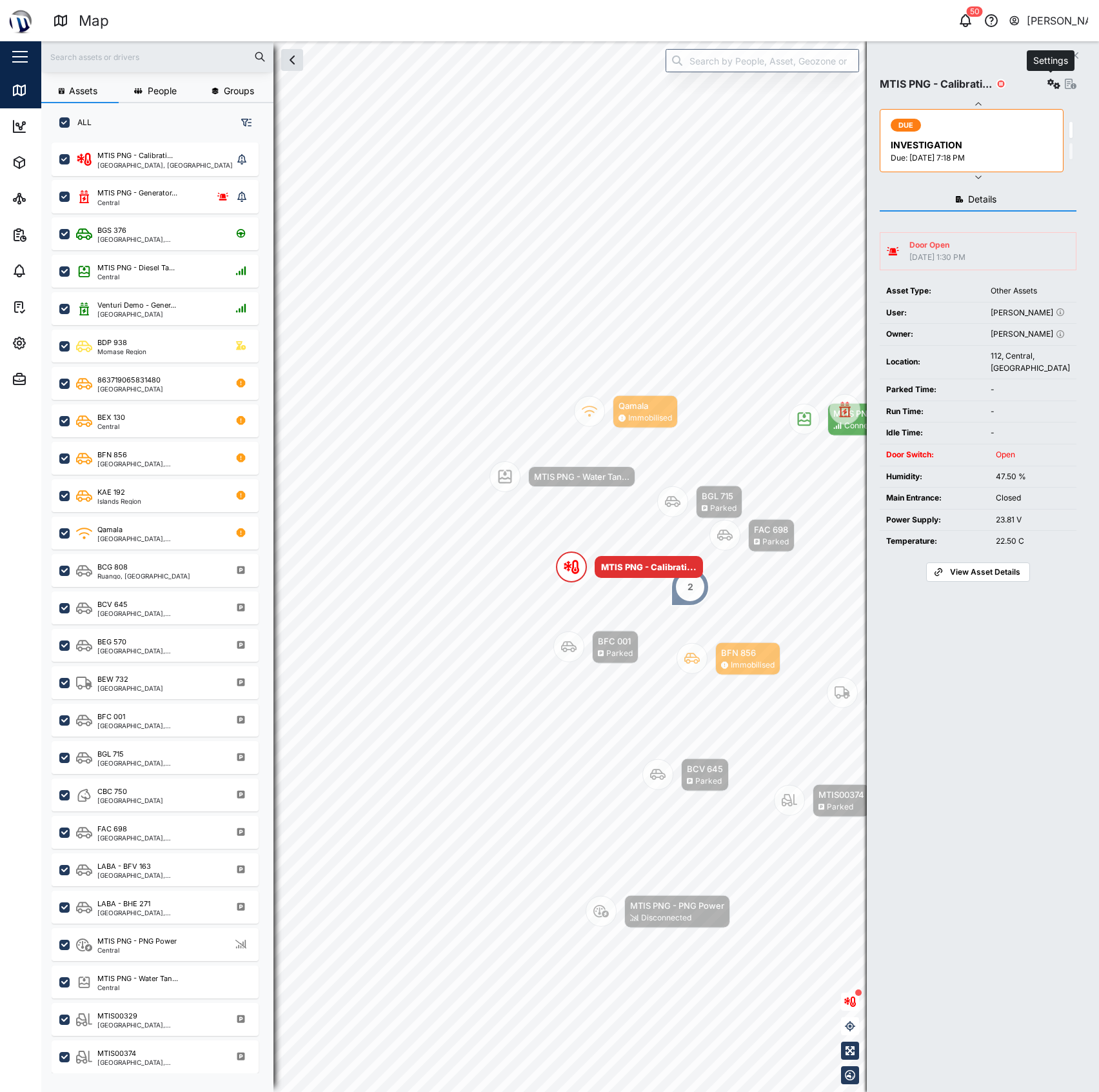
click at [1048, 81] on icon "button" at bounding box center [1053, 83] width 13 height 11
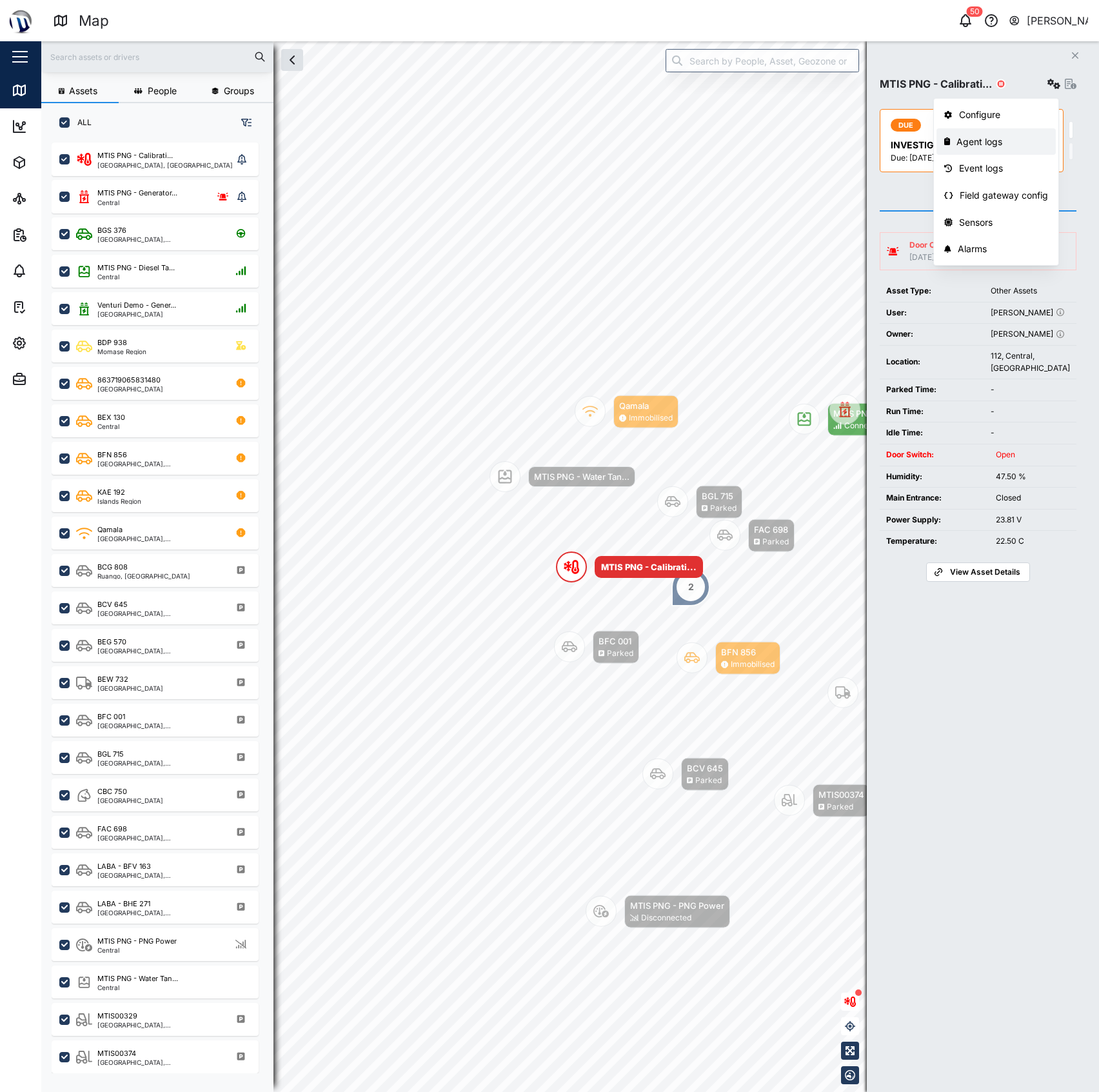
click at [998, 140] on div "Agent logs" at bounding box center [1002, 141] width 92 height 15
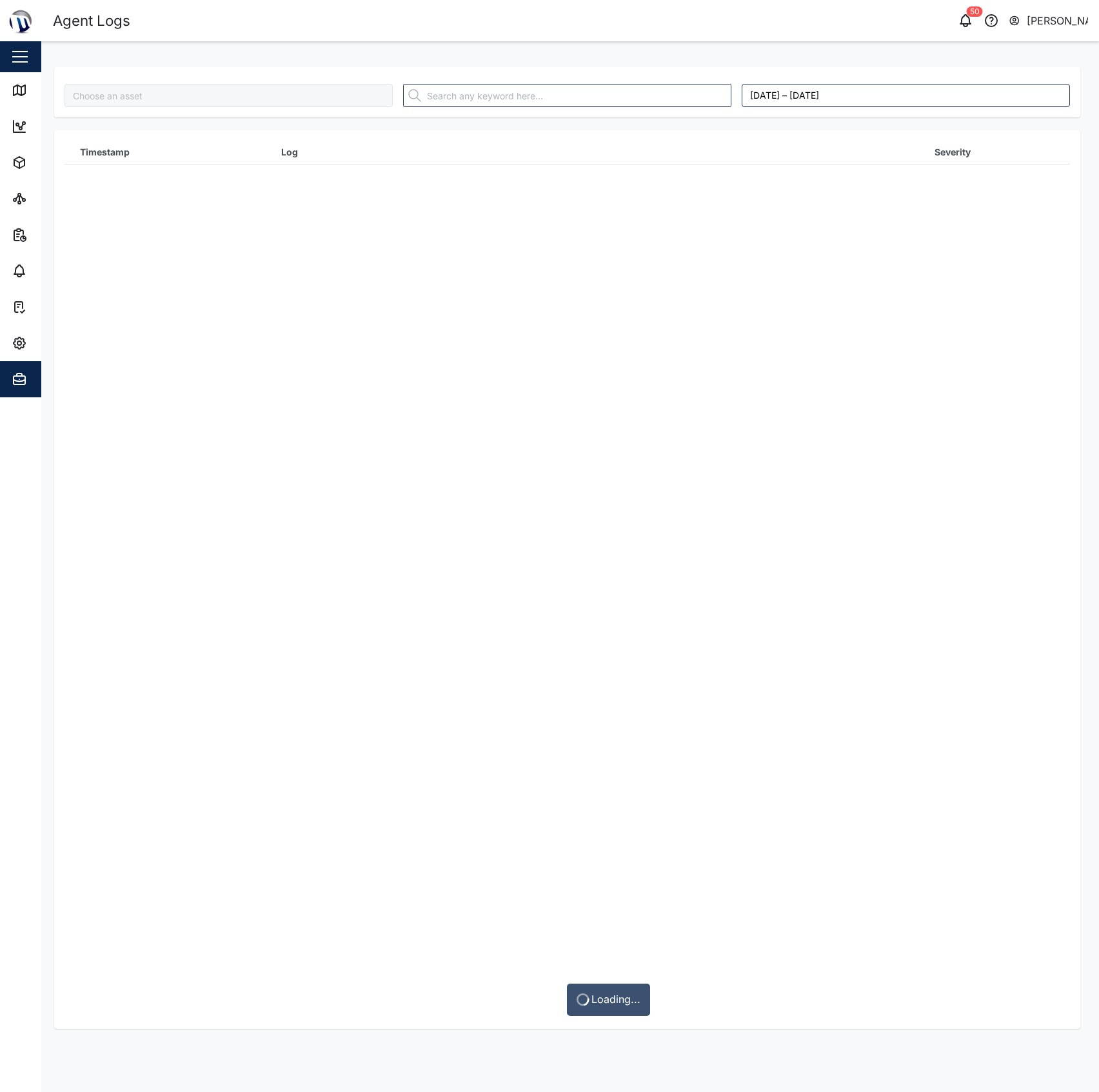
type input "MTIS PNG - Calibration Lab"
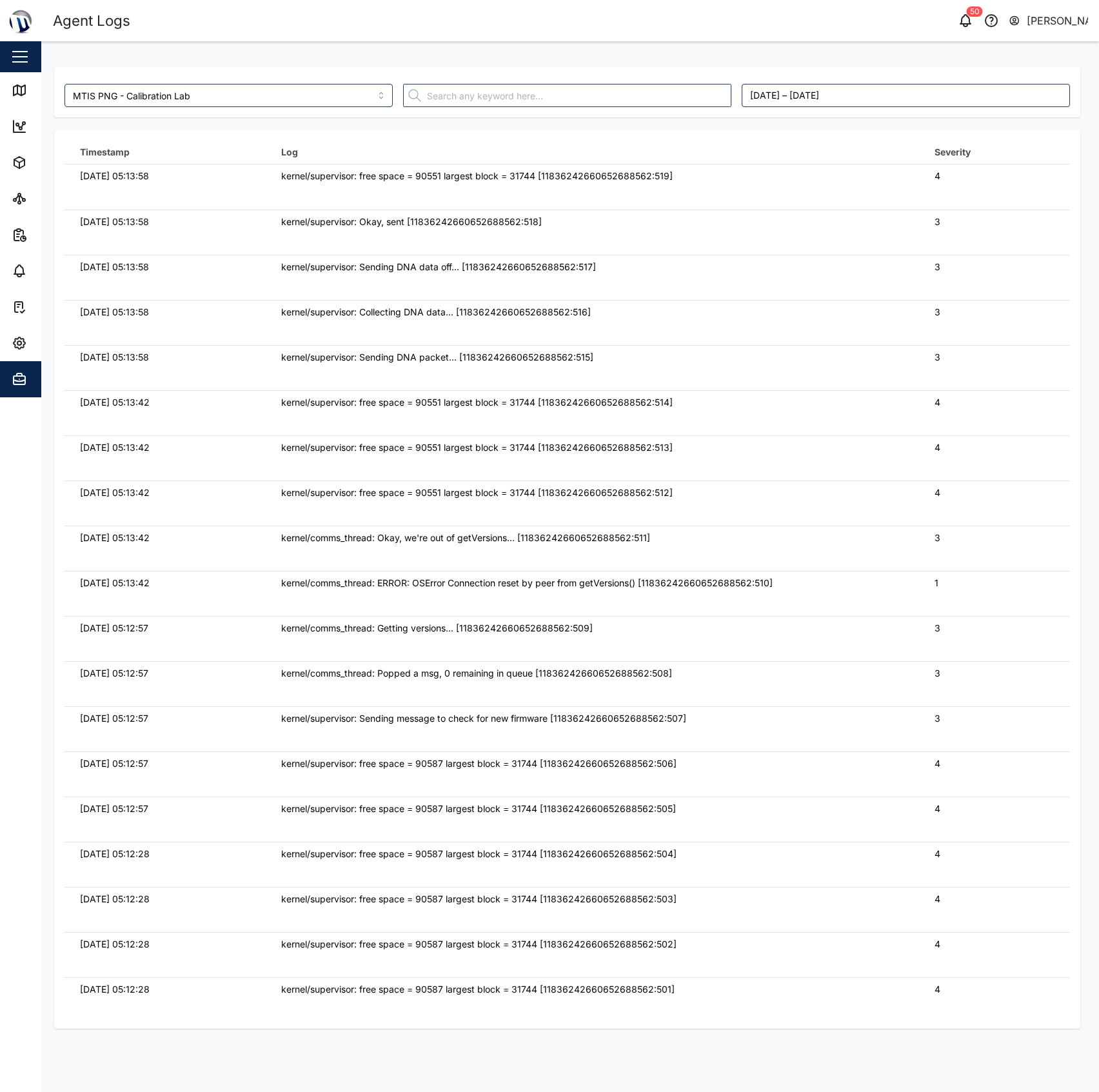
click at [614, 238] on td "kernel/supervisor: Okay, sent [11836242660652688562:518]" at bounding box center [592, 232] width 653 height 46
click at [945, 341] on td "3" at bounding box center [995, 323] width 151 height 46
click at [948, 259] on td "3" at bounding box center [995, 277] width 151 height 46
click at [26, 92] on div "Map" at bounding box center [37, 90] width 51 height 16
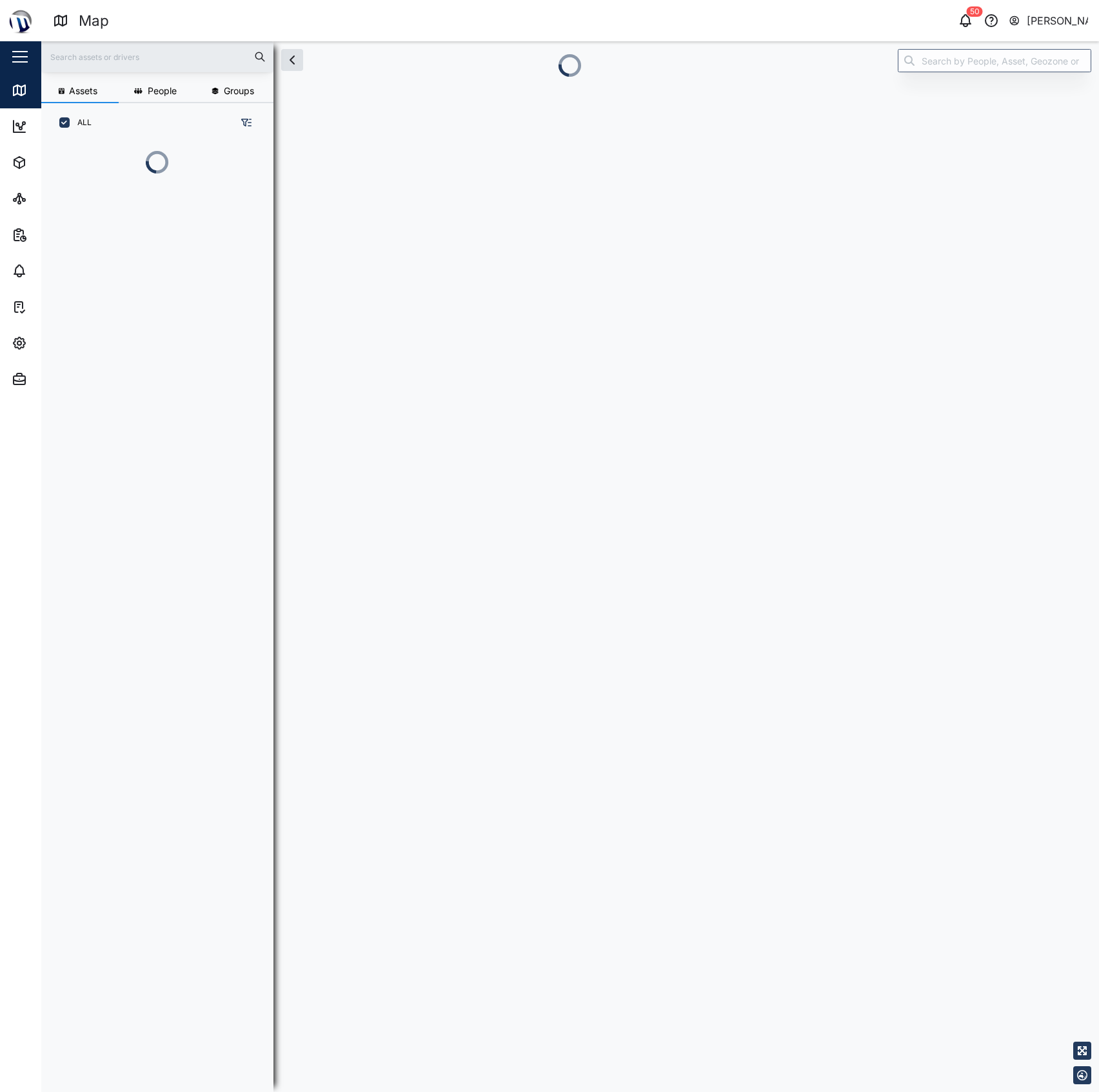
click at [939, 45] on div "Map 50 [PERSON_NAME] Close Map Dashboard Assets ATS Camera Generator Personnel …" at bounding box center [550, 546] width 1099 height 1092
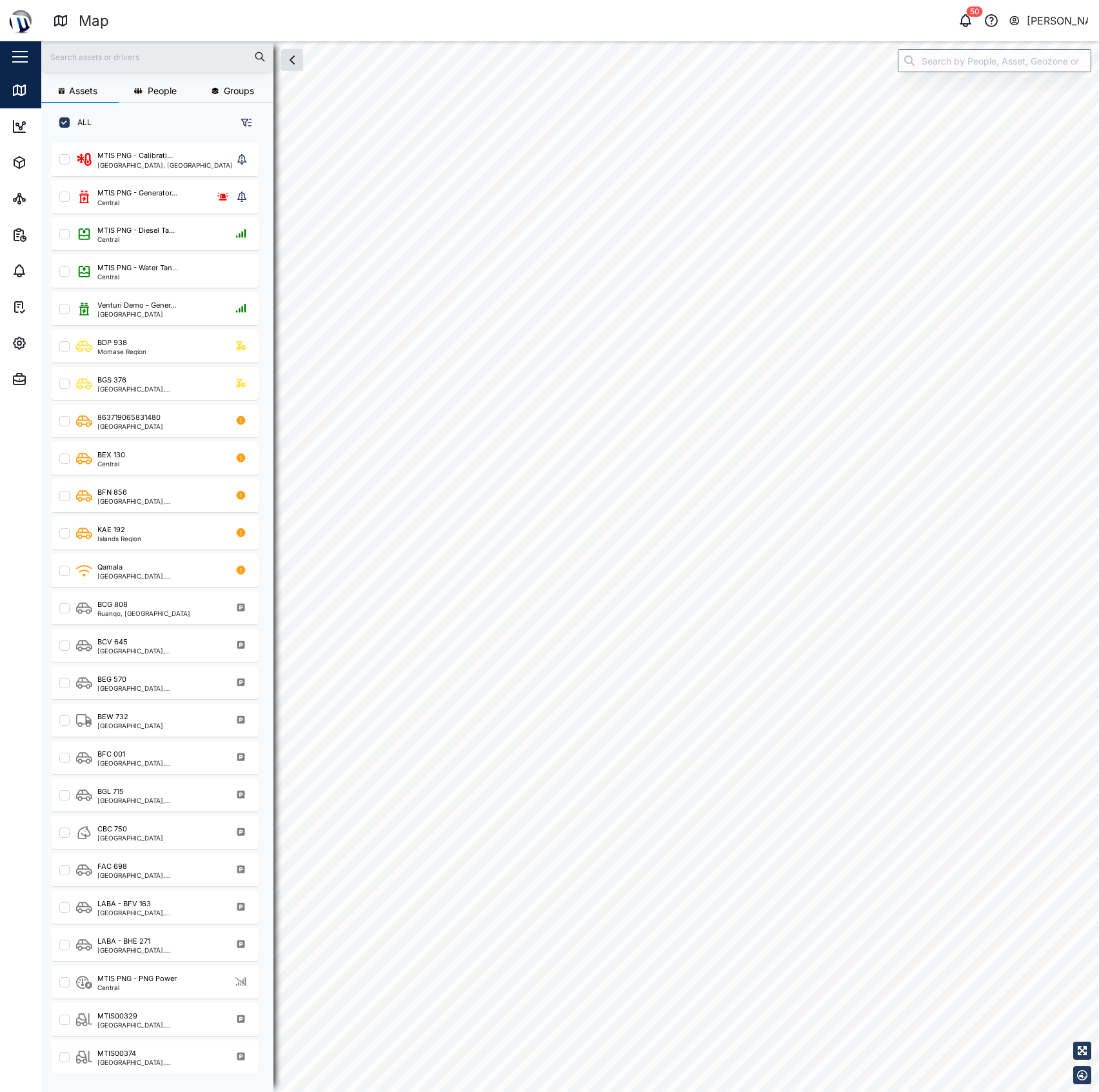
scroll to position [930, 199]
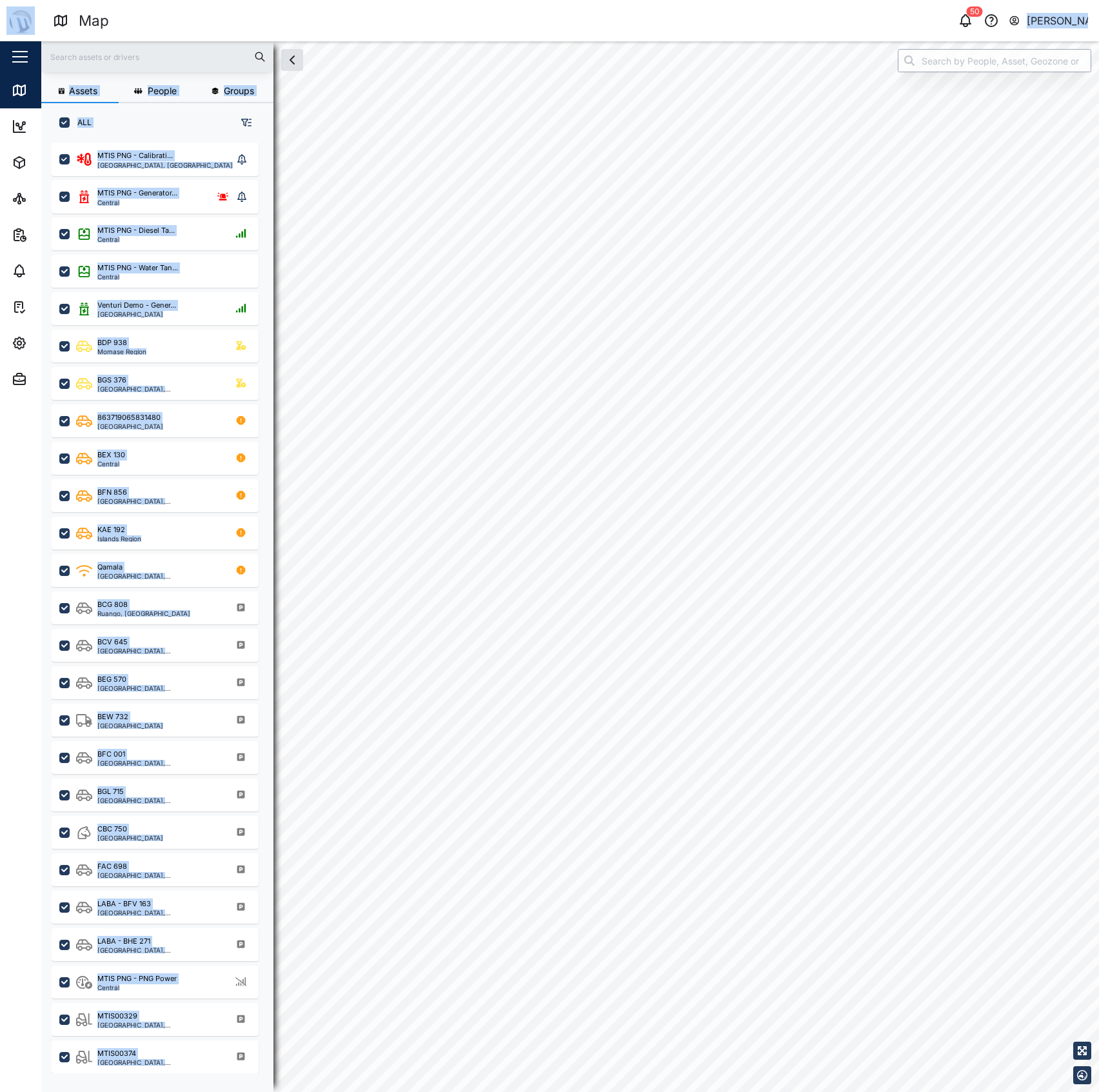
click at [945, 61] on input "search" at bounding box center [995, 61] width 194 height 23
checkbox input "true"
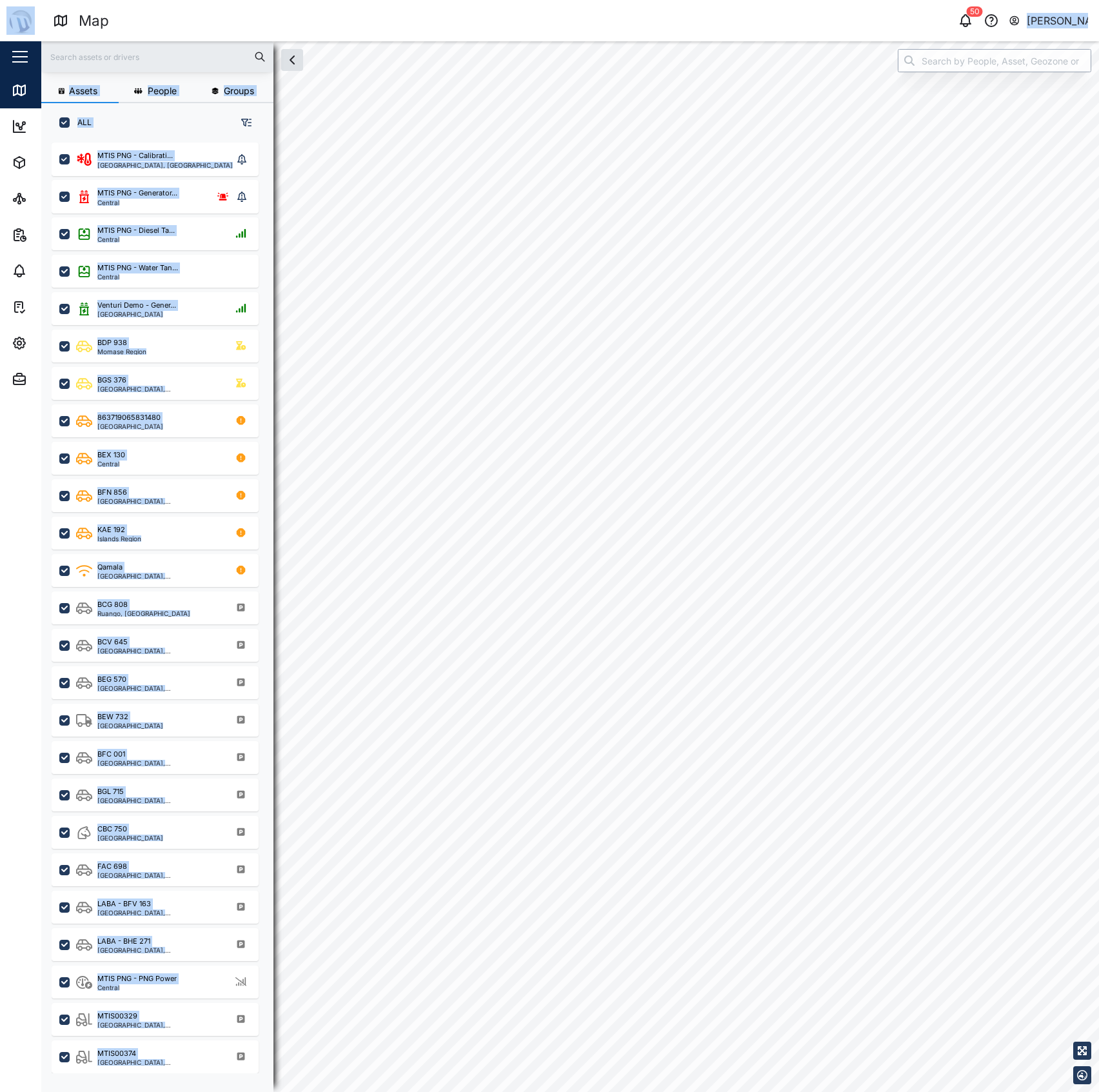
checkbox input "true"
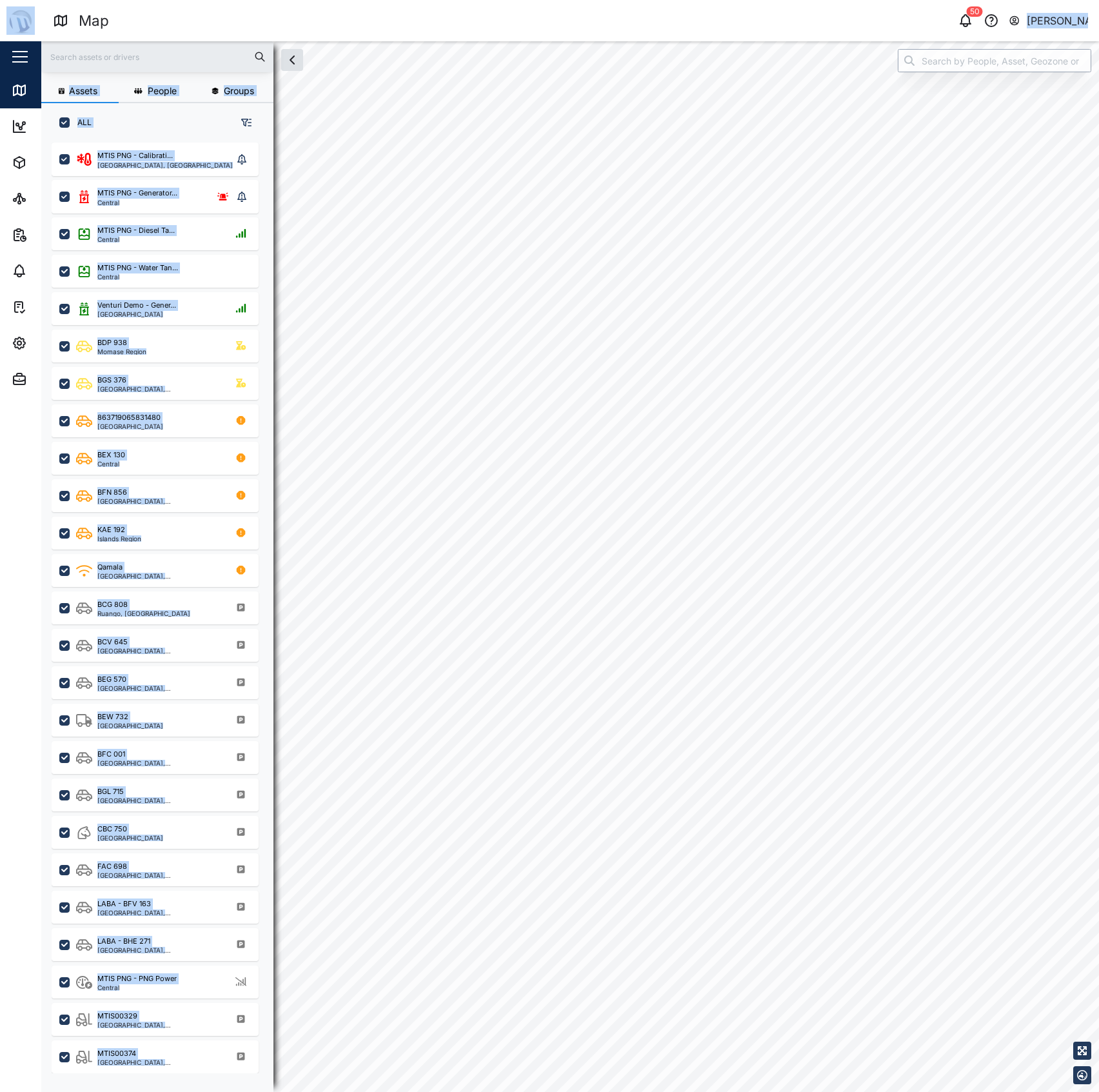
checkbox input "true"
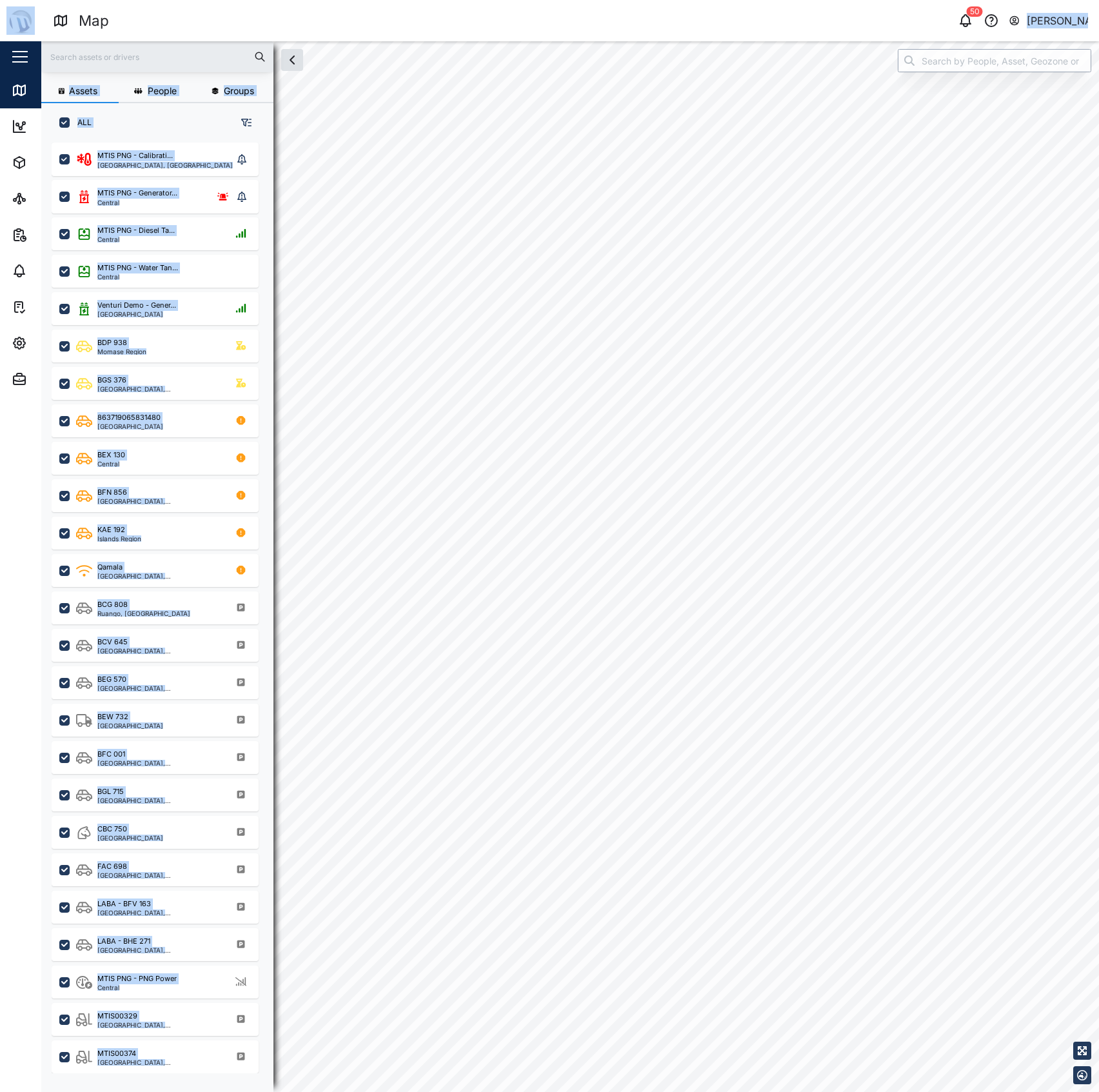
checkbox input "true"
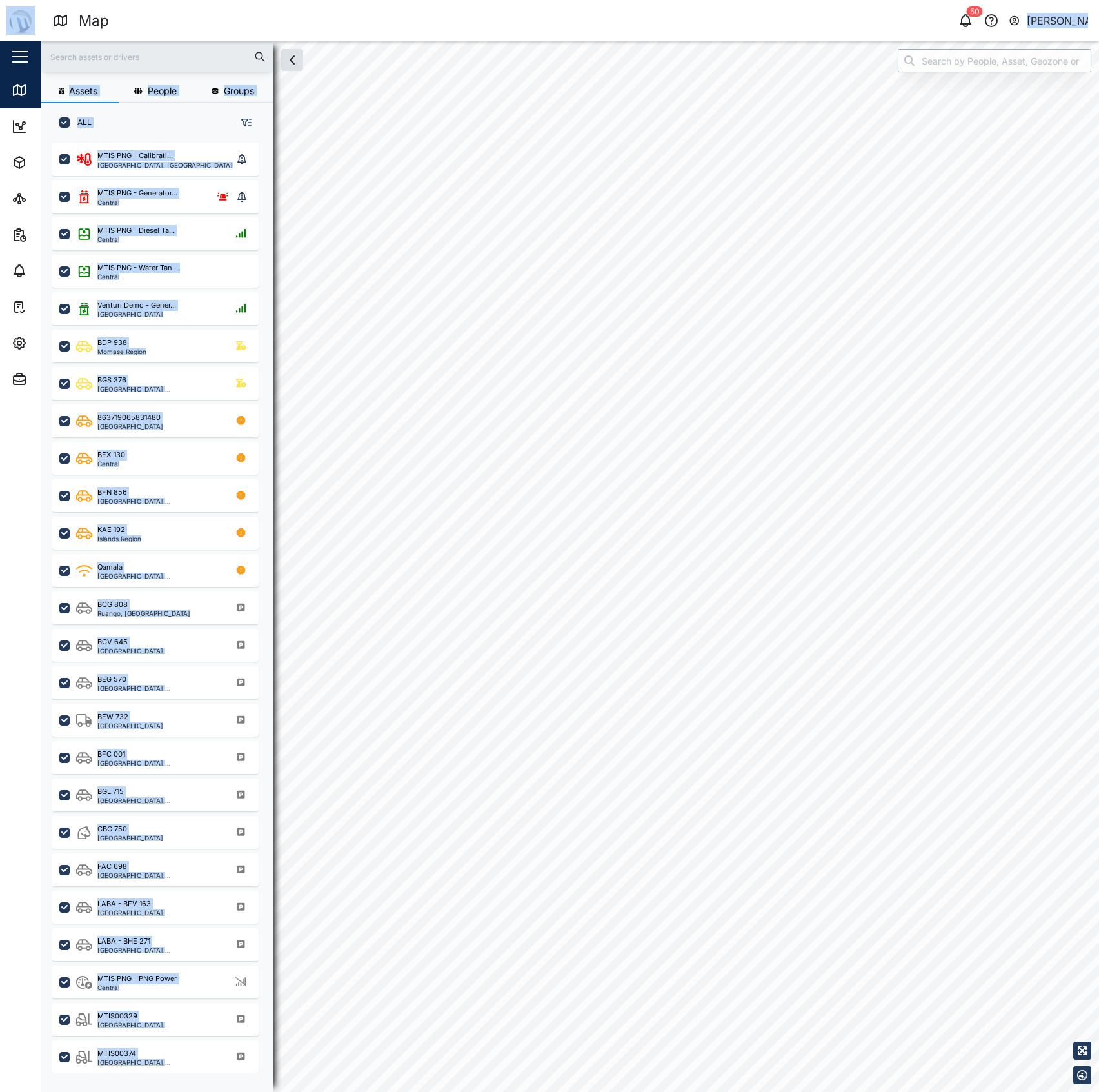
checkbox input "true"
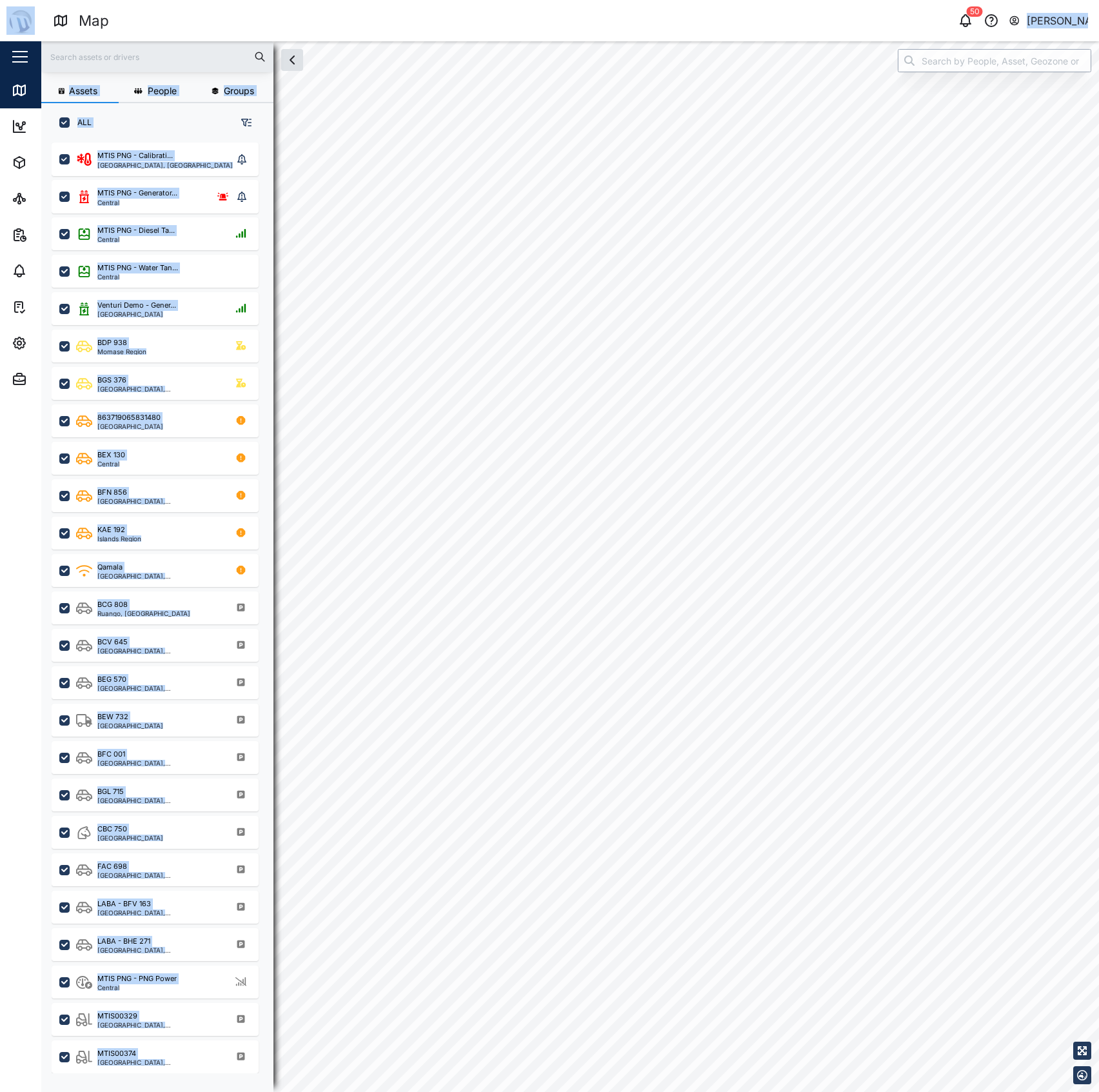
checkbox input "true"
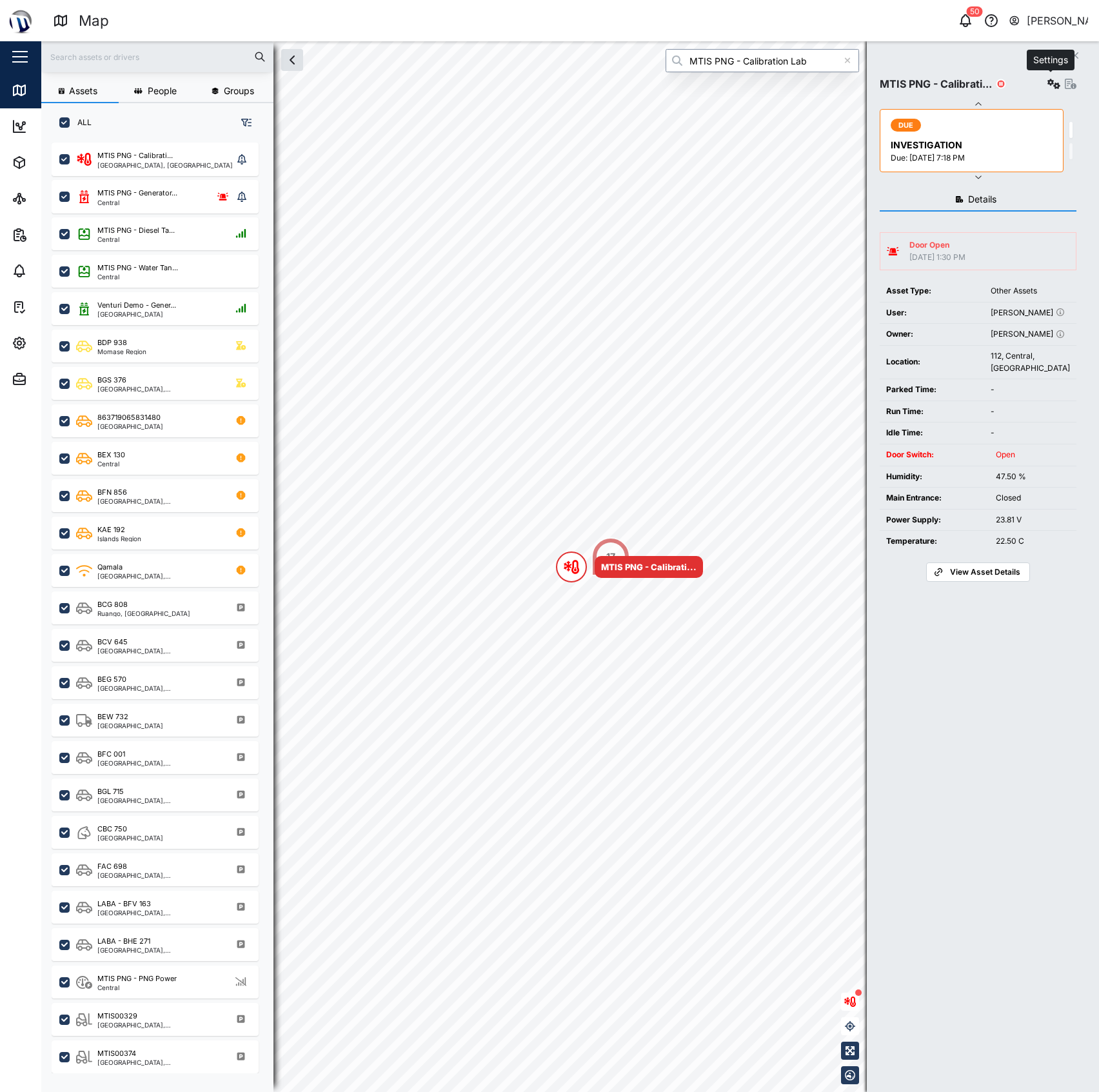
type input "MTIS PNG - Calibration Lab"
click at [1056, 77] on button "button" at bounding box center [1053, 83] width 18 height 18
click at [1020, 118] on div "Configure" at bounding box center [1004, 114] width 90 height 15
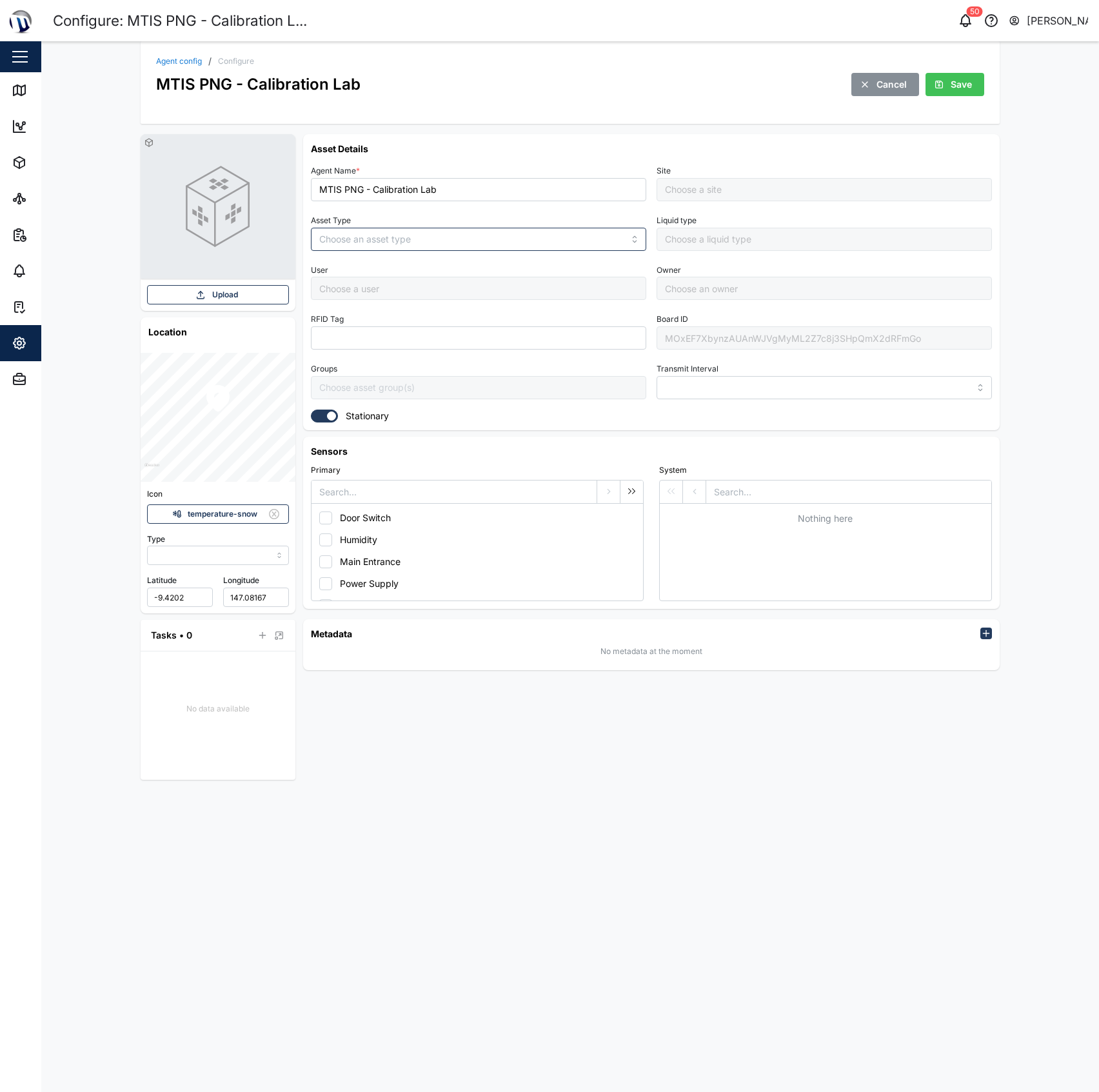
type input "MANUAL"
type input "OTHER ASSETS"
type input "5 minutes"
type input "MTIS PNG - Office Level 1"
type input "Robert McNair"
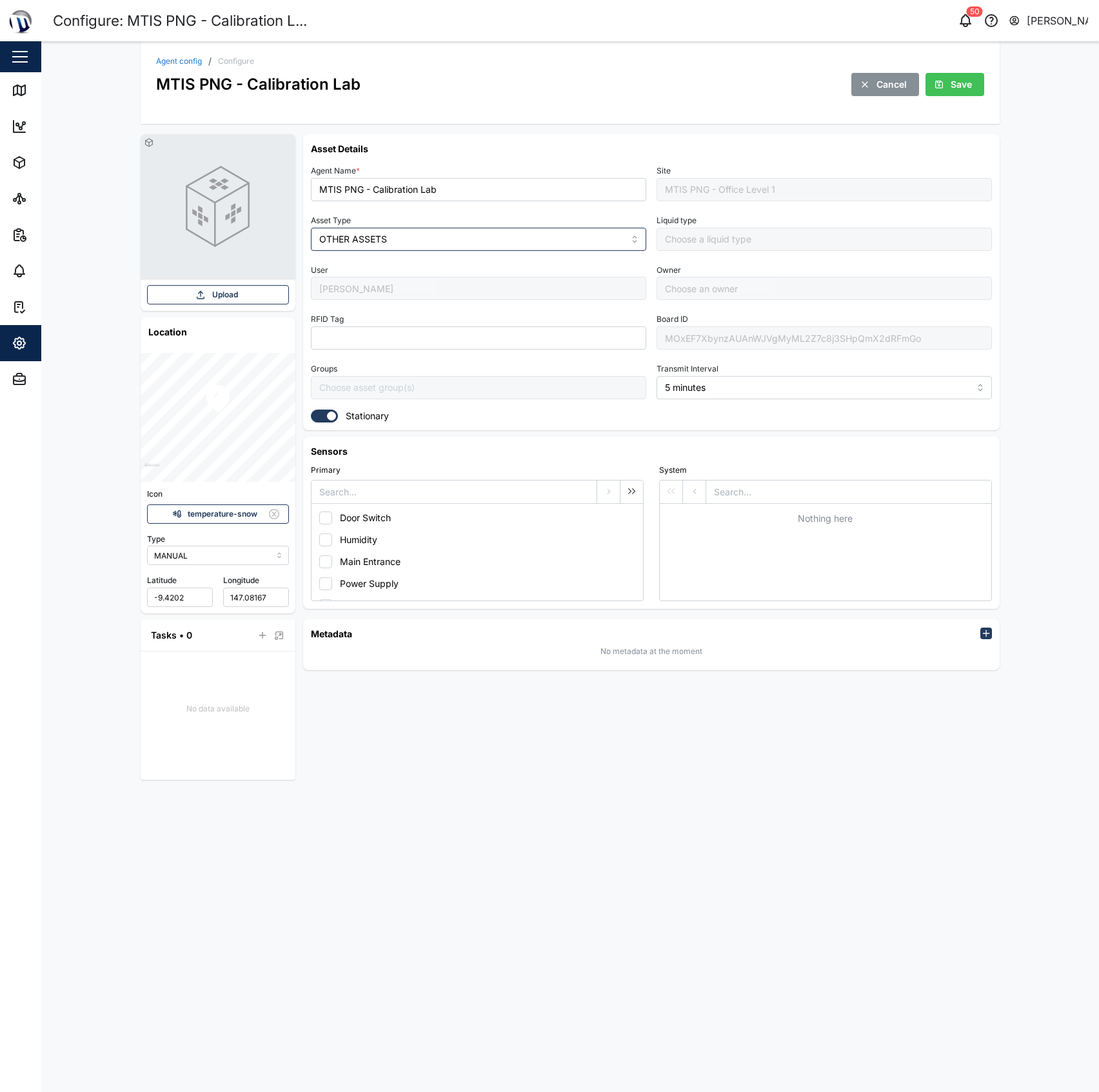
type input "Robert McNair"
click at [34, 86] on div "Map" at bounding box center [48, 90] width 29 height 15
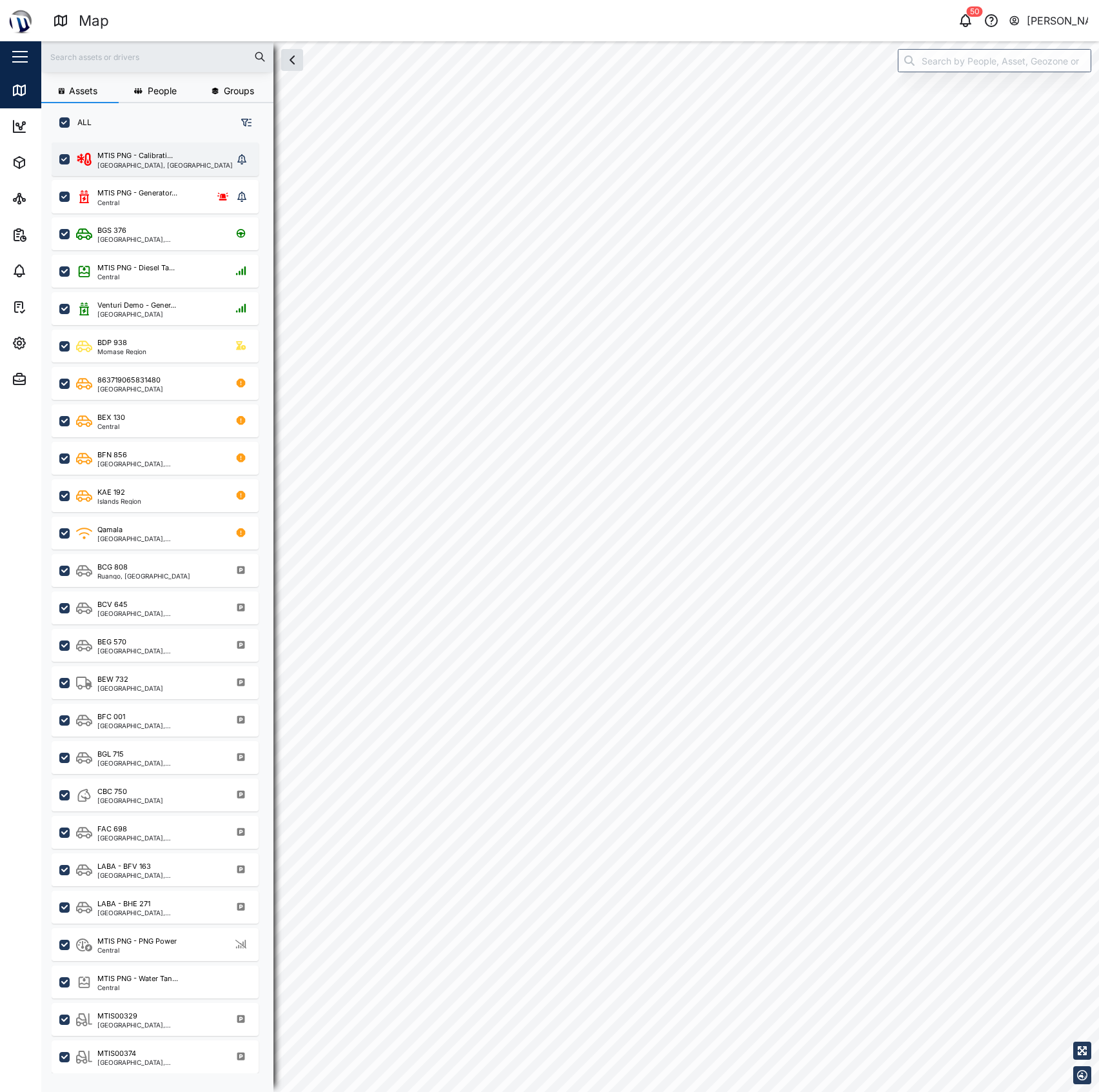
checkbox input "true"
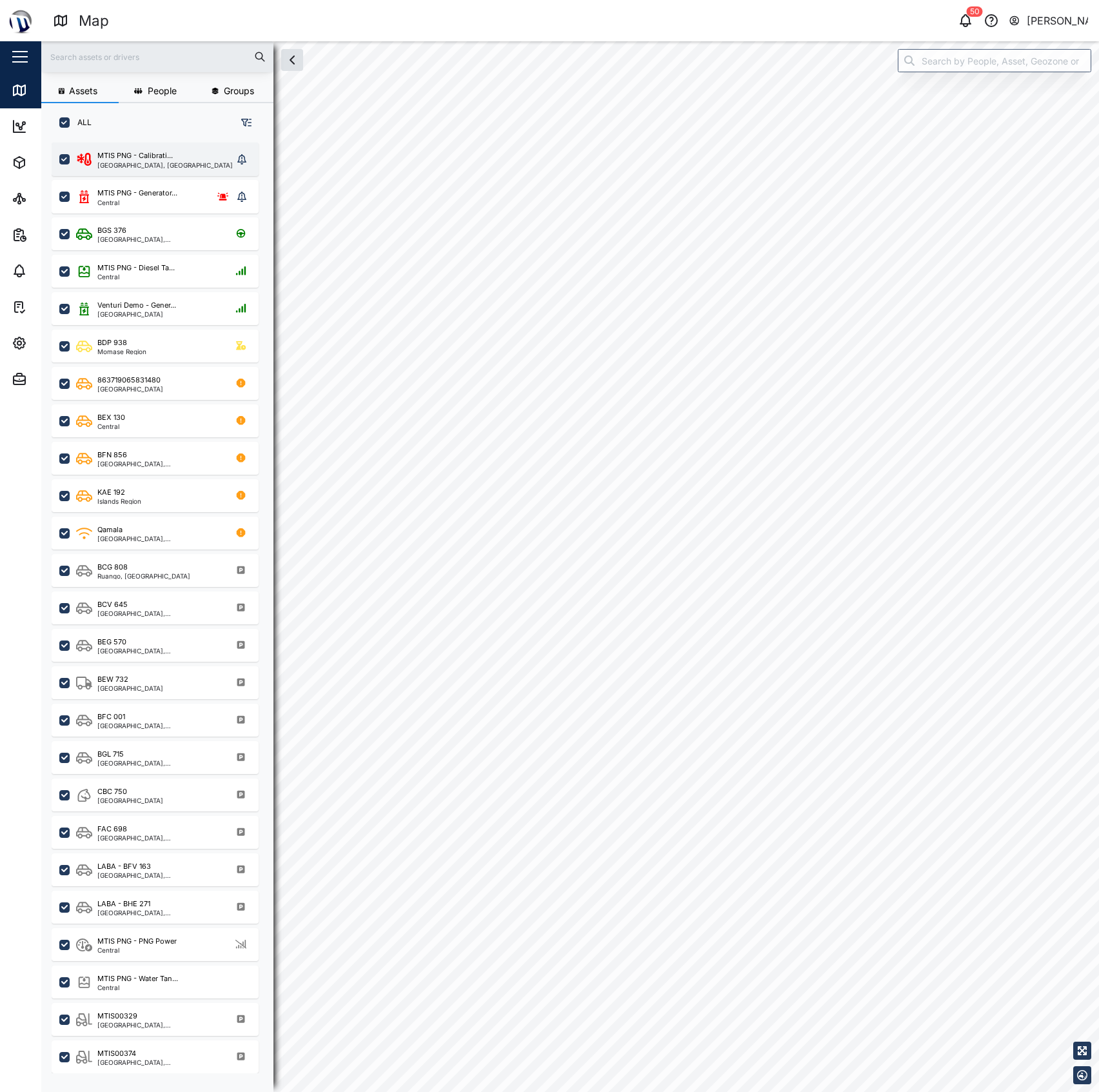
checkbox input "true"
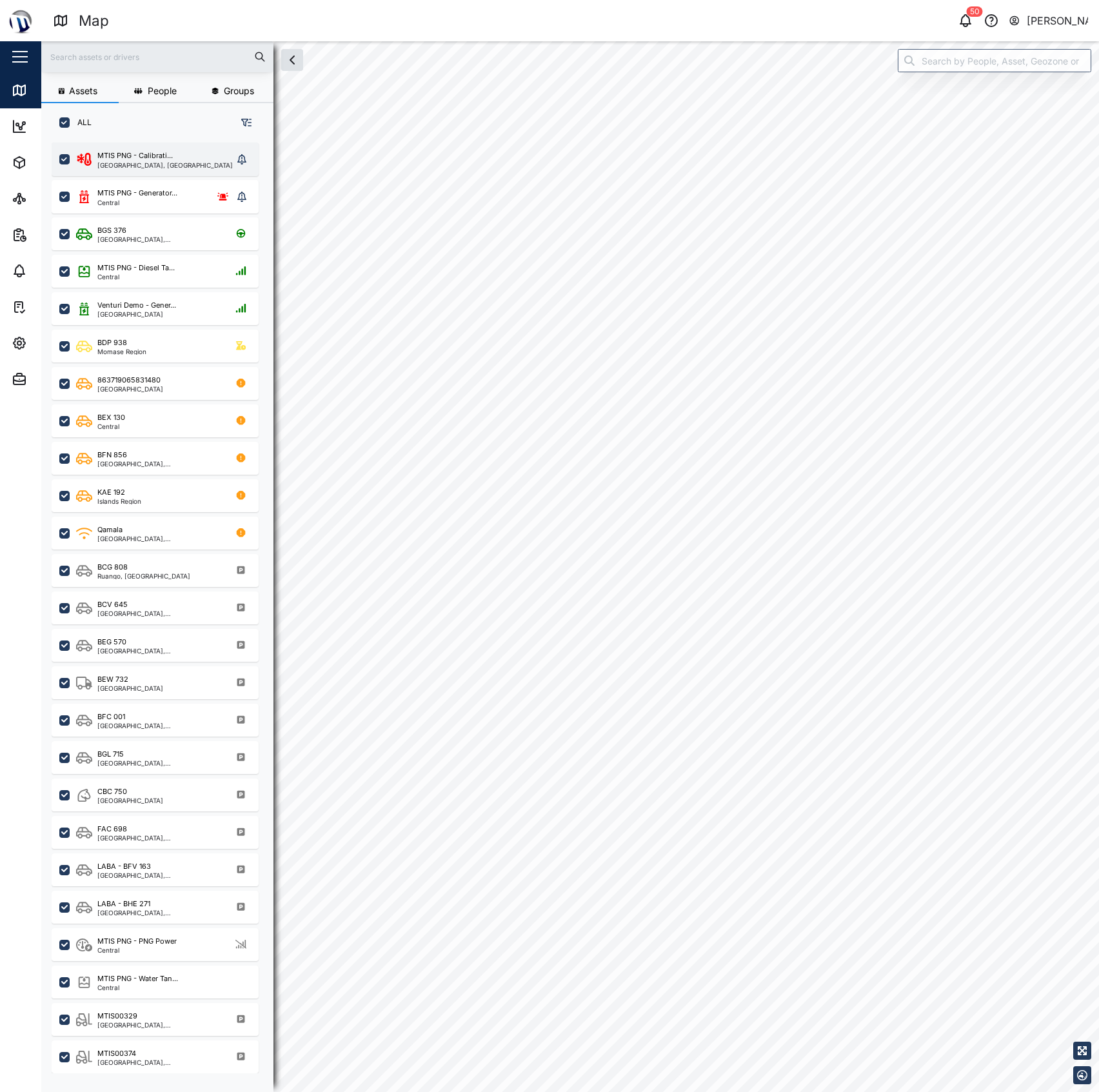
checkbox input "true"
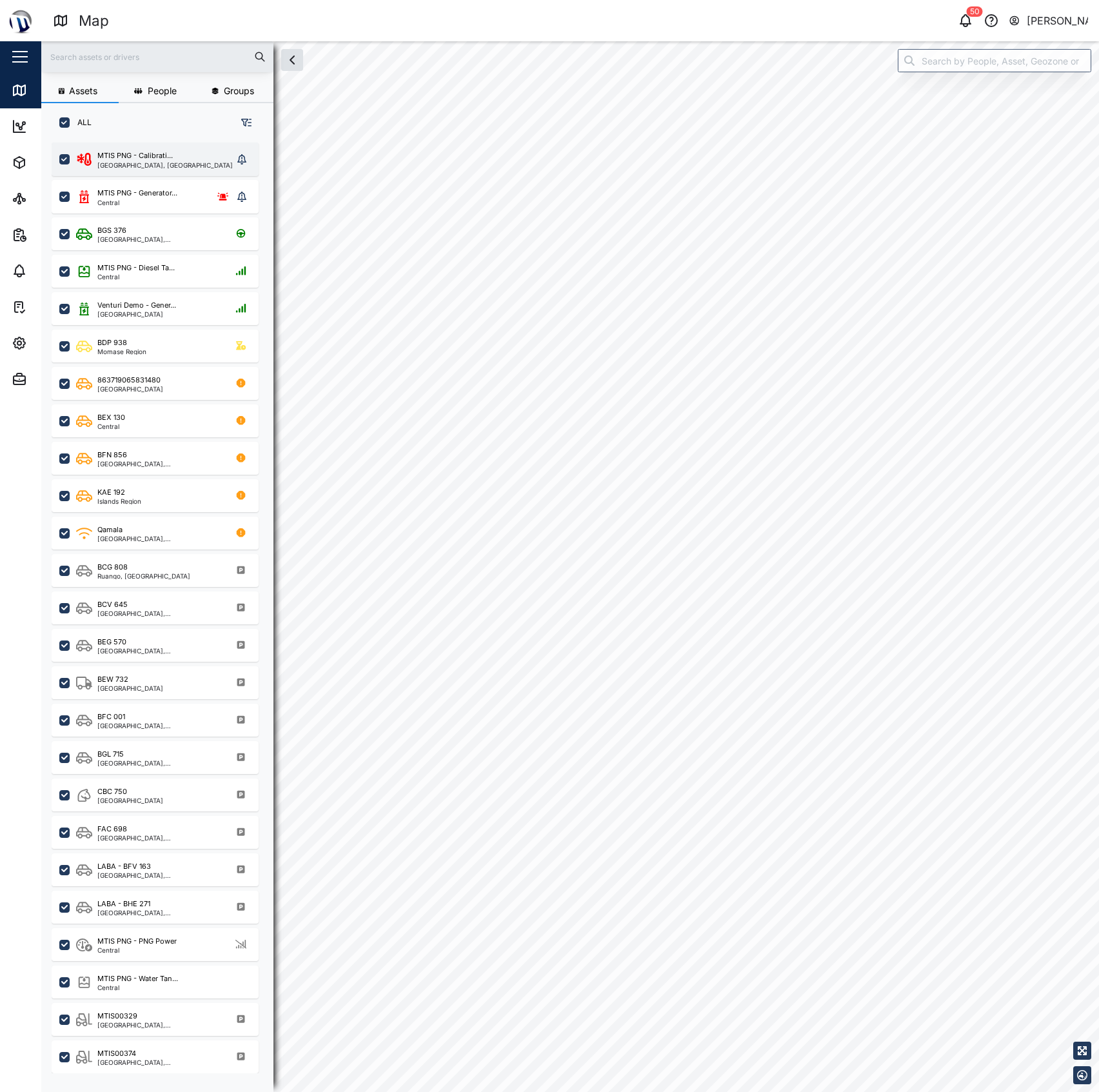
checkbox input "true"
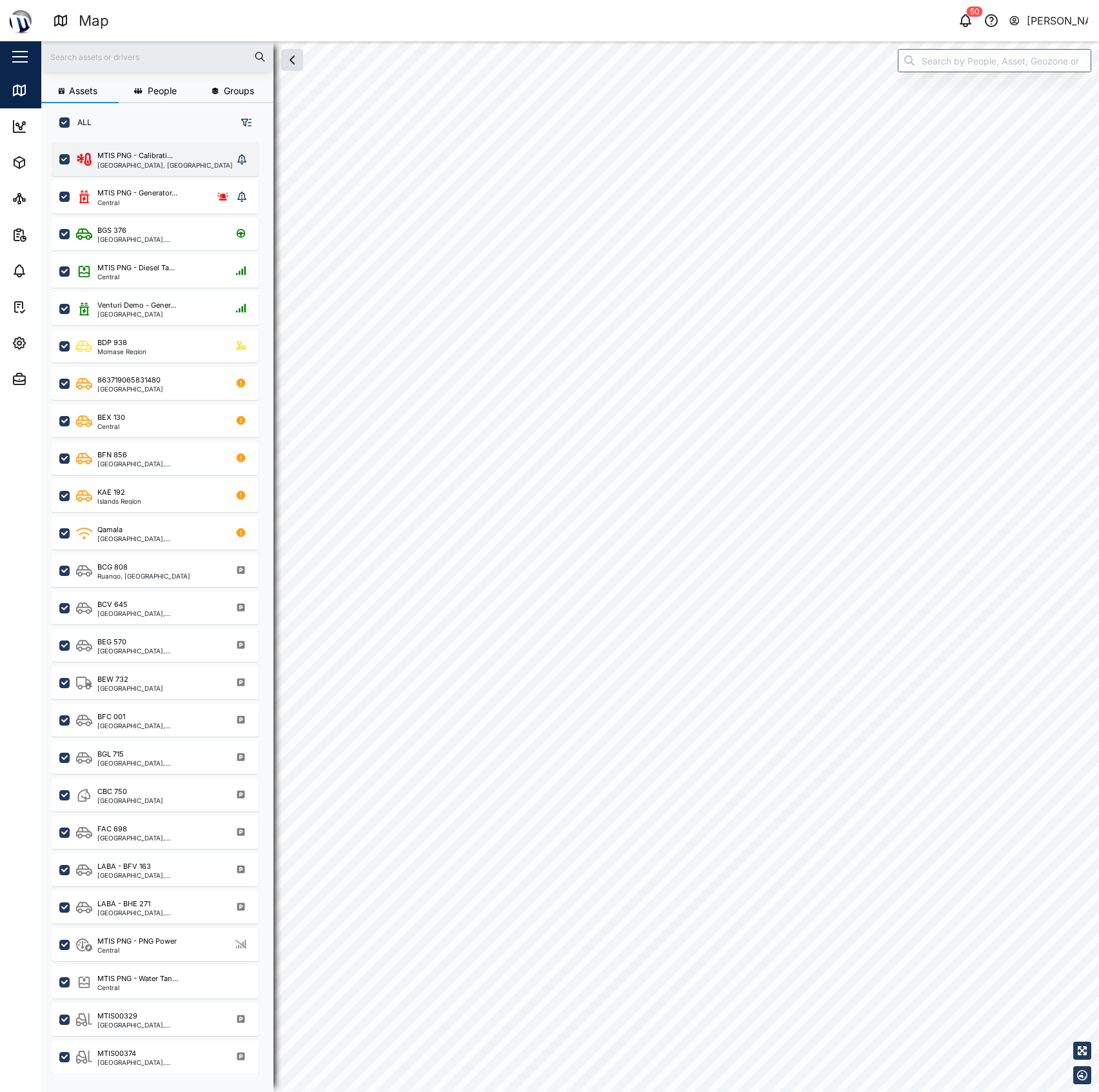
checkbox input "true"
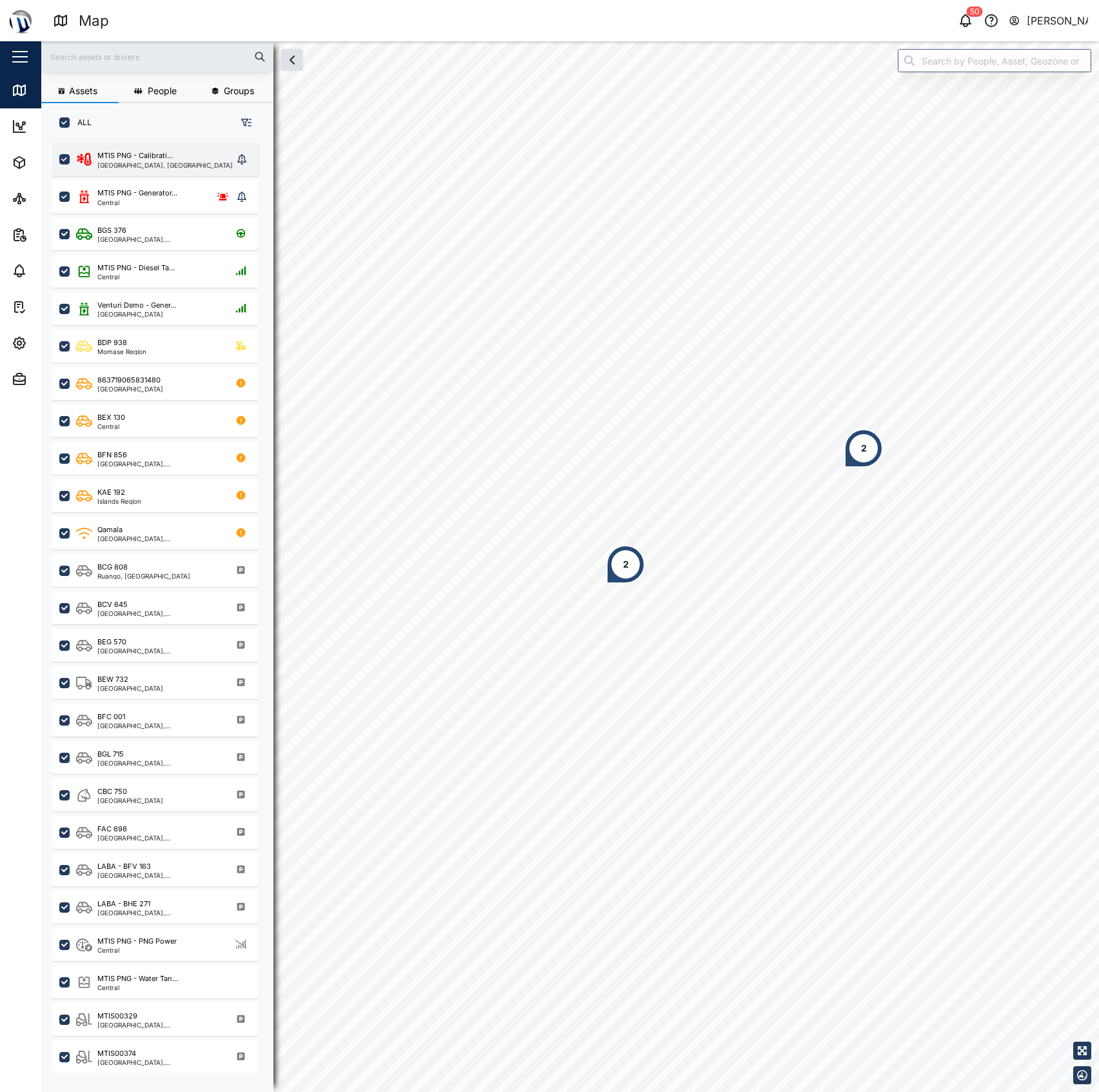
scroll to position [930, 199]
click at [158, 159] on div "MTIS PNG - Calibrati..." at bounding box center [136, 155] width 76 height 11
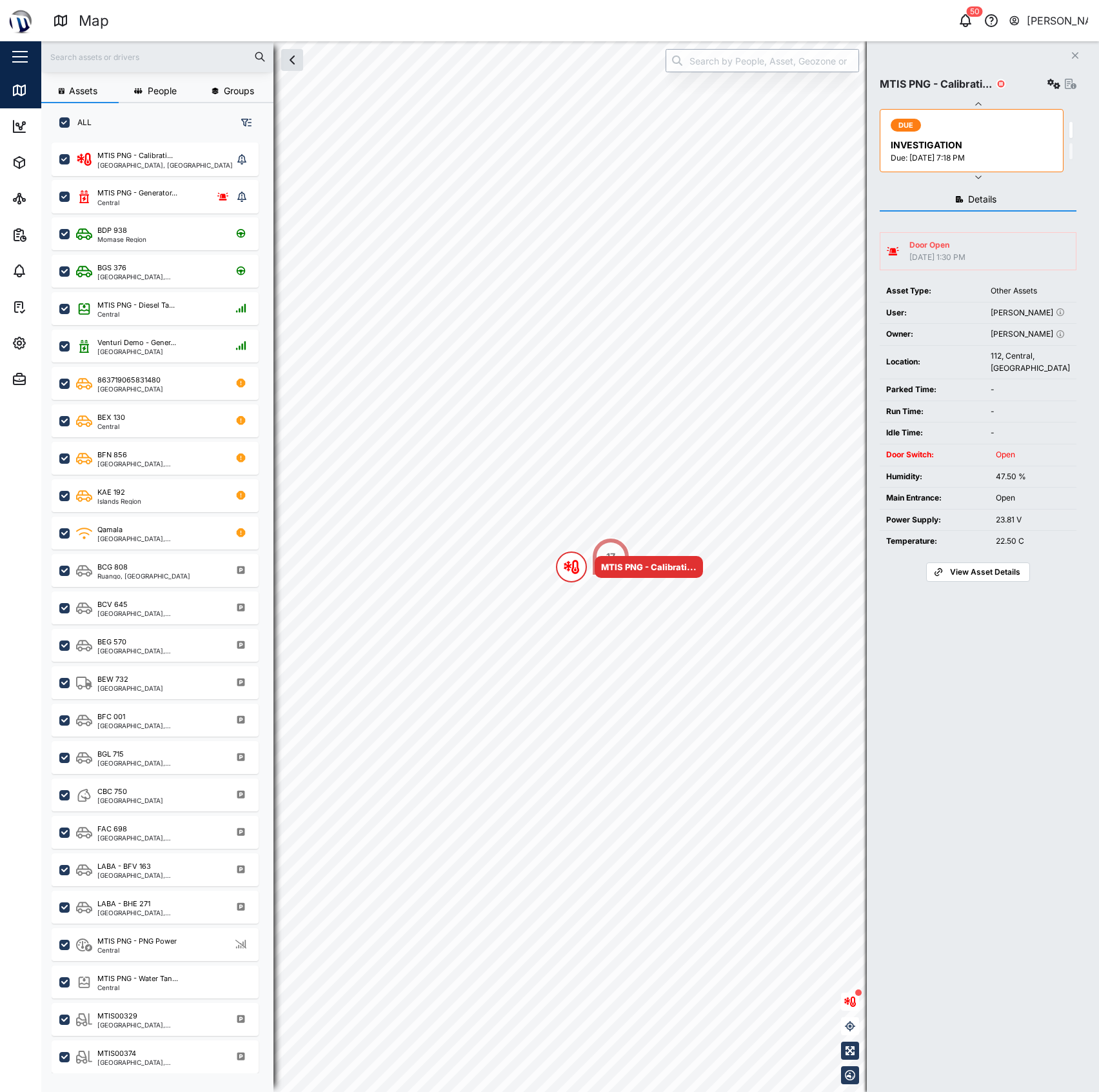
click at [816, 63] on input "search" at bounding box center [763, 61] width 194 height 23
click at [811, 53] on input "MTIS PNG - Calibration Lab" at bounding box center [763, 61] width 194 height 23
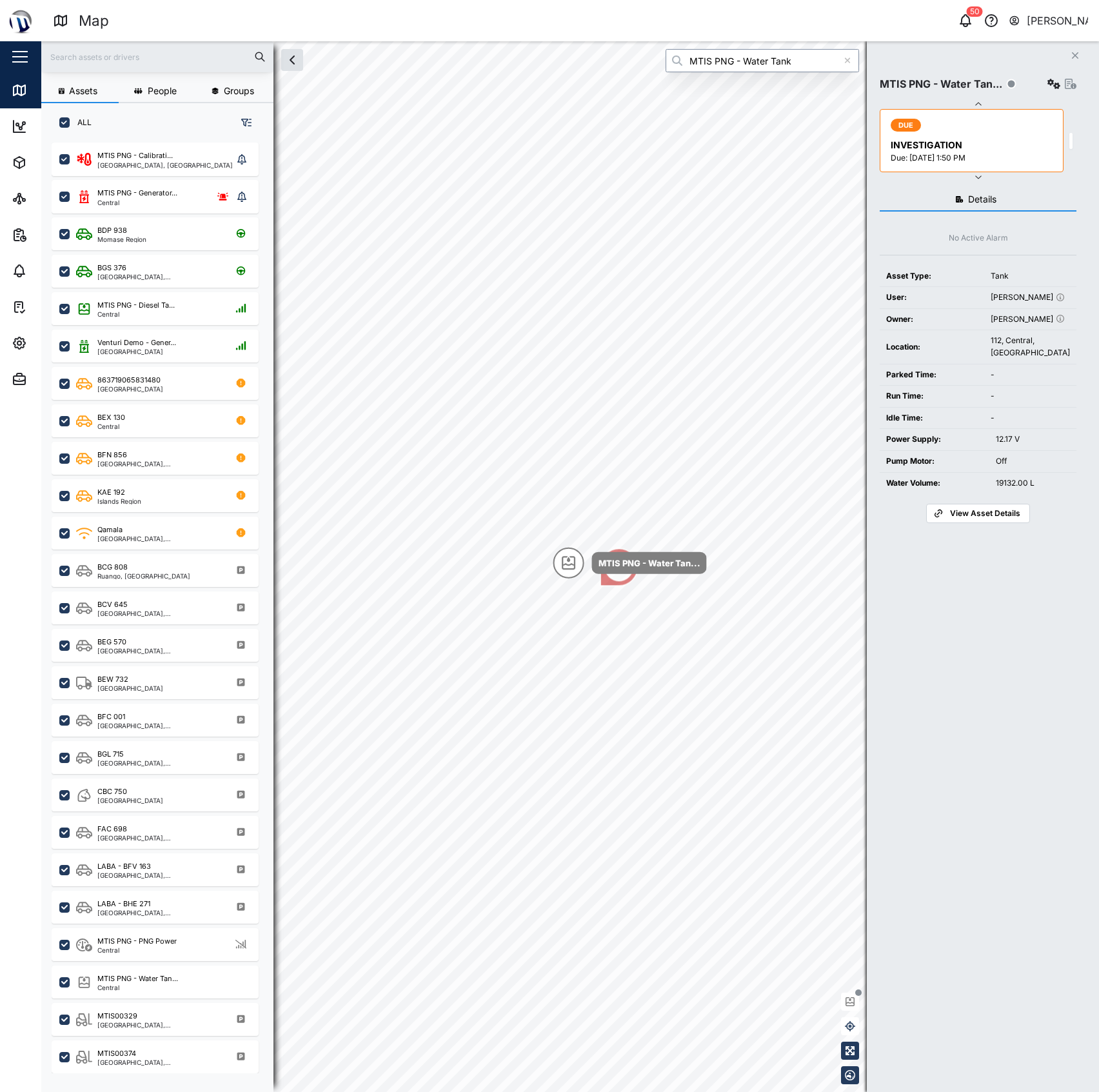
click at [768, 67] on input "MTIS PNG - Water Tank" at bounding box center [763, 61] width 194 height 23
type input "MTIS PNG - Water Tank"
click at [984, 309] on td "User:" at bounding box center [932, 297] width 105 height 22
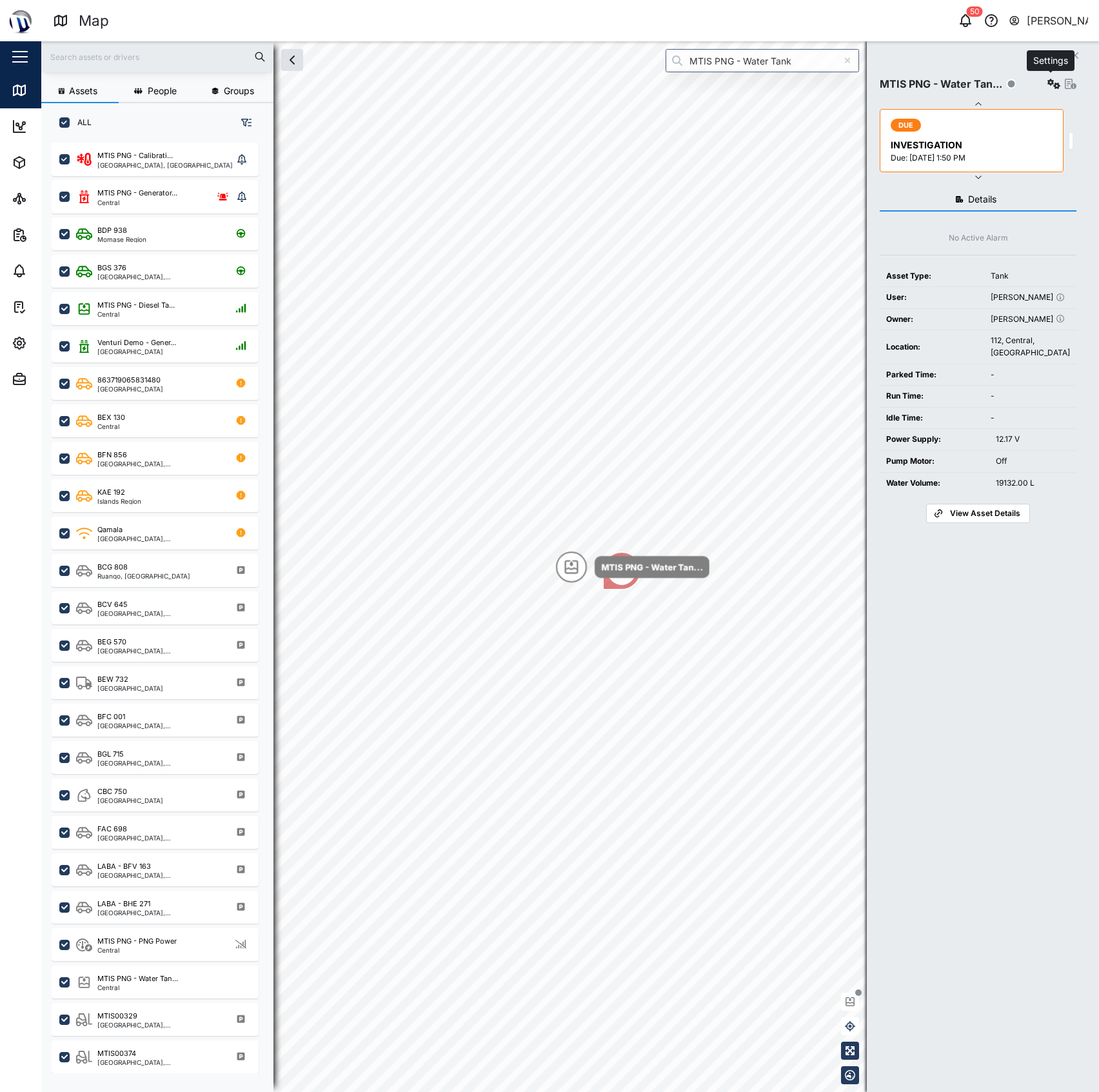
click at [1045, 84] on button "button" at bounding box center [1053, 83] width 18 height 18
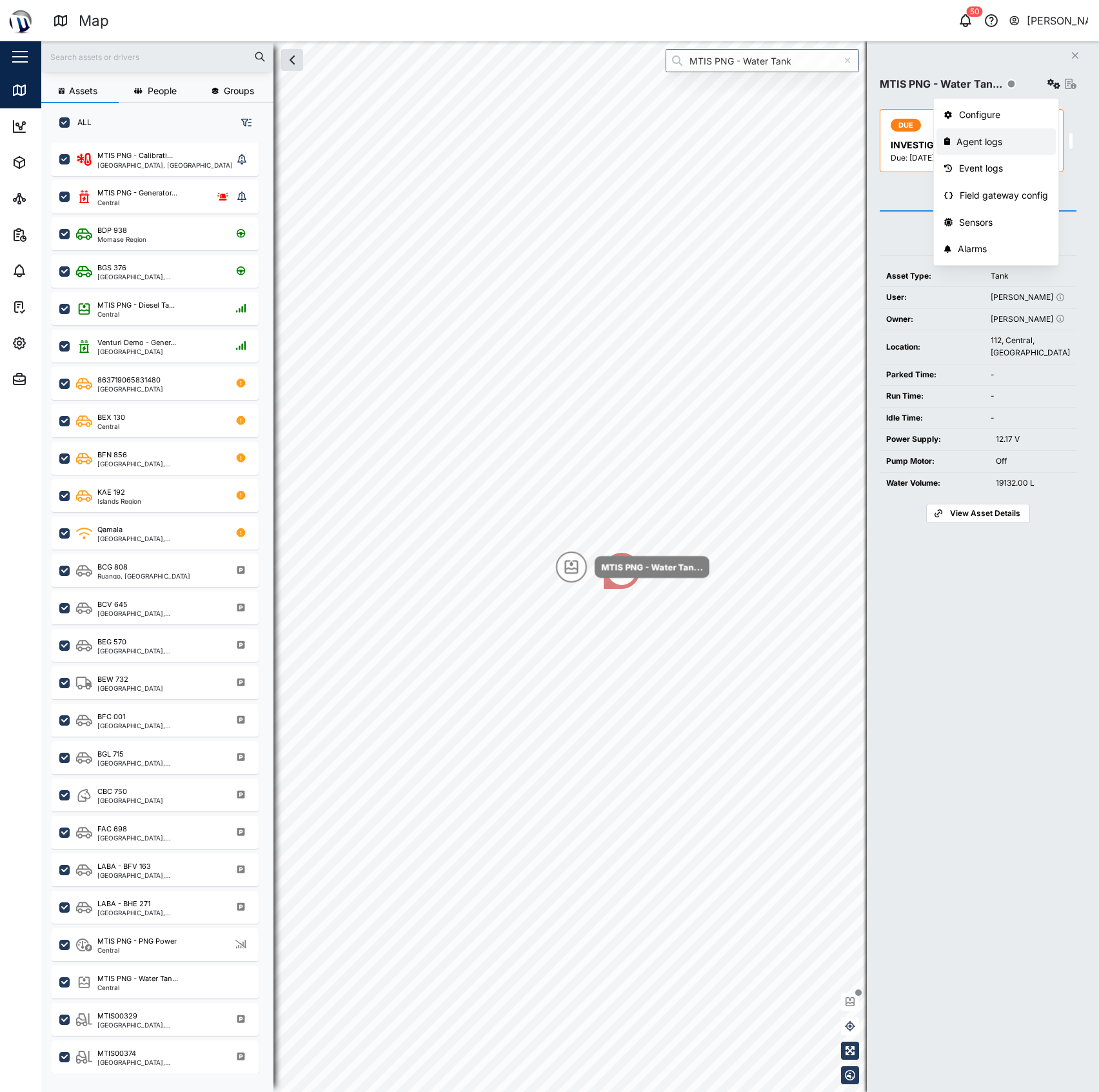
click at [971, 142] on div "Agent logs" at bounding box center [1002, 141] width 92 height 15
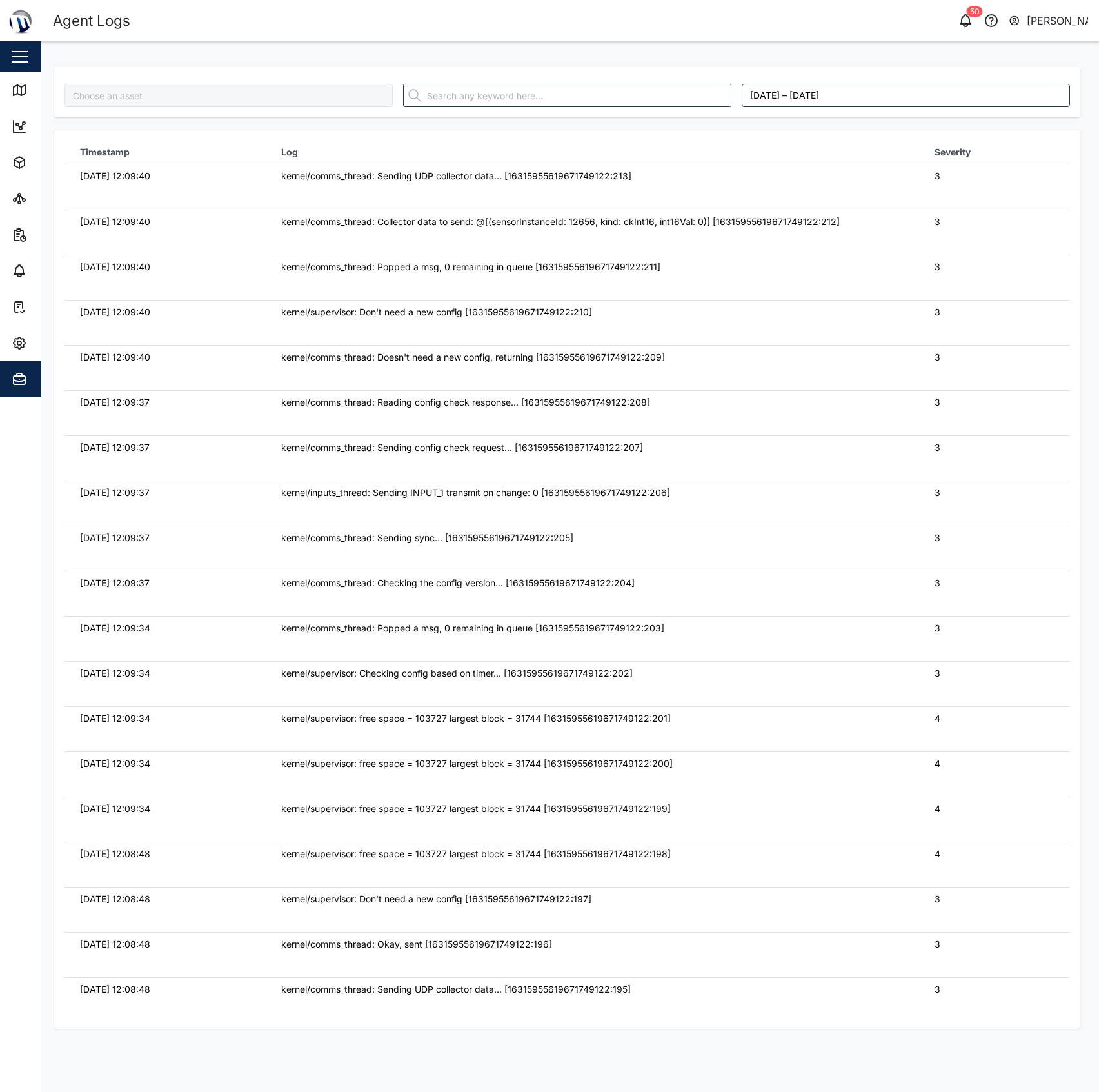
type input "MTIS PNG - Water Tank"
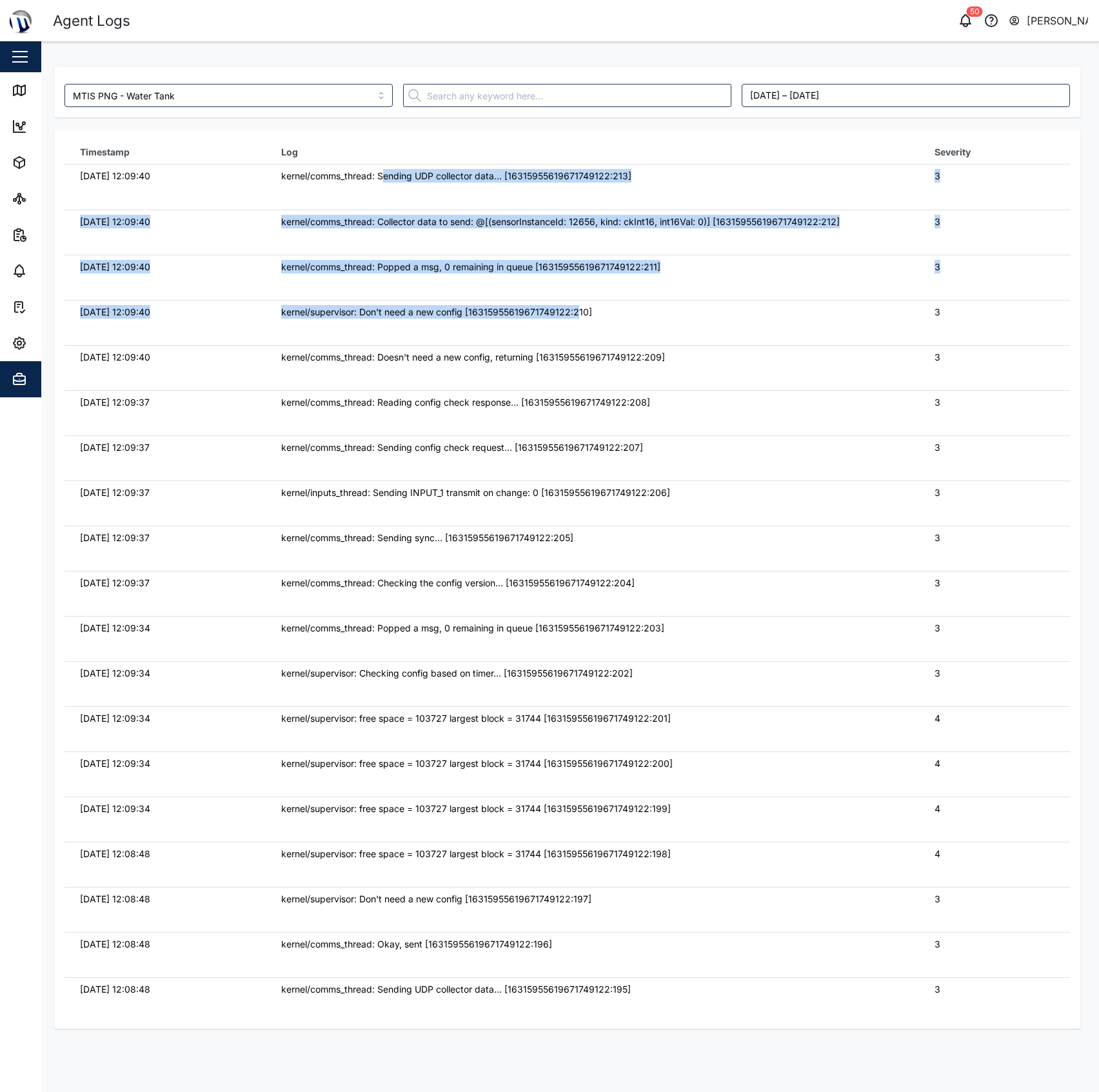
drag, startPoint x: 383, startPoint y: 172, endPoint x: 574, endPoint y: 303, distance: 231.6
click at [574, 165] on tbody "06/10/2025 12:09:40 kernel/comms_thread: Sending UDP collector data... [1631595…" at bounding box center [568, 165] width 1006 height 0
click at [574, 303] on td "kernel/supervisor: Don't need a new config [16315955619671749122:210]" at bounding box center [592, 323] width 653 height 46
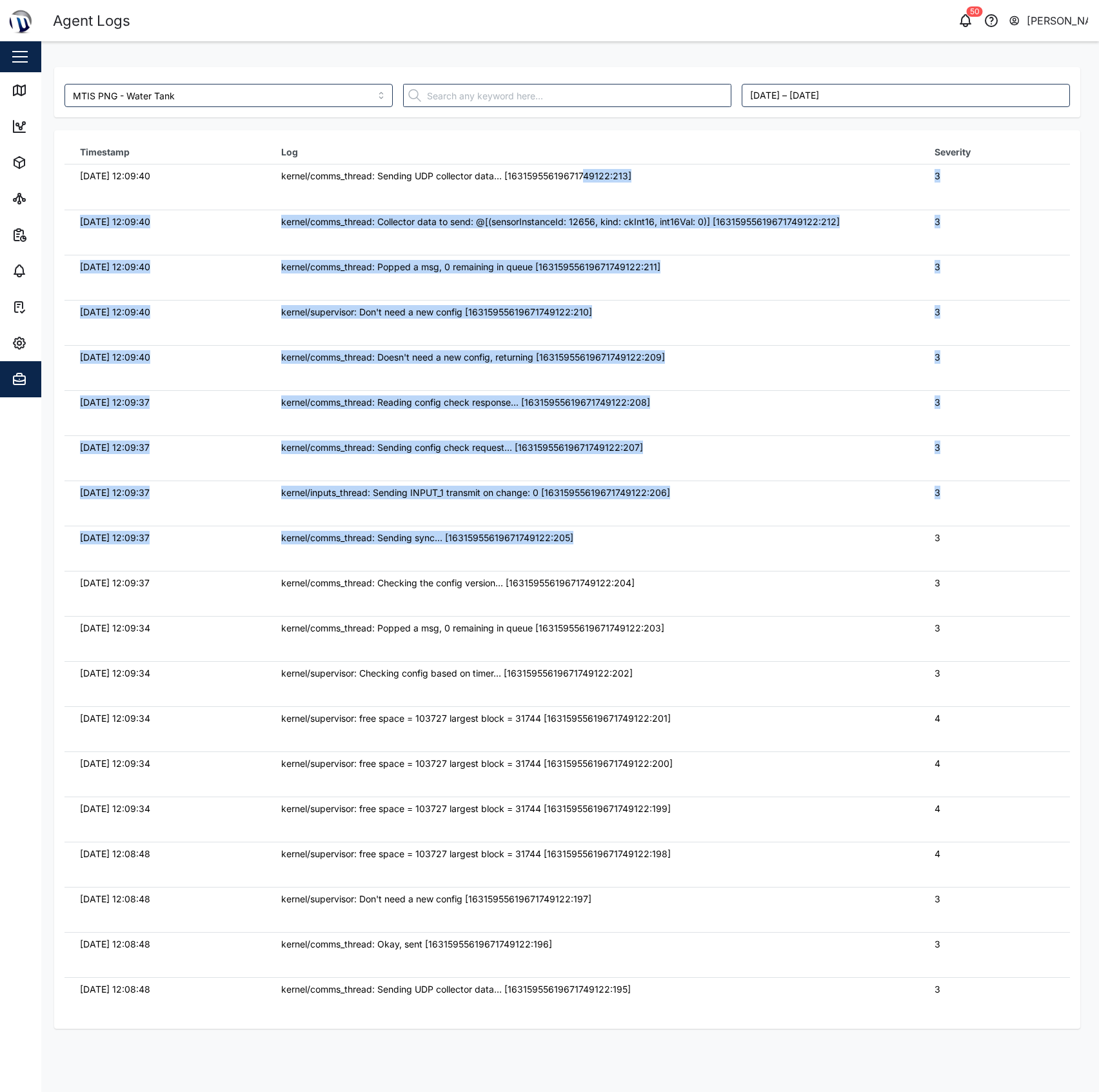
drag, startPoint x: 580, startPoint y: 168, endPoint x: 659, endPoint y: 560, distance: 399.9
click at [659, 165] on tbody "06/10/2025 12:09:40 kernel/comms_thread: Sending UDP collector data... [1631595…" at bounding box center [568, 165] width 1006 height 0
click at [659, 560] on td "kernel/comms_thread: Sending sync... [16315955619671749122:205]" at bounding box center [592, 548] width 653 height 46
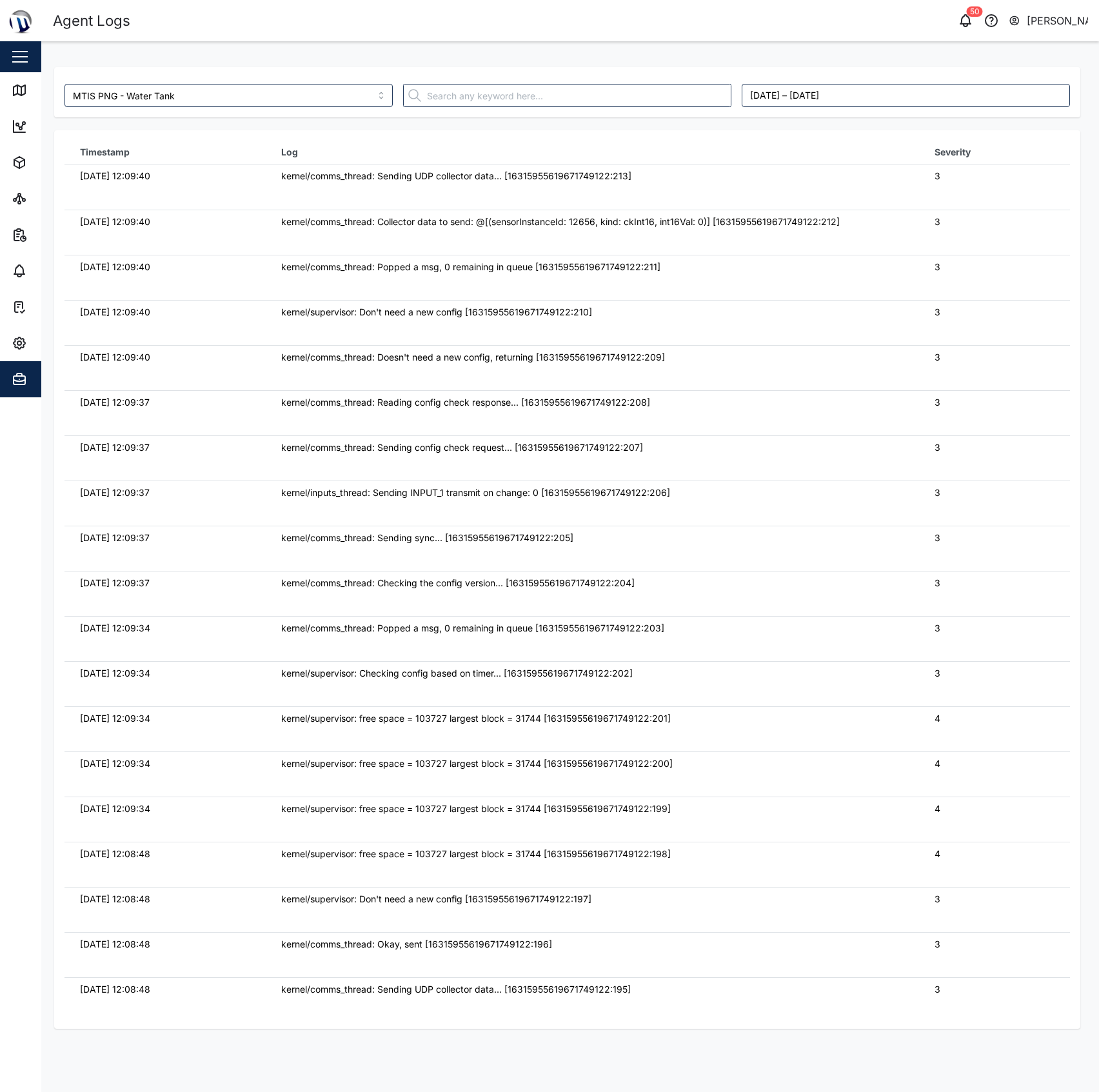
click at [44, 93] on main "MTIS PNG - Water Tank September 29, 2025 – October 6, 2025 Timestamp Log Severi…" at bounding box center [571, 567] width 1058 height 1050
click at [19, 83] on icon at bounding box center [19, 90] width 16 height 16
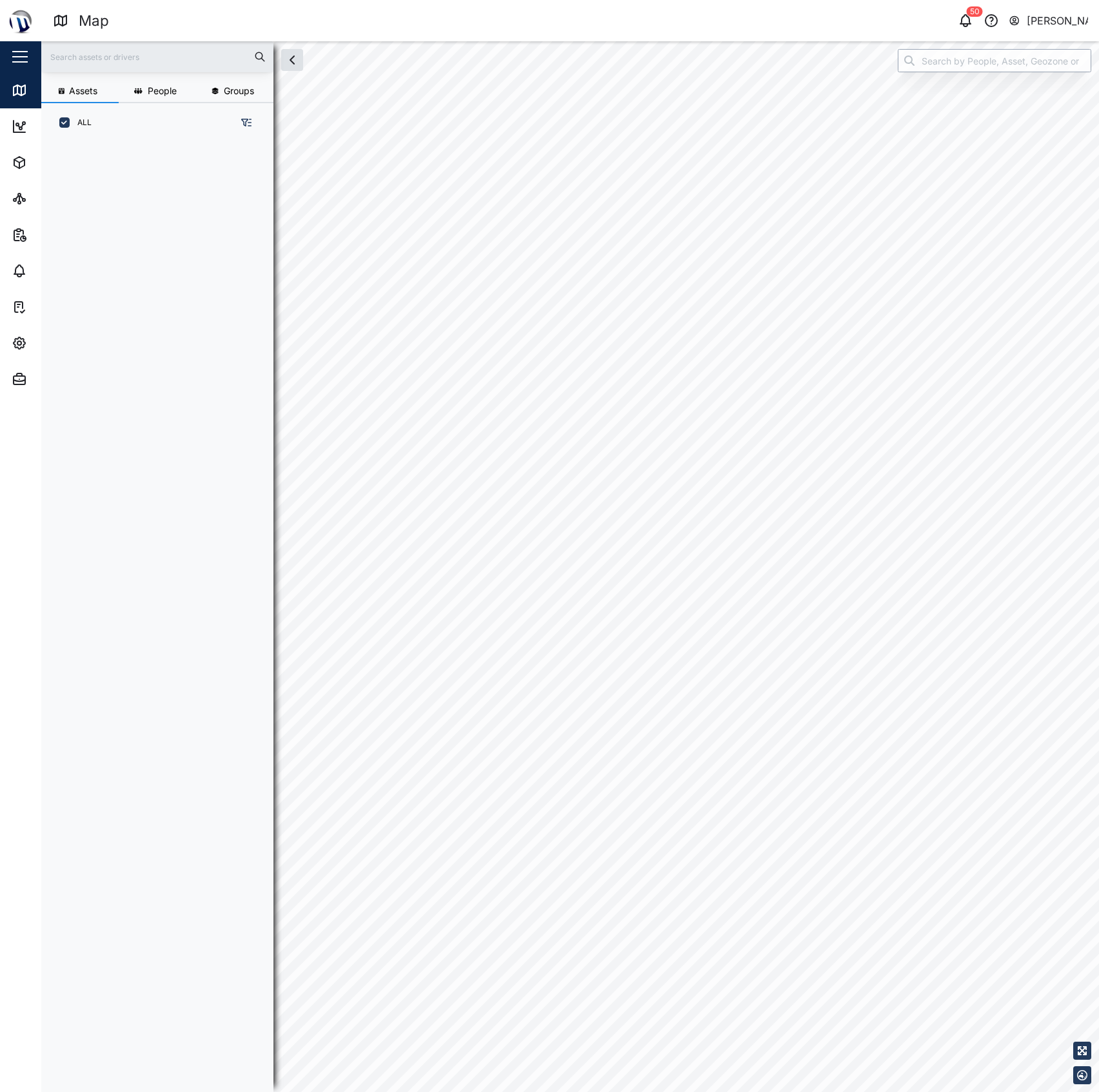
scroll to position [13, 14]
click at [954, 52] on input "search" at bounding box center [995, 61] width 194 height 23
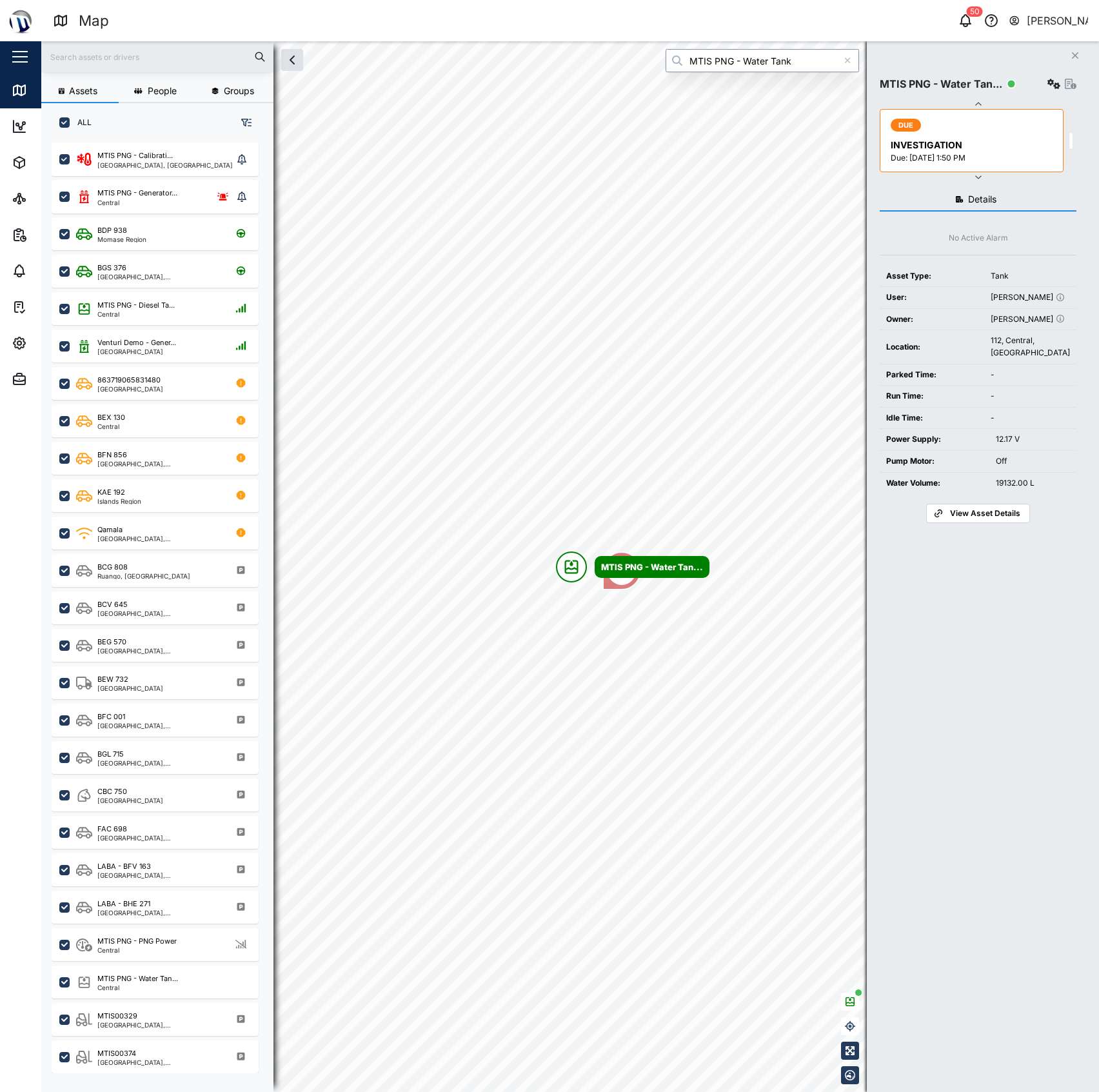
type input "MTIS PNG - Water Tank"
click at [1052, 82] on icon "button" at bounding box center [1053, 83] width 13 height 11
click at [1023, 113] on div "Configure" at bounding box center [1004, 114] width 90 height 15
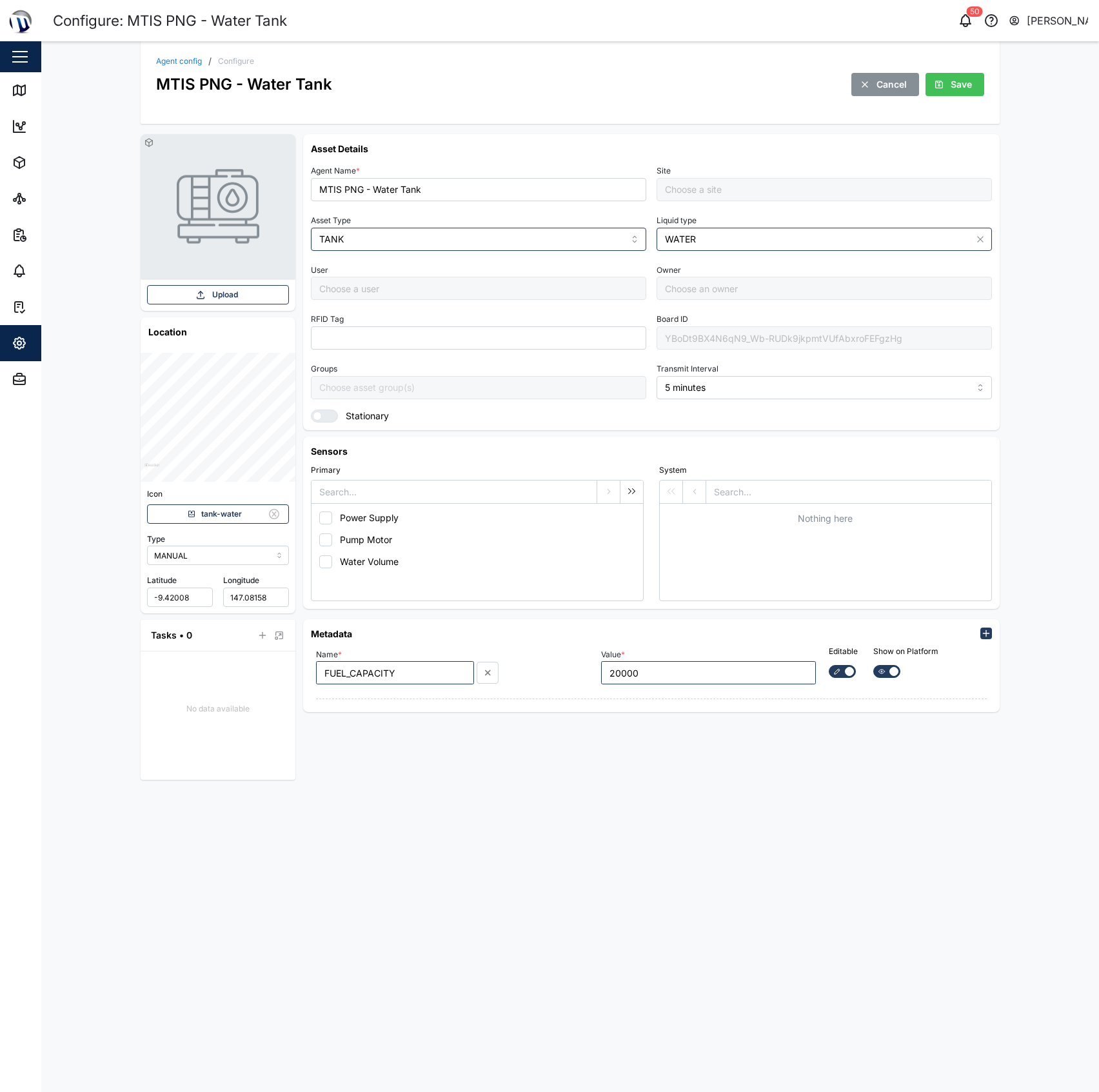
type input "MTIS PNG - Napa Napa Yard"
type input "[PERSON_NAME]"
click at [763, 348] on div "YBoDt9BX4N6qN9_Wb-RUDk9jkpmtVUfAbxroFEFgzHg" at bounding box center [825, 338] width 335 height 23
click at [763, 338] on div "YBoDt9BX4N6qN9_Wb-RUDk9jkpmtVUfAbxroFEFgzHg" at bounding box center [825, 338] width 335 height 23
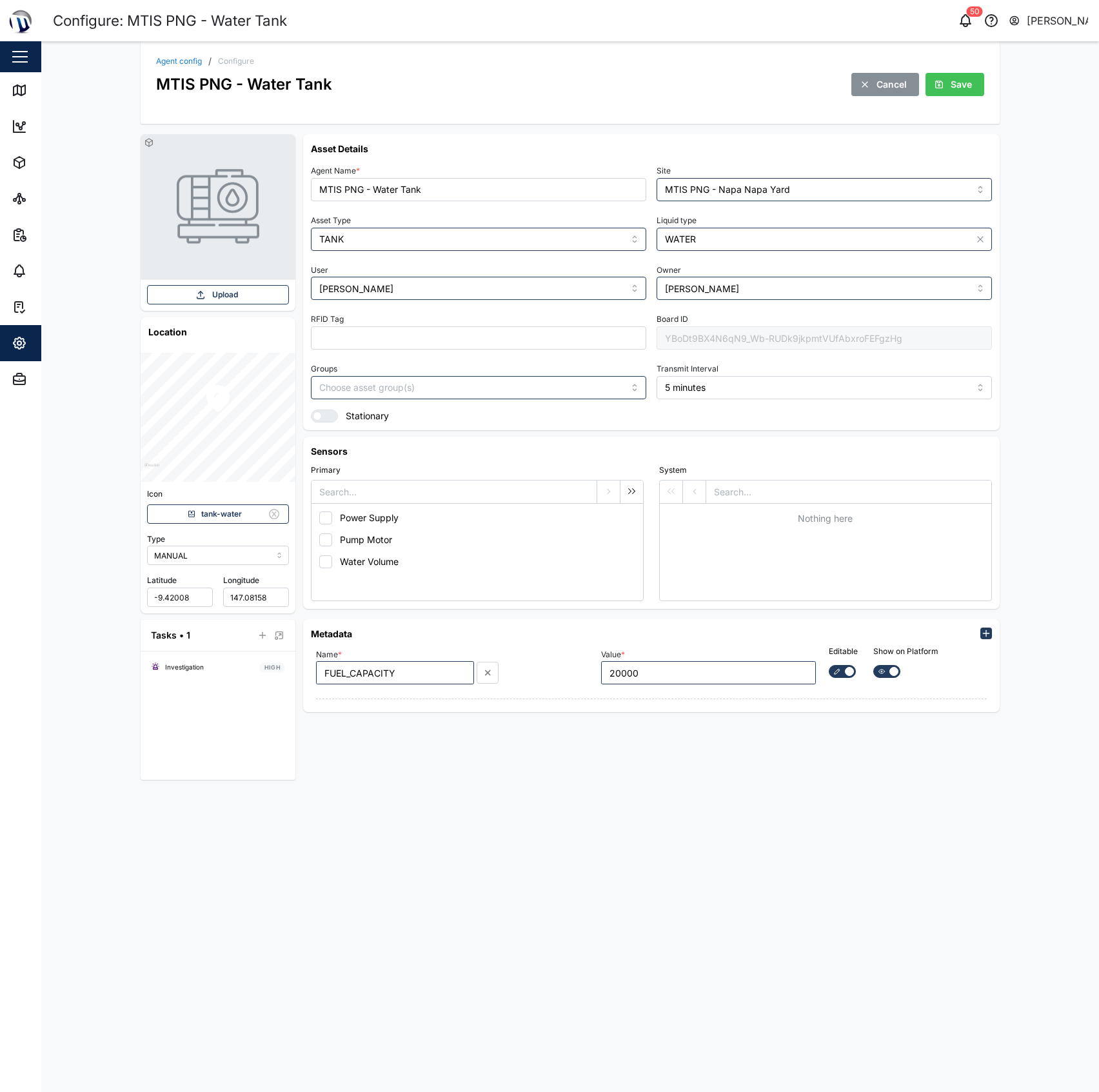
click at [763, 338] on div "YBoDt9BX4N6qN9_Wb-RUDk9jkpmtVUfAbxroFEFgzHg" at bounding box center [825, 338] width 335 height 23
click at [732, 328] on div "YBoDt9BX4N6qN9_Wb-RUDk9jkpmtVUfAbxroFEFgzHg" at bounding box center [825, 338] width 335 height 23
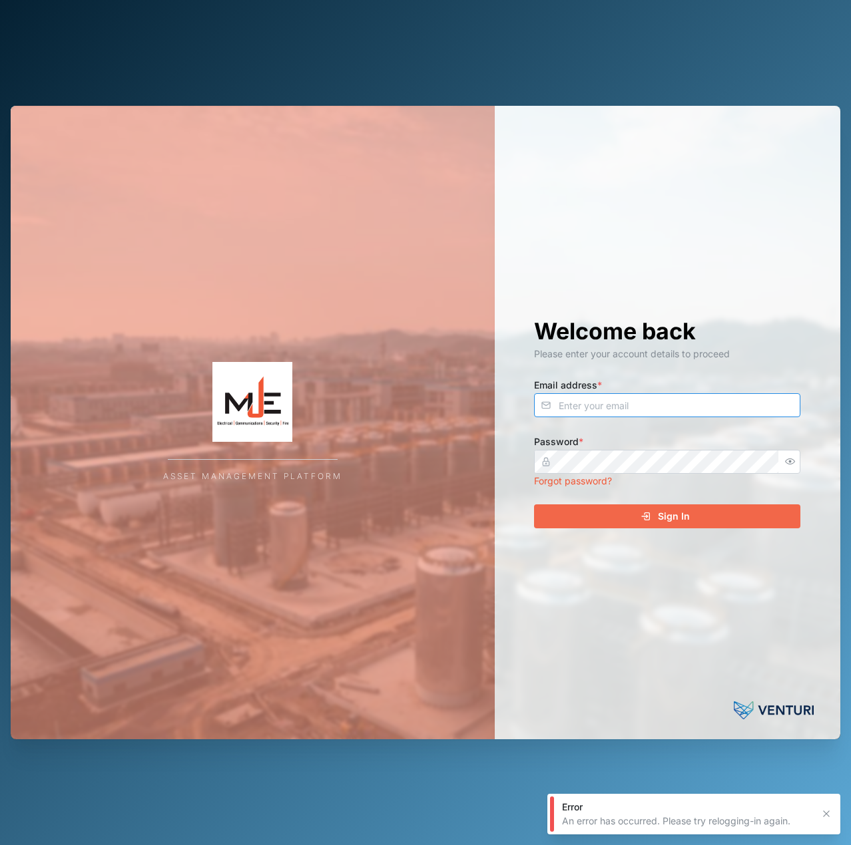
click at [644, 417] on input "Email address *" at bounding box center [667, 405] width 266 height 24
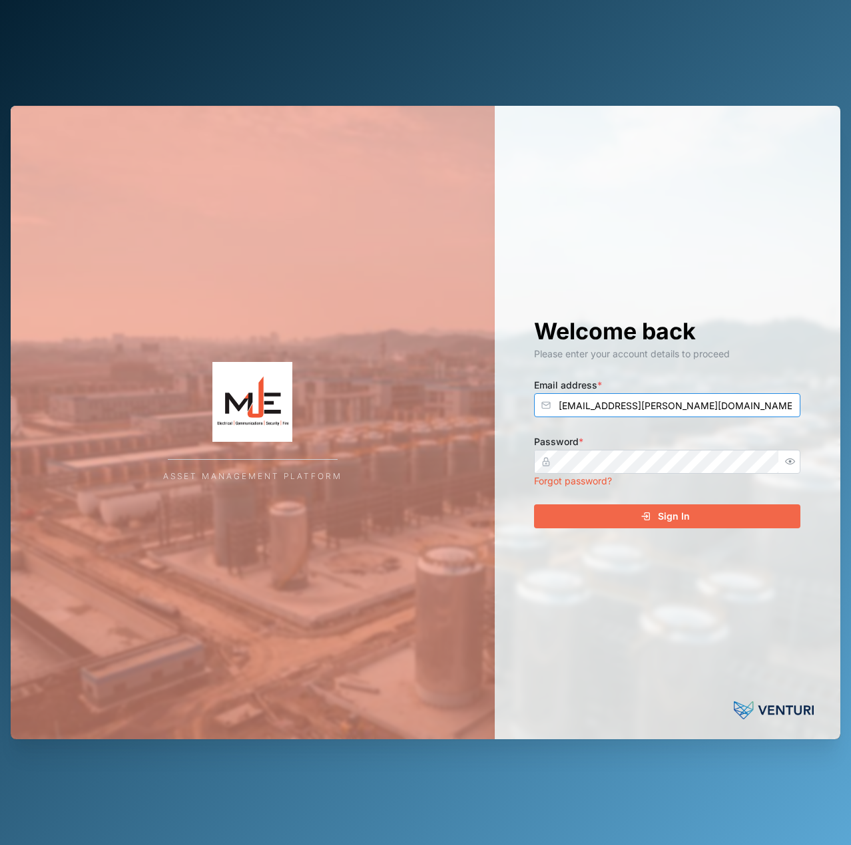
type input "[EMAIL_ADDRESS][PERSON_NAME][DOMAIN_NAME]"
click at [534, 505] on button "Sign In" at bounding box center [667, 517] width 266 height 24
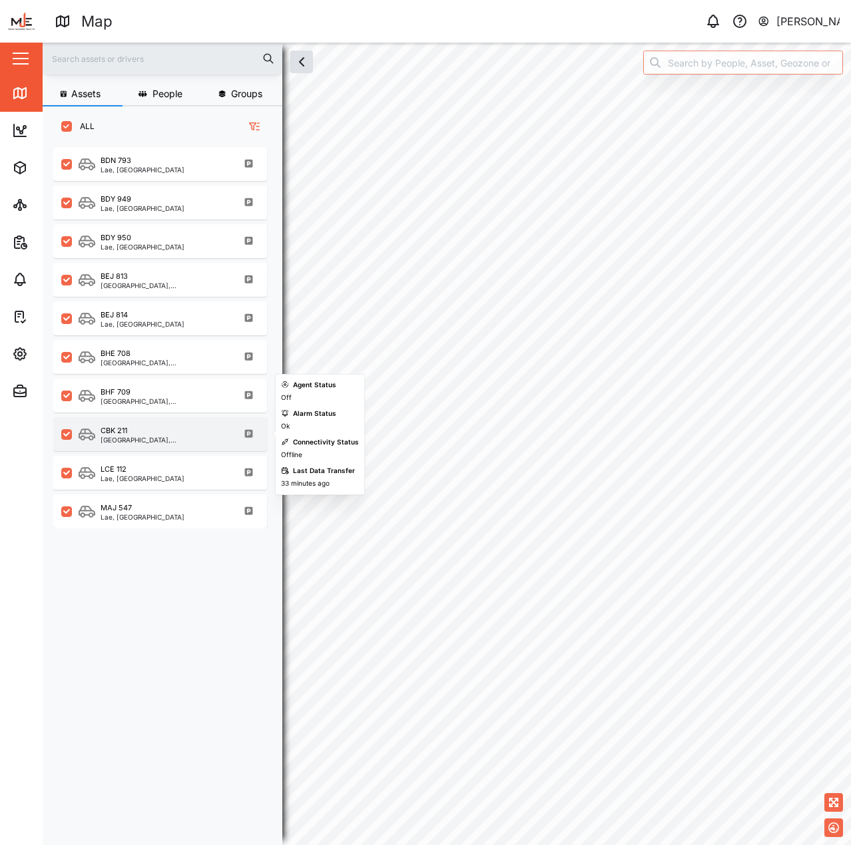
click at [157, 429] on div "CBK 211" at bounding box center [164, 430] width 127 height 11
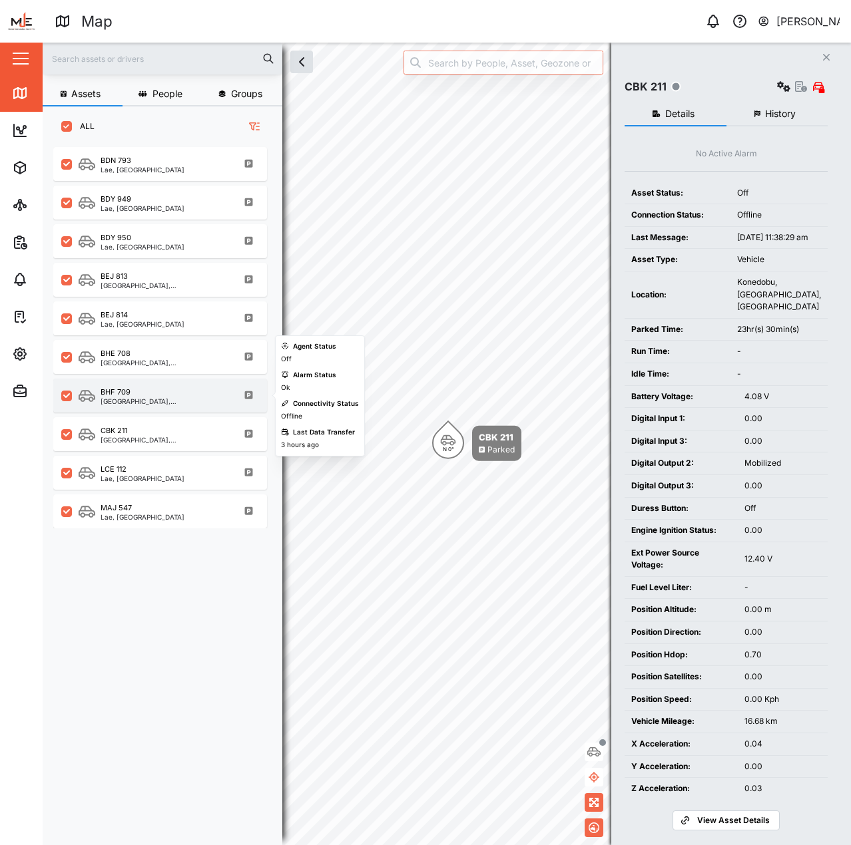
click at [165, 404] on div "[GEOGRAPHIC_DATA], [GEOGRAPHIC_DATA]" at bounding box center [164, 401] width 127 height 7
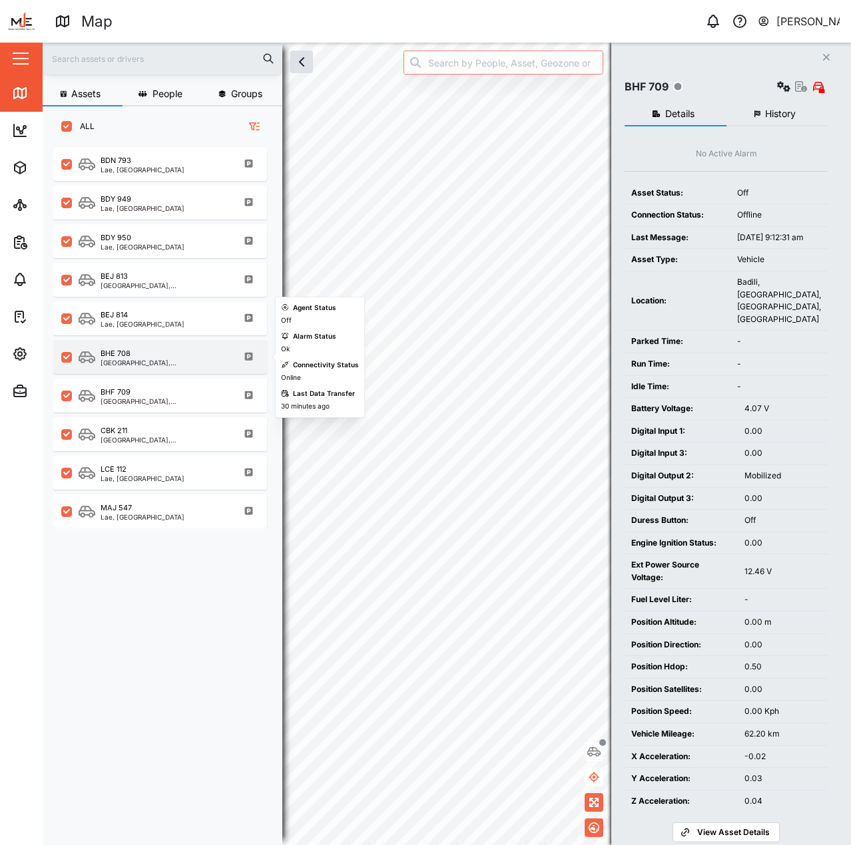
click at [170, 364] on div "[GEOGRAPHIC_DATA], [GEOGRAPHIC_DATA]" at bounding box center [164, 362] width 127 height 7
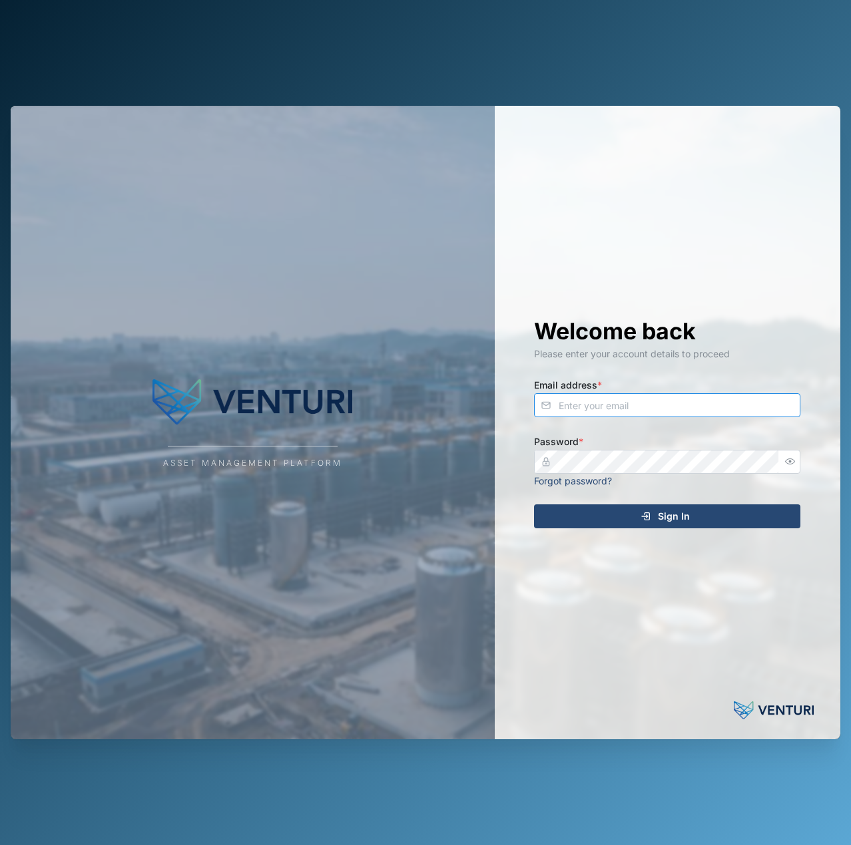
click at [581, 412] on input "Email address *" at bounding box center [667, 405] width 266 height 24
type input "[EMAIL_ADDRESS][PERSON_NAME][DOMAIN_NAME]"
click at [534, 505] on button "Sign In" at bounding box center [667, 517] width 266 height 24
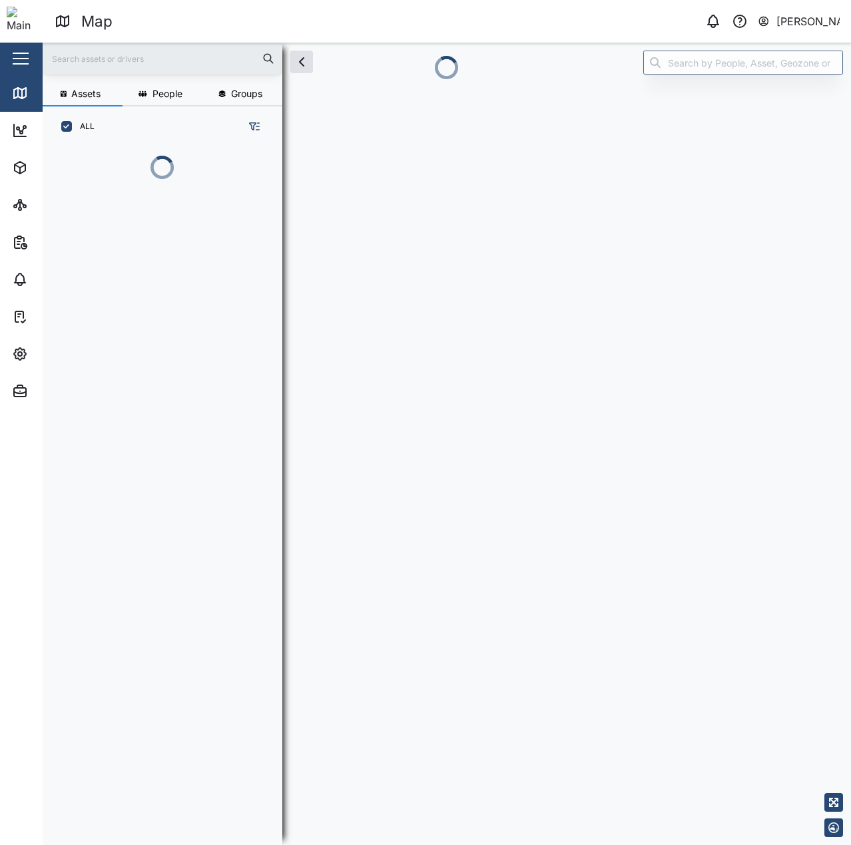
scroll to position [682, 208]
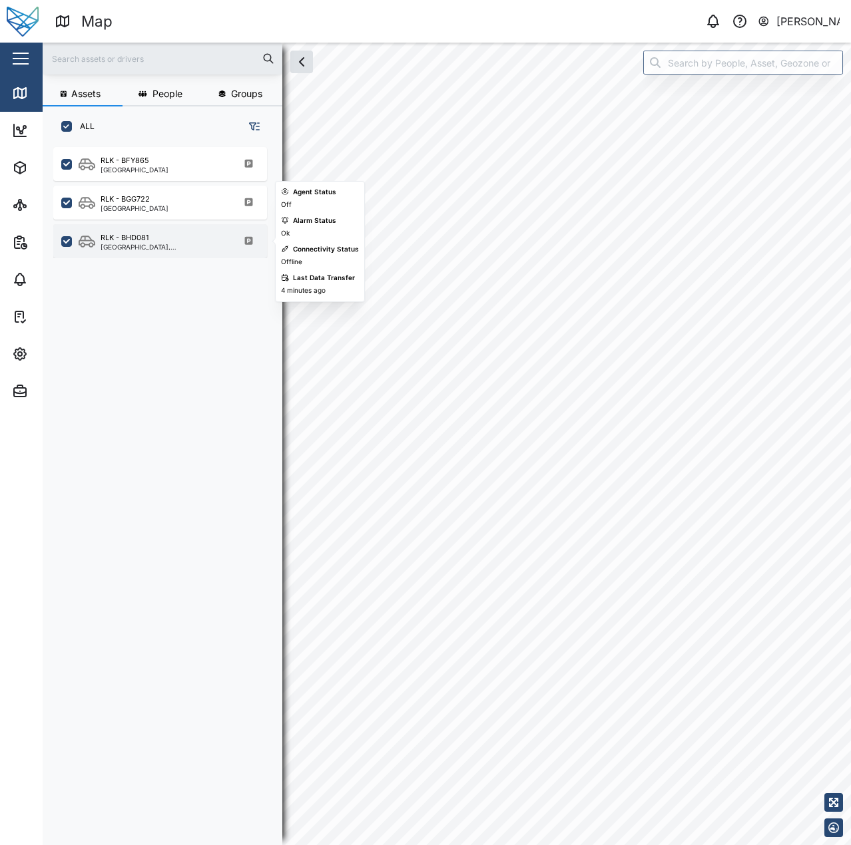
click at [139, 238] on div "RLK - BHD081" at bounding box center [125, 237] width 48 height 11
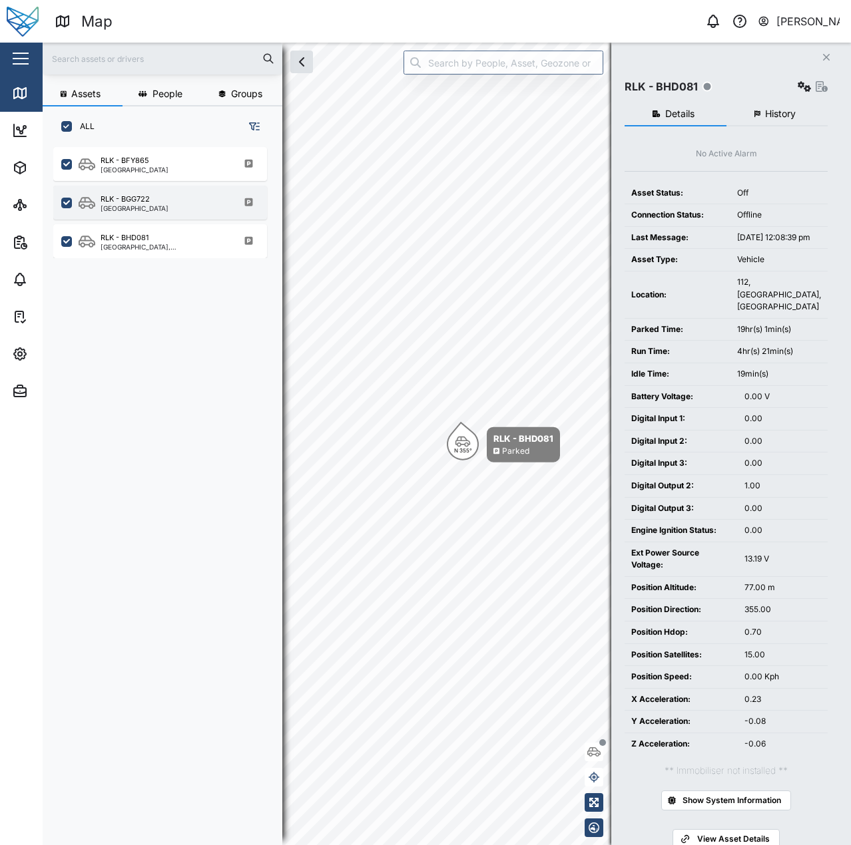
click at [183, 205] on div "RLK - BGG722 [GEOGRAPHIC_DATA]" at bounding box center [169, 203] width 180 height 18
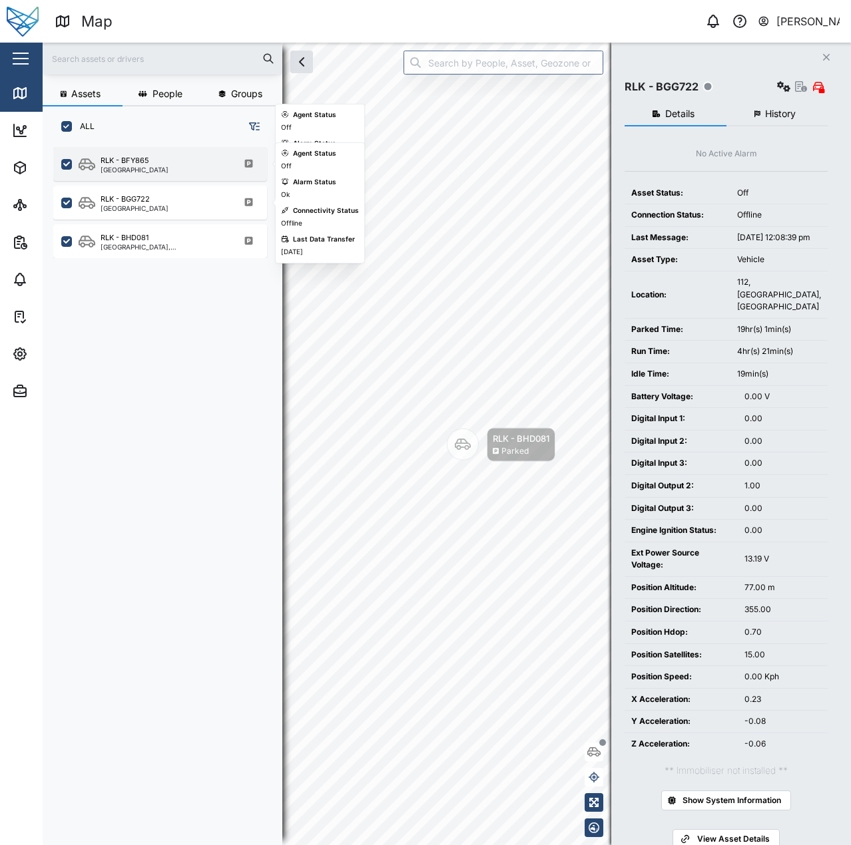
click at [179, 162] on div "RLK - BFY865 [GEOGRAPHIC_DATA]" at bounding box center [169, 164] width 180 height 18
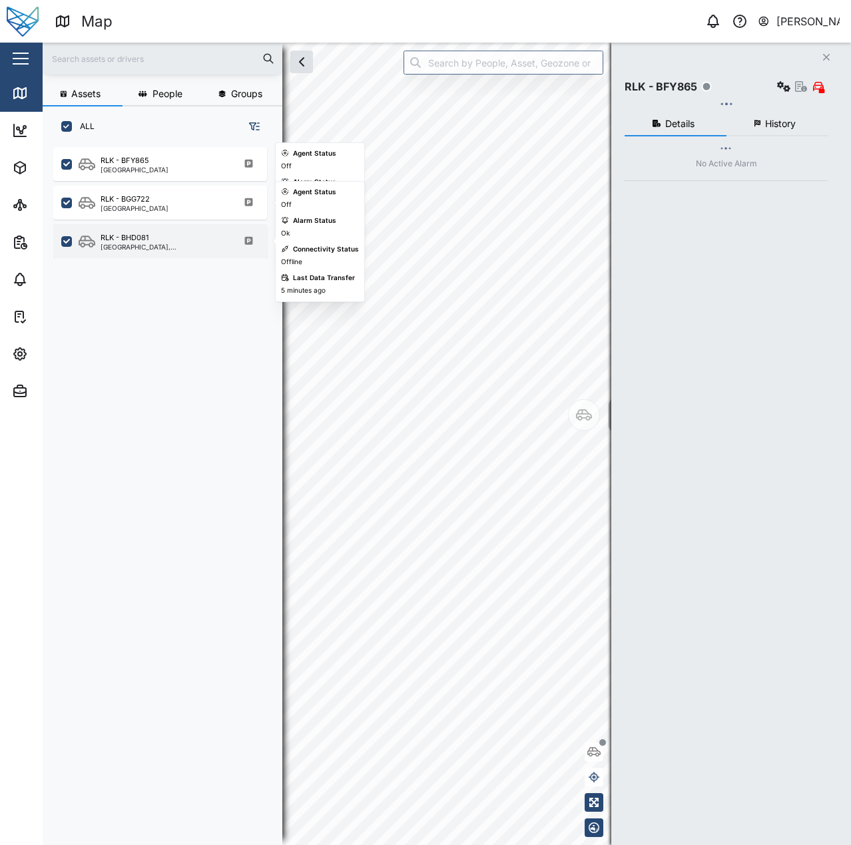
click at [176, 242] on div "RLK - BHD081" at bounding box center [164, 237] width 127 height 11
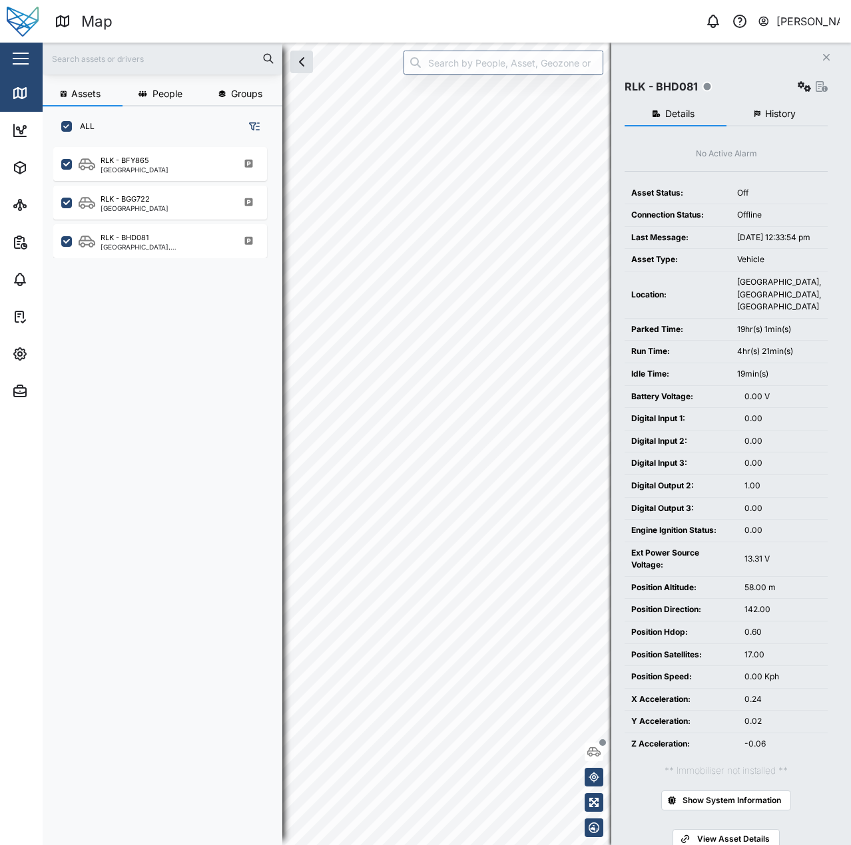
click at [144, 374] on div "RLK - BFY865 Port Moresby RLK - BGG722 [GEOGRAPHIC_DATA] RLK - BHD081 [GEOGRAPH…" at bounding box center [167, 488] width 228 height 692
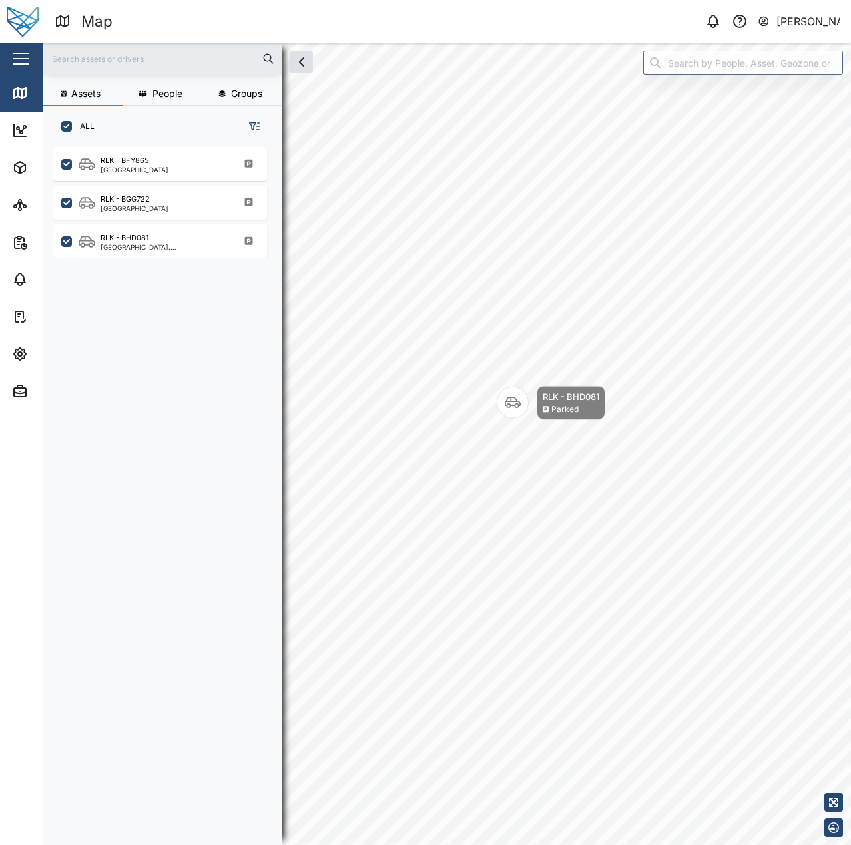
click at [149, 437] on div "RLK - BFY865 Port Moresby RLK - BGG722 [GEOGRAPHIC_DATA] RLK - BHD081 [GEOGRAPH…" at bounding box center [167, 488] width 228 height 692
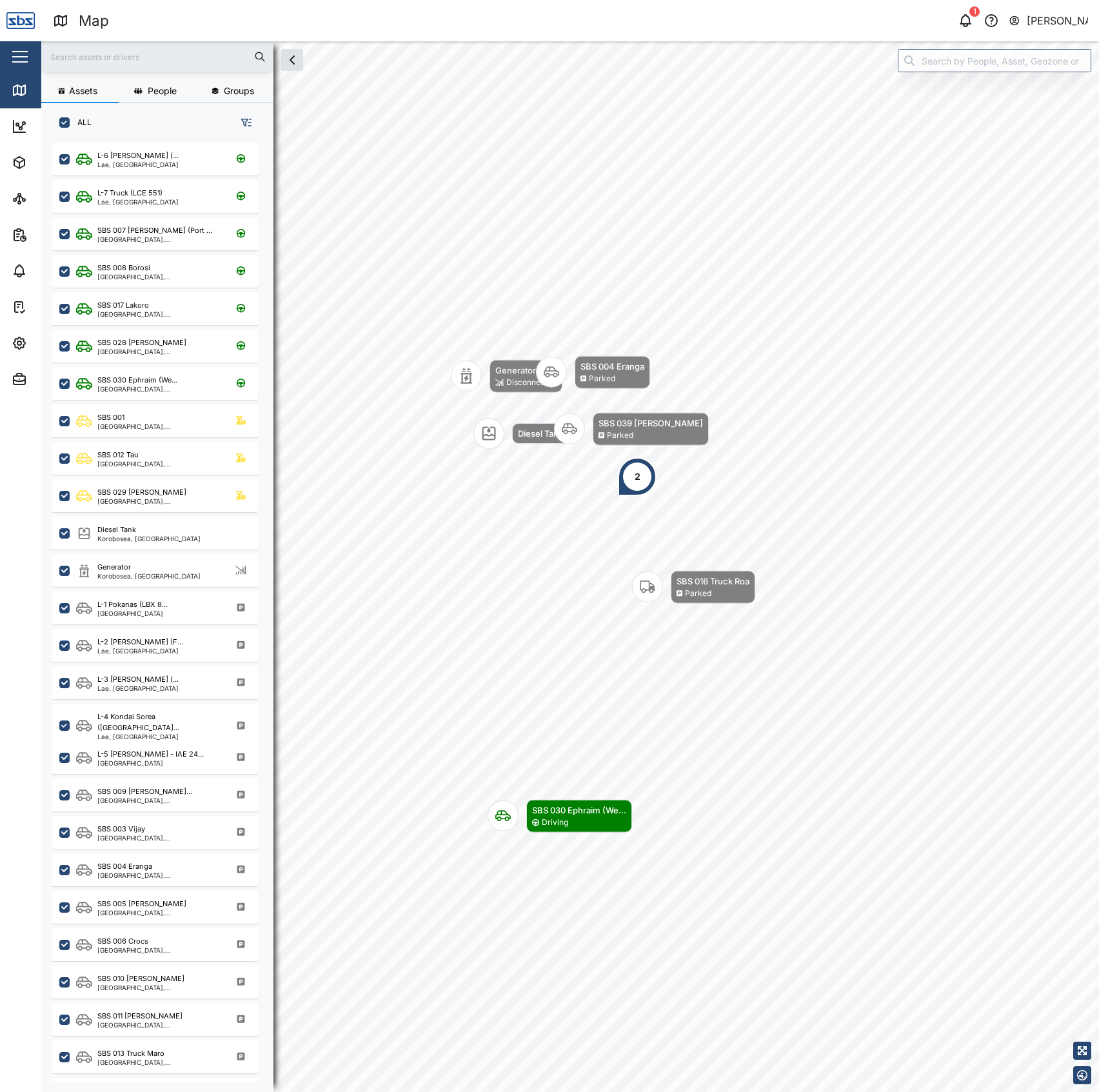
scroll to position [930, 199]
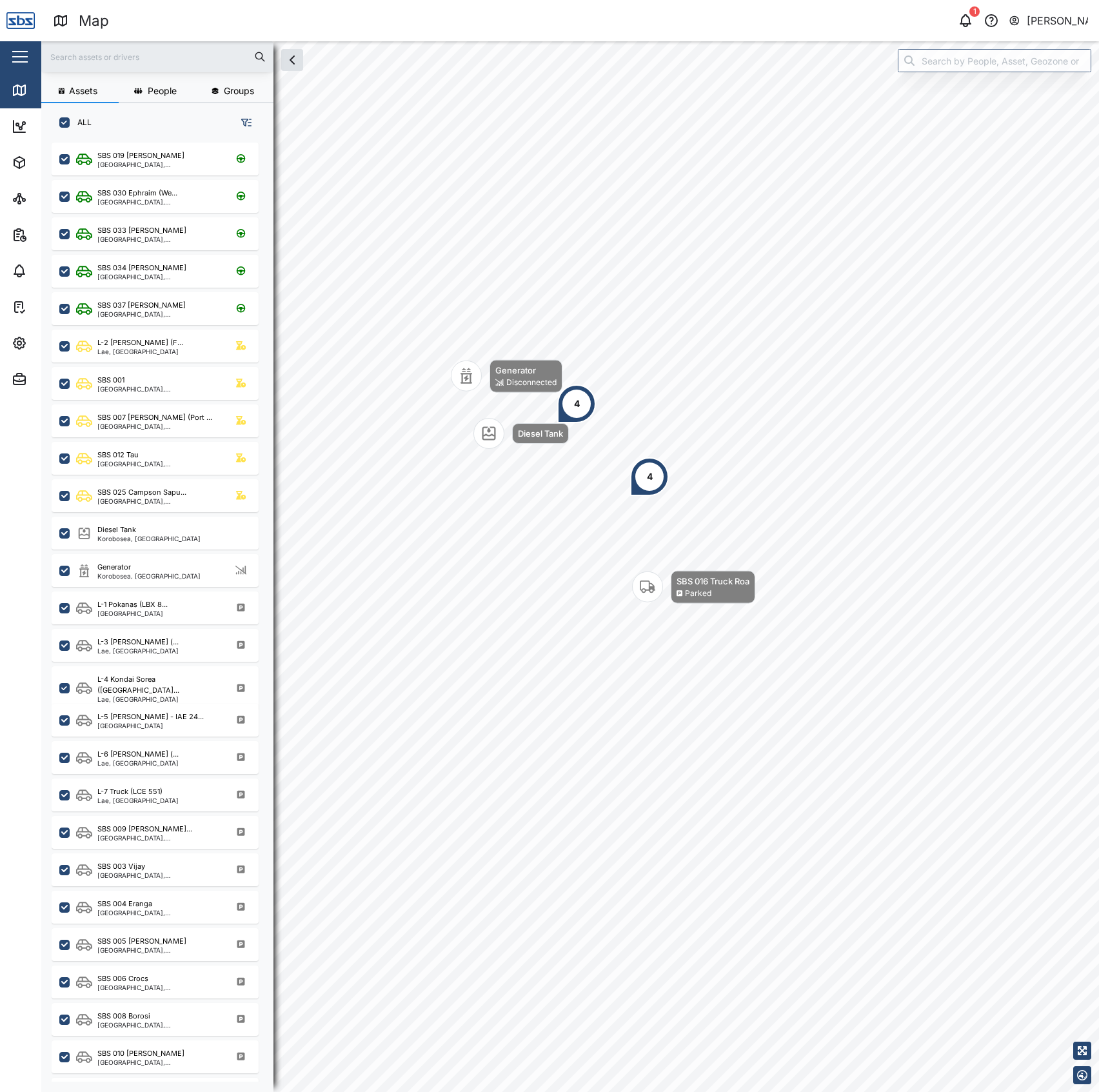
click at [576, 403] on div "4" at bounding box center [577, 403] width 6 height 15
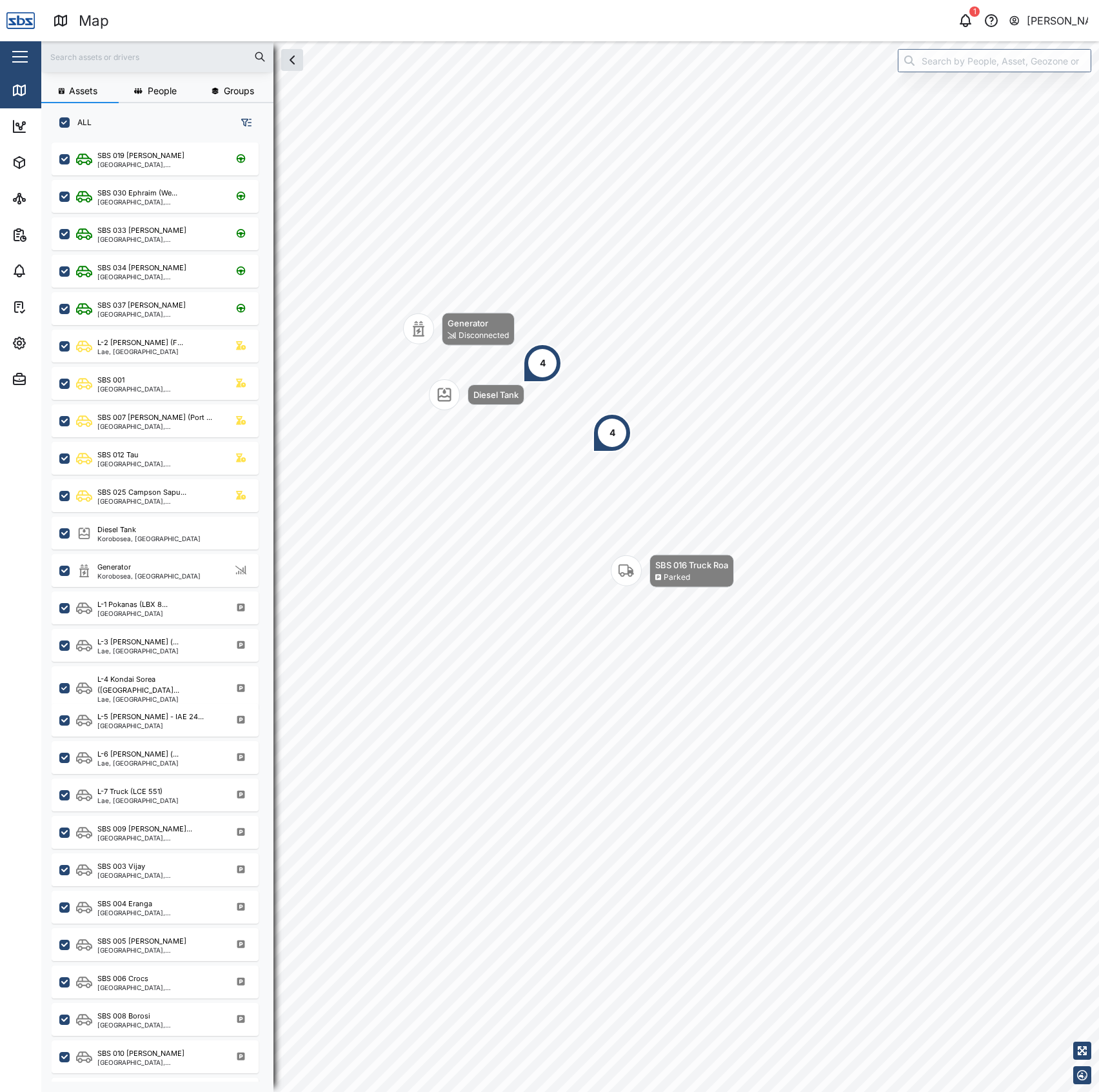
click at [687, 558] on div "SBS 016 Truck Roa" at bounding box center [691, 564] width 73 height 13
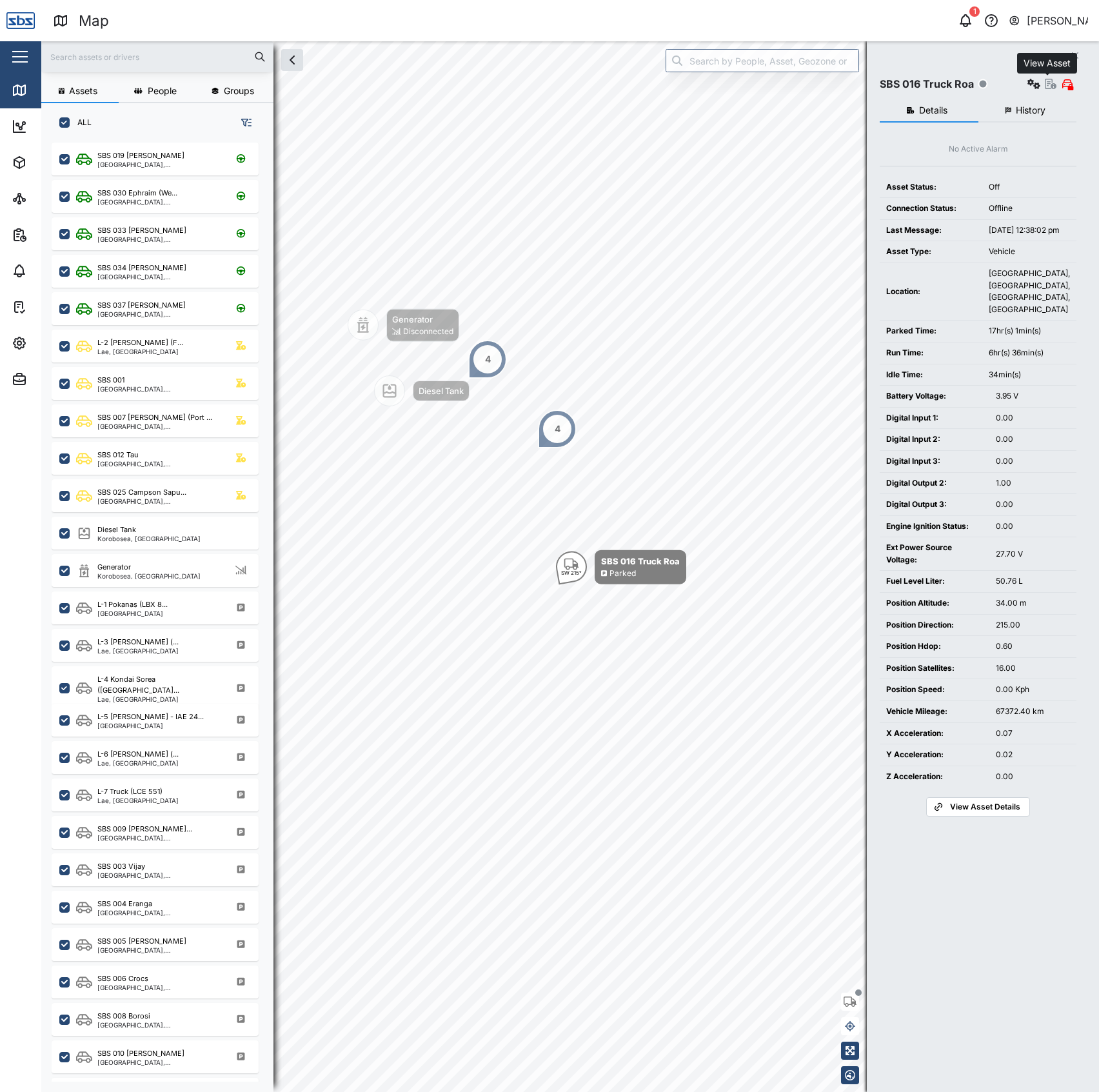
click at [1045, 86] on icon "button" at bounding box center [1051, 83] width 12 height 11
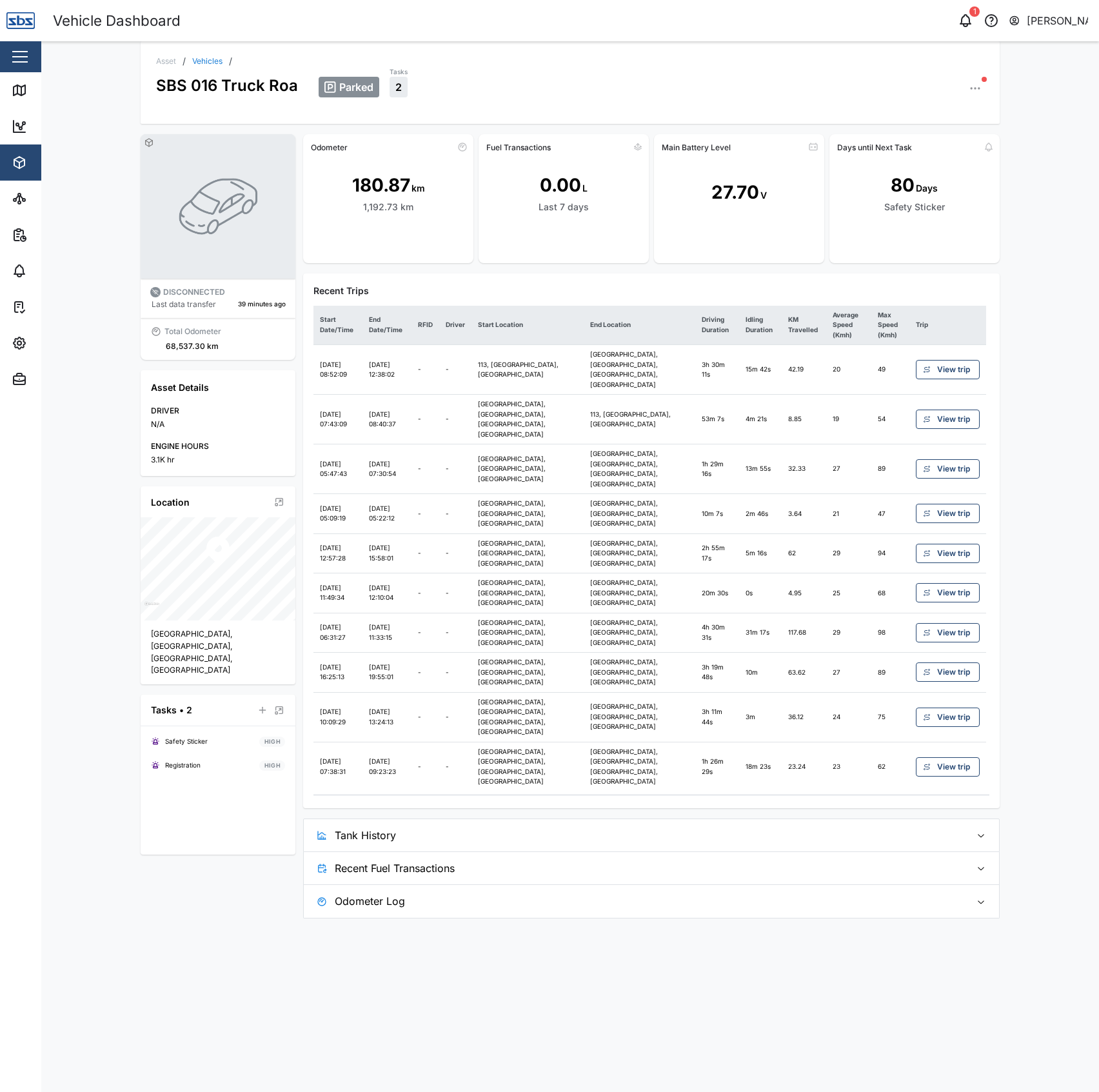
click at [891, 819] on span "Tank History" at bounding box center [646, 834] width 625 height 32
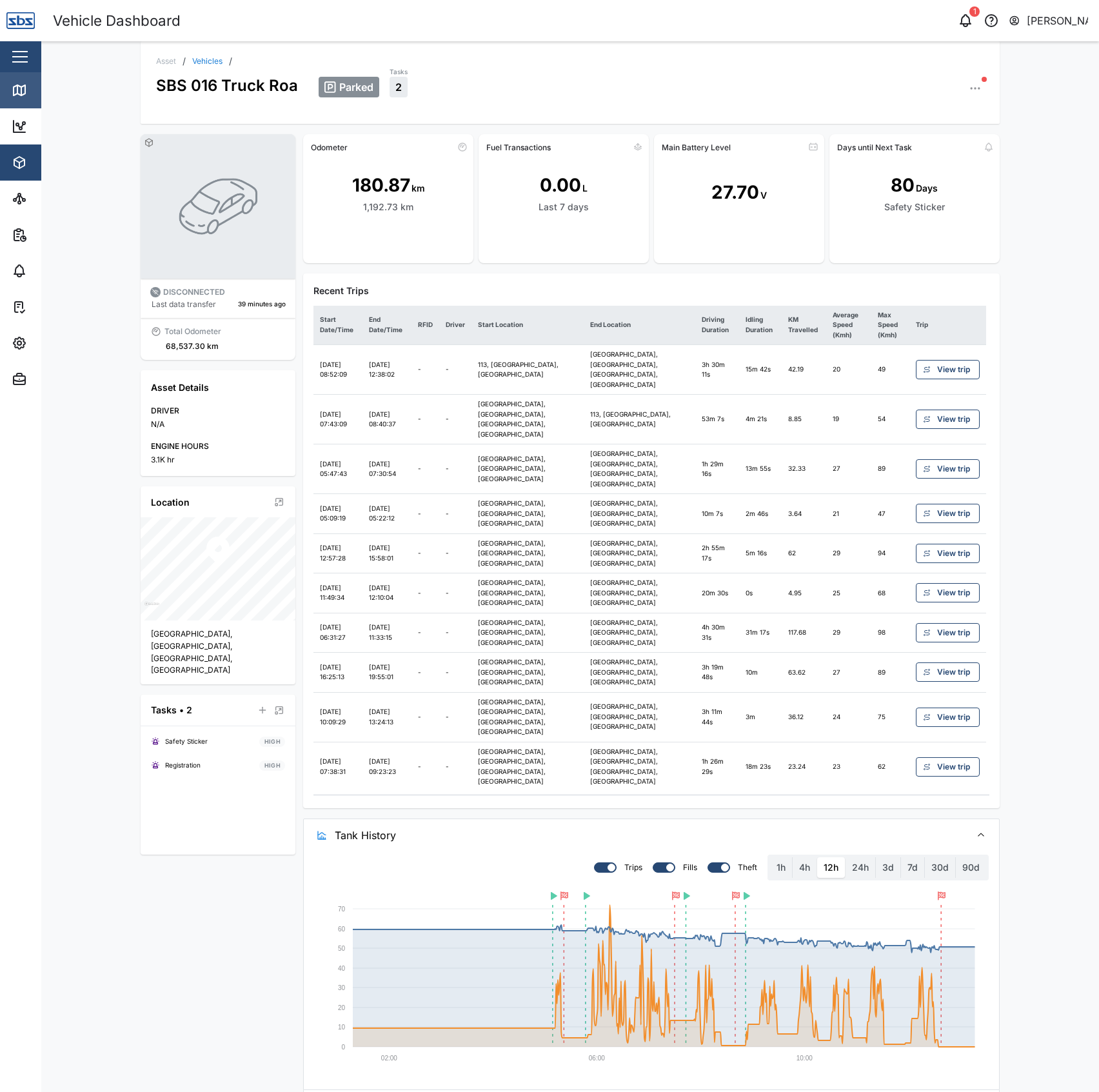
click at [21, 86] on icon at bounding box center [19, 90] width 16 height 16
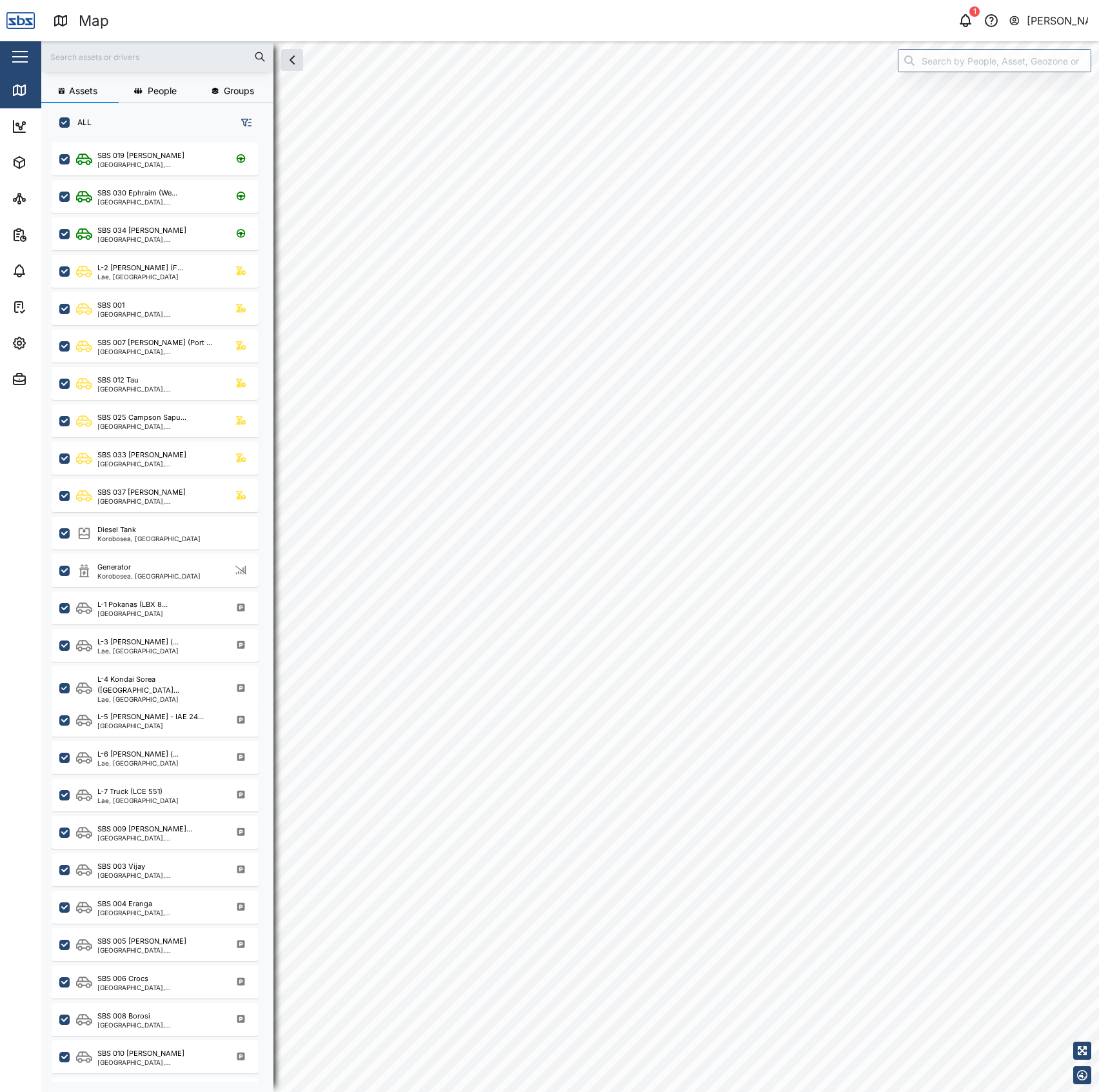
scroll to position [930, 199]
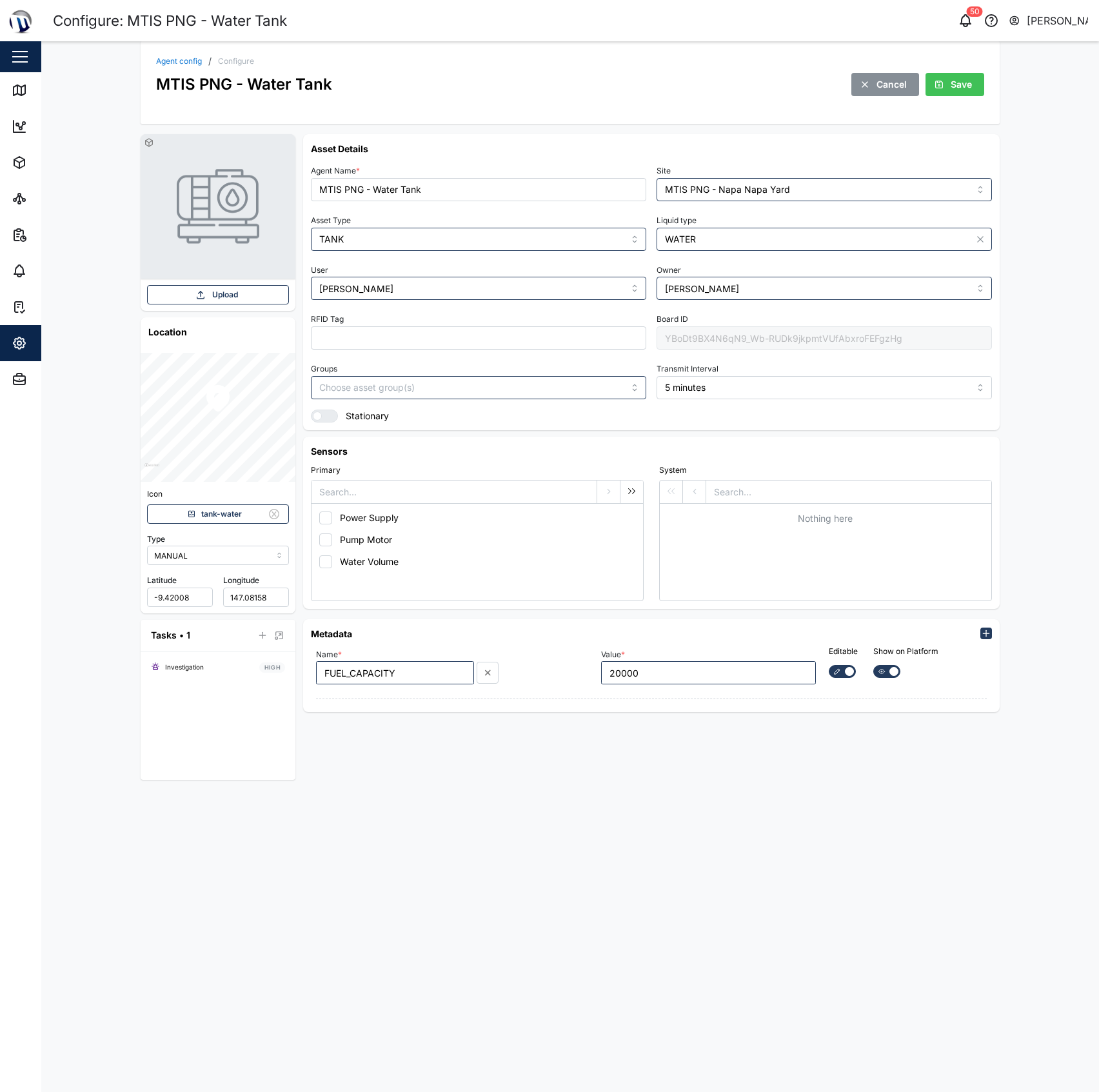
drag, startPoint x: 0, startPoint y: 0, endPoint x: 470, endPoint y: 159, distance: 496.2
click at [556, 159] on div "Asset Details Agent Name * MTIS PNG - Water Tank Site MTIS PNG - Napa Napa Yard…" at bounding box center [651, 282] width 680 height 281
click at [16, 91] on icon at bounding box center [19, 90] width 16 height 16
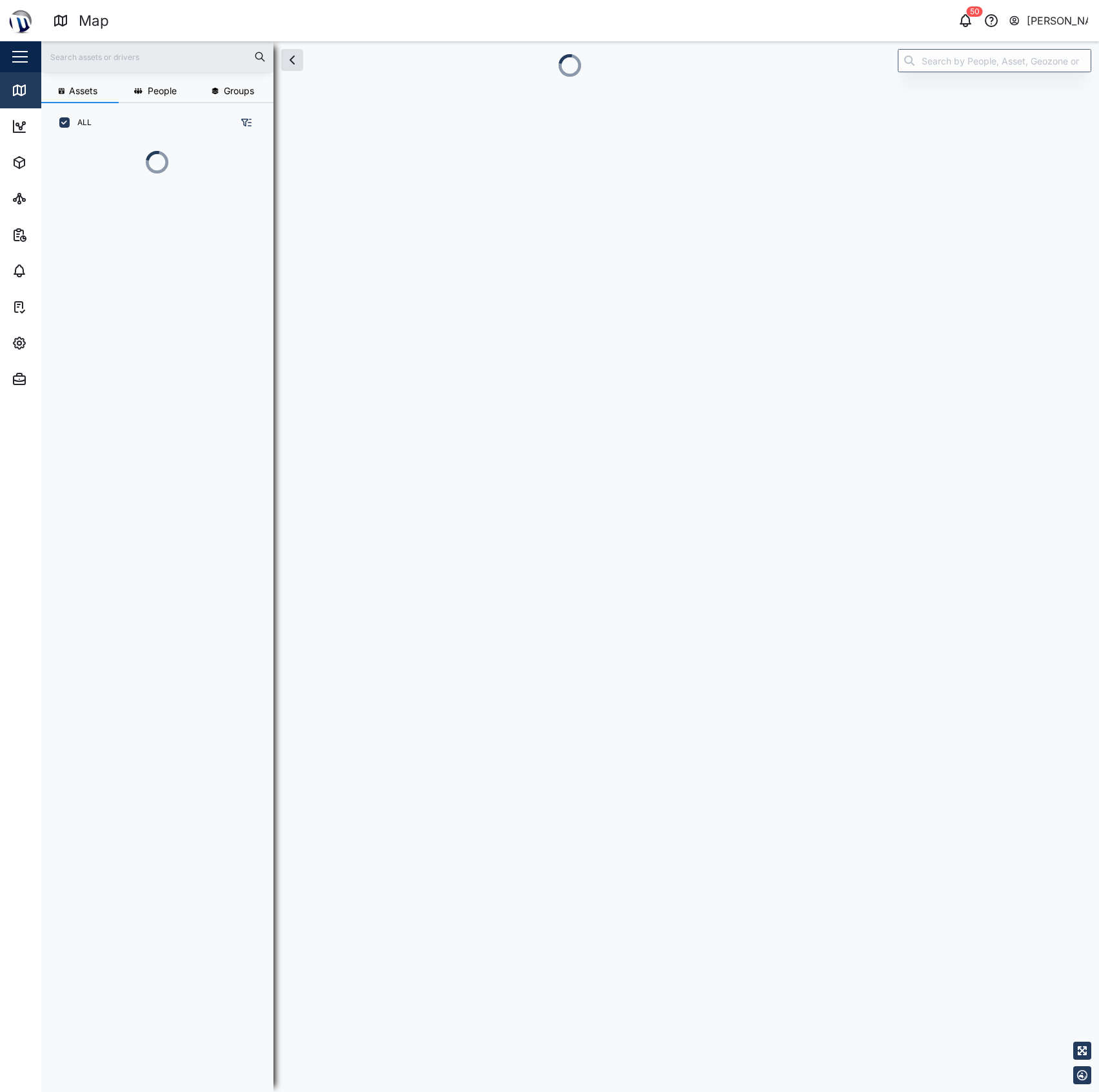
scroll to position [13, 14]
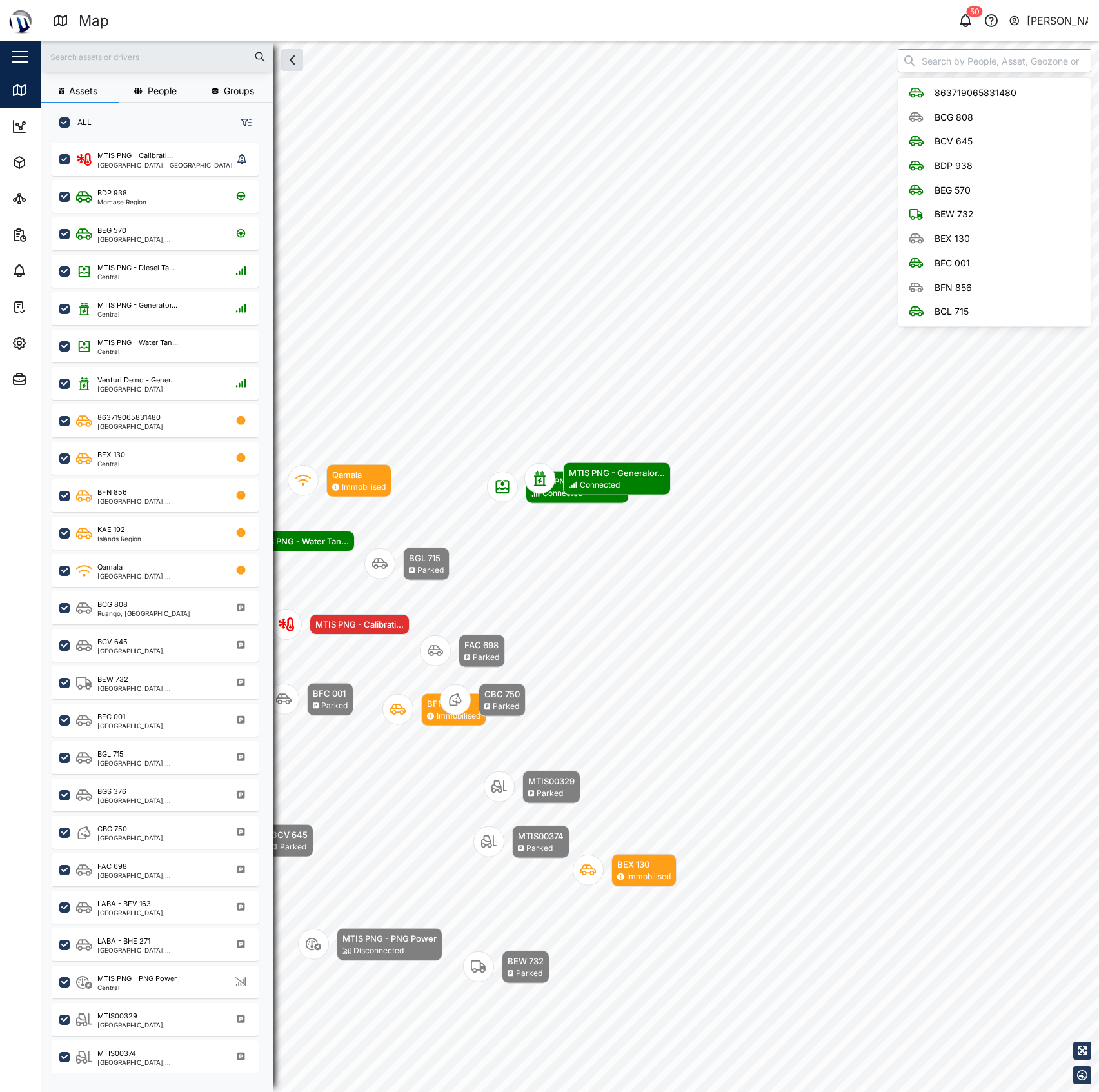
click at [1020, 52] on input "search" at bounding box center [995, 61] width 194 height 23
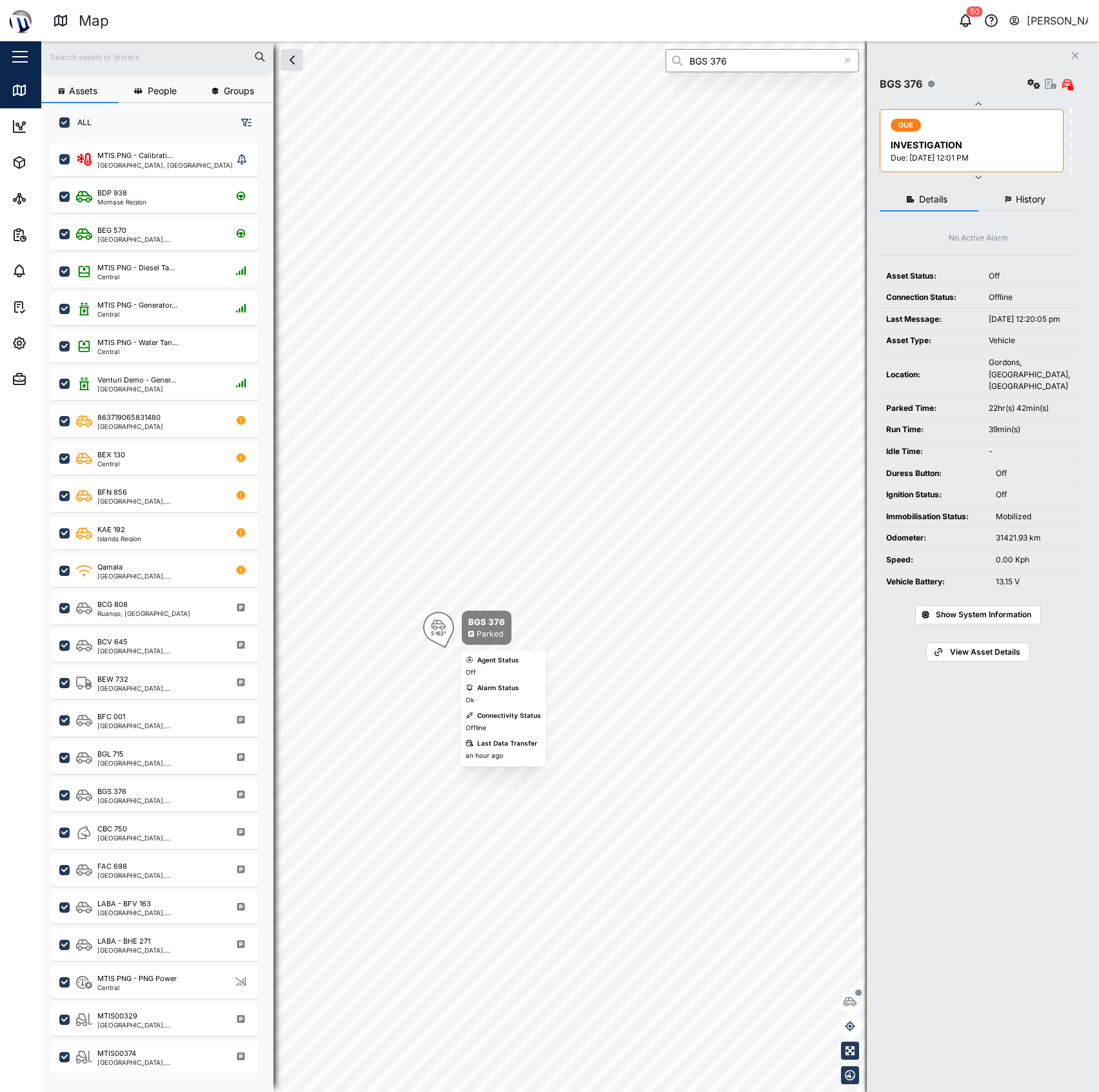
click at [448, 624] on div "S 162°" at bounding box center [439, 628] width 31 height 31
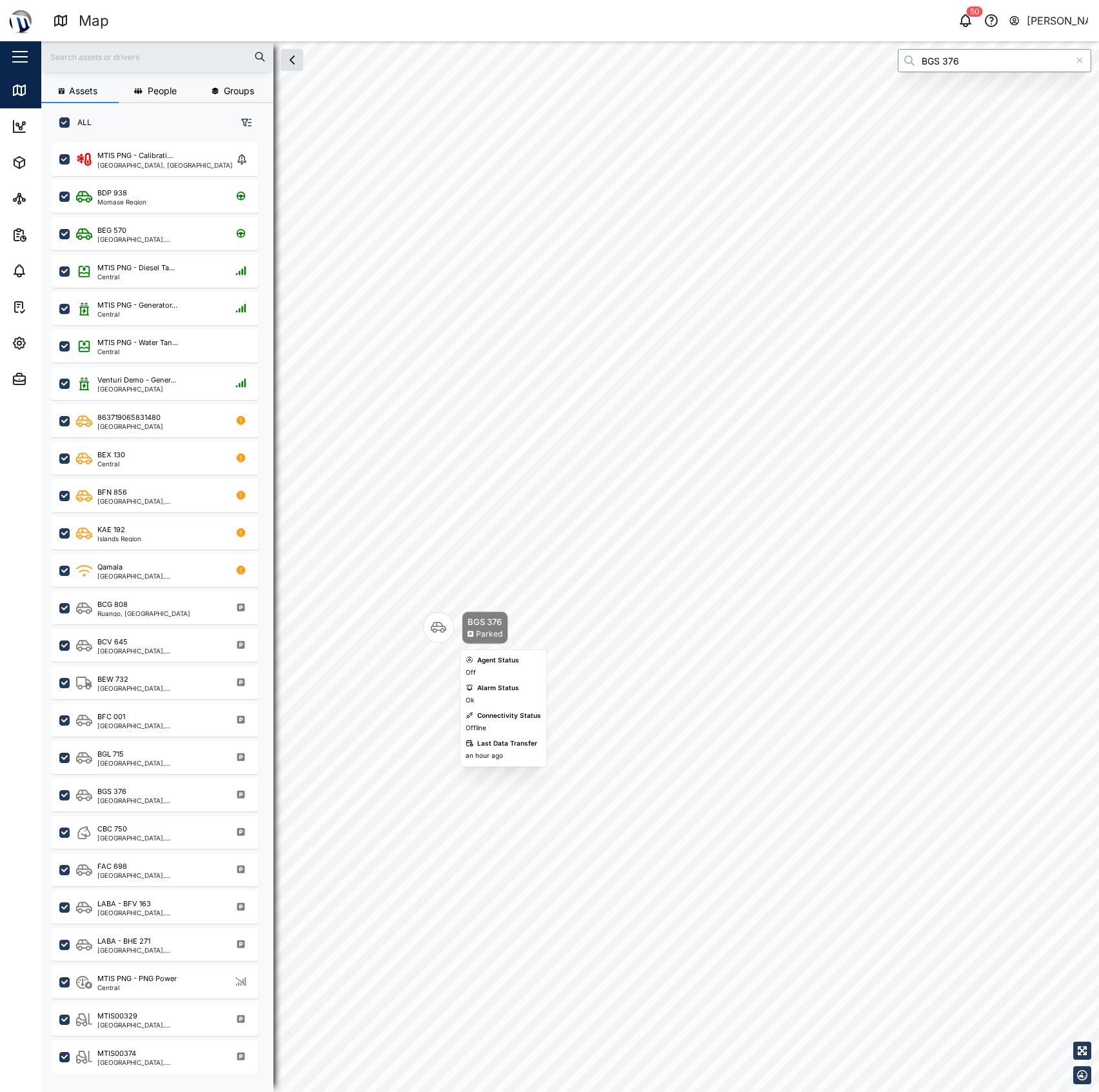
click at [448, 624] on div "Map marker" at bounding box center [439, 628] width 31 height 31
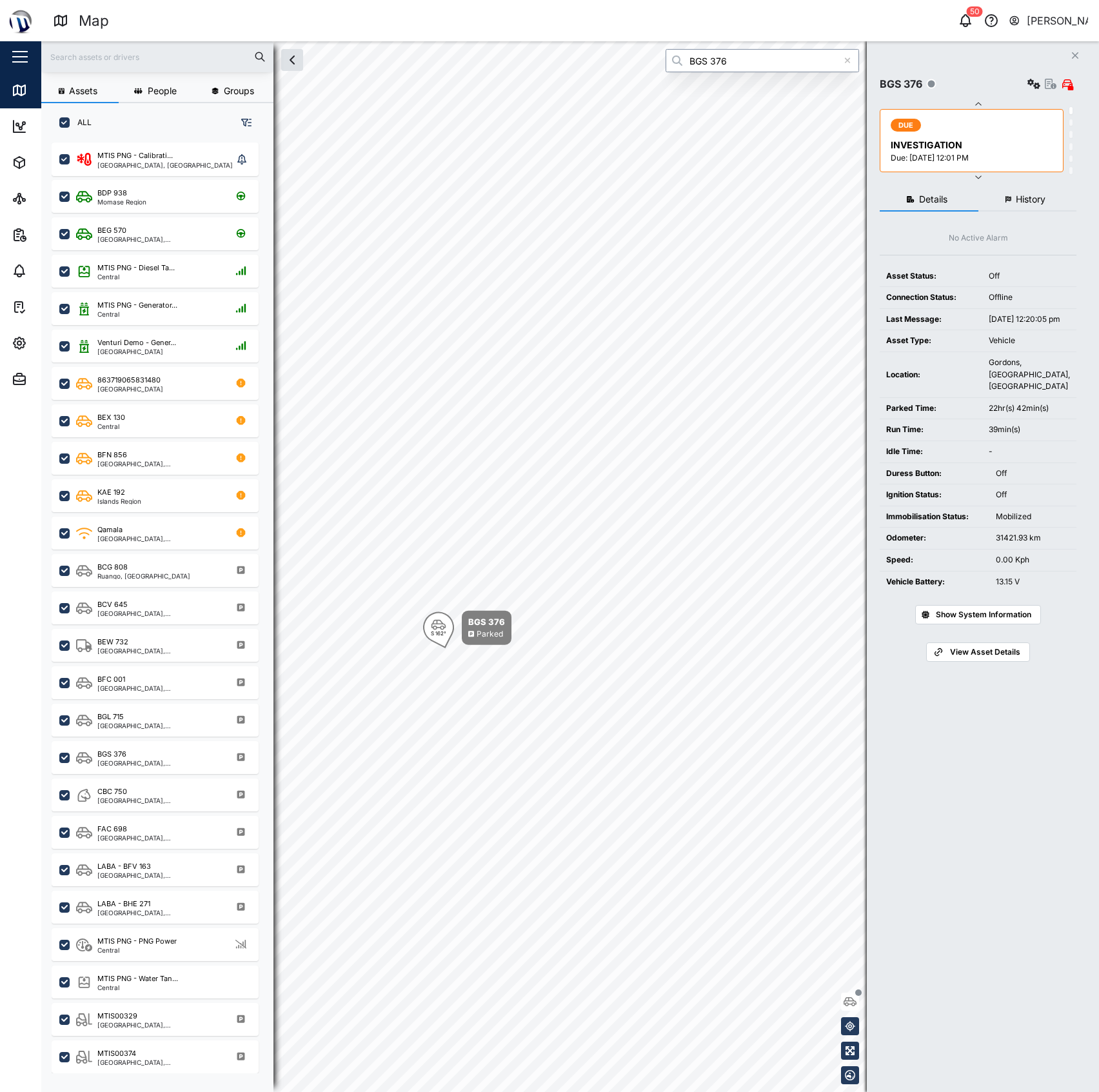
type input "BGS 376"
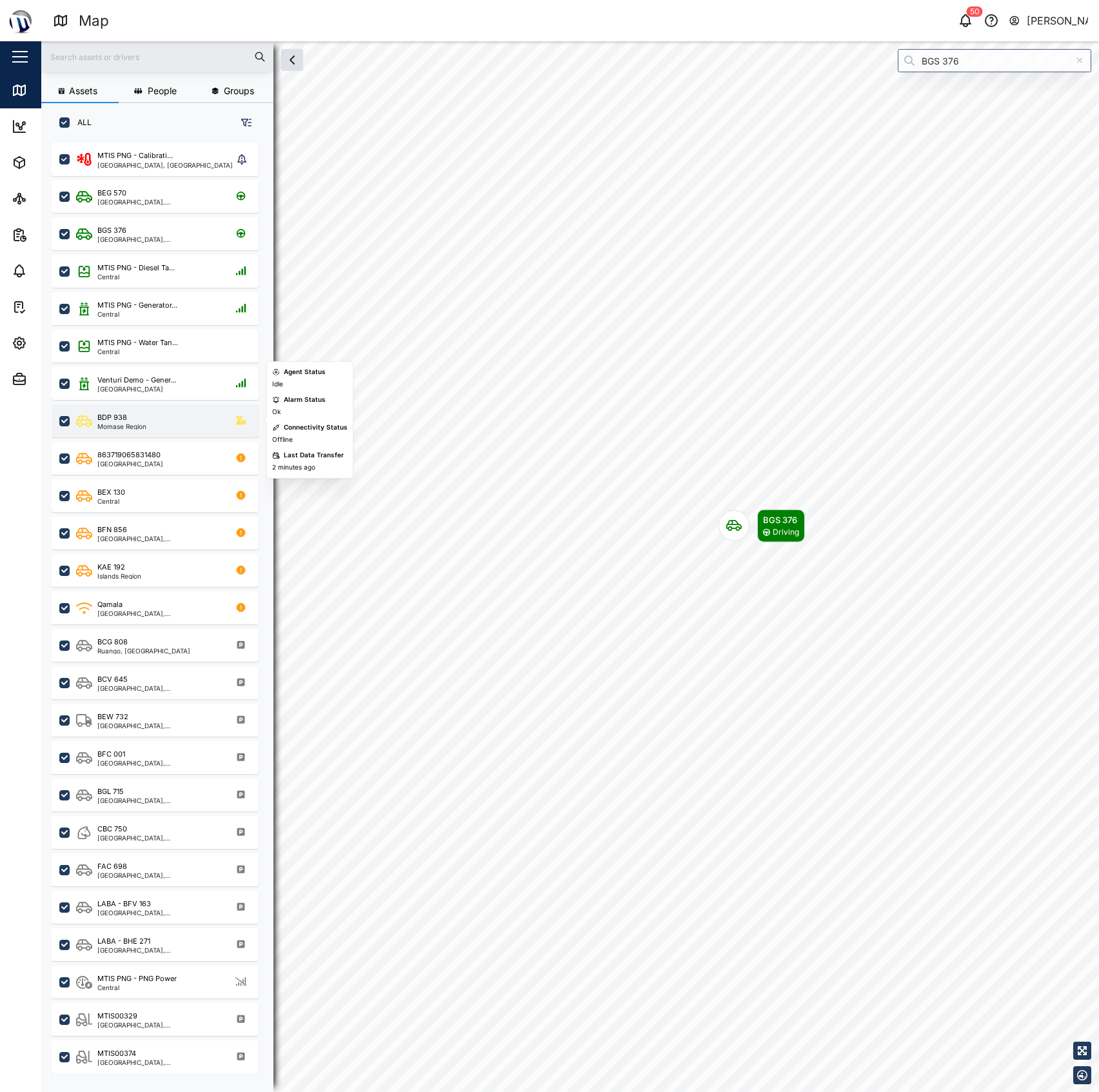
click at [155, 425] on div "BDP 938 [GEOGRAPHIC_DATA]" at bounding box center [164, 421] width 174 height 17
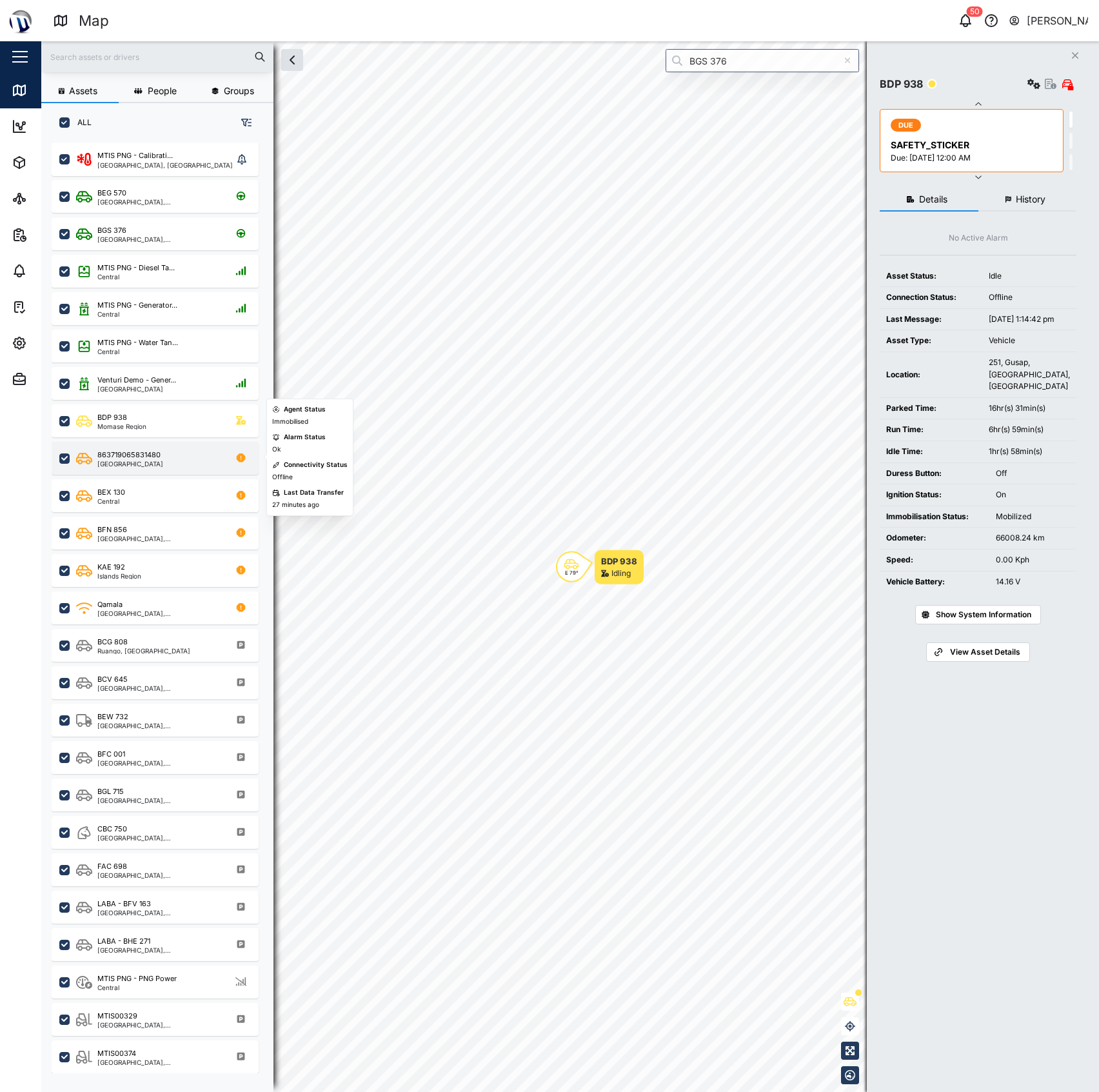
click at [184, 456] on div "863719065831480 [GEOGRAPHIC_DATA]" at bounding box center [164, 458] width 174 height 17
